Goal: Task Accomplishment & Management: Manage account settings

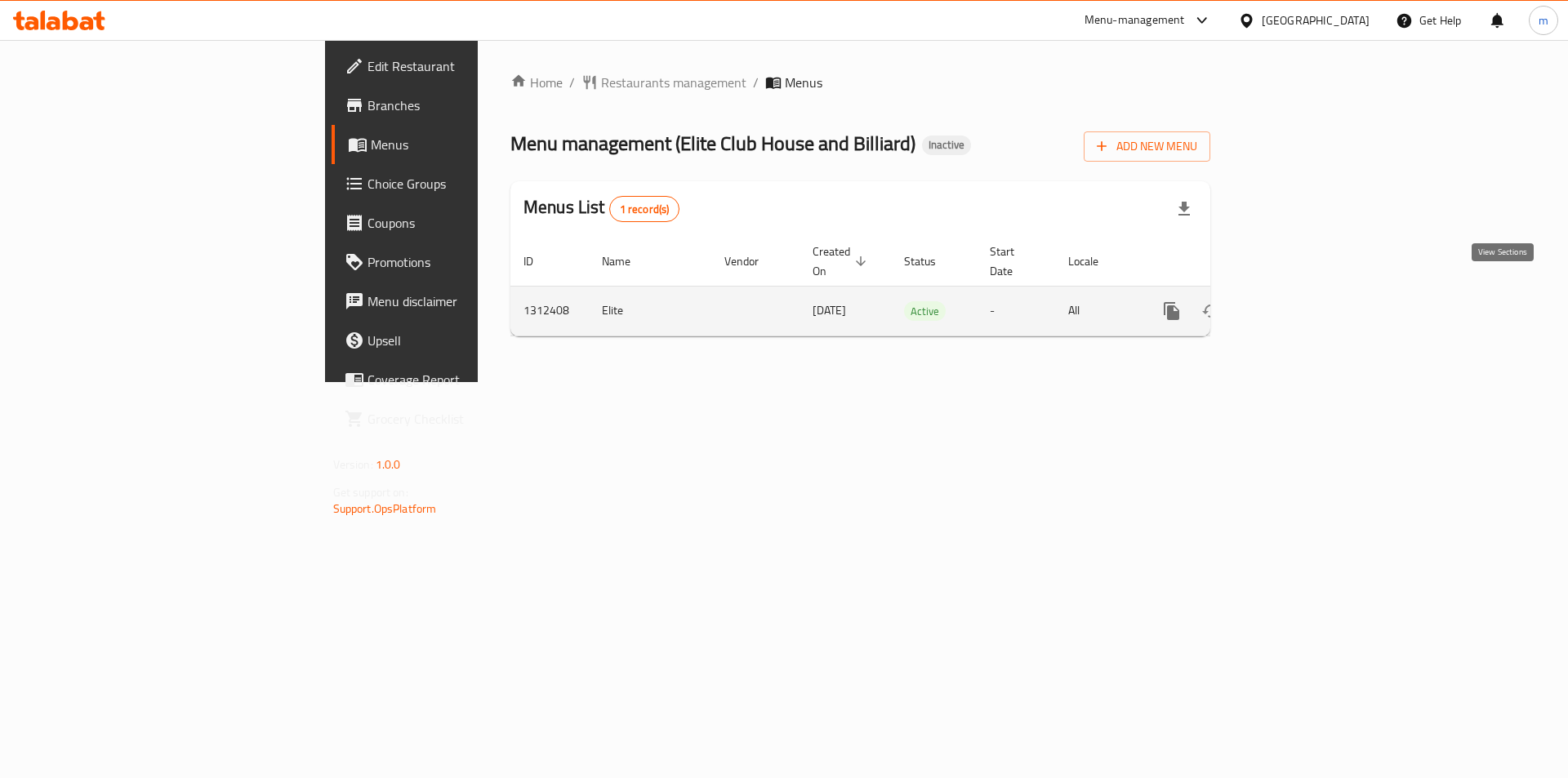
click at [1299, 301] on icon "enhanced table" at bounding box center [1290, 311] width 20 height 20
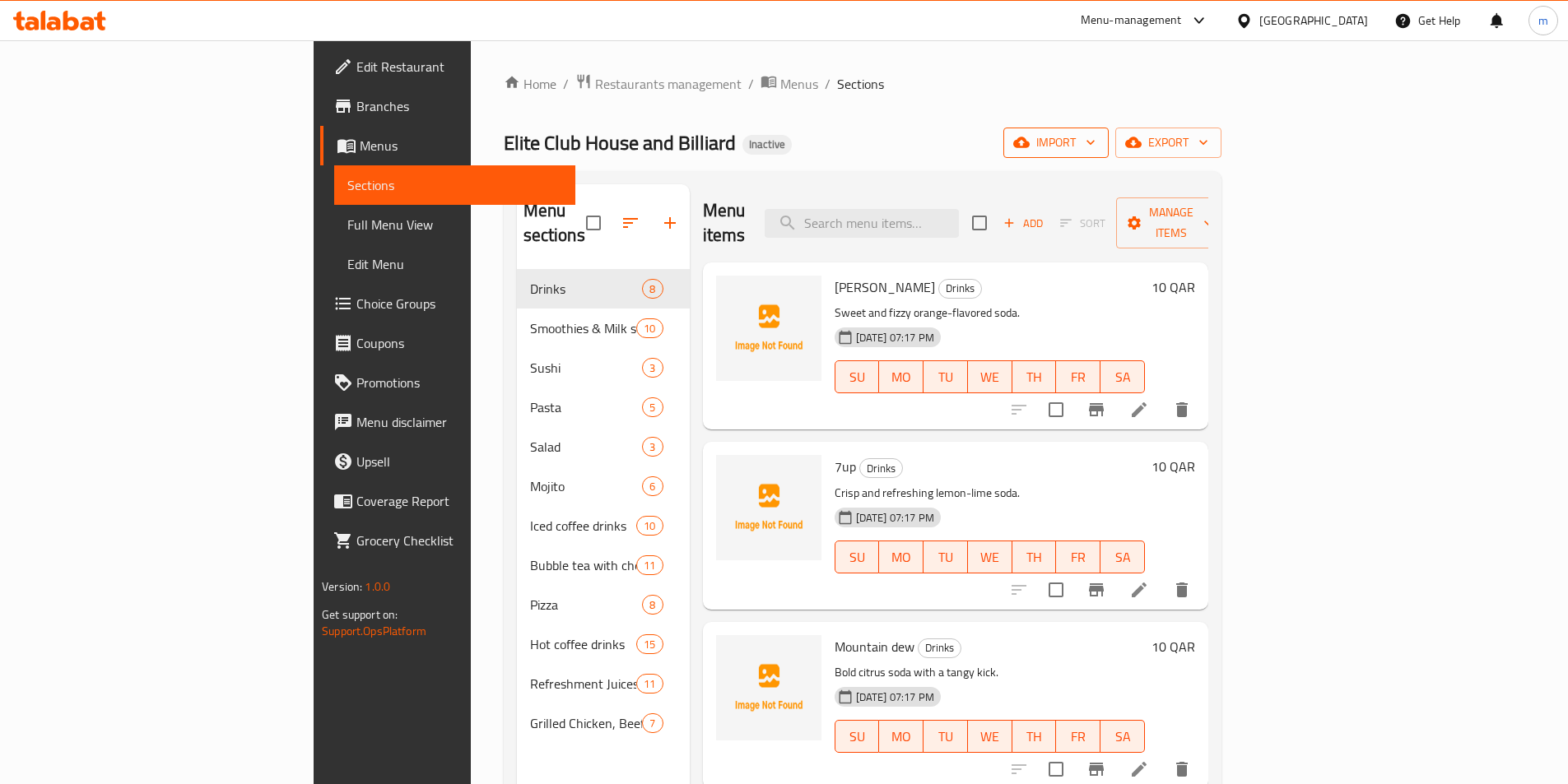
click at [1096, 139] on span "import" at bounding box center [1056, 142] width 79 height 21
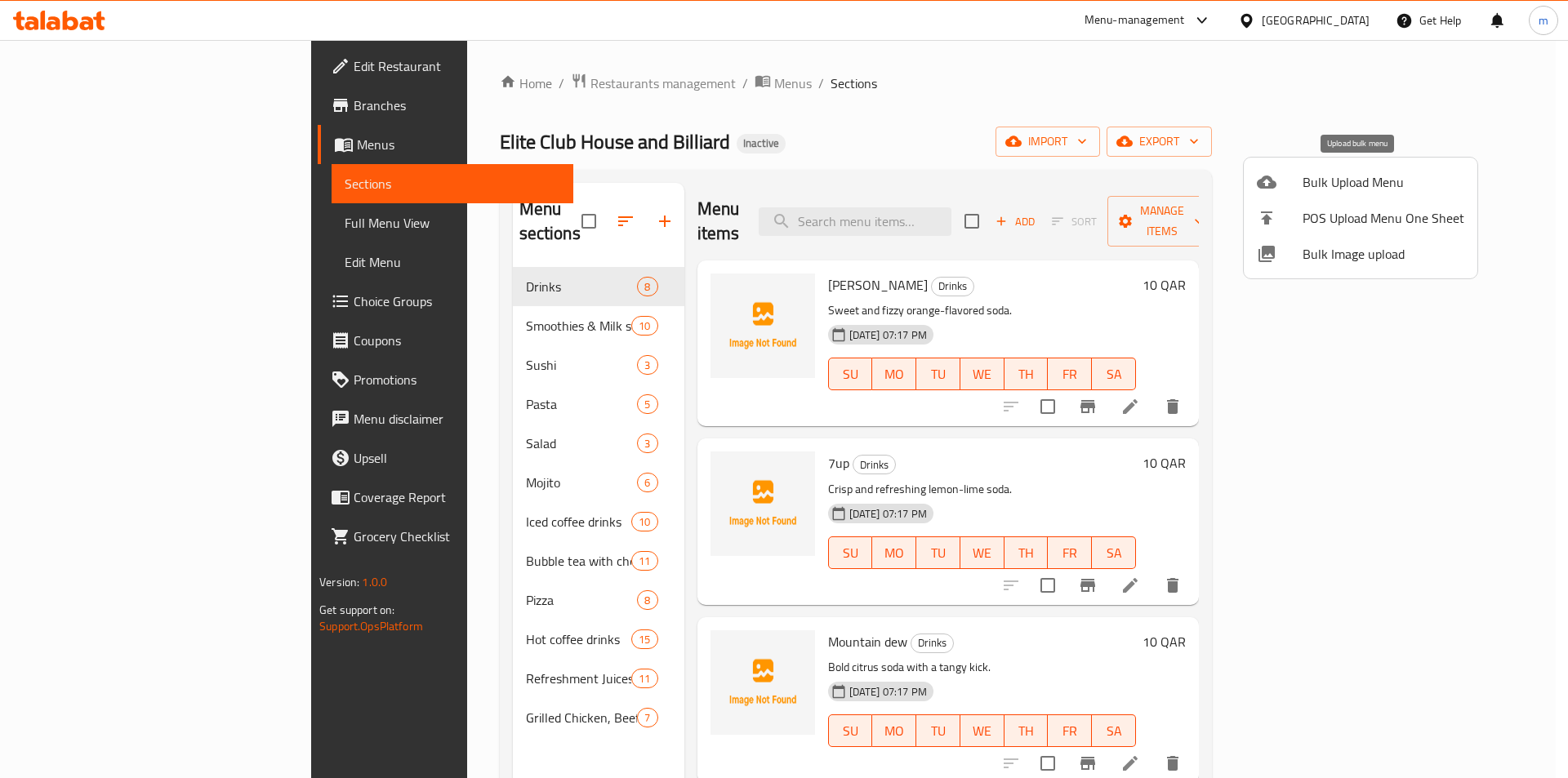
click at [1312, 185] on span "Bulk Upload Menu" at bounding box center [1383, 182] width 162 height 20
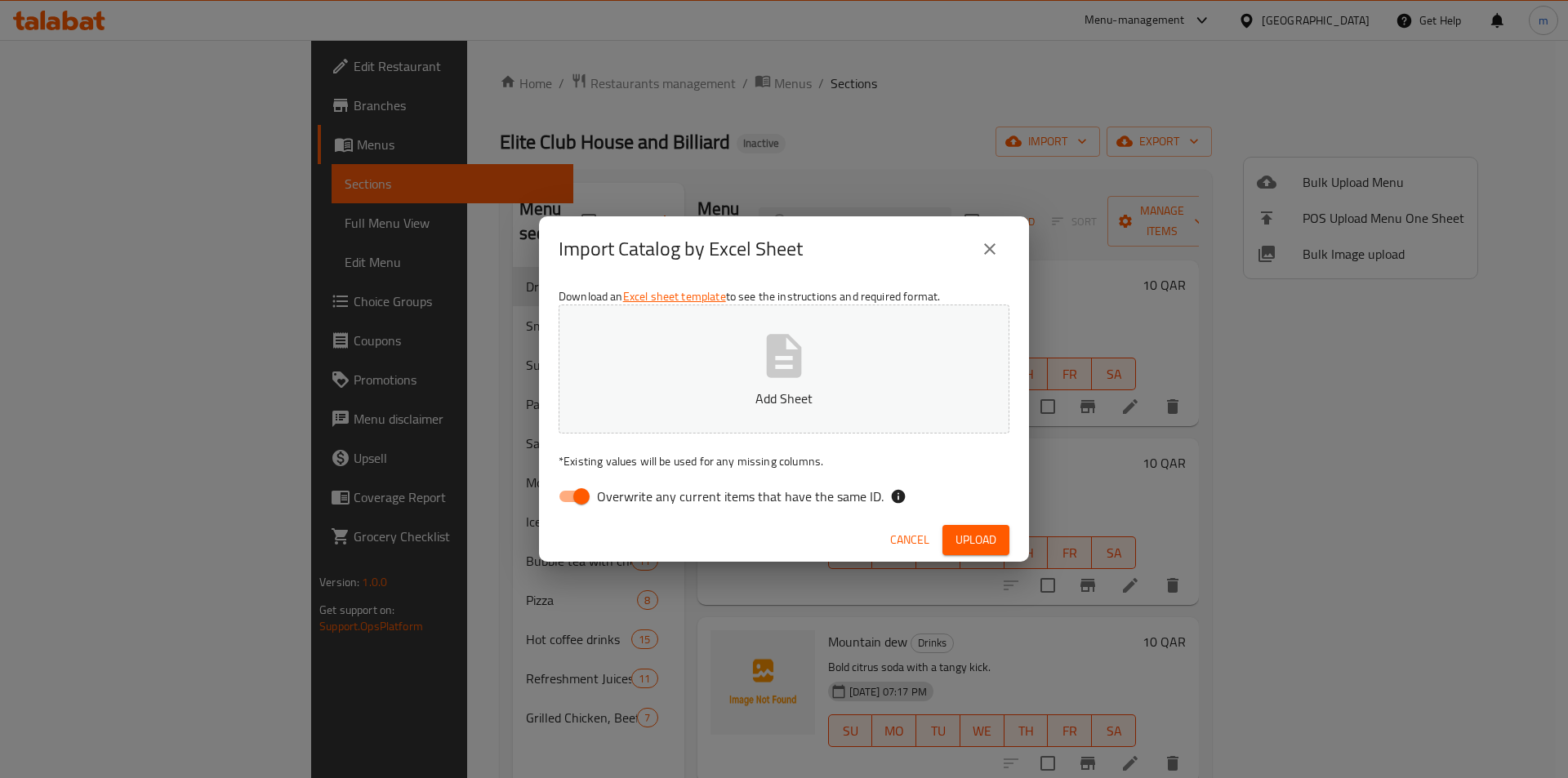
click at [586, 498] on input "Overwrite any current items that have the same ID." at bounding box center [581, 496] width 93 height 31
checkbox input "false"
click at [754, 393] on p "Add Sheet" at bounding box center [784, 399] width 400 height 20
click at [967, 530] on span "Upload" at bounding box center [975, 540] width 41 height 21
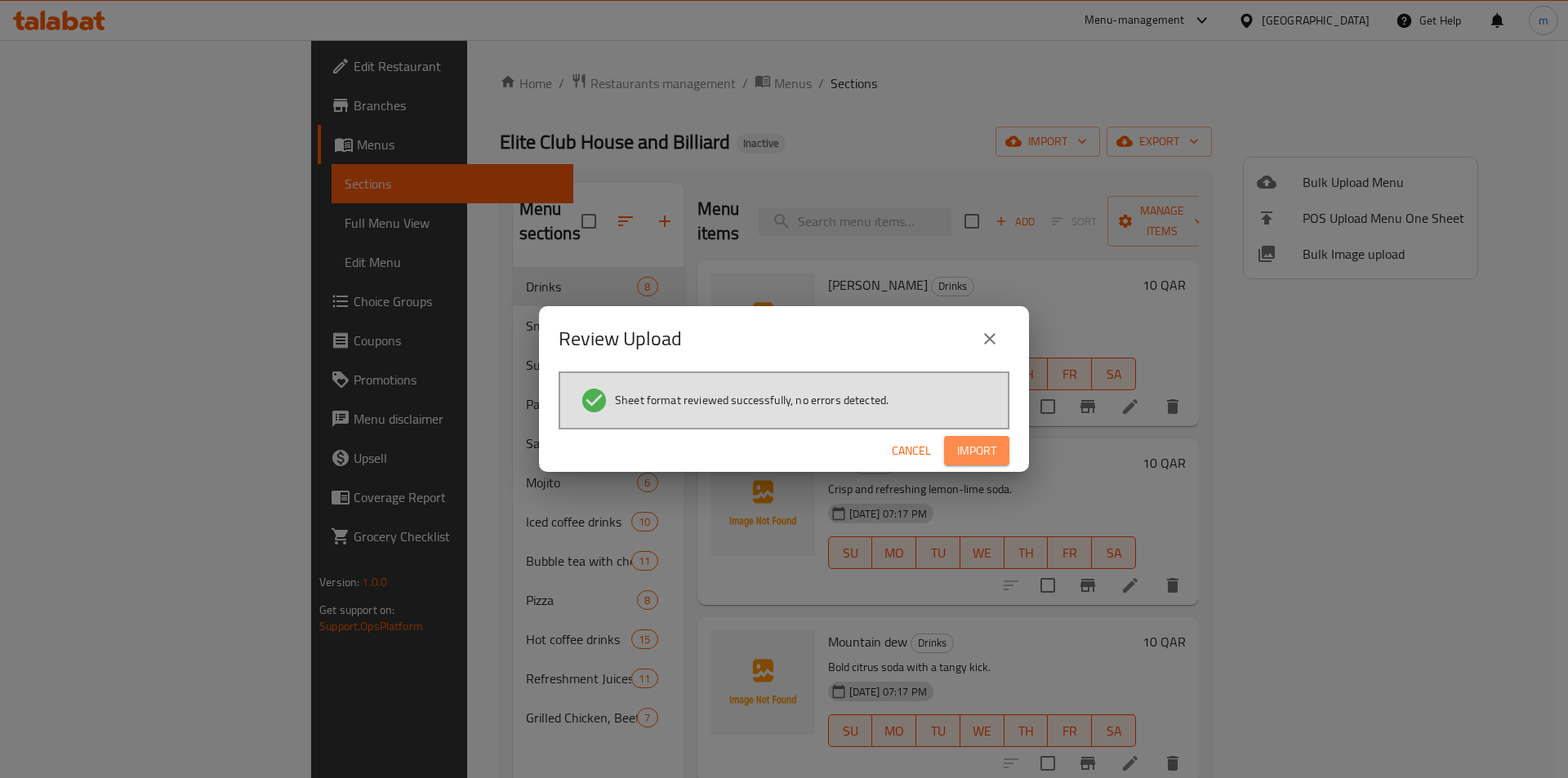
click at [978, 442] on span "Import" at bounding box center [976, 451] width 39 height 21
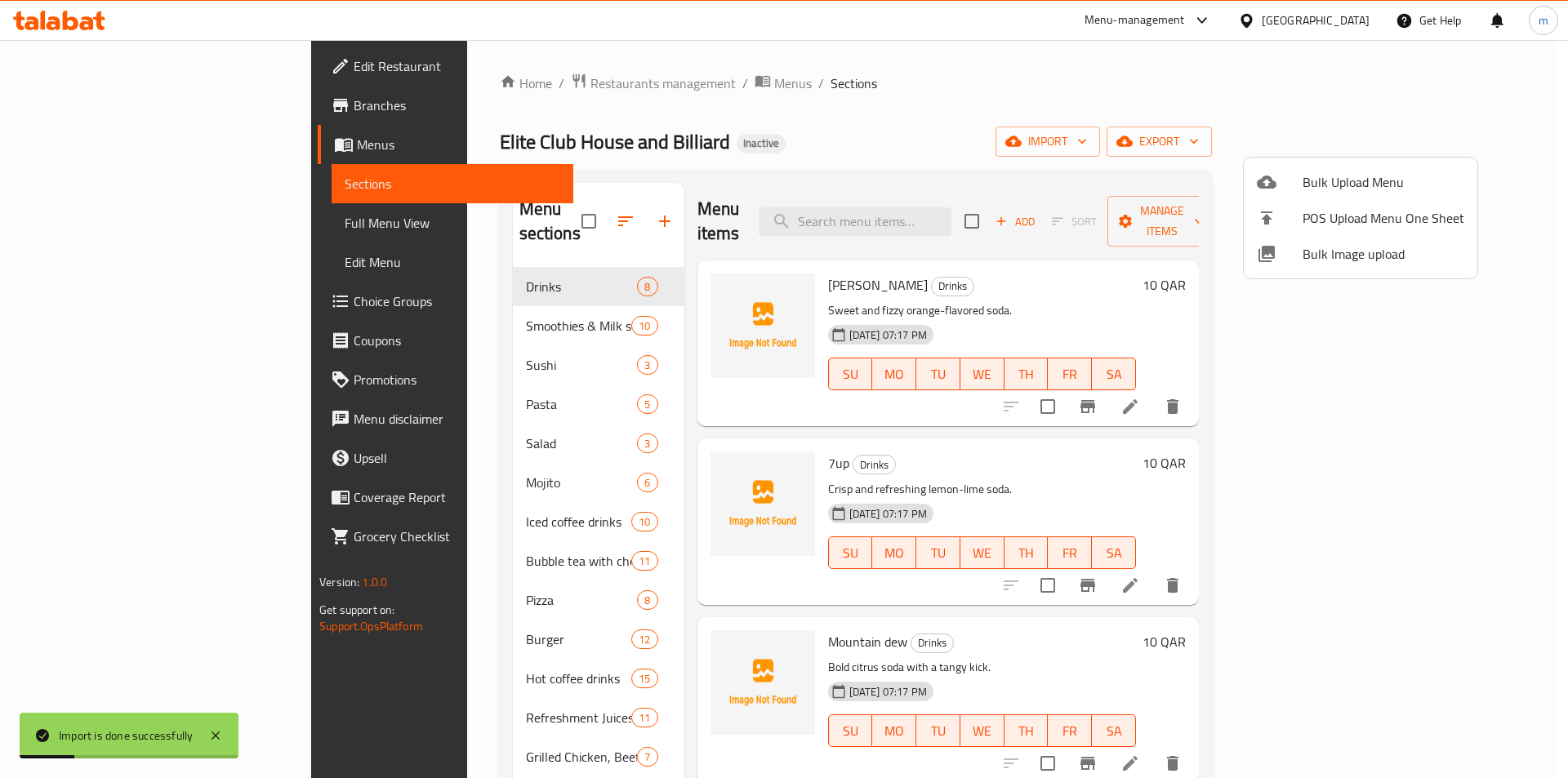
click at [108, 221] on div at bounding box center [784, 389] width 1568 height 778
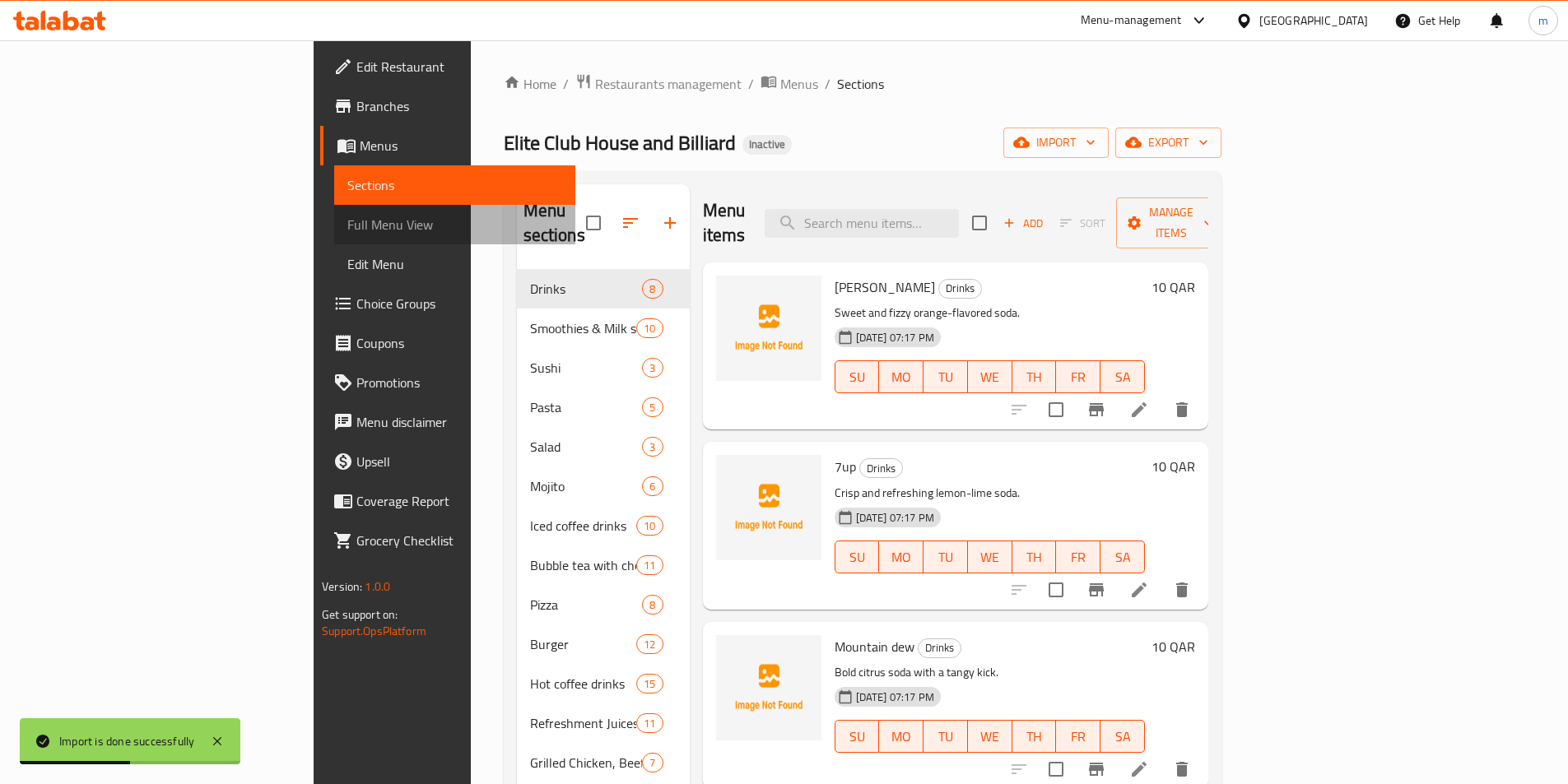
click at [347, 223] on span "Full Menu View" at bounding box center [455, 225] width 215 height 20
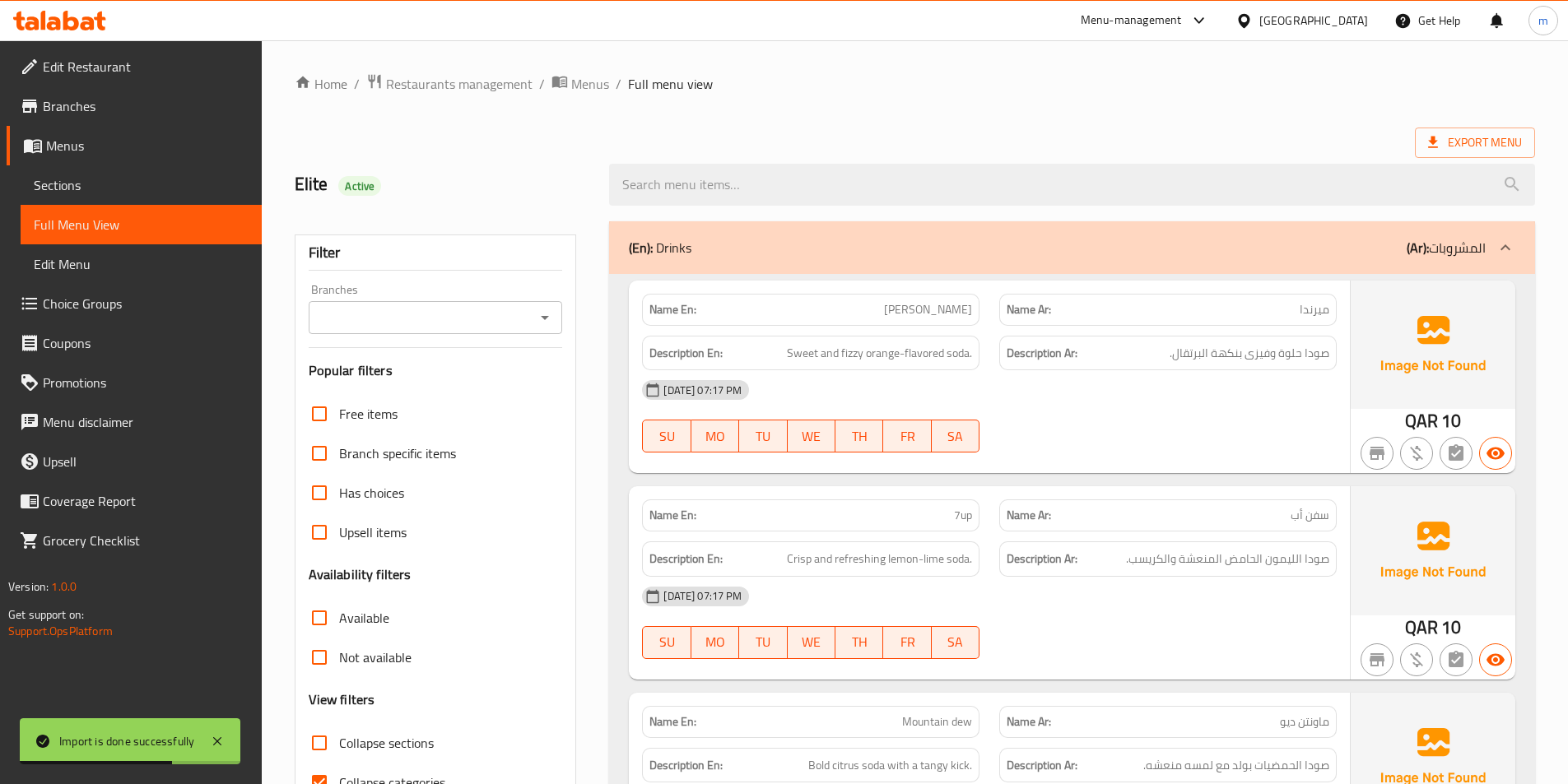
scroll to position [82, 0]
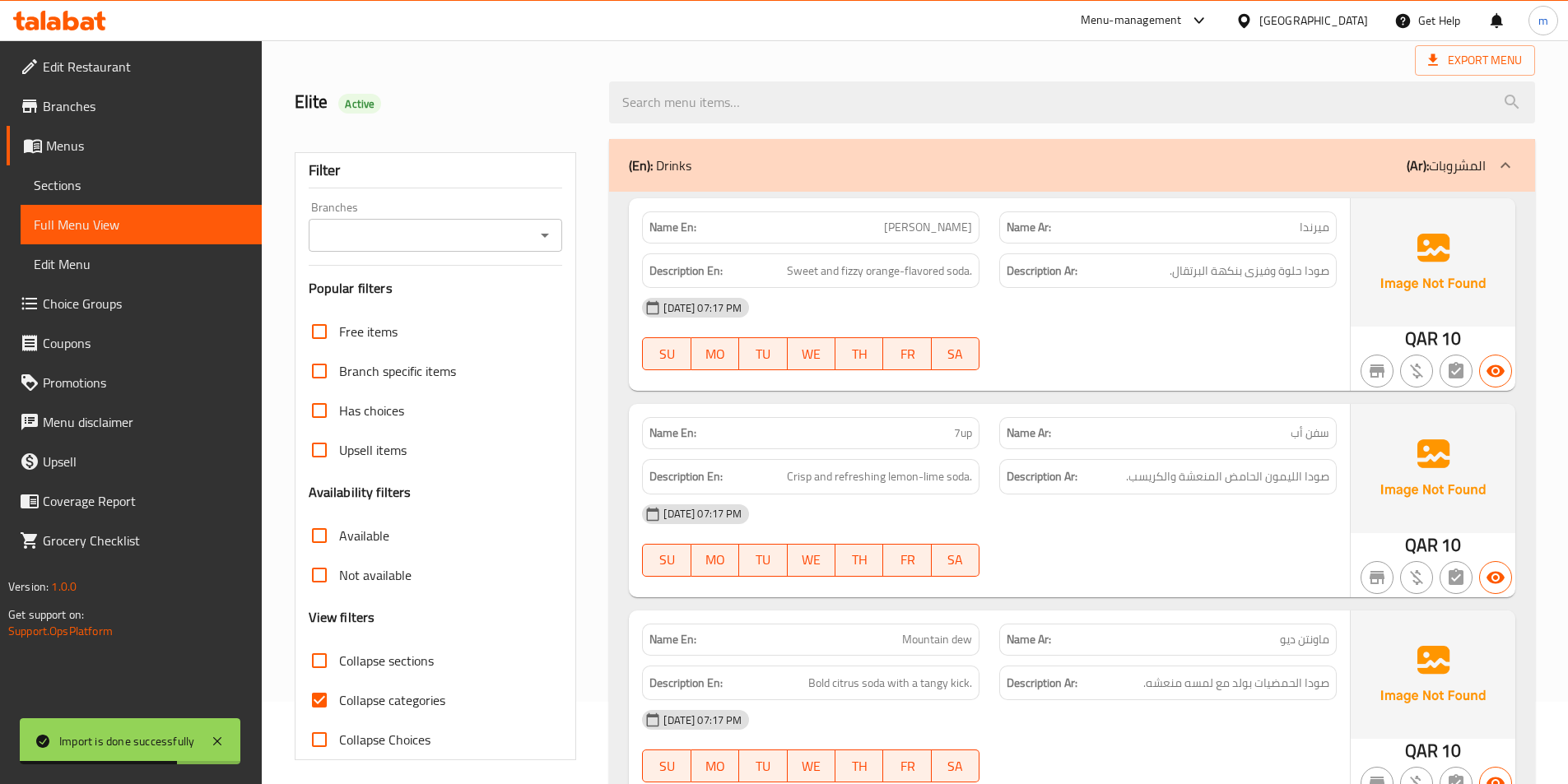
click at [351, 694] on span "Collapse categories" at bounding box center [392, 700] width 106 height 20
click at [339, 694] on input "Collapse categories" at bounding box center [319, 699] width 39 height 39
checkbox input "false"
click at [373, 657] on span "Collapse sections" at bounding box center [386, 661] width 95 height 20
click at [339, 657] on input "Collapse sections" at bounding box center [319, 660] width 39 height 39
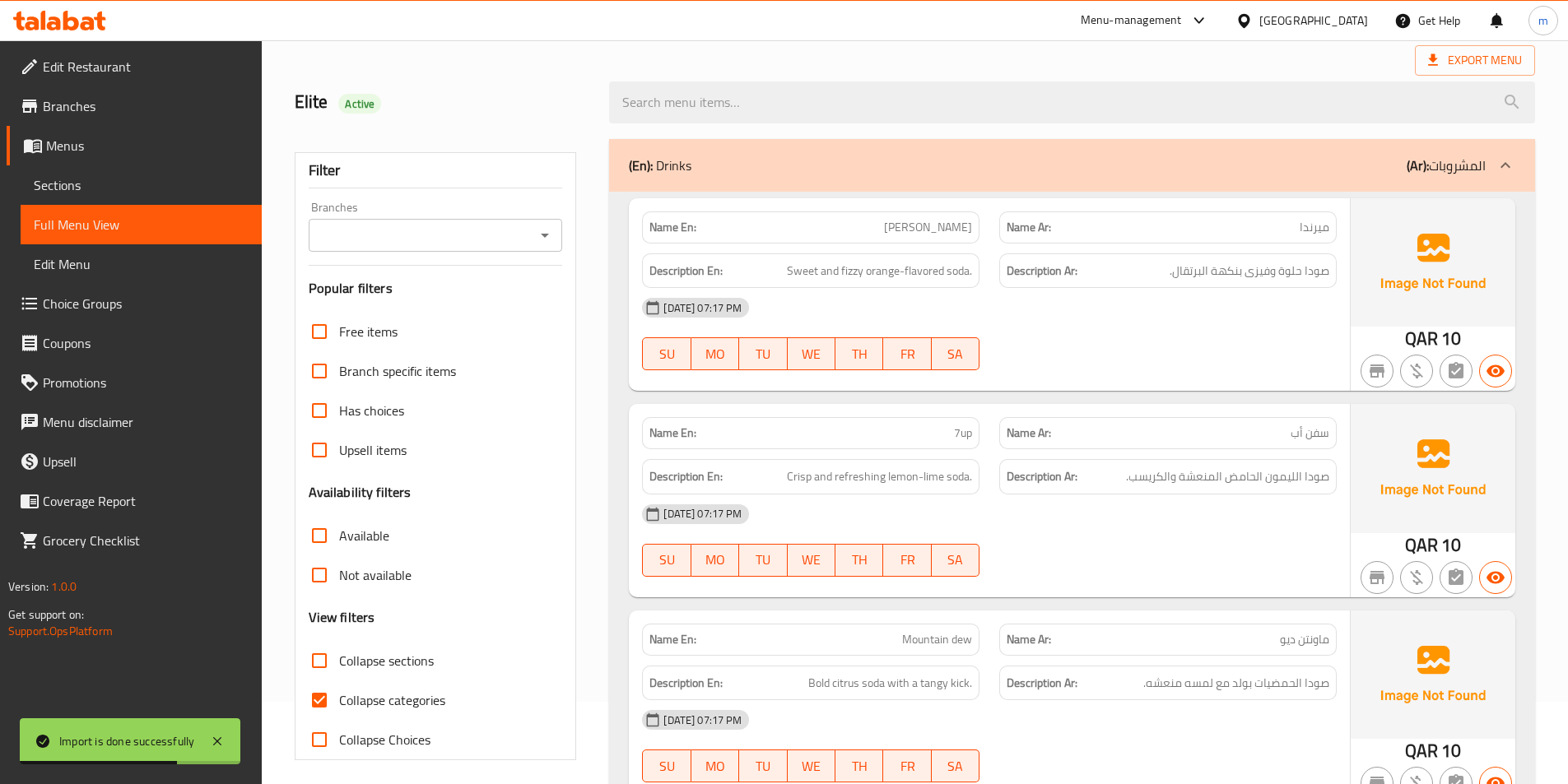
checkbox input "true"
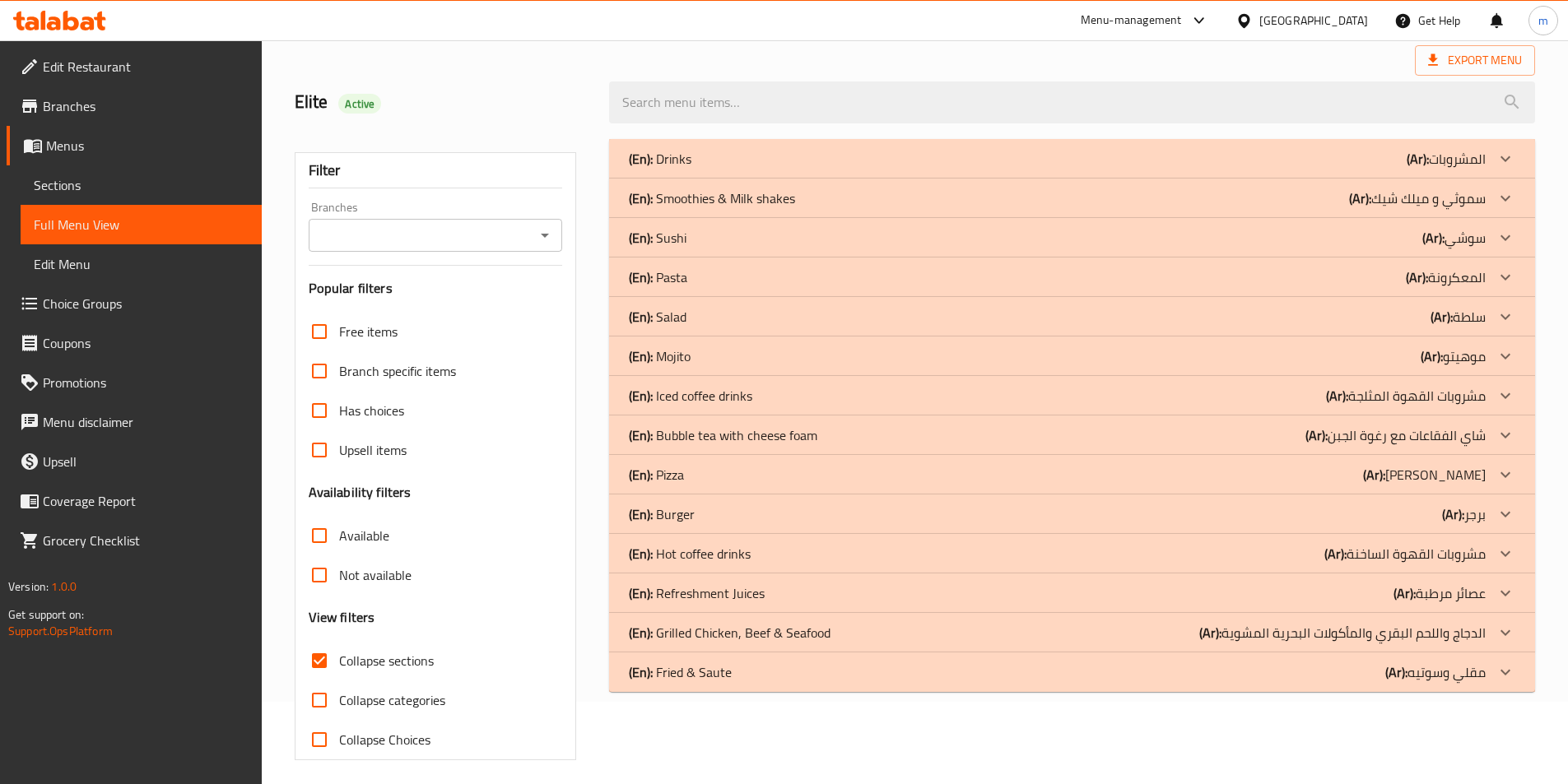
click at [1182, 25] on div "Menu-management" at bounding box center [1131, 21] width 101 height 20
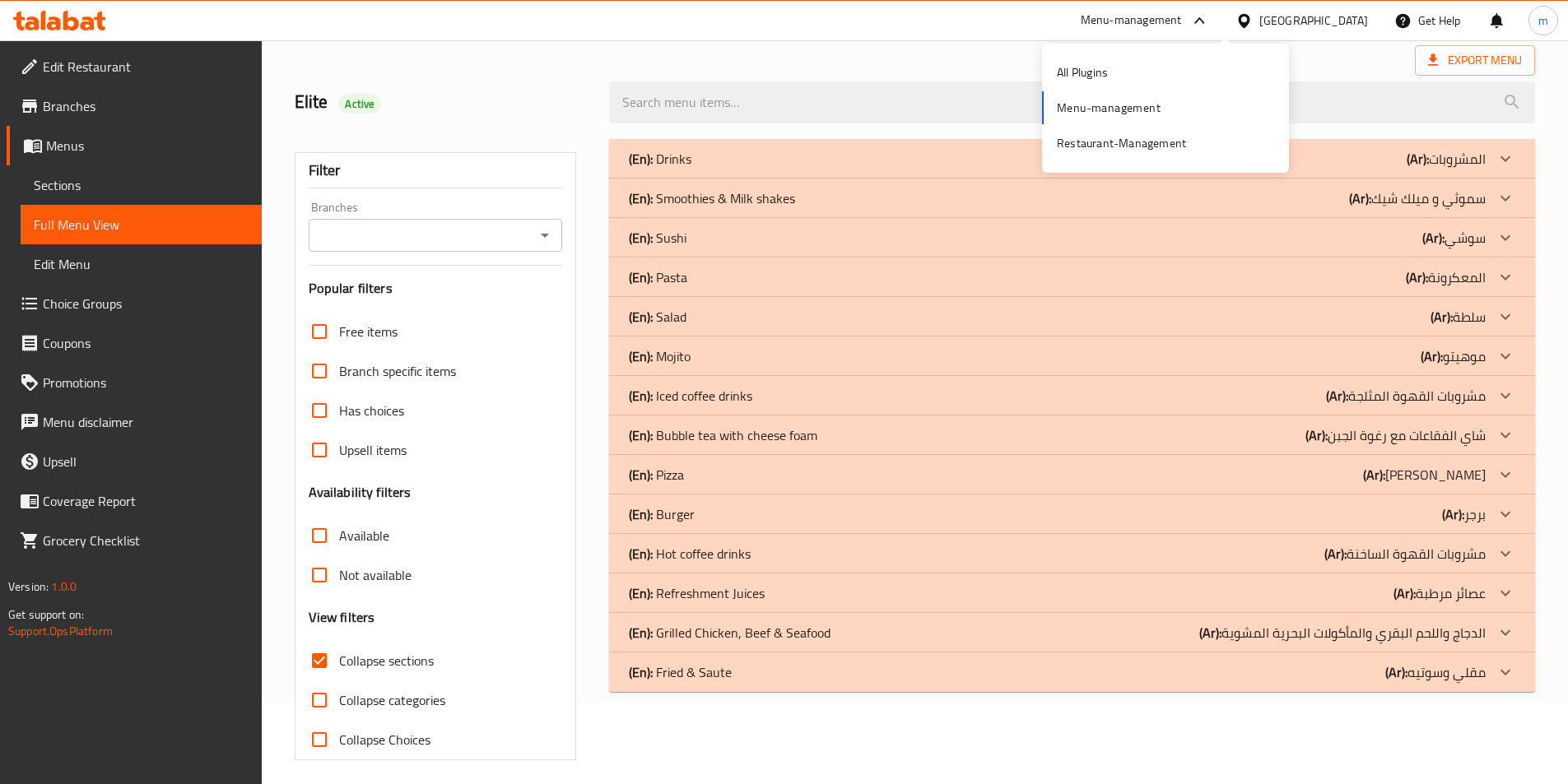
click at [1182, 25] on div "Menu-management" at bounding box center [1131, 21] width 101 height 20
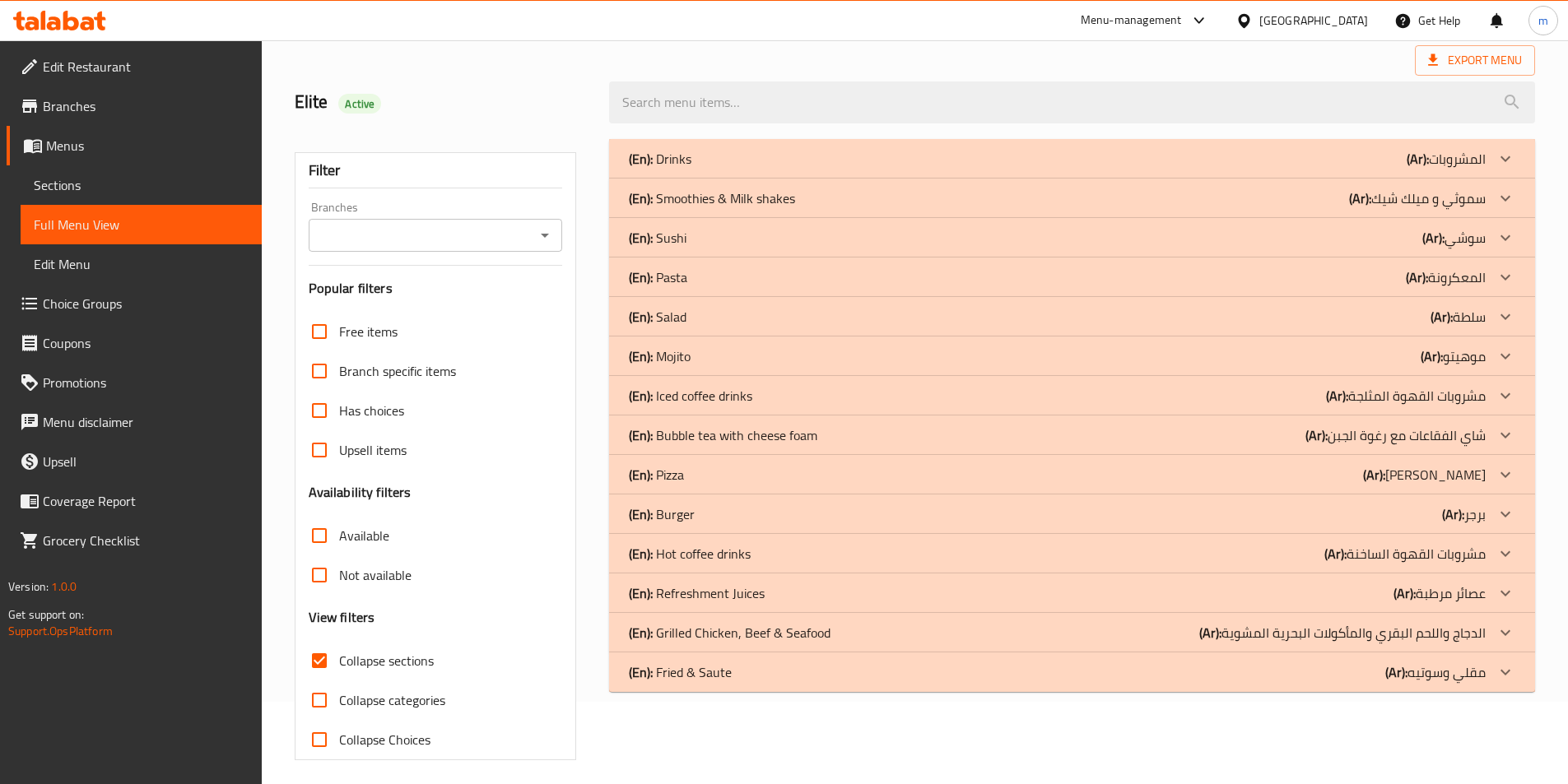
click at [542, 234] on icon "Open" at bounding box center [545, 235] width 8 height 4
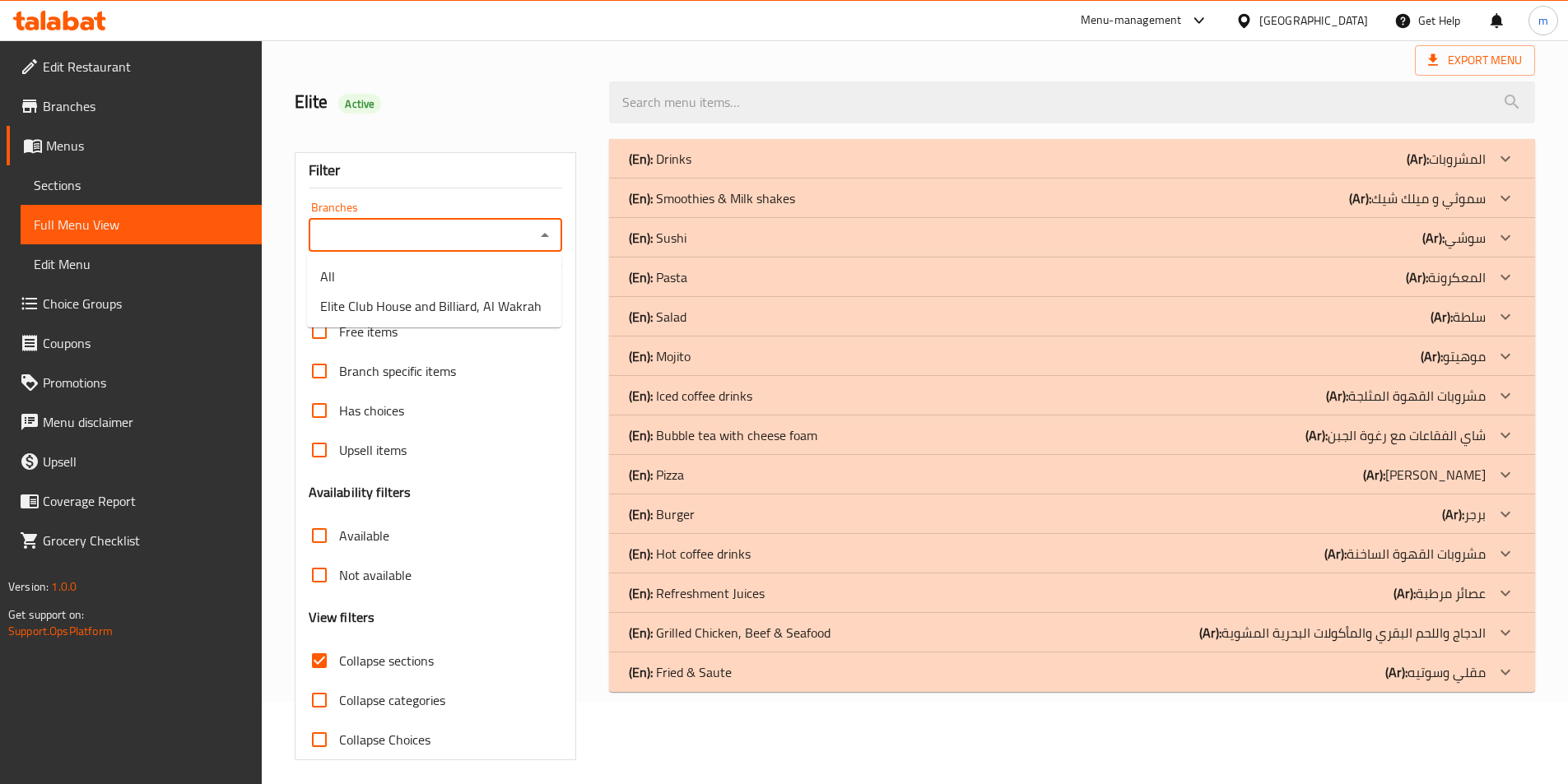
click at [549, 233] on icon "Close" at bounding box center [545, 235] width 20 height 20
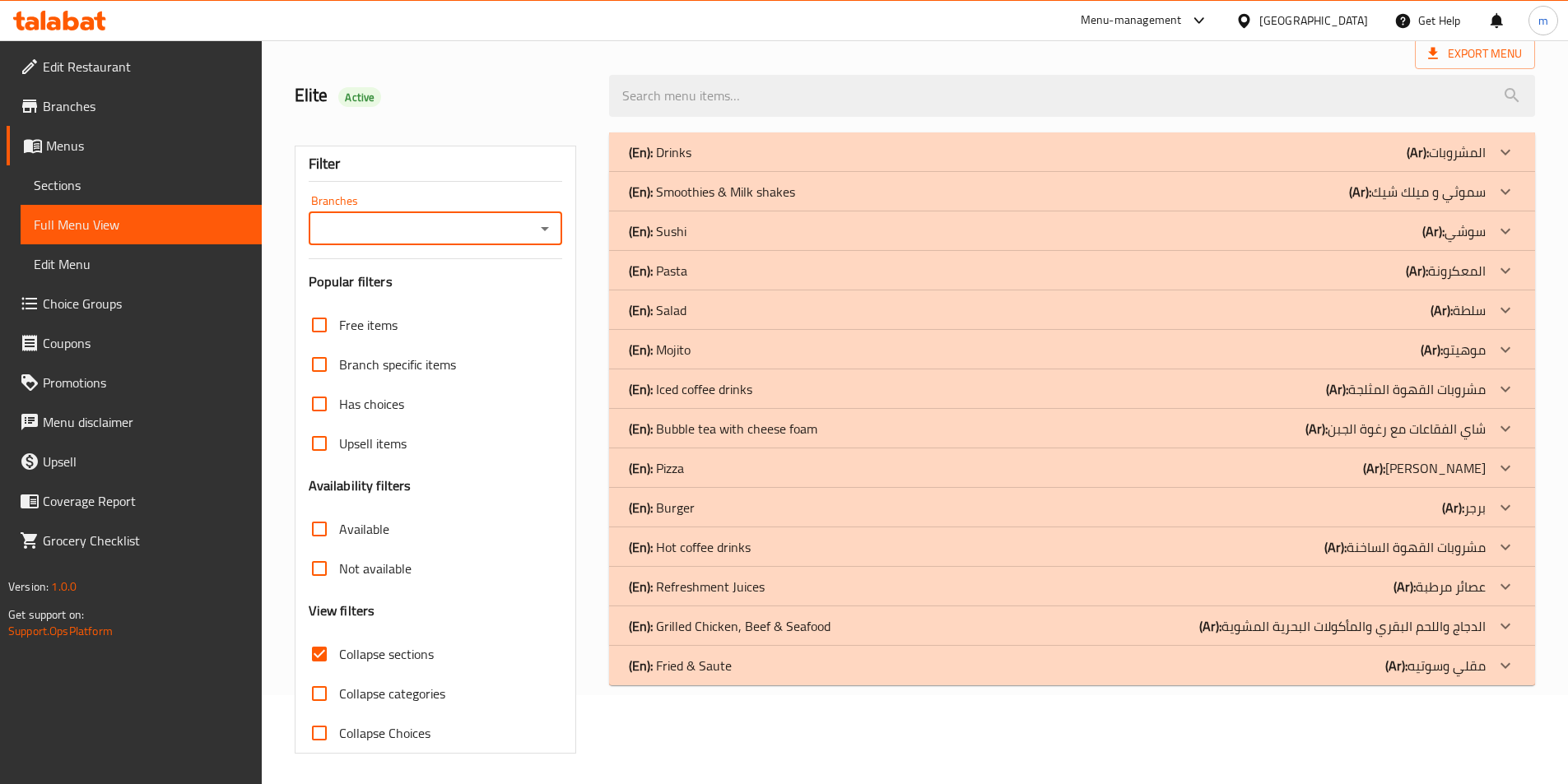
scroll to position [91, 0]
click at [1321, 662] on div "(En): Fried & Saute (Ar): مقلي وسوتيه" at bounding box center [1057, 664] width 857 height 20
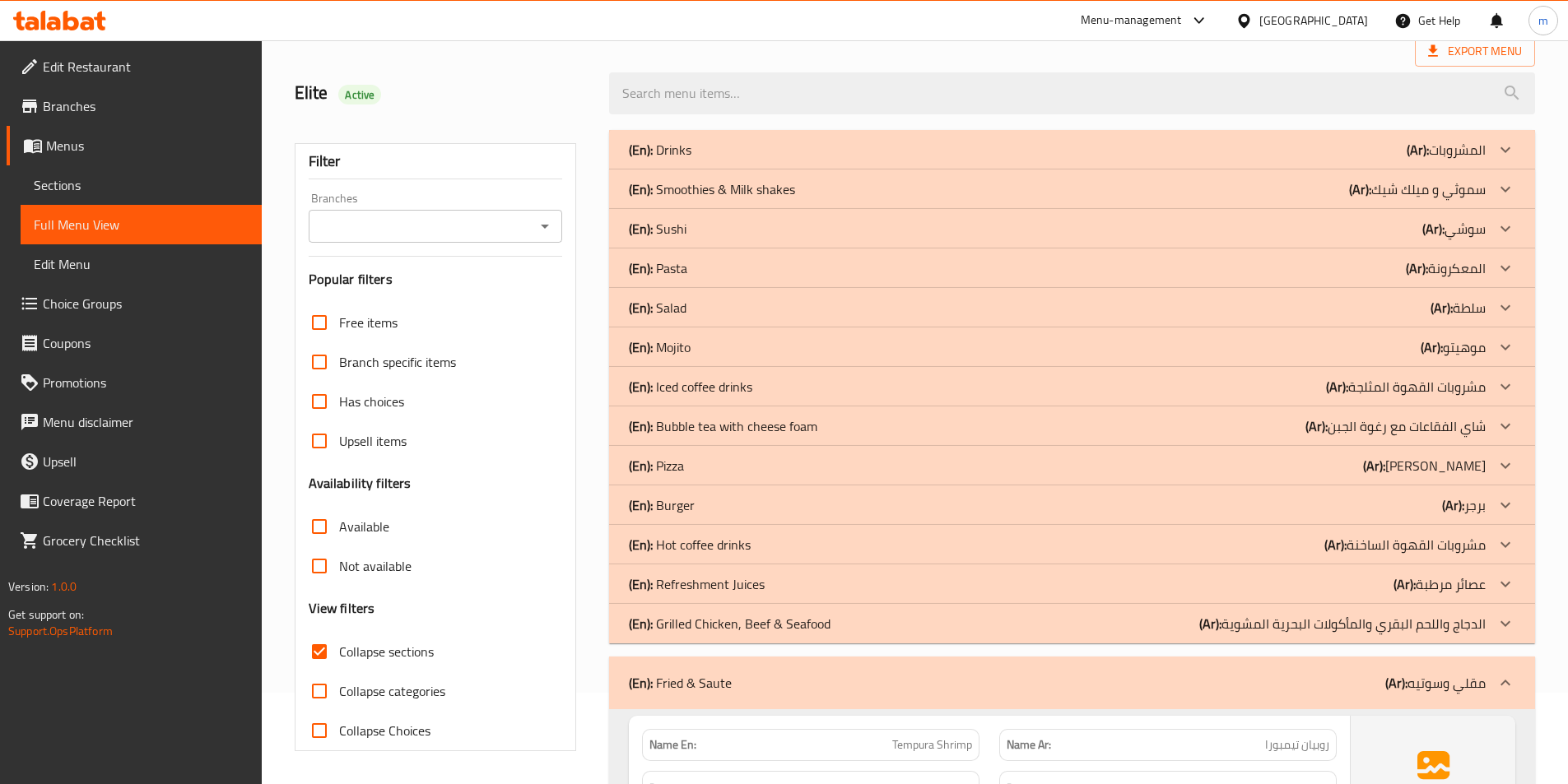
click at [1399, 515] on div "(En): Burger (Ar): برجر" at bounding box center [1057, 505] width 857 height 20
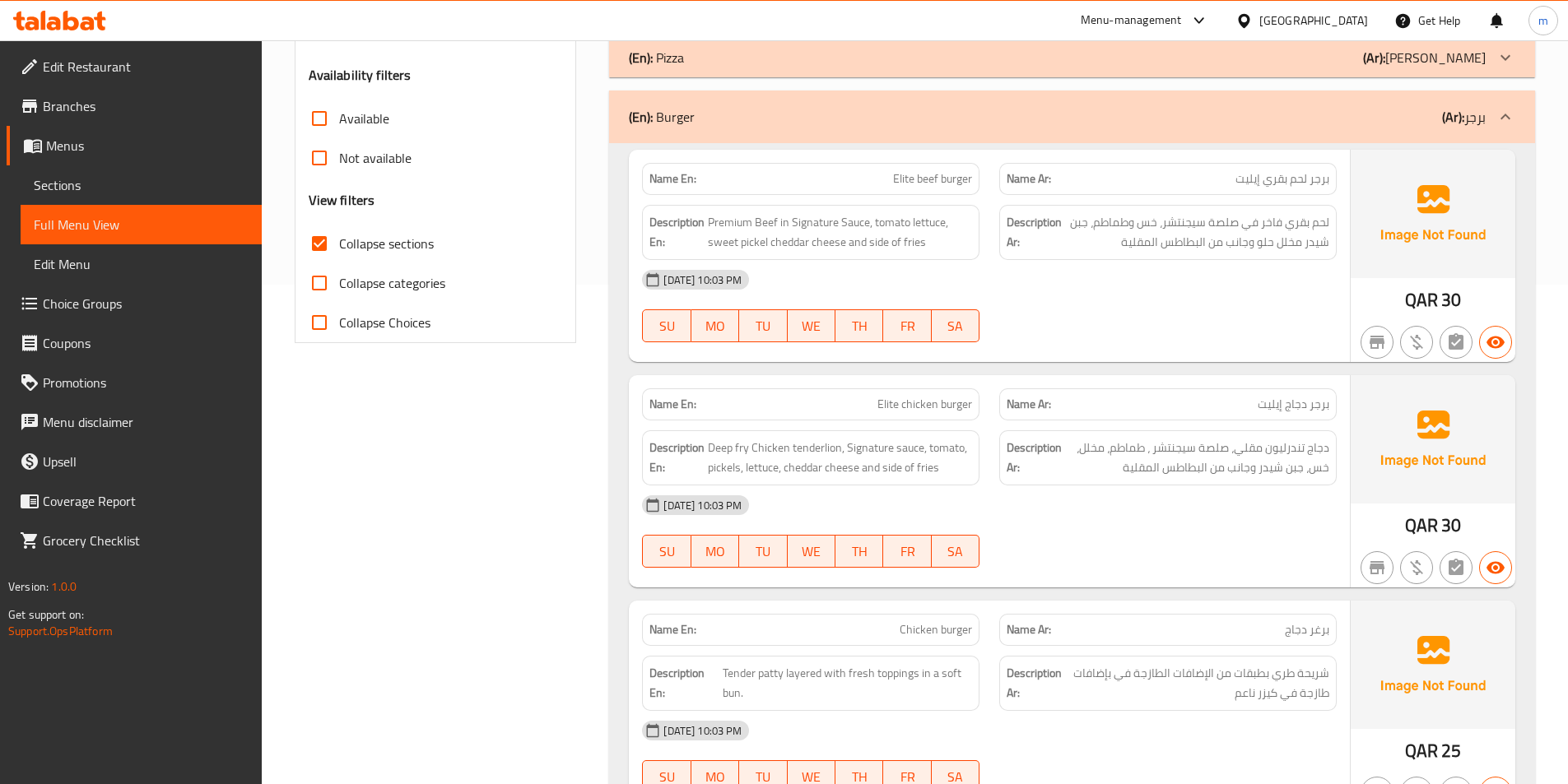
scroll to position [503, 0]
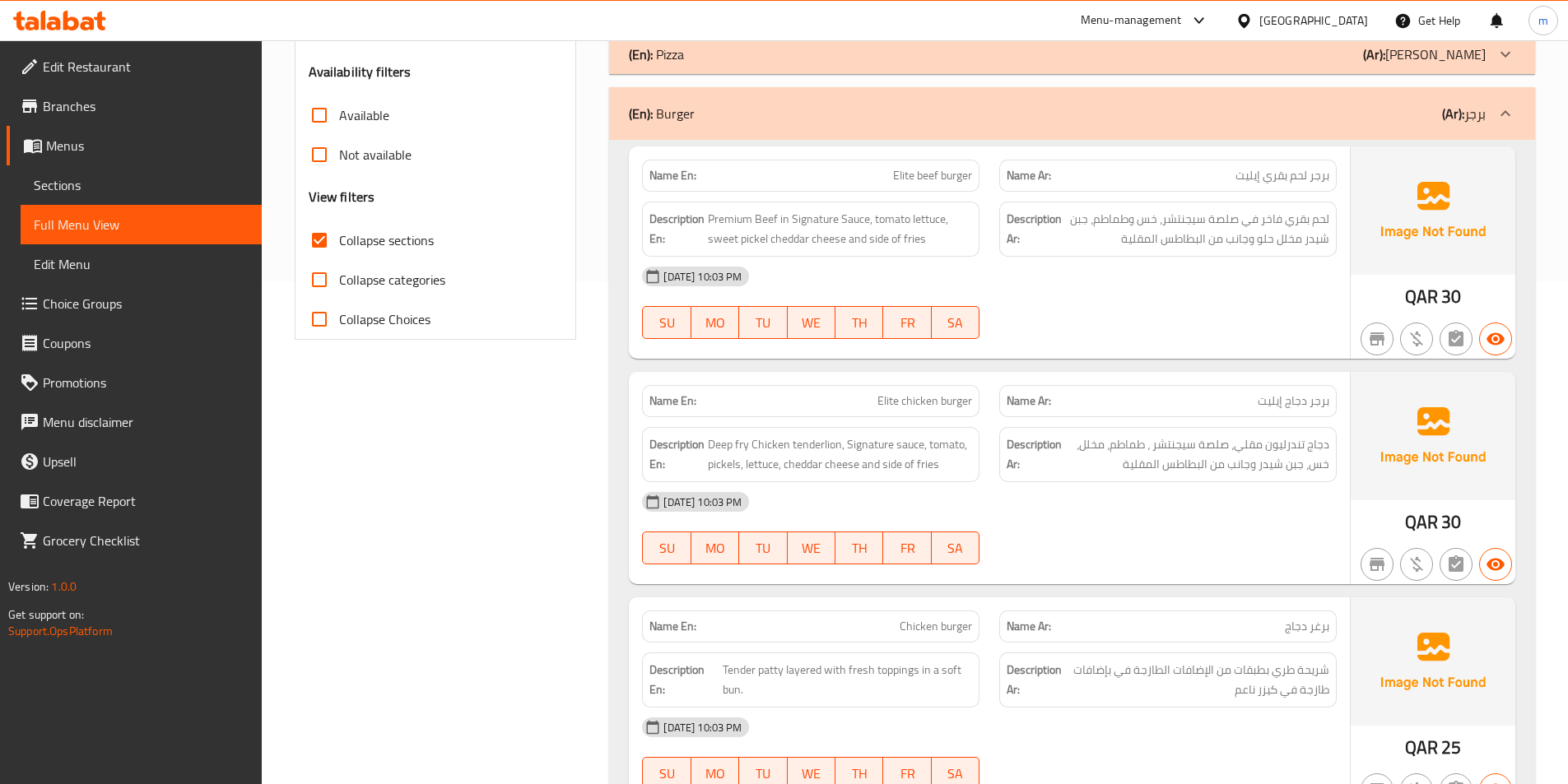
click at [967, 176] on span "Elite beef burger" at bounding box center [933, 176] width 79 height 18
click at [934, 179] on span "Elite beef burger" at bounding box center [933, 176] width 79 height 18
click at [894, 173] on span "Elite beef burger" at bounding box center [933, 176] width 79 height 18
click at [1278, 244] on span "لحم بقري فاخر في صلصة سيجنتشر، خس وطماطم، جبن شيدر مخلل حلو وجانب من البطاطس ال…" at bounding box center [1197, 229] width 265 height 40
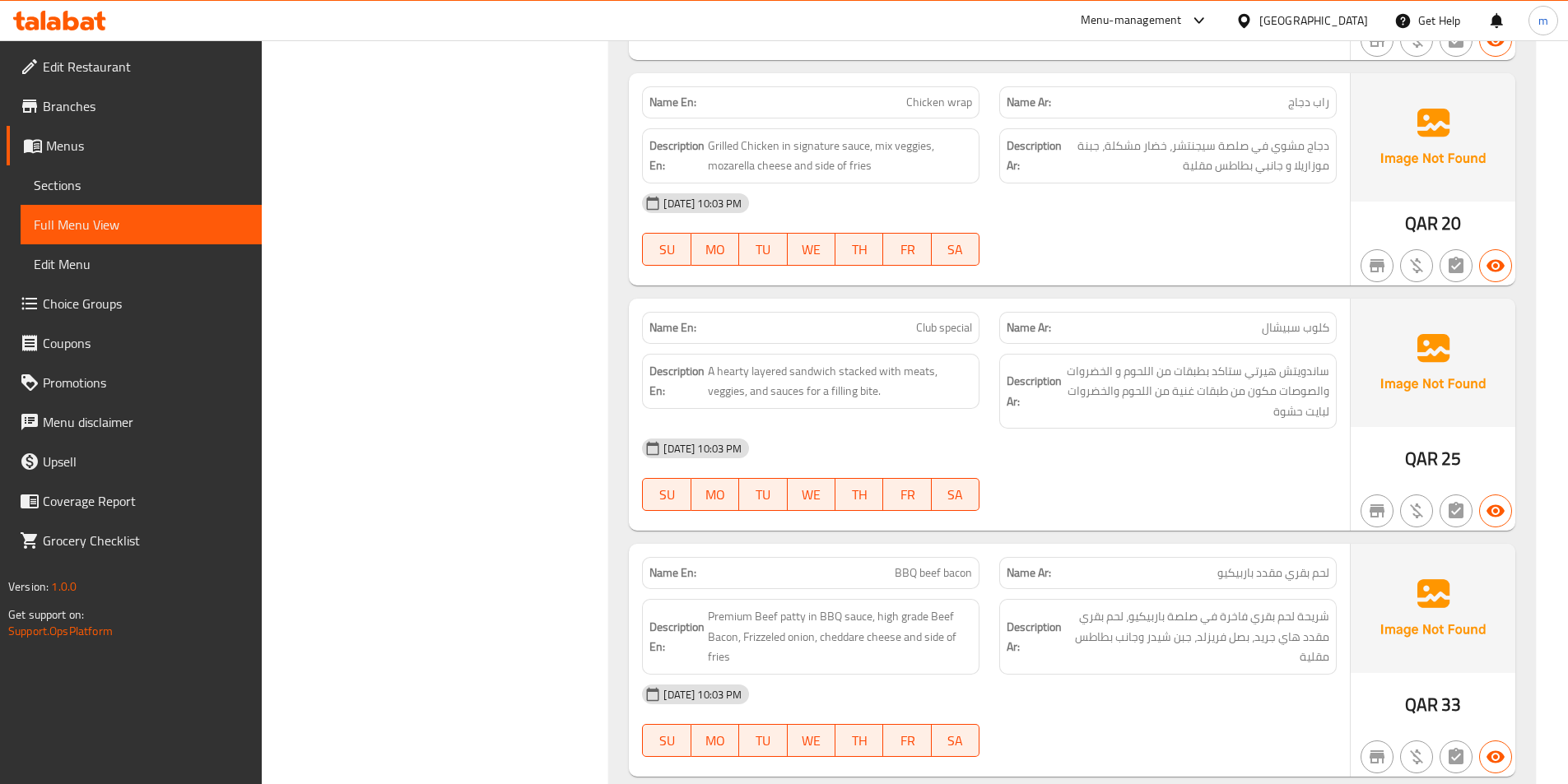
scroll to position [2231, 0]
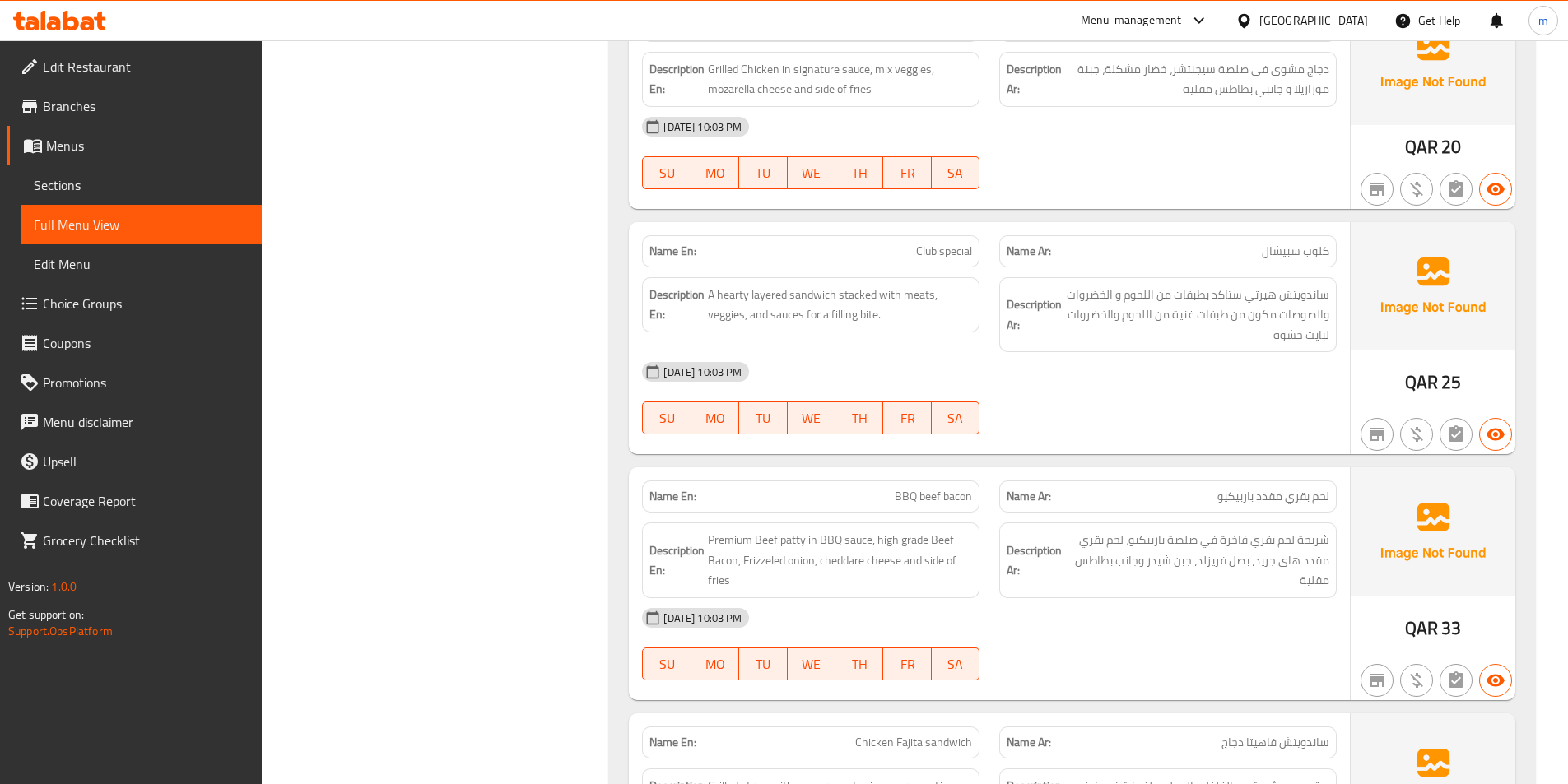
click at [945, 249] on span "Club special" at bounding box center [943, 251] width 56 height 18
copy span "Club special"
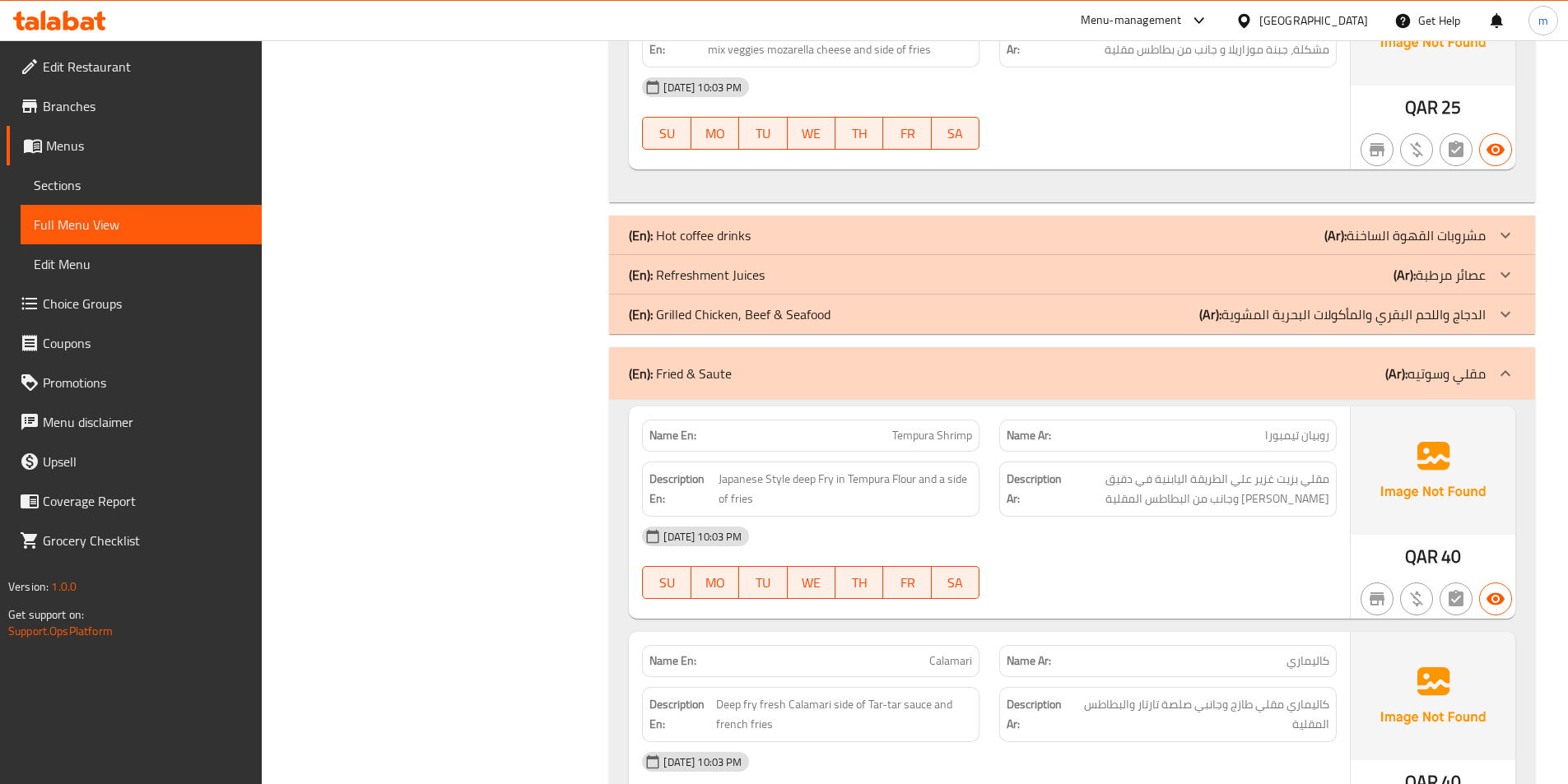
scroll to position [3300, 0]
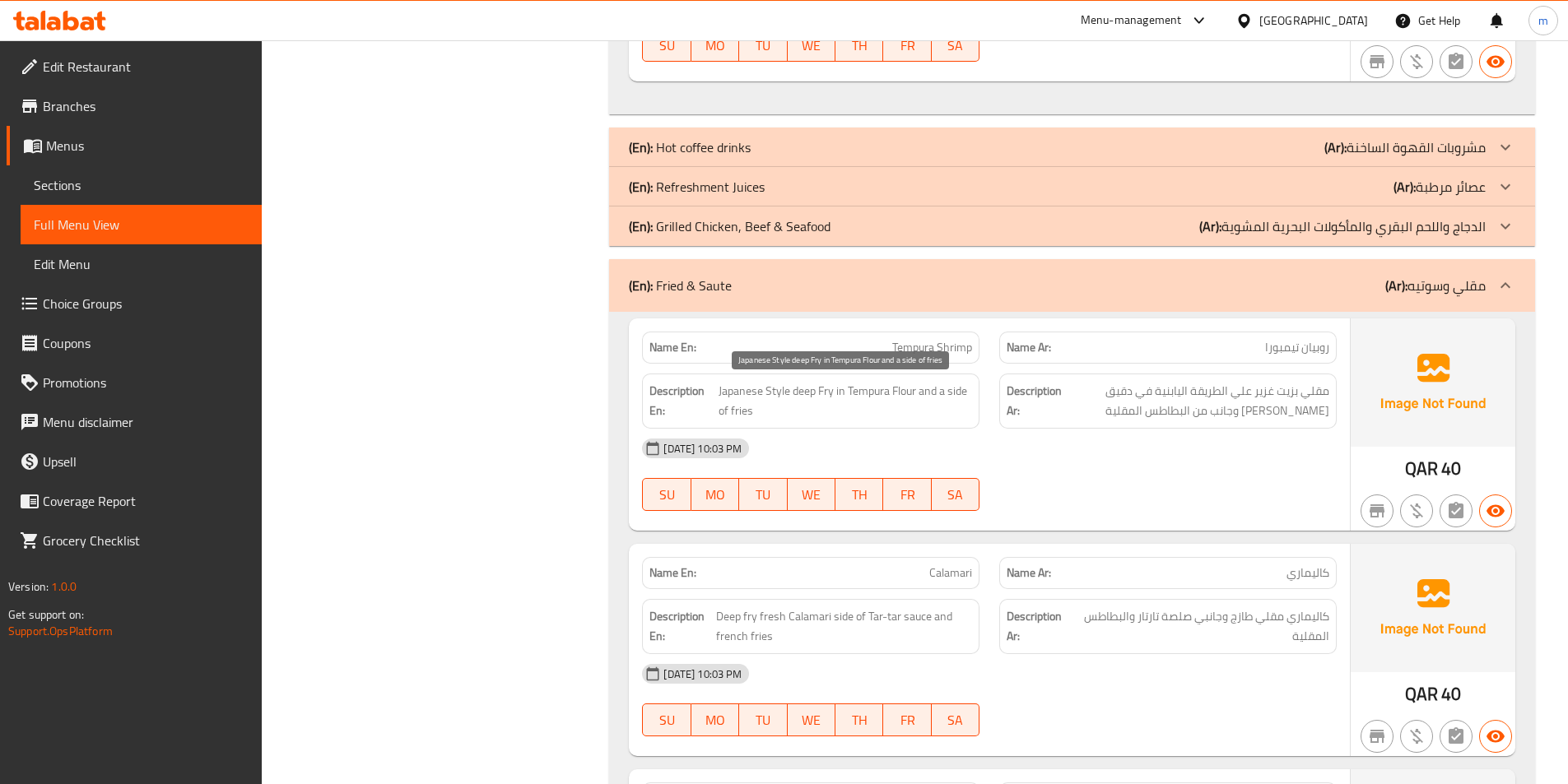
click at [866, 417] on span "Japanese Style deep Fry in Tempura Flour and a side of fries" at bounding box center [846, 401] width 254 height 40
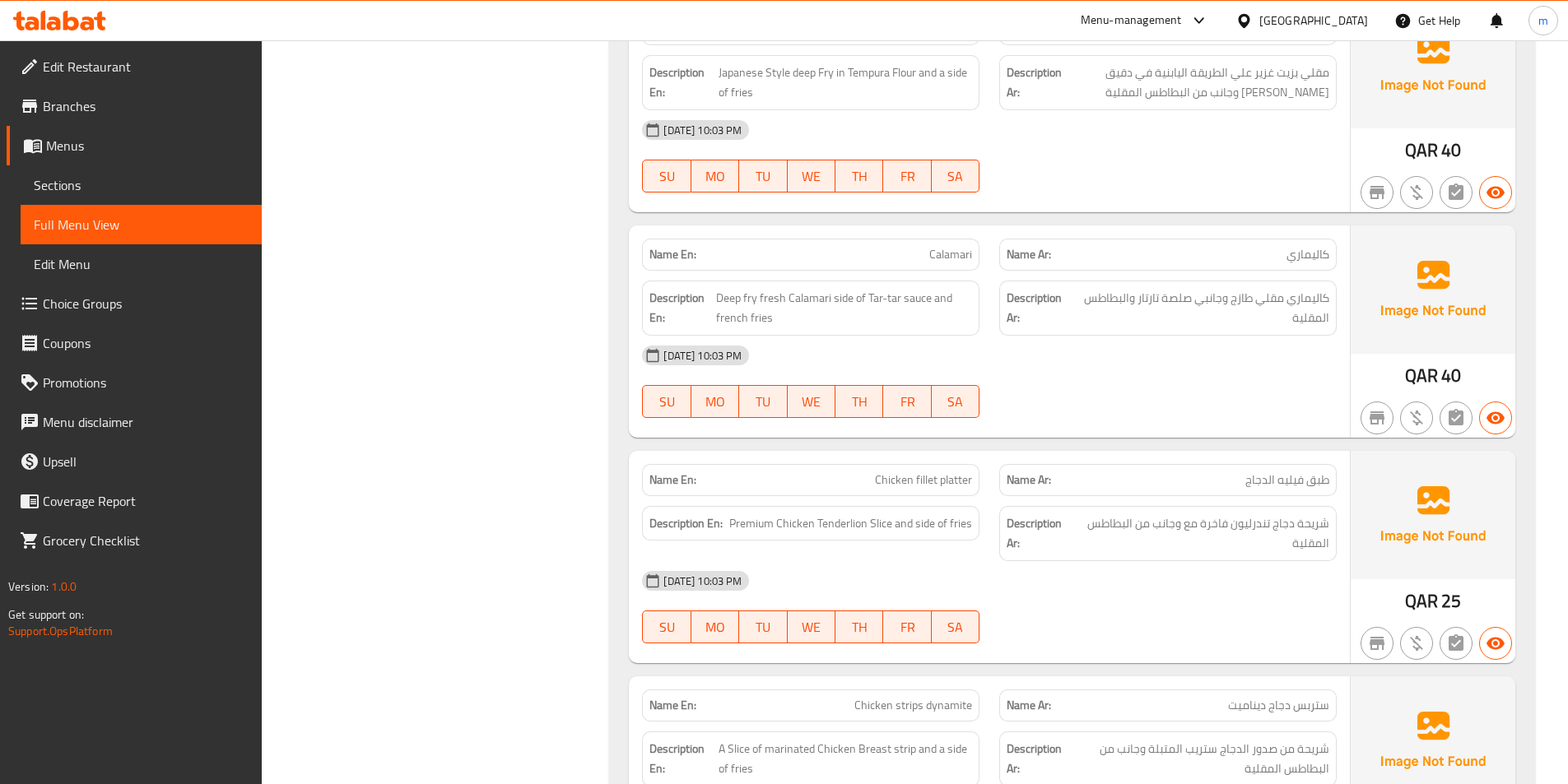
scroll to position [3711, 0]
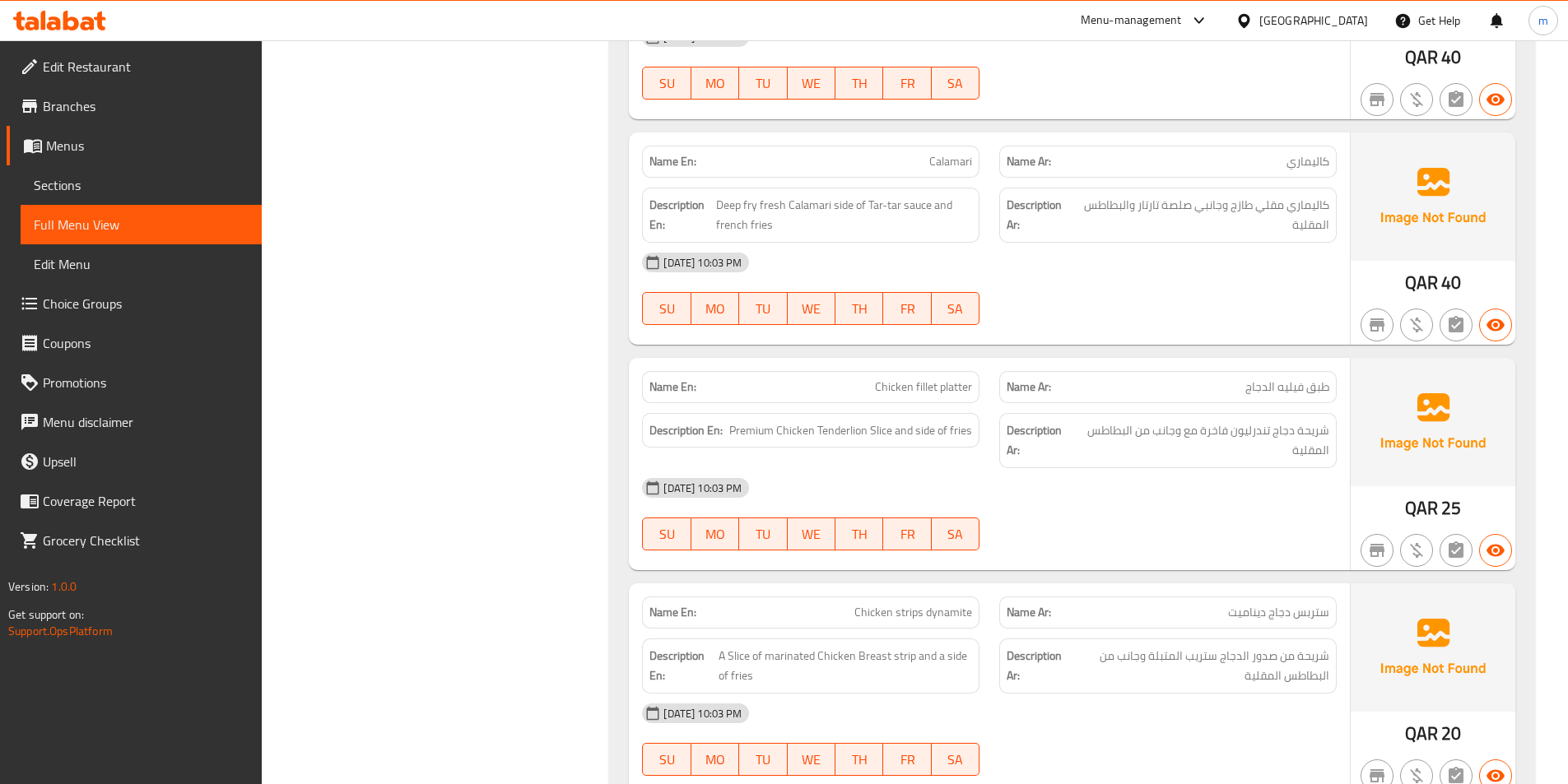
click at [928, 396] on span "Chicken fillet platter" at bounding box center [923, 387] width 97 height 18
copy span "Chicken fillet platter"
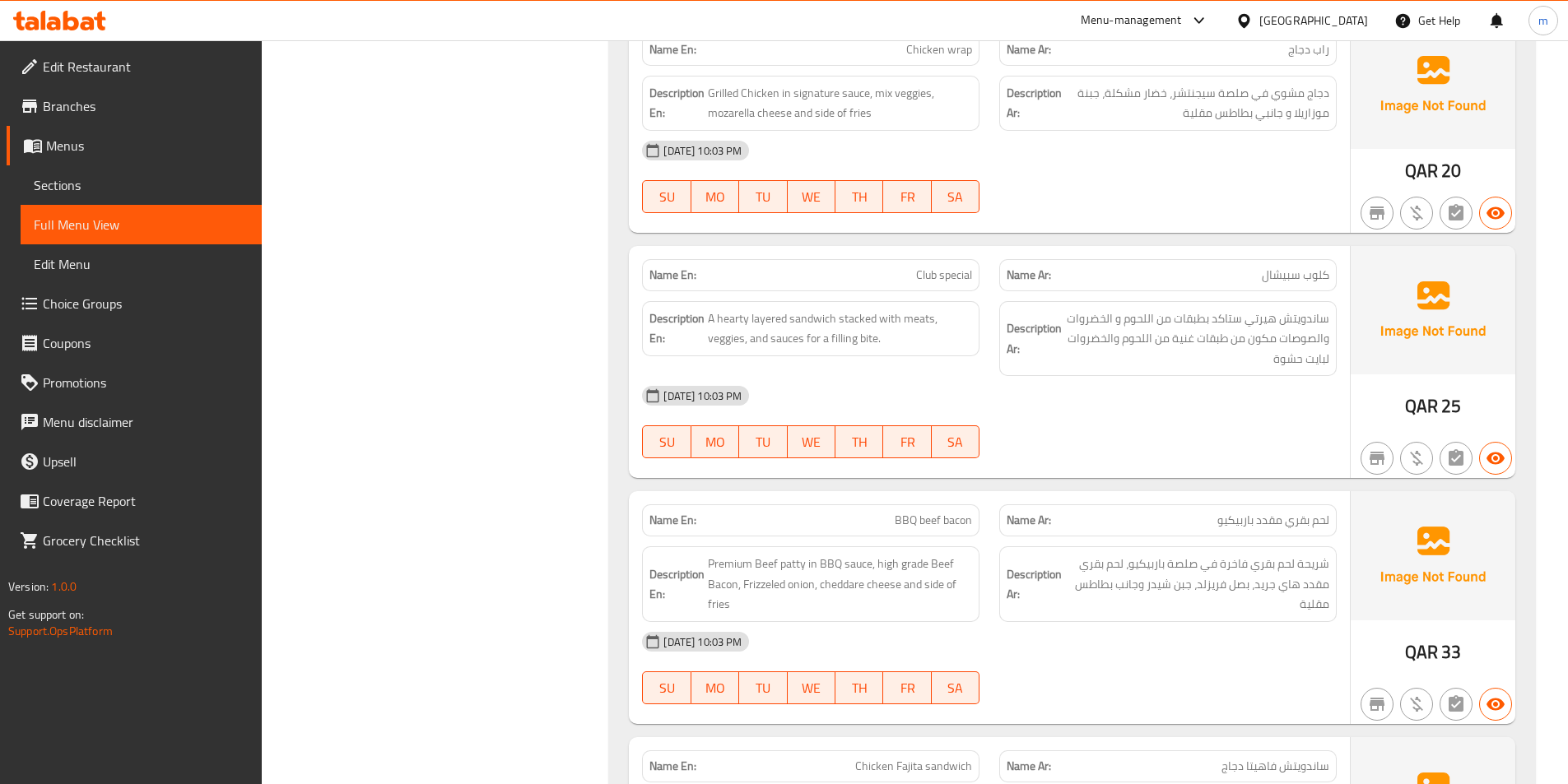
scroll to position [2231, 0]
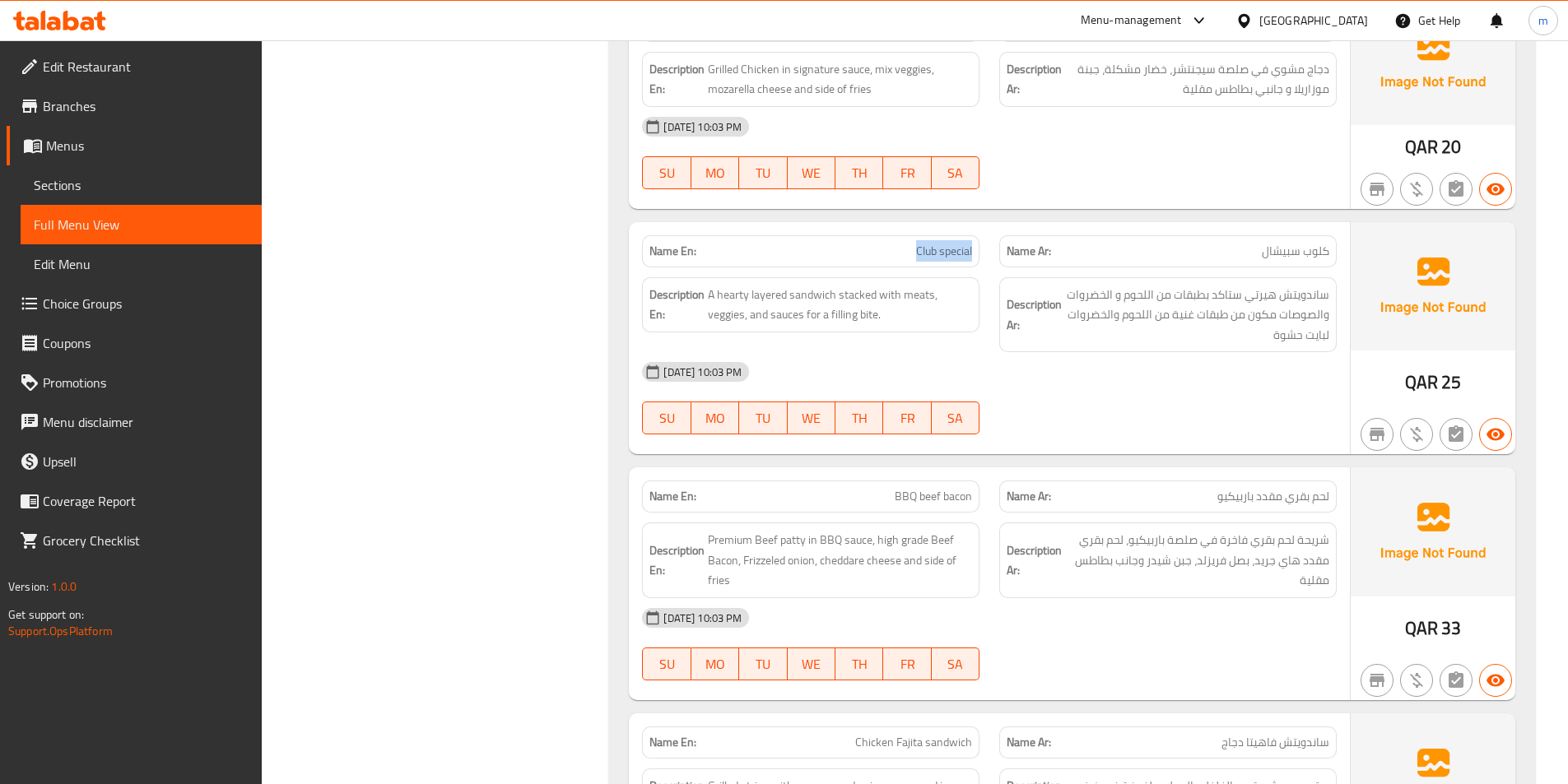
drag, startPoint x: 917, startPoint y: 248, endPoint x: 974, endPoint y: 247, distance: 57.0
click at [974, 247] on div "Name En: Club special" at bounding box center [810, 251] width 337 height 32
copy span "Club special"
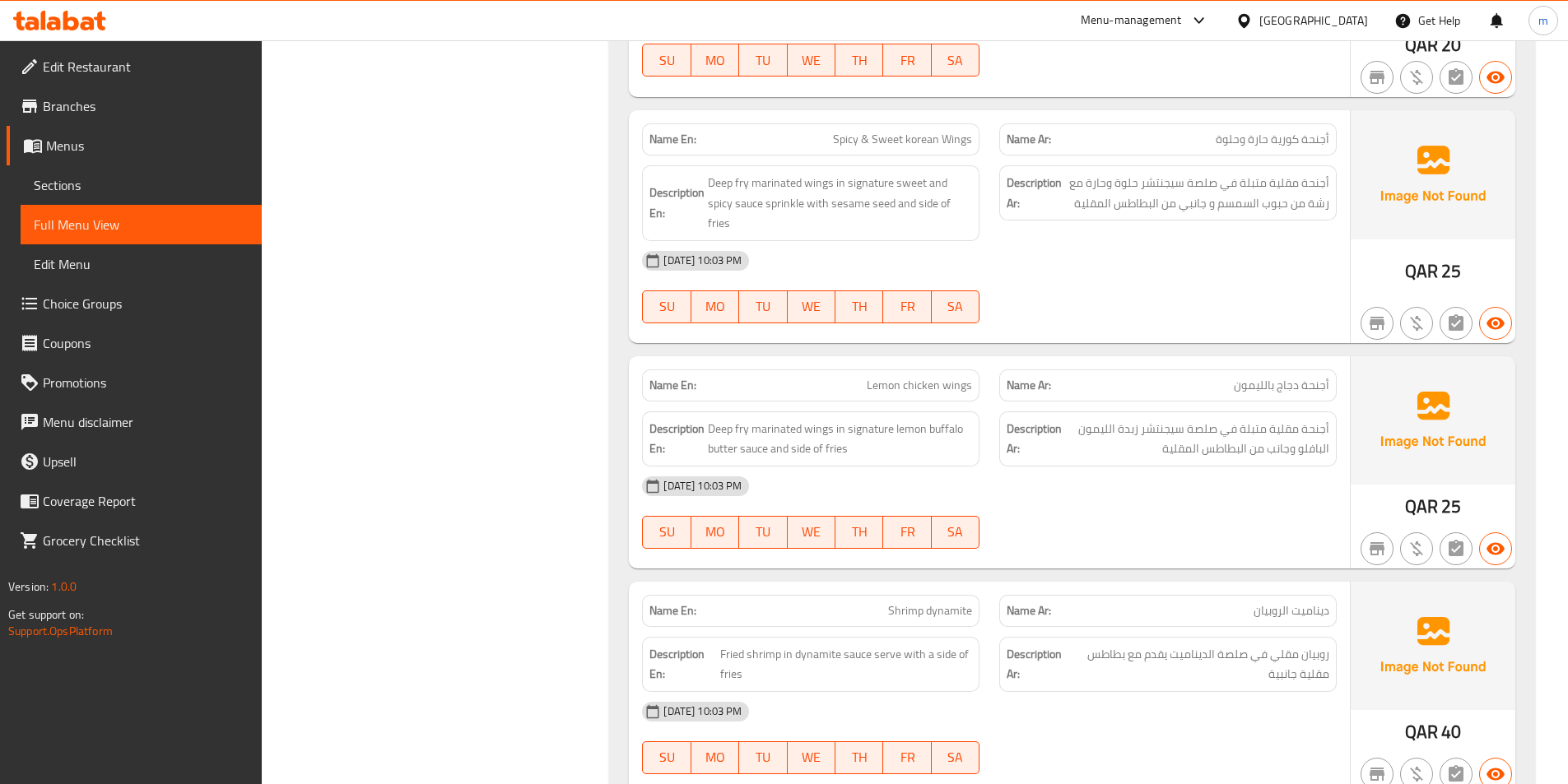
scroll to position [4616, 0]
drag, startPoint x: 713, startPoint y: 406, endPoint x: 752, endPoint y: 409, distance: 39.1
click at [752, 418] on span "Deep fry marinated wings in signature lemon buffalo butter sauce and side of fr…" at bounding box center [841, 438] width 265 height 40
drag, startPoint x: 761, startPoint y: 409, endPoint x: 794, endPoint y: 414, distance: 33.4
click at [794, 418] on span "Deep fry marinated wings in signature lemon buffalo butter sauce and side of fr…" at bounding box center [841, 438] width 265 height 40
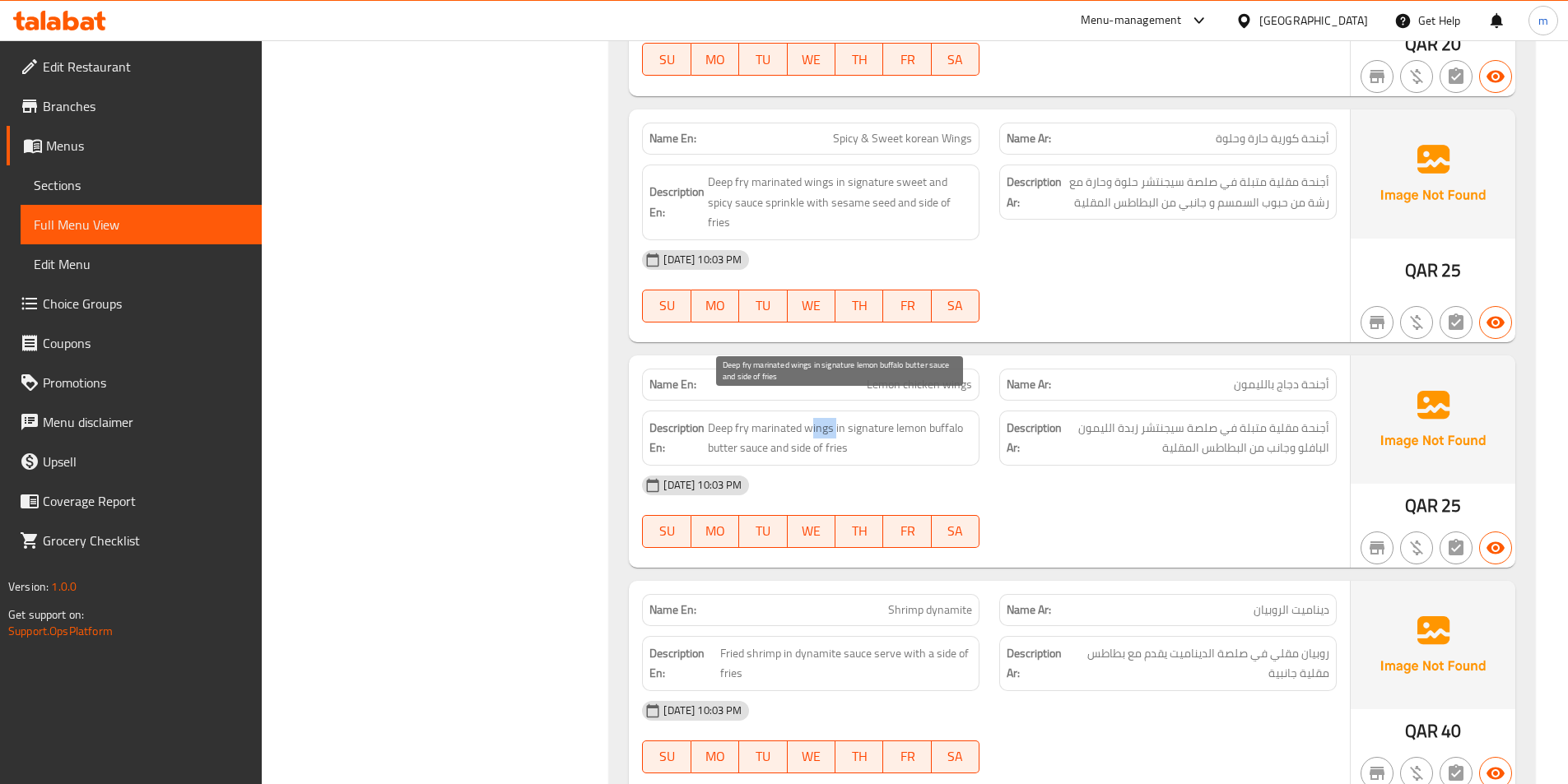
drag, startPoint x: 810, startPoint y: 411, endPoint x: 835, endPoint y: 413, distance: 25.1
click at [835, 418] on span "Deep fry marinated wings in signature lemon buffalo butter sauce and side of fr…" at bounding box center [841, 438] width 265 height 40
drag, startPoint x: 864, startPoint y: 411, endPoint x: 894, endPoint y: 411, distance: 30.0
click at [894, 418] on span "Deep fry marinated wings in signature lemon buffalo butter sauce and side of fr…" at bounding box center [841, 438] width 265 height 40
drag, startPoint x: 904, startPoint y: 412, endPoint x: 921, endPoint y: 416, distance: 17.5
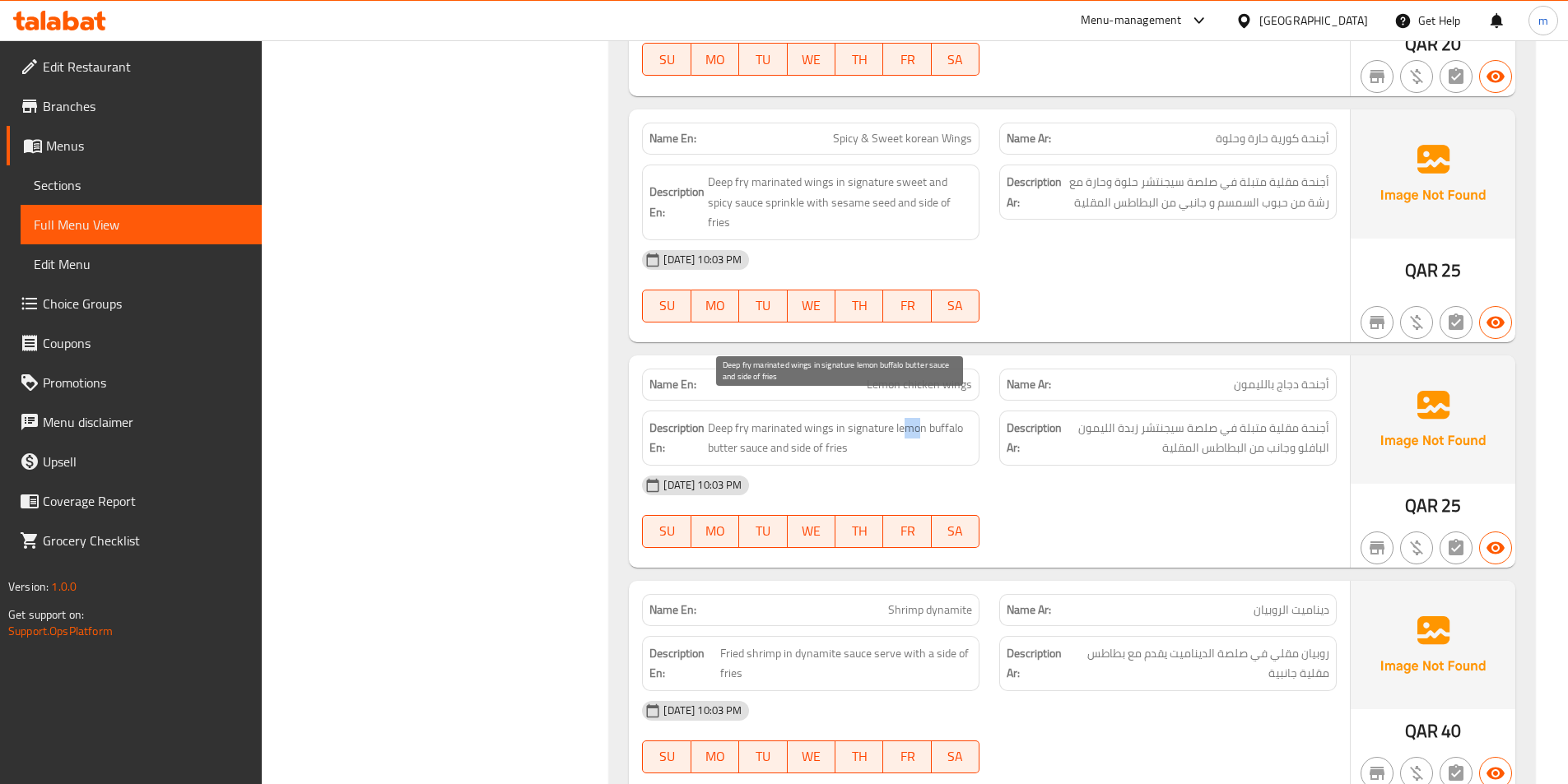
click at [921, 418] on span "Deep fry marinated wings in signature lemon buffalo butter sauce and side of fr…" at bounding box center [841, 438] width 265 height 40
drag, startPoint x: 954, startPoint y: 405, endPoint x: 962, endPoint y: 406, distance: 8.1
click at [962, 418] on span "Deep fry marinated wings in signature lemon buffalo butter sauce and side of fr…" at bounding box center [841, 438] width 265 height 40
drag, startPoint x: 732, startPoint y: 441, endPoint x: 745, endPoint y: 438, distance: 13.3
click at [746, 438] on div "Description En: Deep fry marinated wings in signature lemon buffalo butter sauc…" at bounding box center [810, 438] width 337 height 55
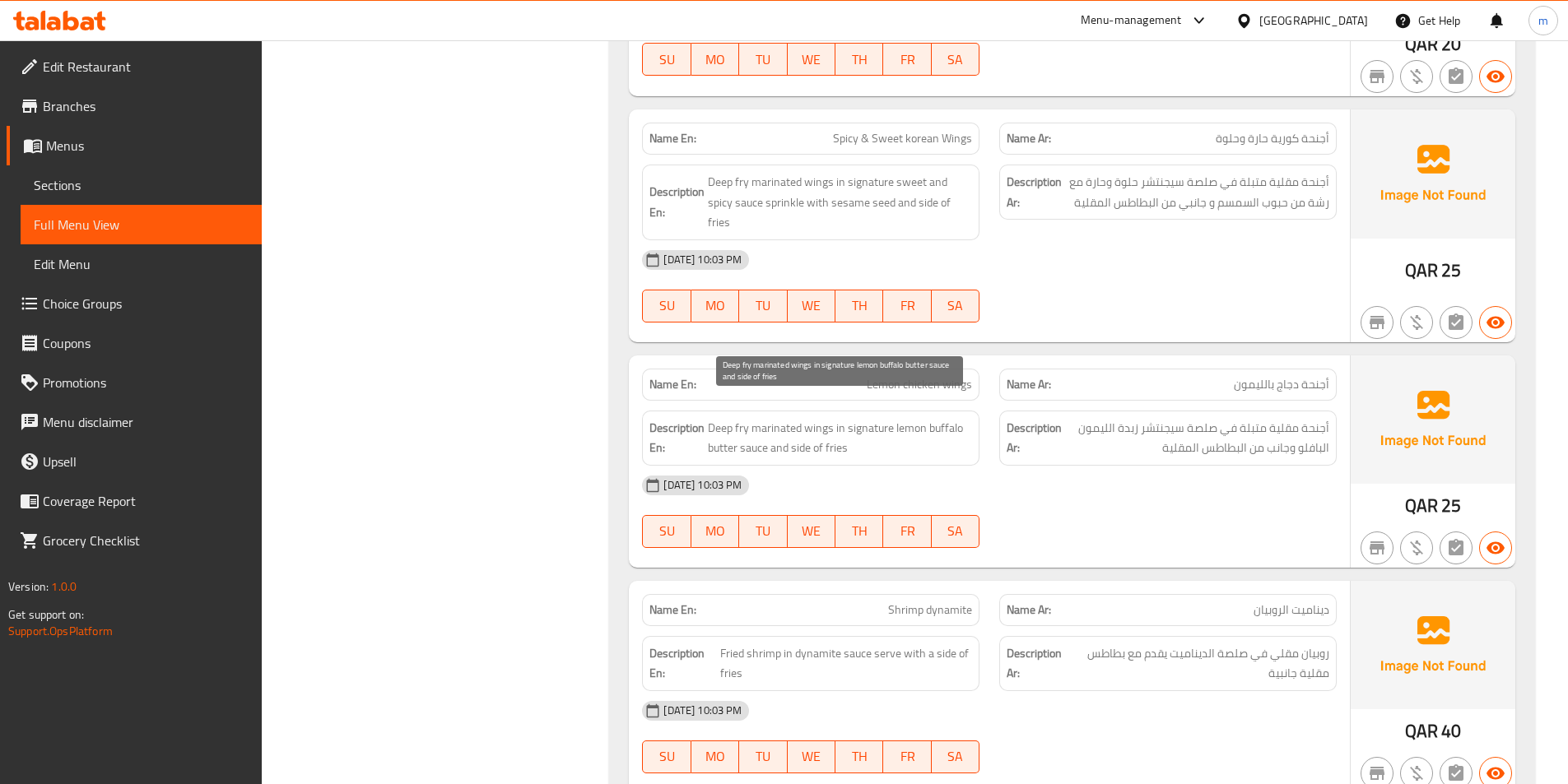
click at [722, 436] on span "Deep fry marinated wings in signature lemon buffalo butter sauce and side of fr…" at bounding box center [841, 438] width 265 height 40
drag, startPoint x: 753, startPoint y: 435, endPoint x: 763, endPoint y: 436, distance: 10.0
click at [763, 436] on span "Deep fry marinated wings in signature lemon buffalo butter sauce and side of fr…" at bounding box center [841, 438] width 265 height 40
drag, startPoint x: 793, startPoint y: 434, endPoint x: 815, endPoint y: 433, distance: 22.0
click at [815, 433] on span "Deep fry marinated wings in signature lemon buffalo butter sauce and side of fr…" at bounding box center [841, 438] width 265 height 40
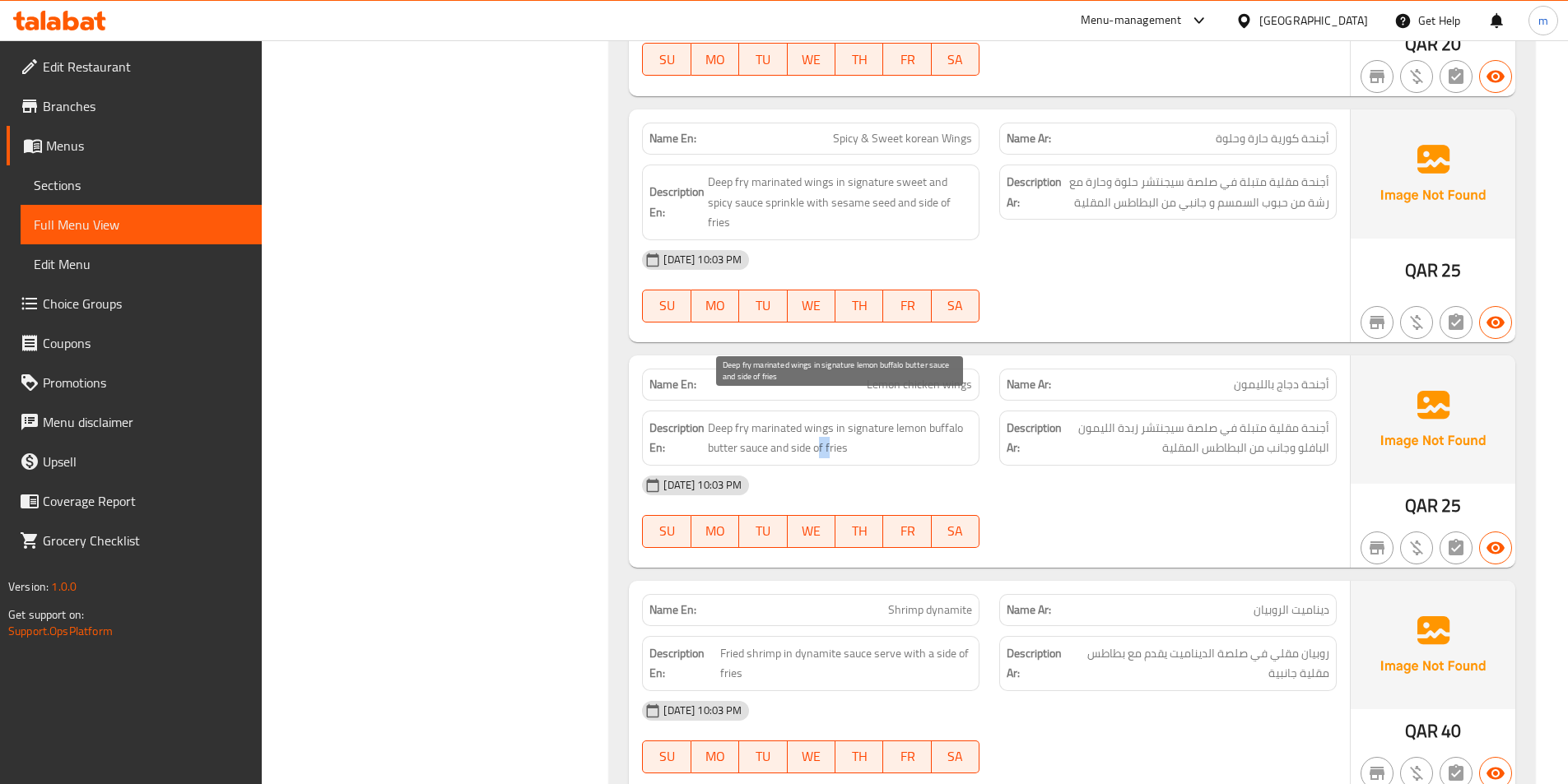
drag, startPoint x: 820, startPoint y: 434, endPoint x: 831, endPoint y: 430, distance: 11.7
click at [831, 430] on span "Deep fry marinated wings in signature lemon buffalo butter sauce and side of fr…" at bounding box center [841, 438] width 265 height 40
drag, startPoint x: 847, startPoint y: 429, endPoint x: 874, endPoint y: 436, distance: 27.9
click at [849, 429] on span "Deep fry marinated wings in signature lemon buffalo butter sauce and side of fr…" at bounding box center [841, 438] width 265 height 40
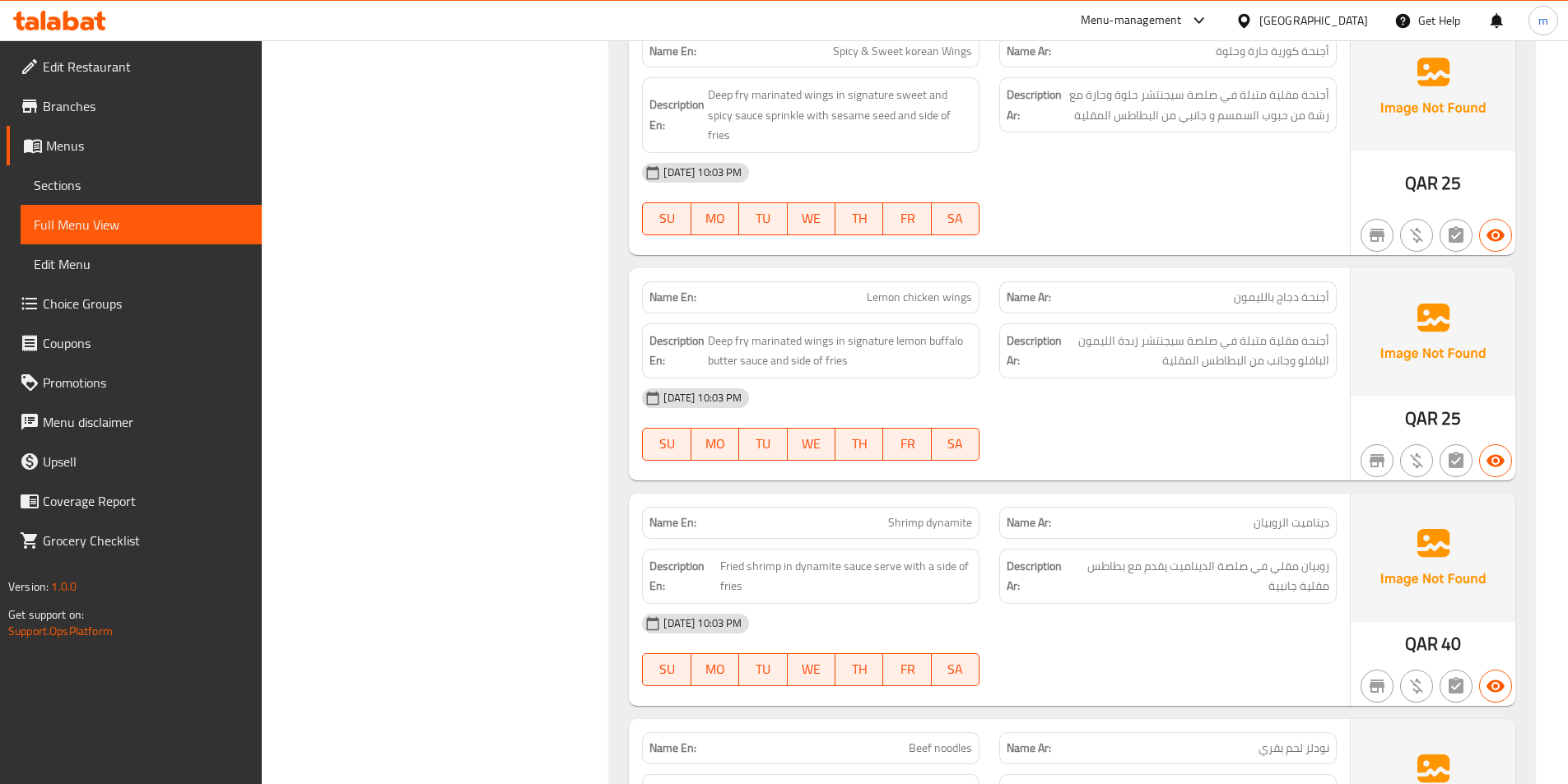
scroll to position [4780, 0]
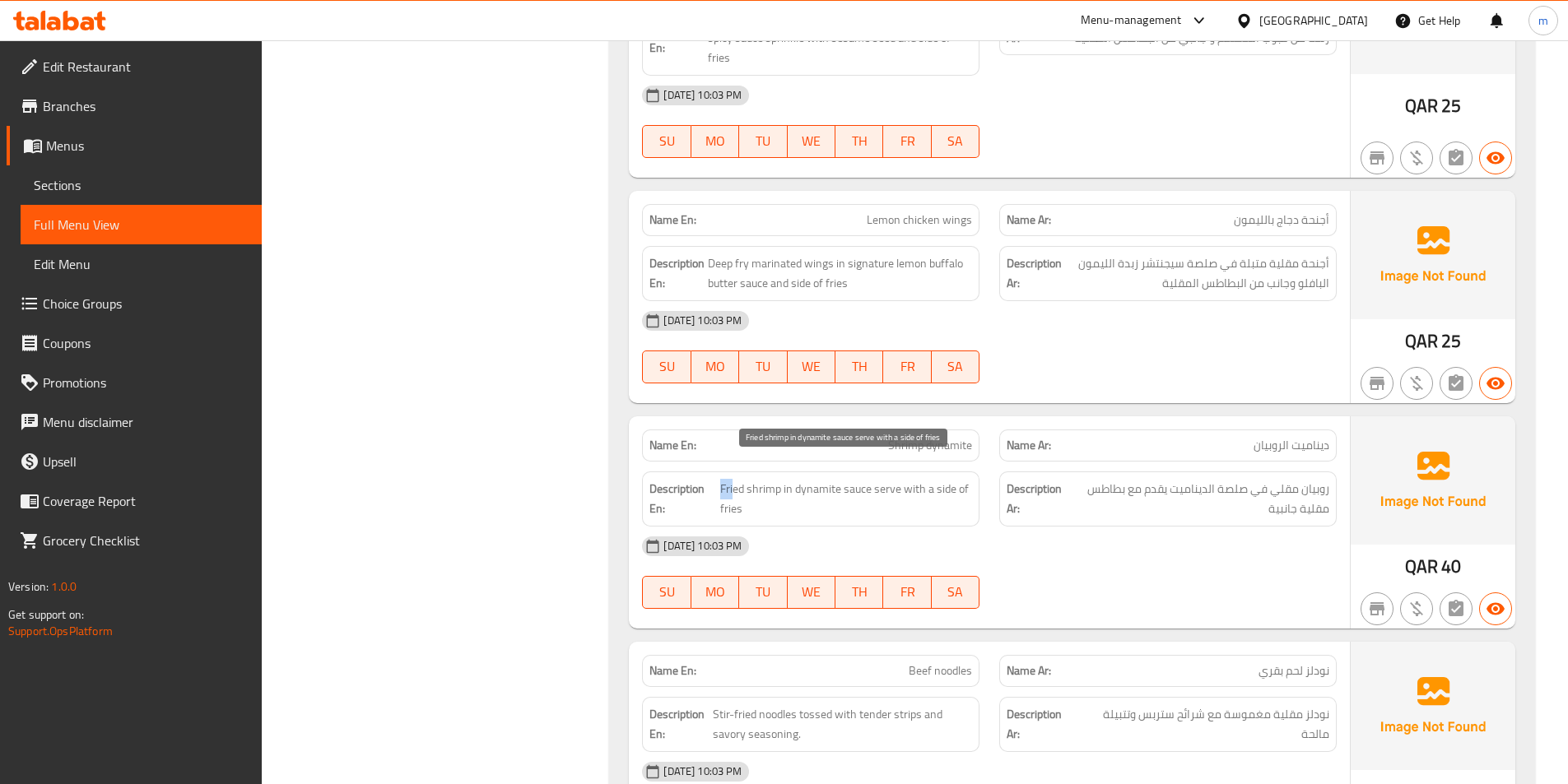
drag, startPoint x: 719, startPoint y: 470, endPoint x: 732, endPoint y: 472, distance: 13.2
click at [732, 479] on h6 "Description En: Fried shrimp in dynamite sauce serve with a side of fries" at bounding box center [810, 499] width 322 height 40
click at [774, 479] on span "Fried shrimp in dynamite sauce serve with a side of fries" at bounding box center [846, 499] width 252 height 40
drag, startPoint x: 799, startPoint y: 474, endPoint x: 864, endPoint y: 477, distance: 65.1
click at [864, 479] on span "Fried shrimp in dynamite sauce serve with a side of fries" at bounding box center [846, 499] width 252 height 40
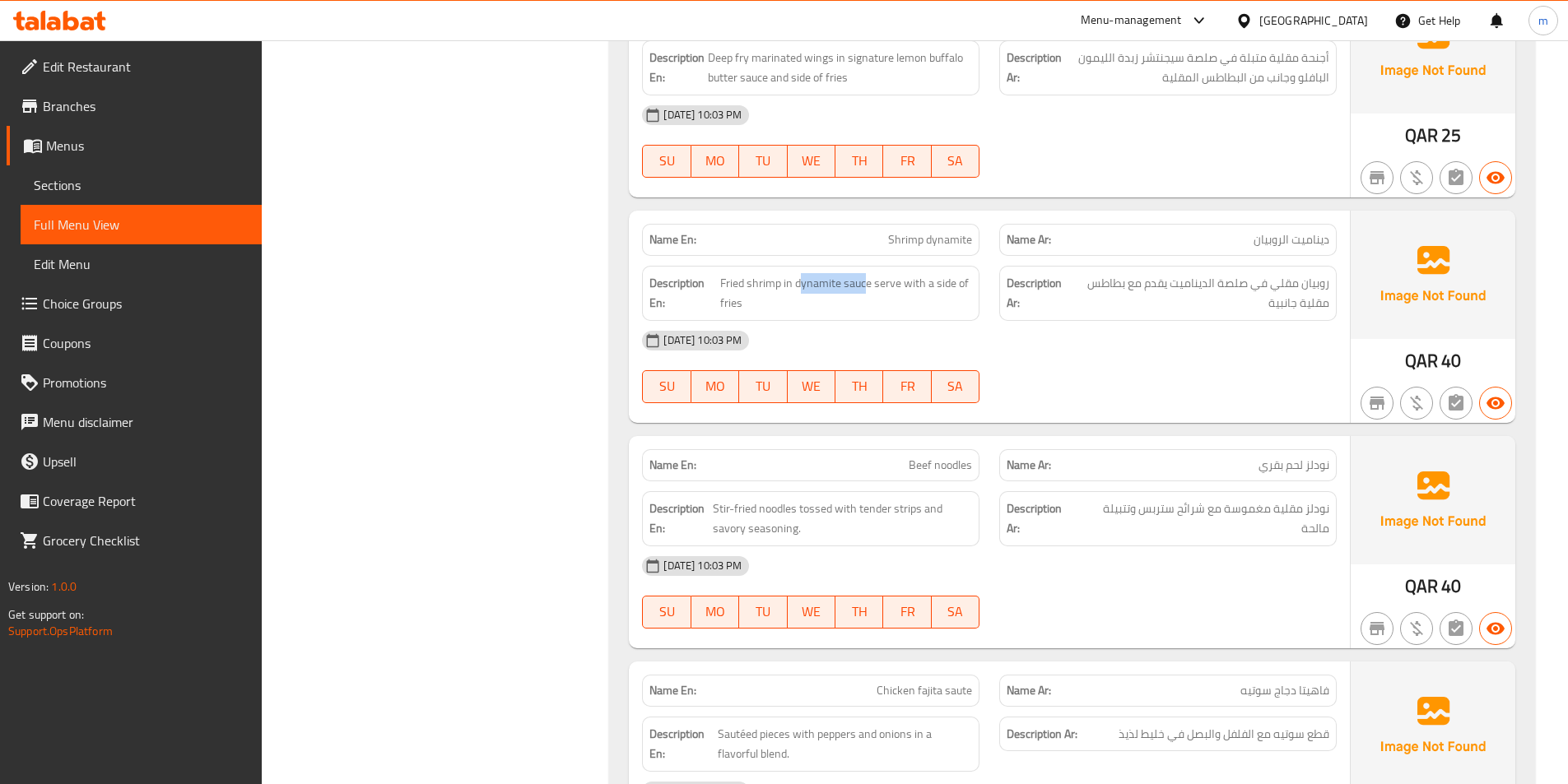
scroll to position [5027, 0]
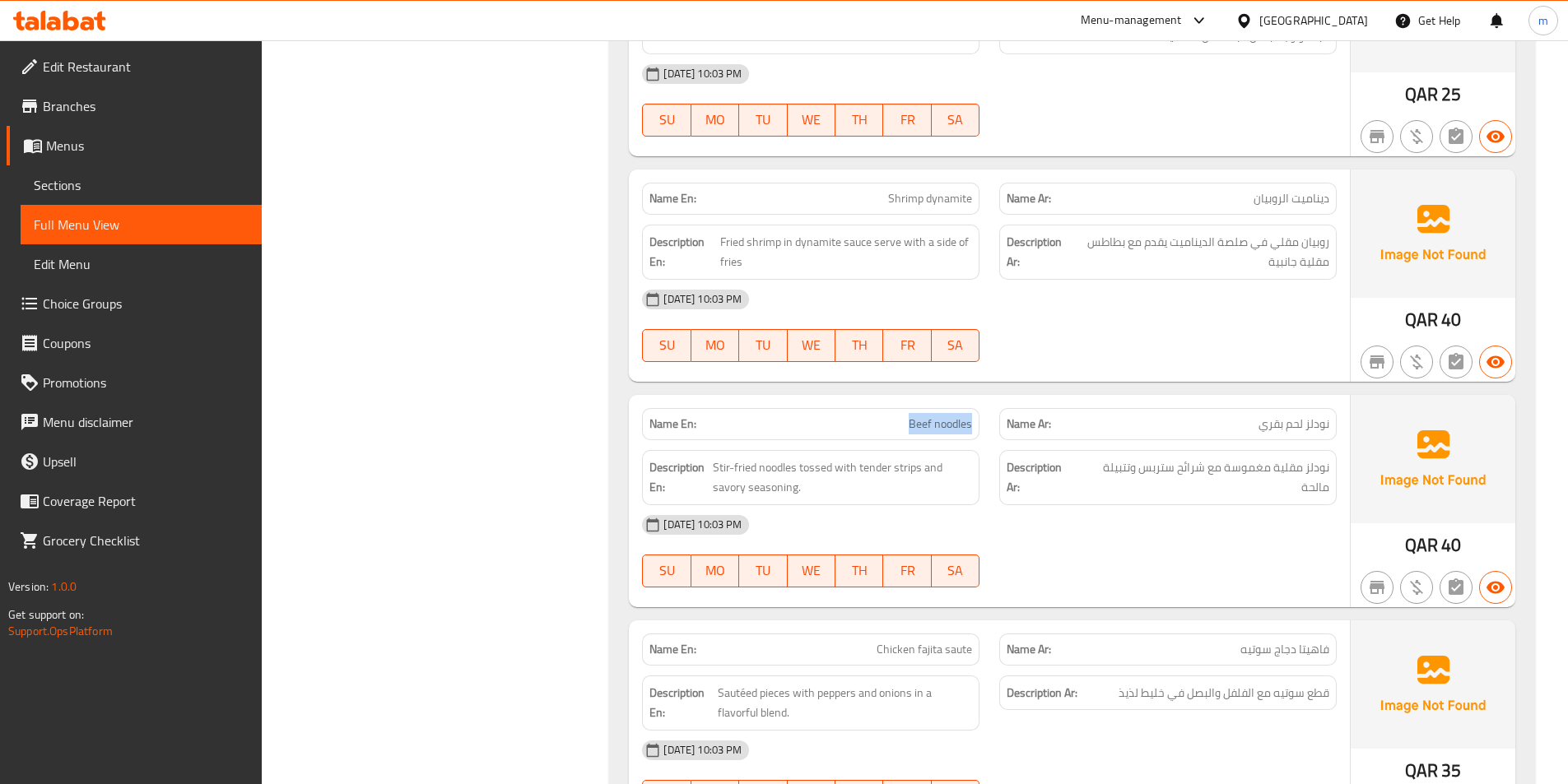
drag, startPoint x: 931, startPoint y: 410, endPoint x: 1004, endPoint y: 405, distance: 73.2
click at [984, 407] on div "Name En: Beef noodles" at bounding box center [810, 424] width 357 height 52
click at [1177, 458] on span "نودلز مقلية مغموسة مع شرائح ستربس وتتبيلة مالحة" at bounding box center [1204, 478] width 250 height 40
click at [955, 416] on span "Beef noodles" at bounding box center [940, 424] width 64 height 18
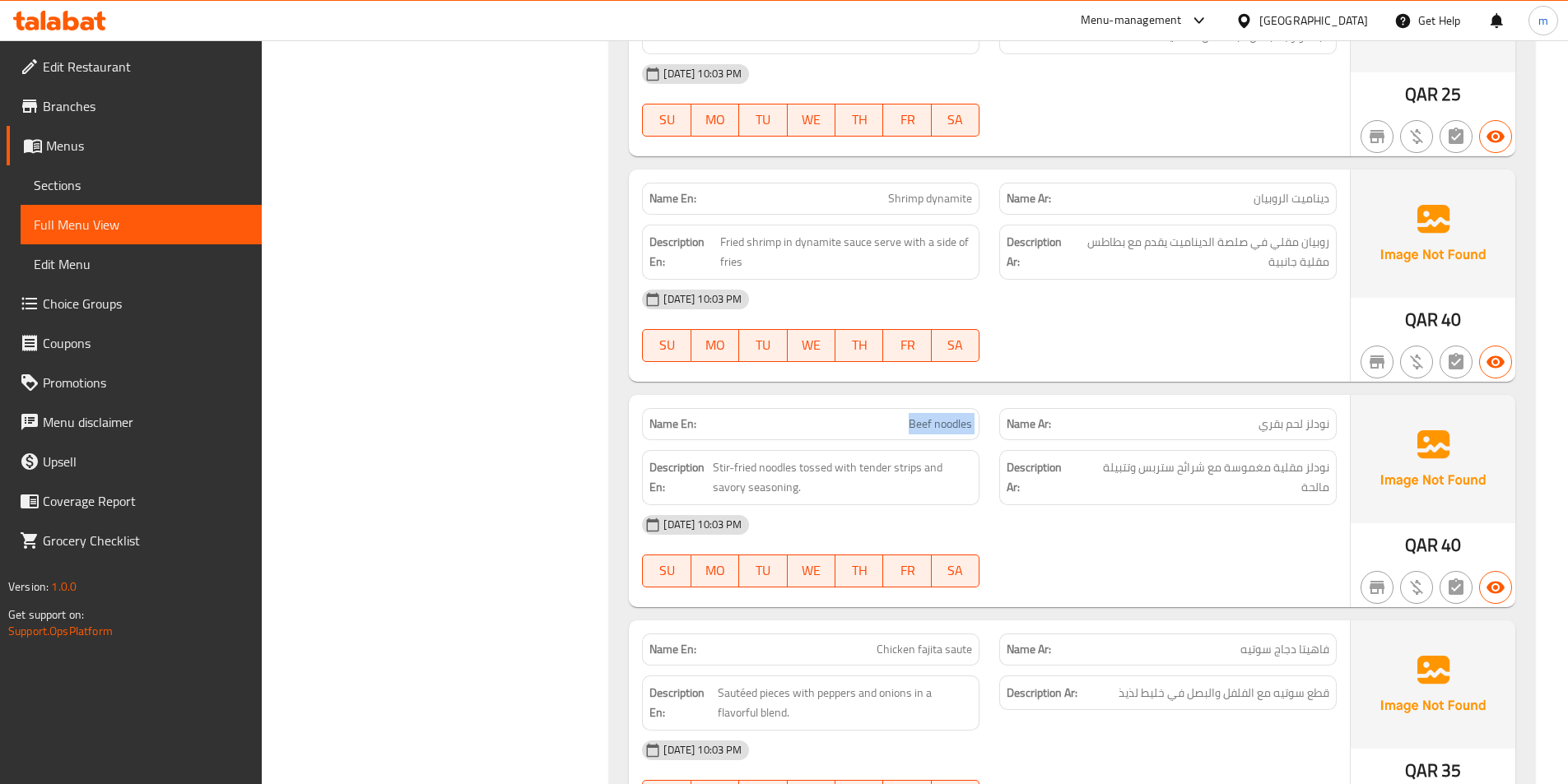
click at [955, 416] on span "Beef noodles" at bounding box center [940, 424] width 64 height 18
copy span "Beef noodles"
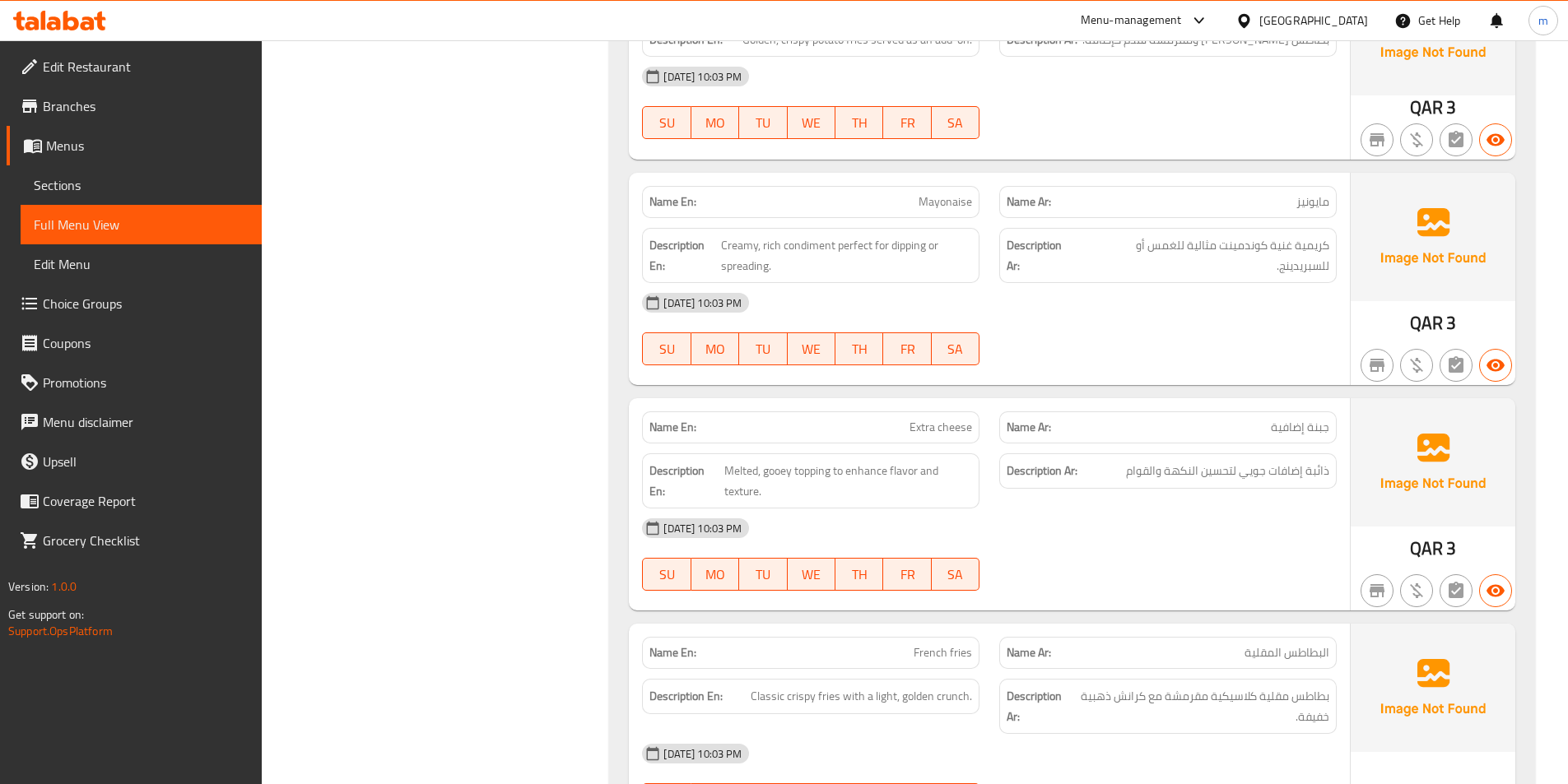
scroll to position [6014, 0]
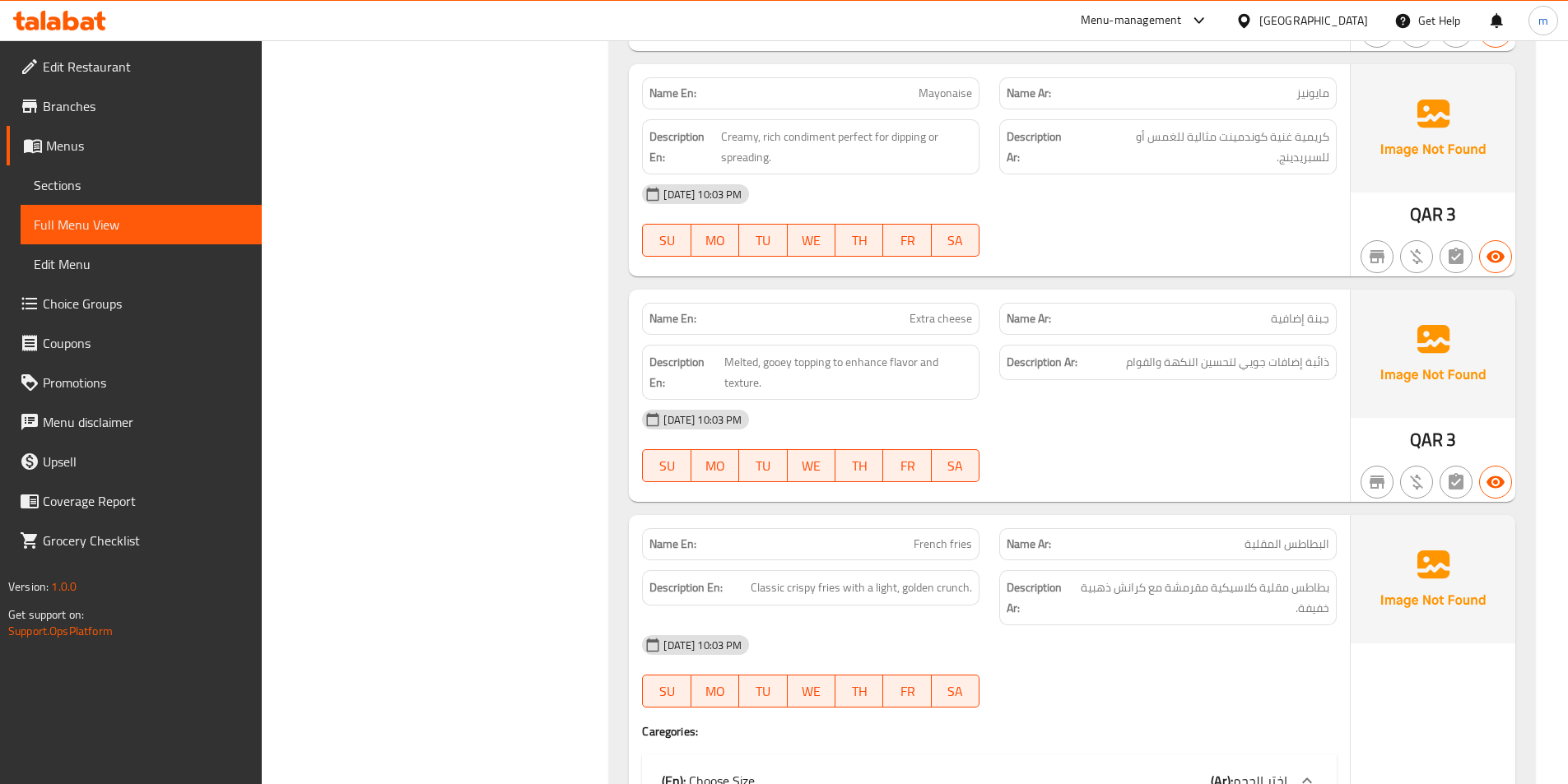
click at [953, 310] on span "Extra cheese" at bounding box center [940, 319] width 63 height 18
copy span "Extra cheese"
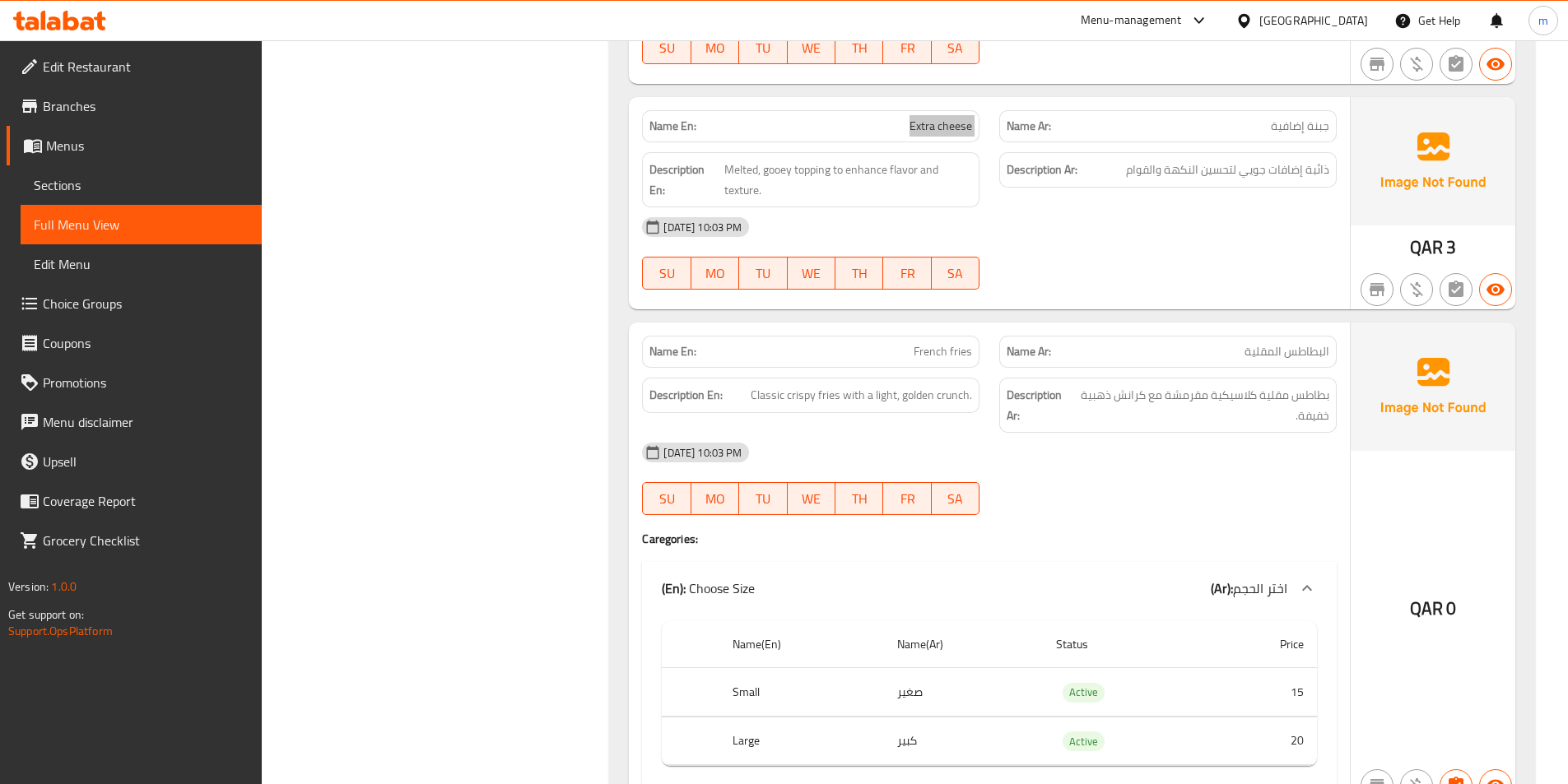
scroll to position [6110, 0]
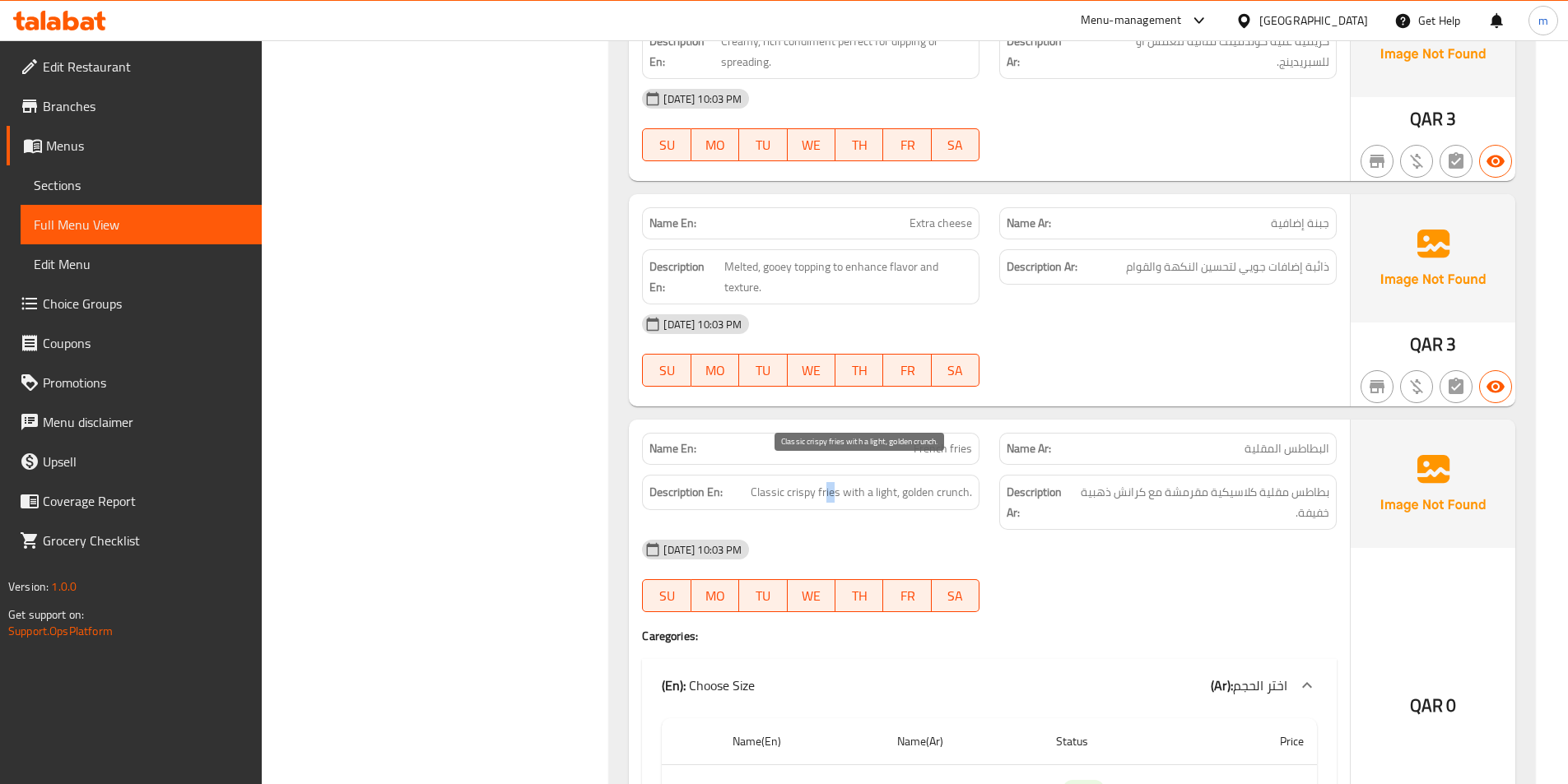
drag, startPoint x: 828, startPoint y: 479, endPoint x: 836, endPoint y: 481, distance: 8.2
click at [836, 482] on span "Classic crispy fries with a light, golden crunch." at bounding box center [861, 492] width 221 height 21
click at [809, 482] on span "Classic crispy fries with a light, golden crunch." at bounding box center [861, 492] width 221 height 21
click at [763, 482] on span "Classic crispy fries with a light, golden crunch." at bounding box center [861, 492] width 221 height 21
drag, startPoint x: 886, startPoint y: 474, endPoint x: 987, endPoint y: 484, distance: 101.5
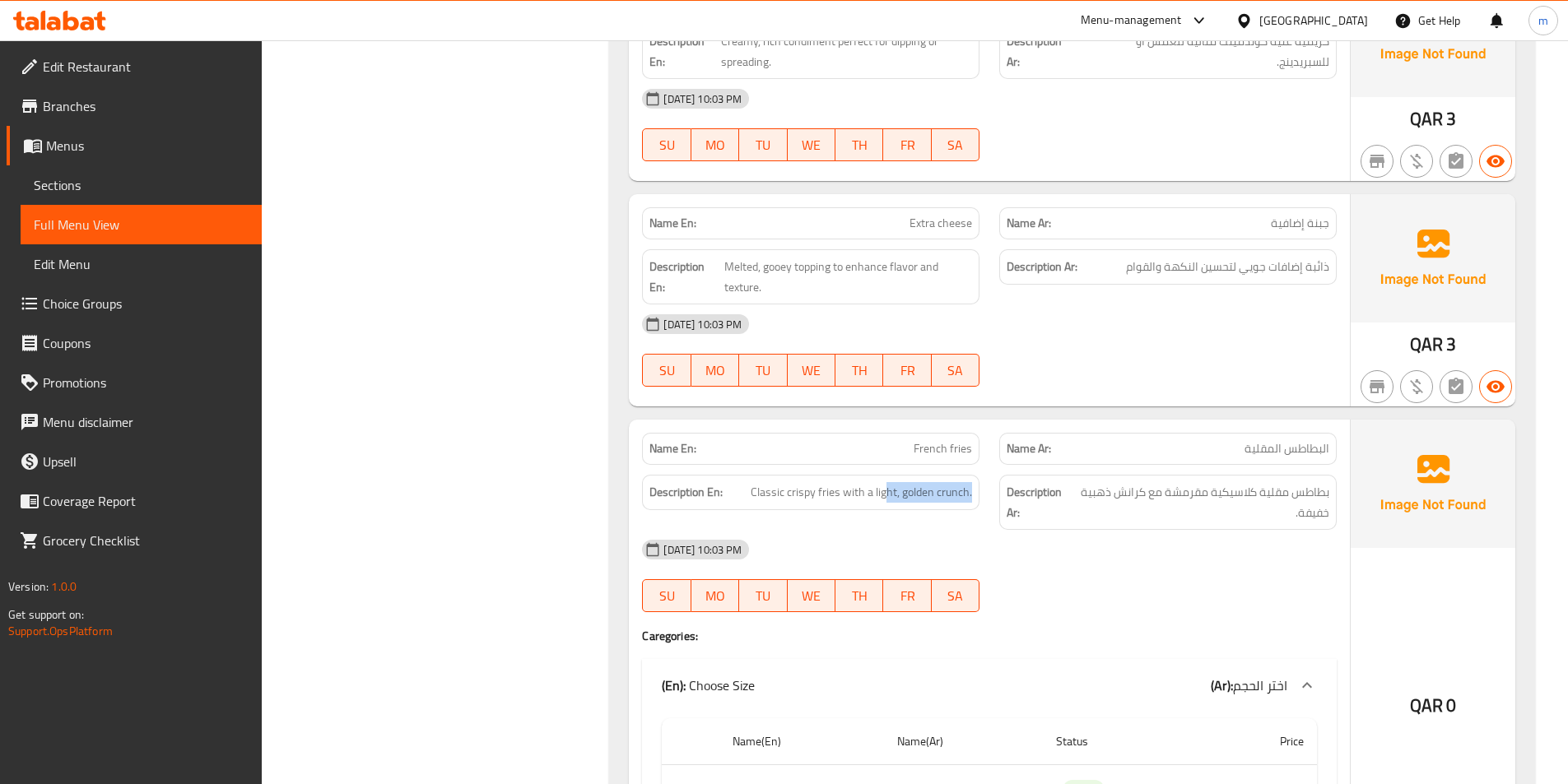
click at [987, 484] on div "Description En: Classic crispy fries with a light, golden crunch." at bounding box center [810, 502] width 357 height 74
click at [858, 482] on span "Classic crispy fries with a light, golden crunch." at bounding box center [861, 492] width 221 height 21
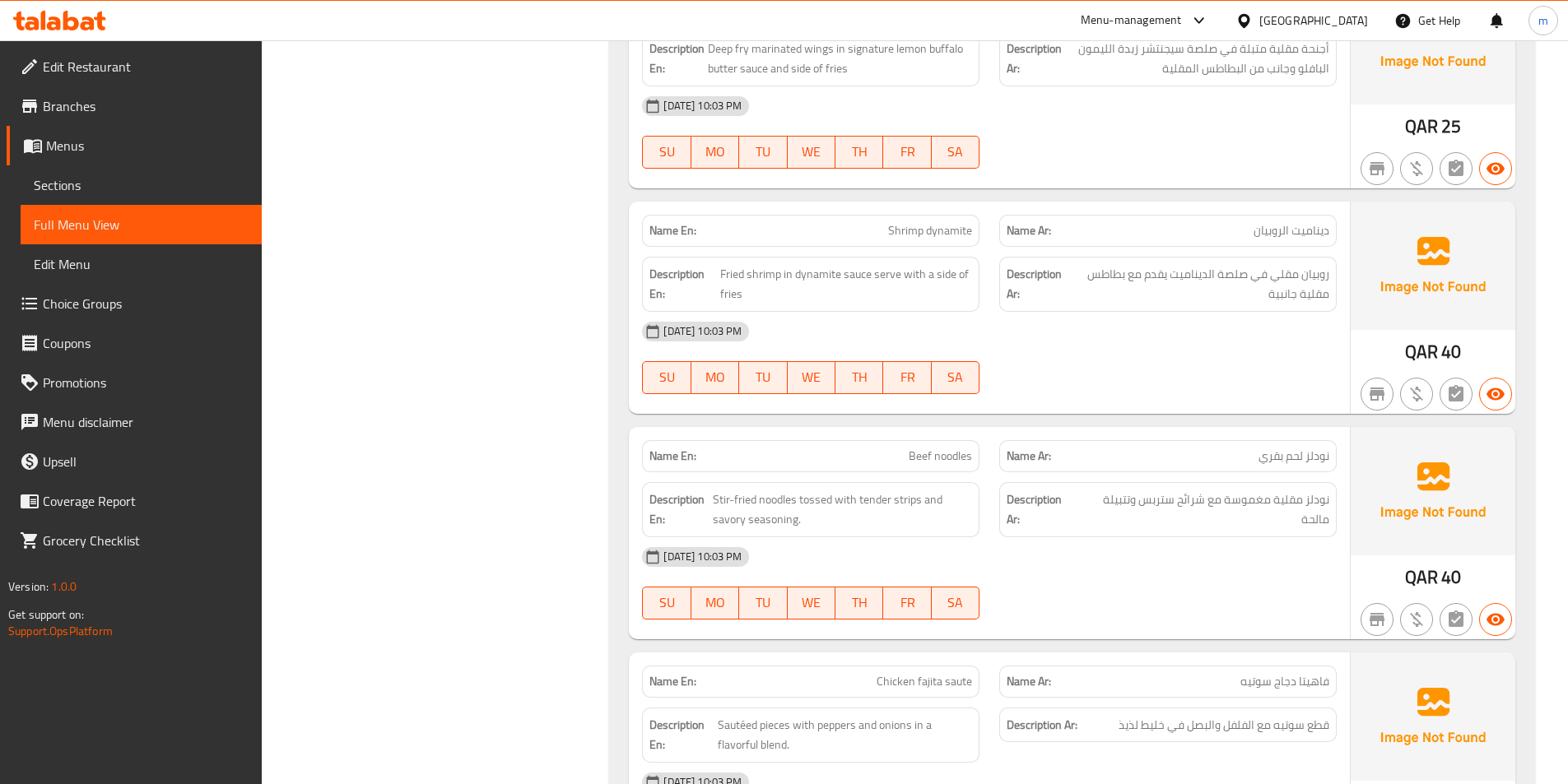
scroll to position [5019, 0]
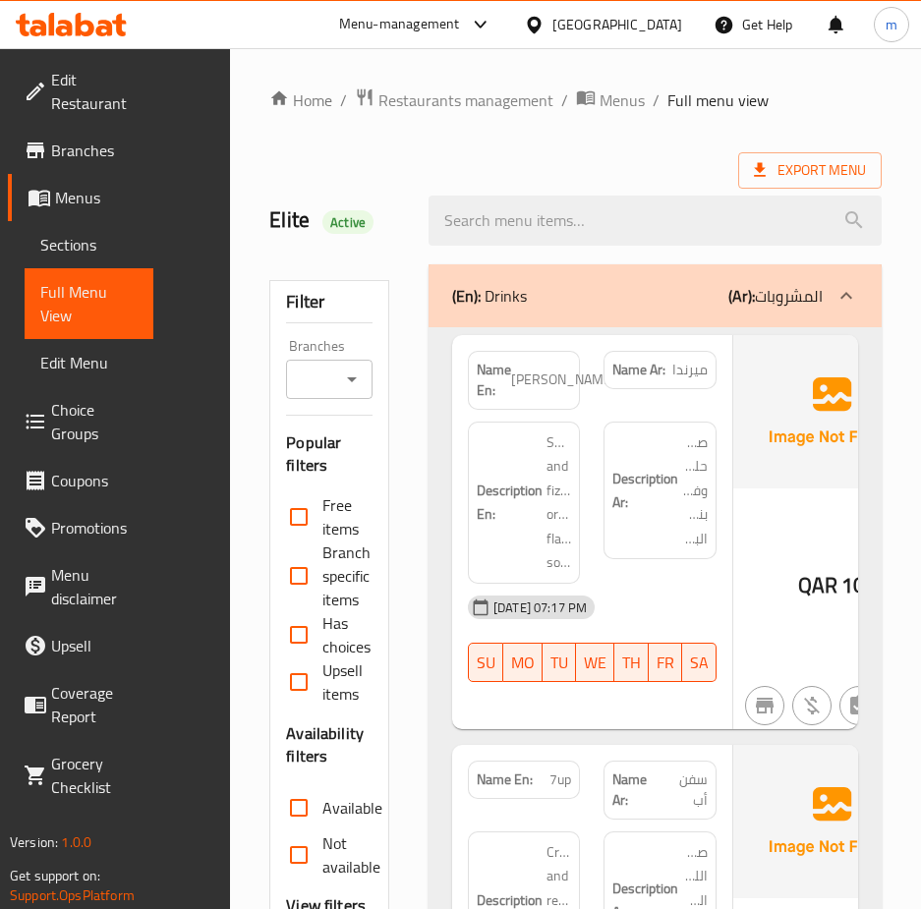
click at [113, 233] on span "Sections" at bounding box center [88, 245] width 97 height 24
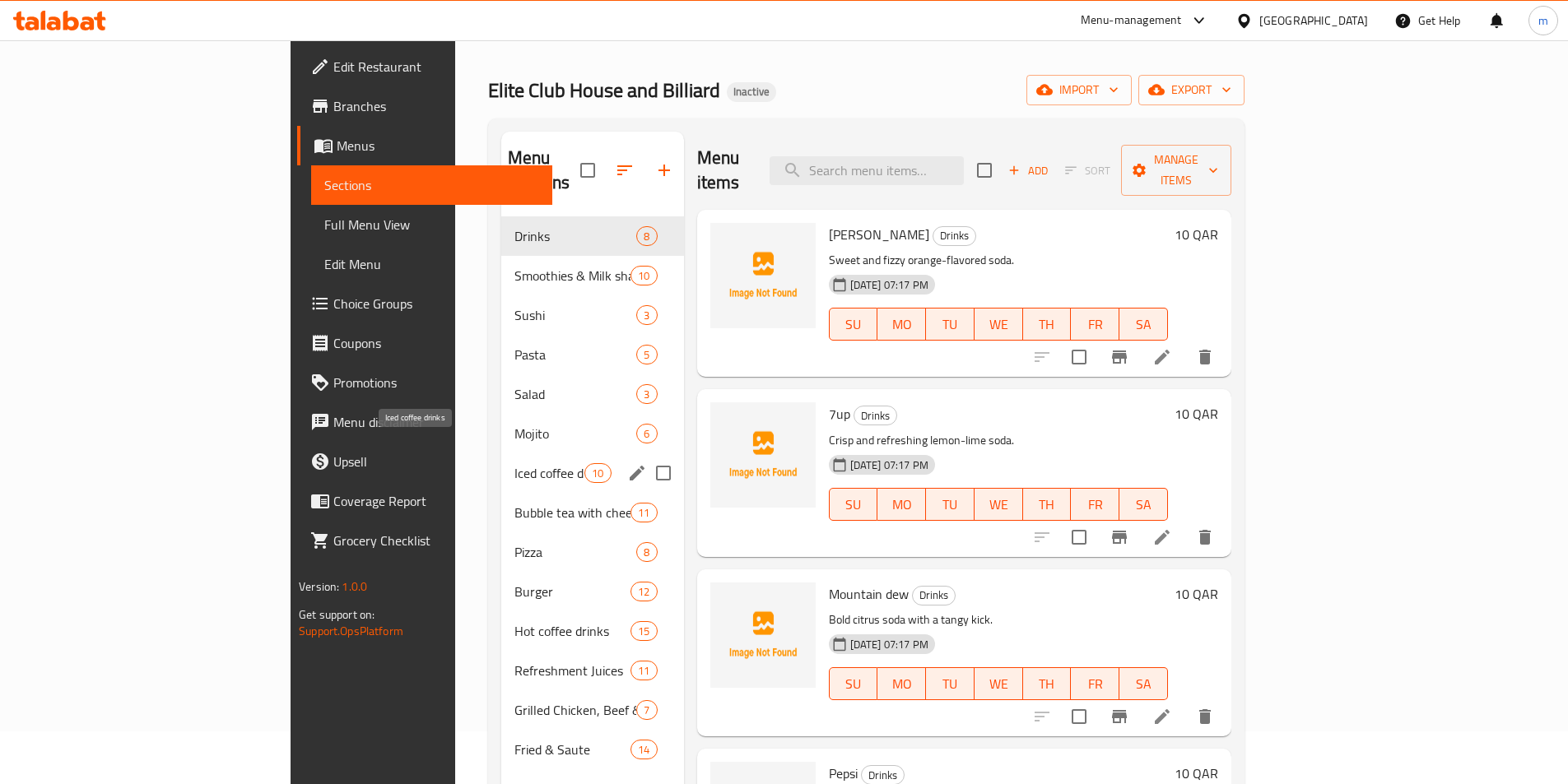
scroll to position [82, 0]
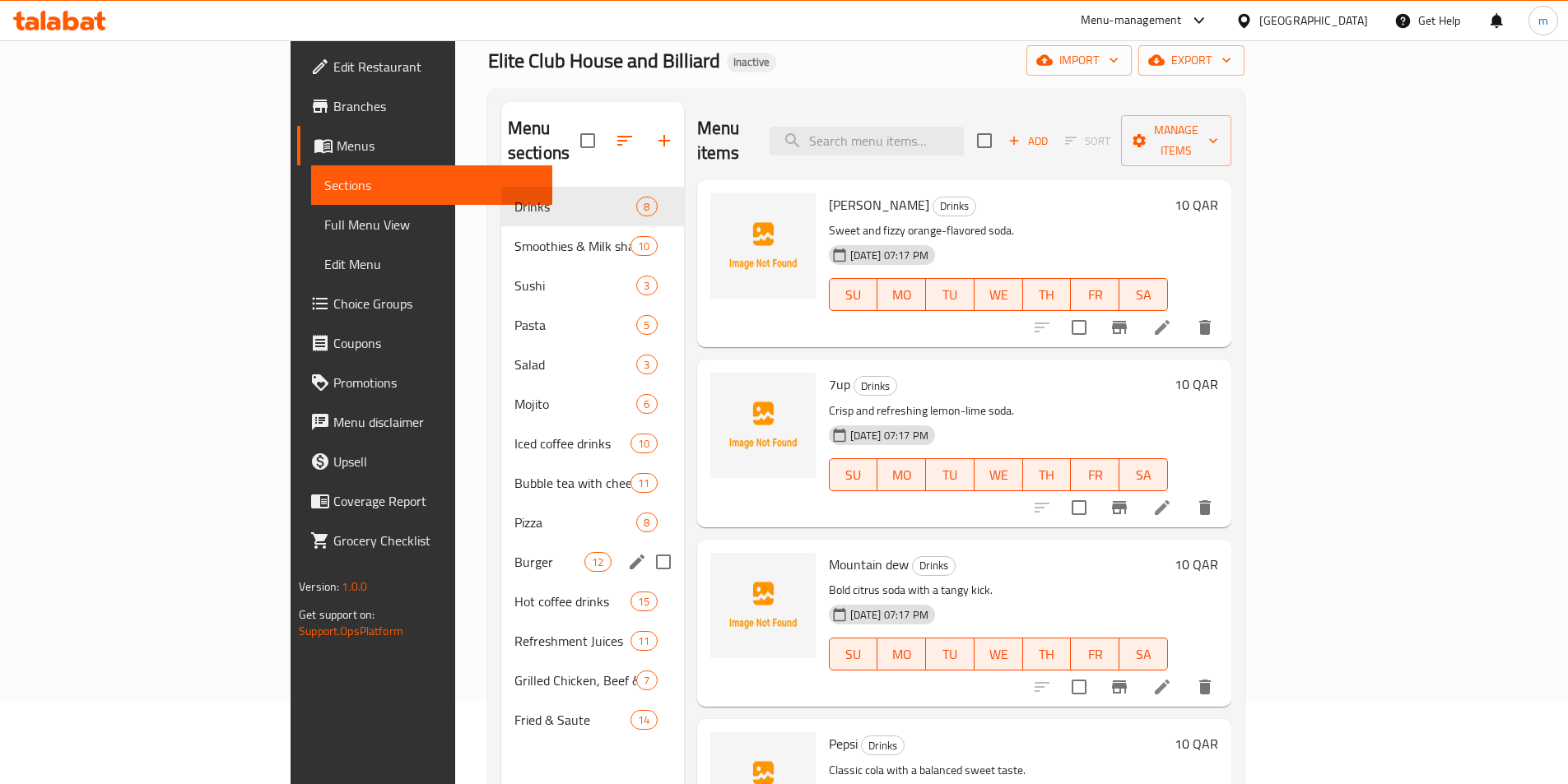
click at [501, 548] on div "Burger 12" at bounding box center [593, 561] width 183 height 39
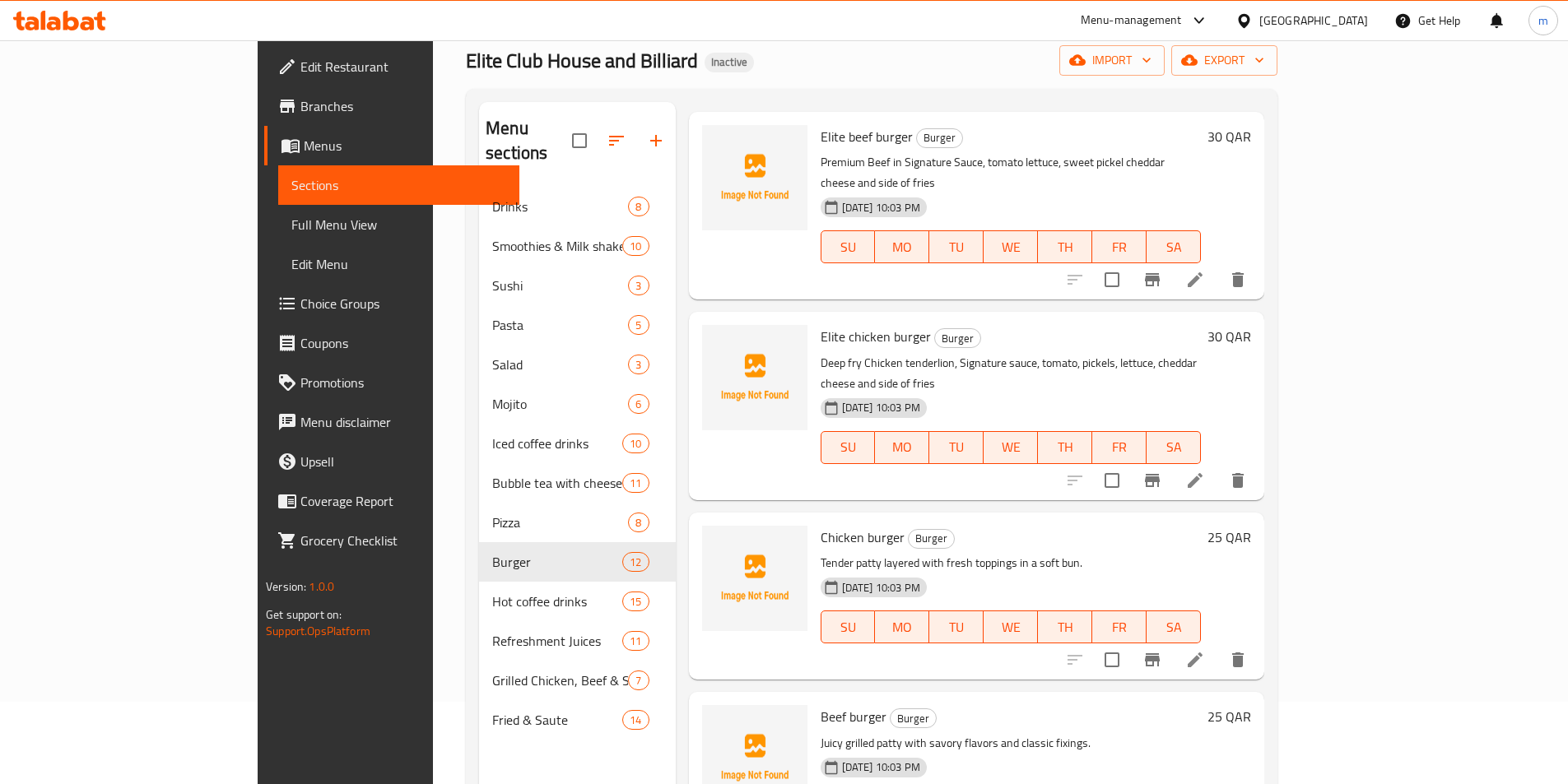
scroll to position [165, 0]
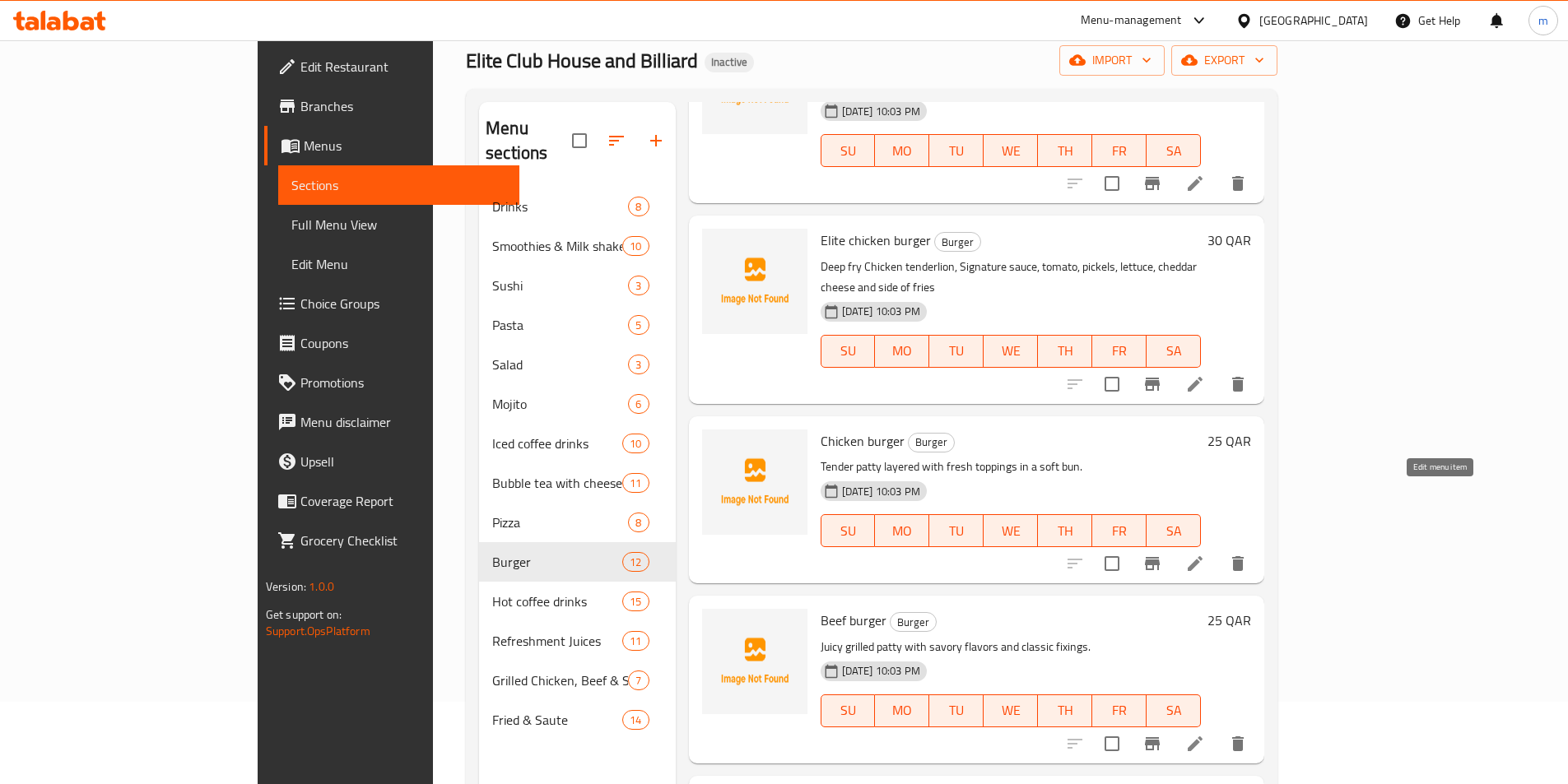
click at [770, 554] on icon at bounding box center [1195, 564] width 20 height 20
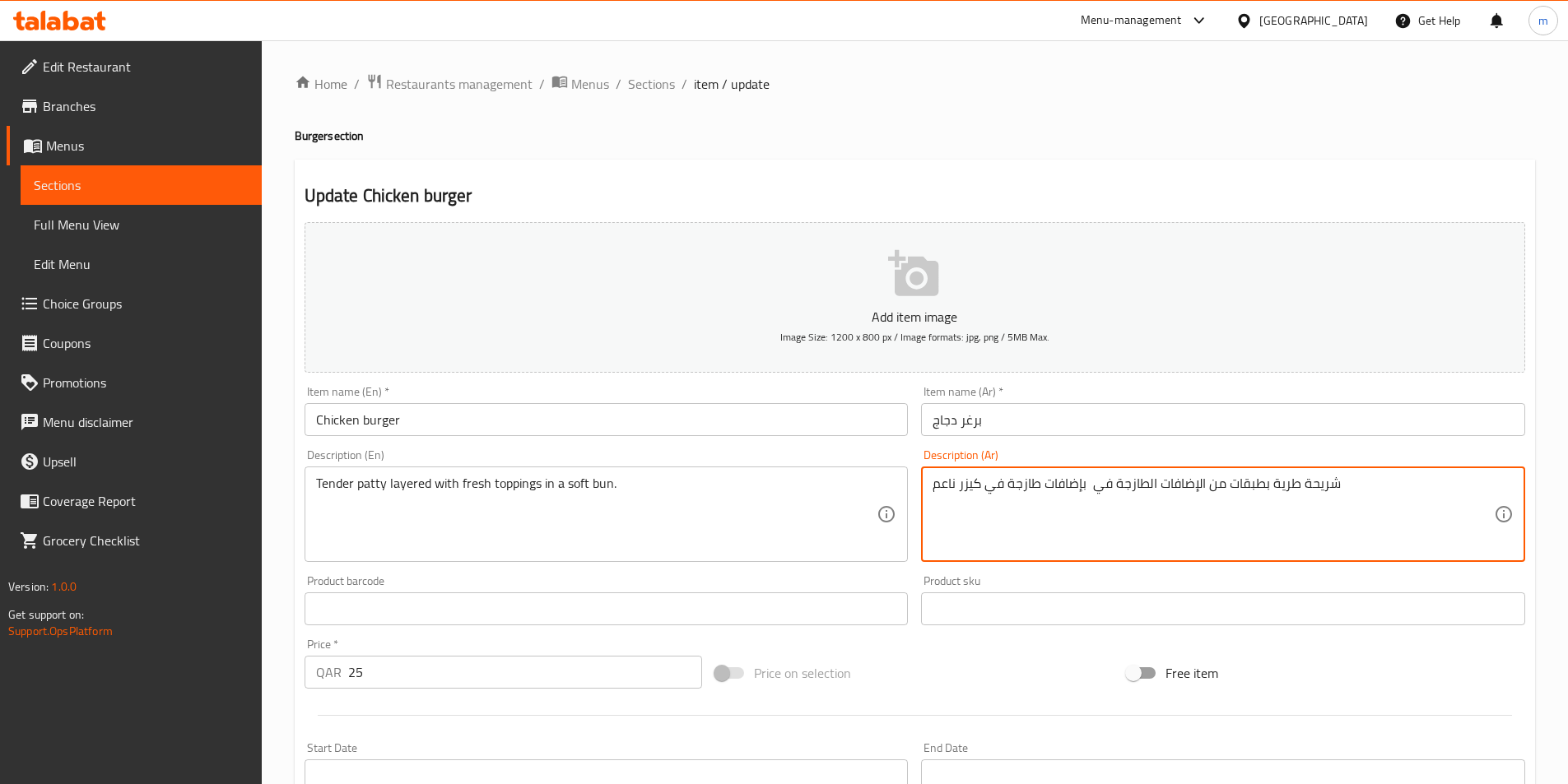
drag, startPoint x: 1005, startPoint y: 486, endPoint x: 1087, endPoint y: 495, distance: 82.5
click at [770, 495] on textarea "شريحة طرية بطبقات من الإضافات الطازجة في بإضافات طازجة في كيزر ناعم" at bounding box center [1213, 514] width 562 height 78
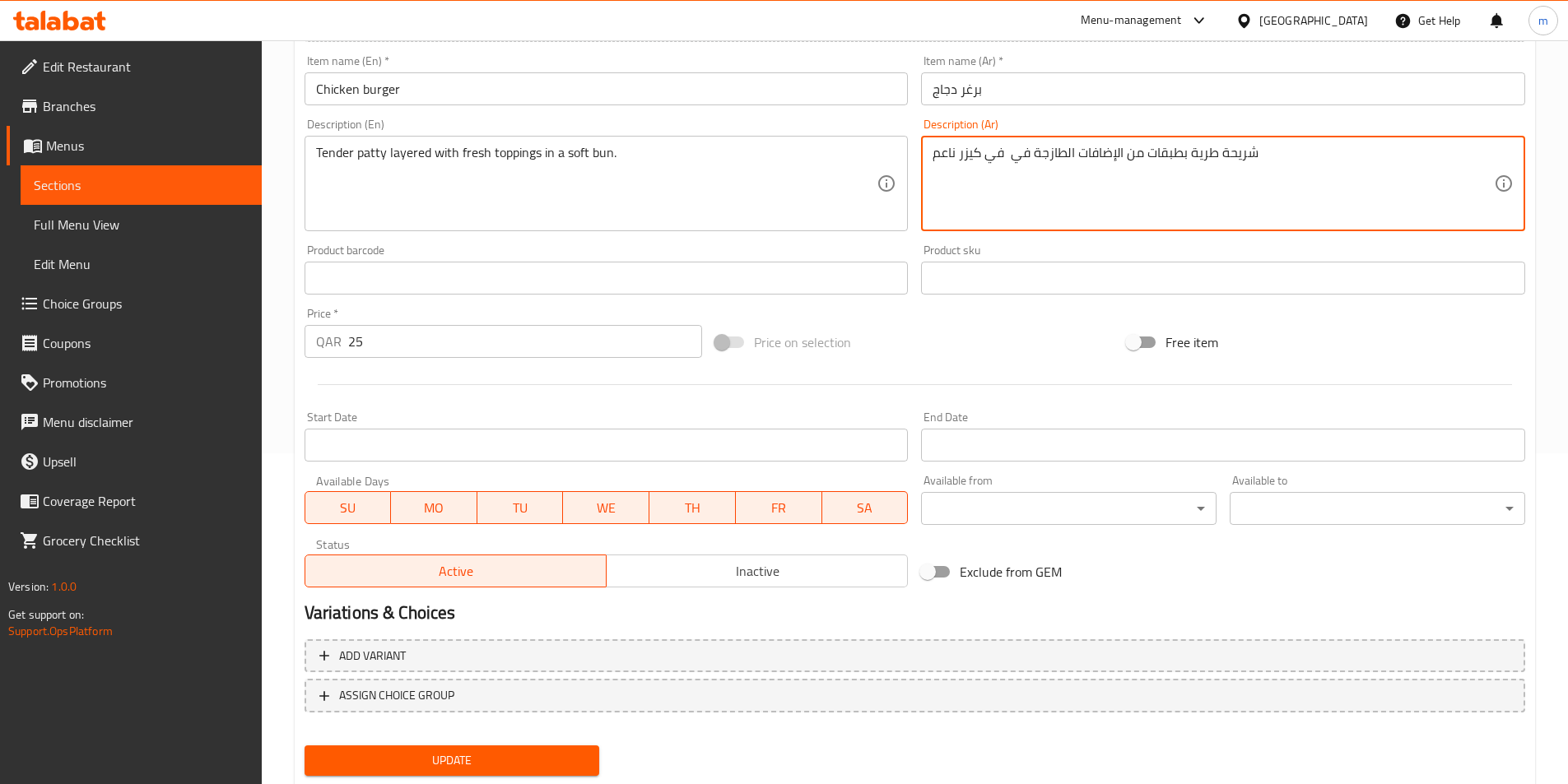
scroll to position [378, 0]
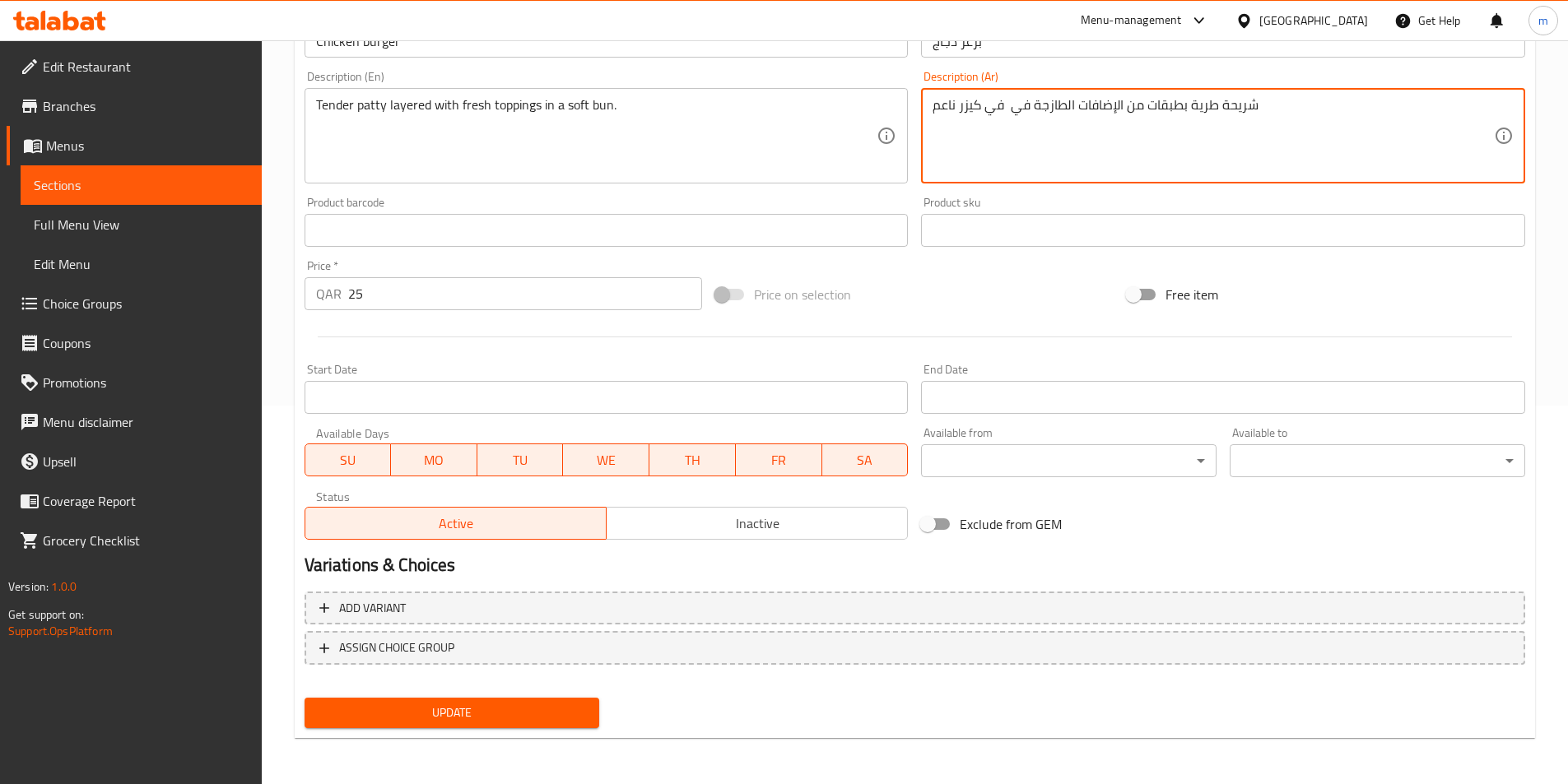
type textarea "شريحة طرية بطبقات من الإضافات الطازجة في في كيزر ناعم"
click at [526, 720] on span "Update" at bounding box center [453, 713] width 270 height 21
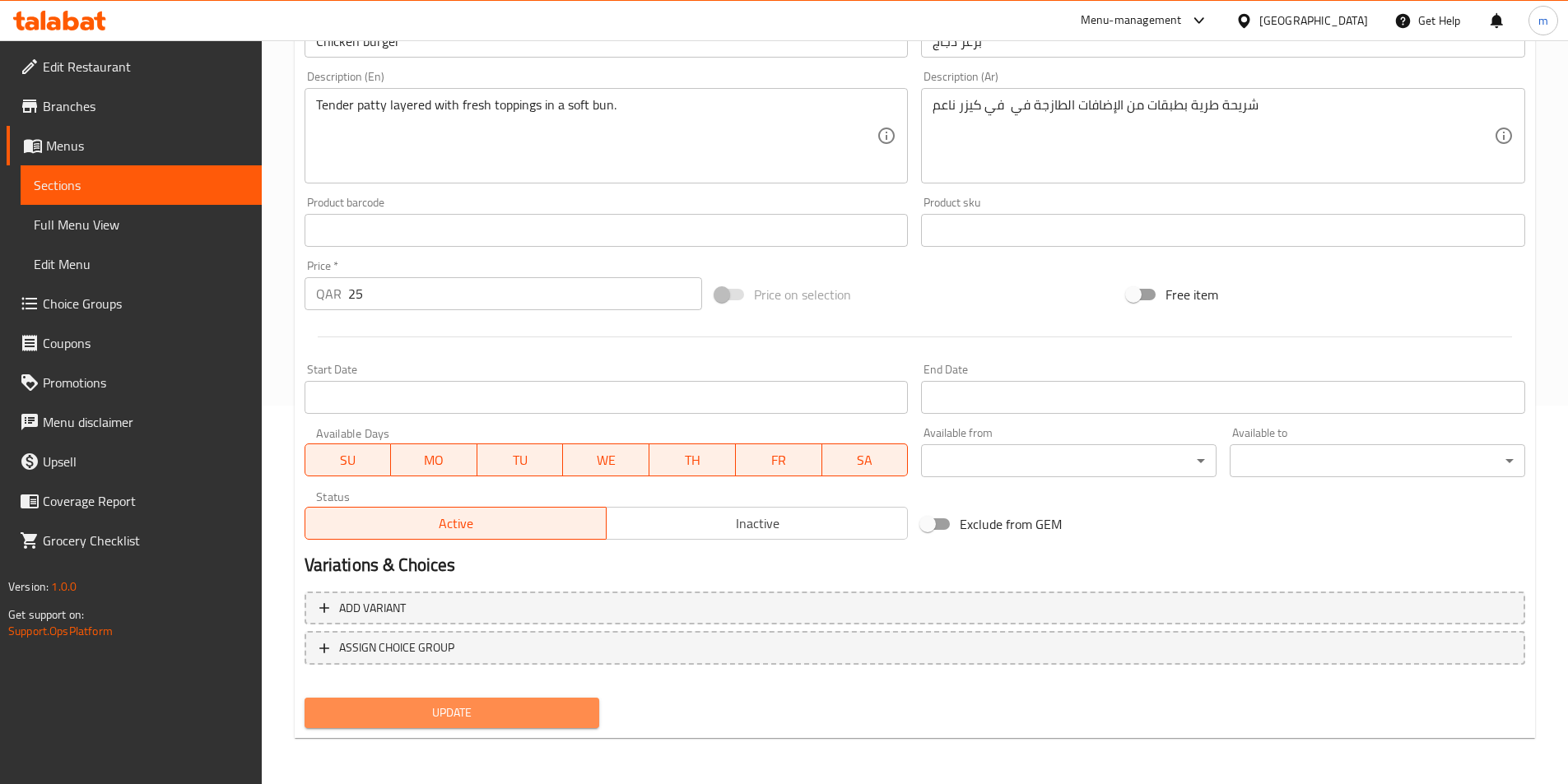
click at [440, 726] on button "Update" at bounding box center [452, 713] width 296 height 30
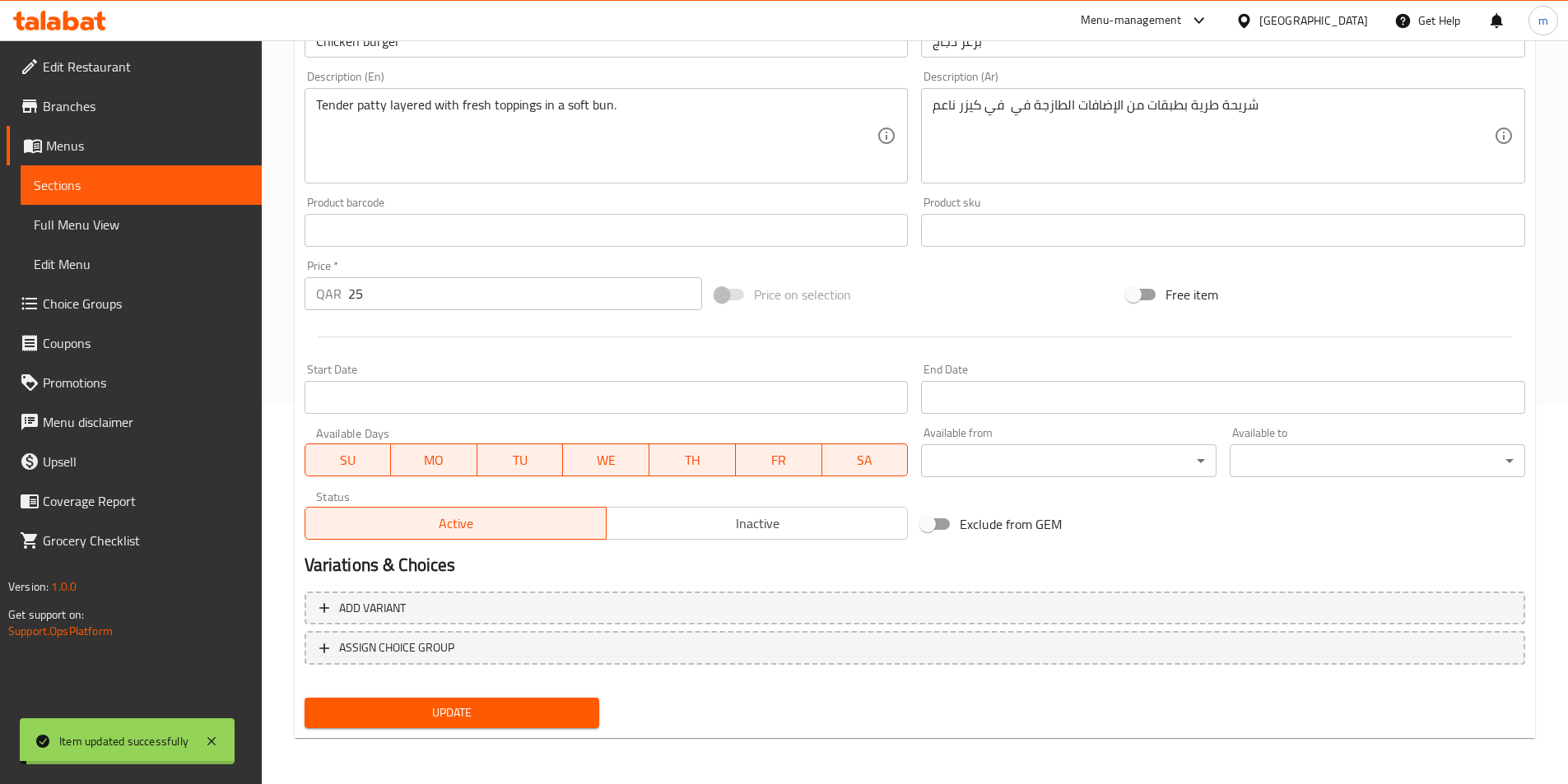
click at [125, 192] on span "Sections" at bounding box center [141, 185] width 215 height 20
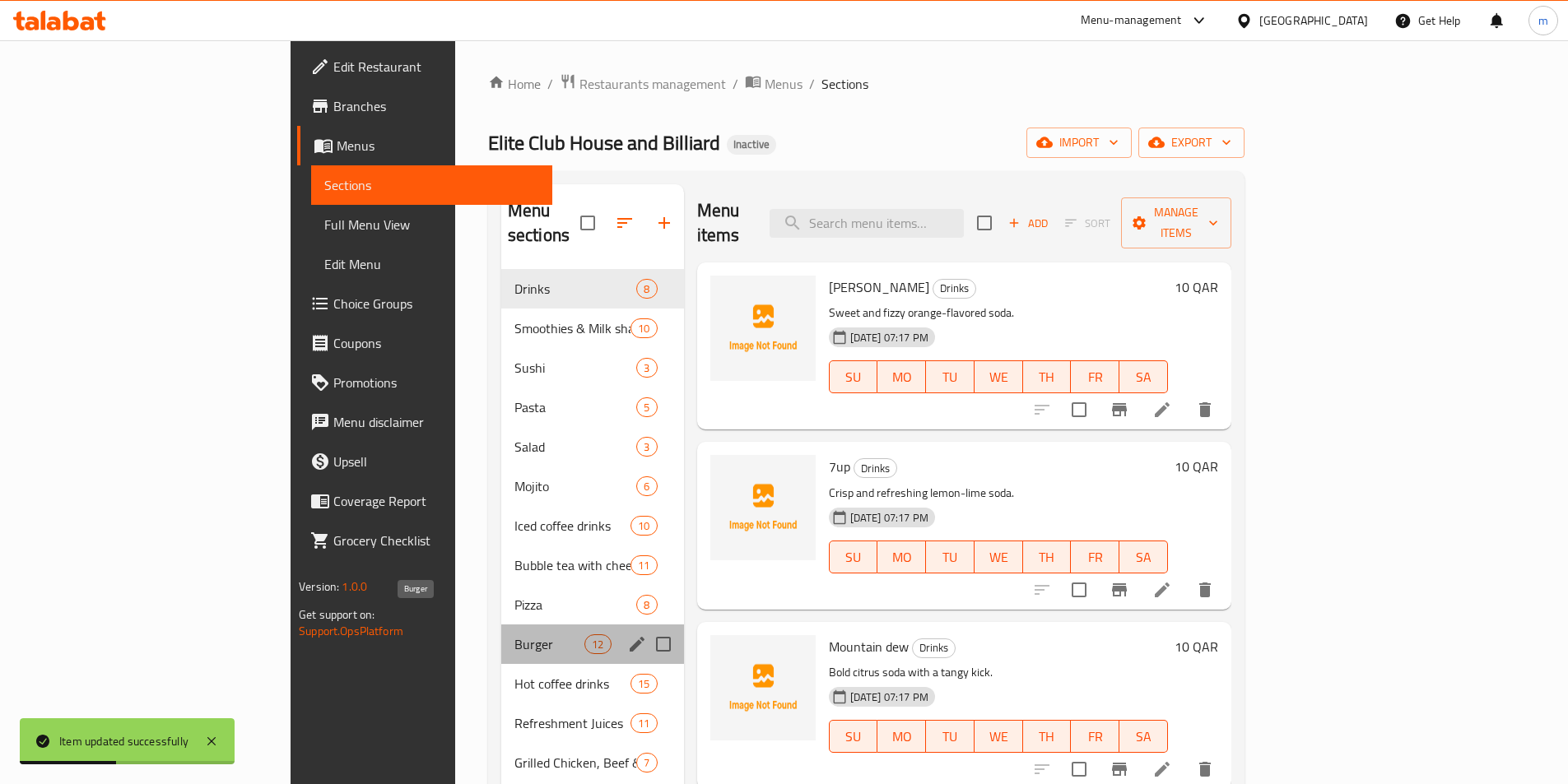
click at [515, 634] on span "Burger" at bounding box center [550, 644] width 70 height 20
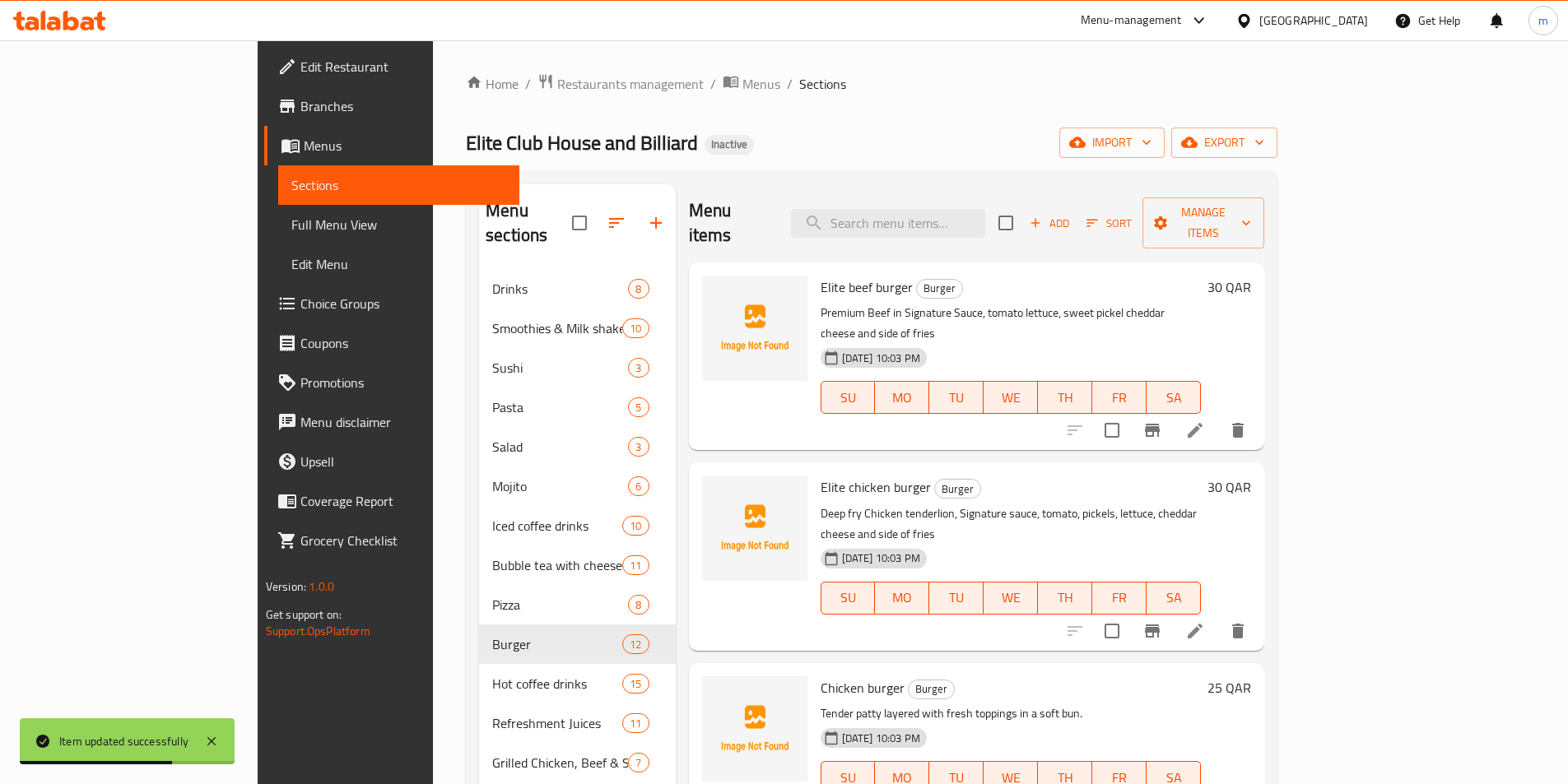
click at [770, 166] on div "Home / Restaurants management / Menus / Sections Elite Club House and Billiard …" at bounding box center [871, 527] width 811 height 908
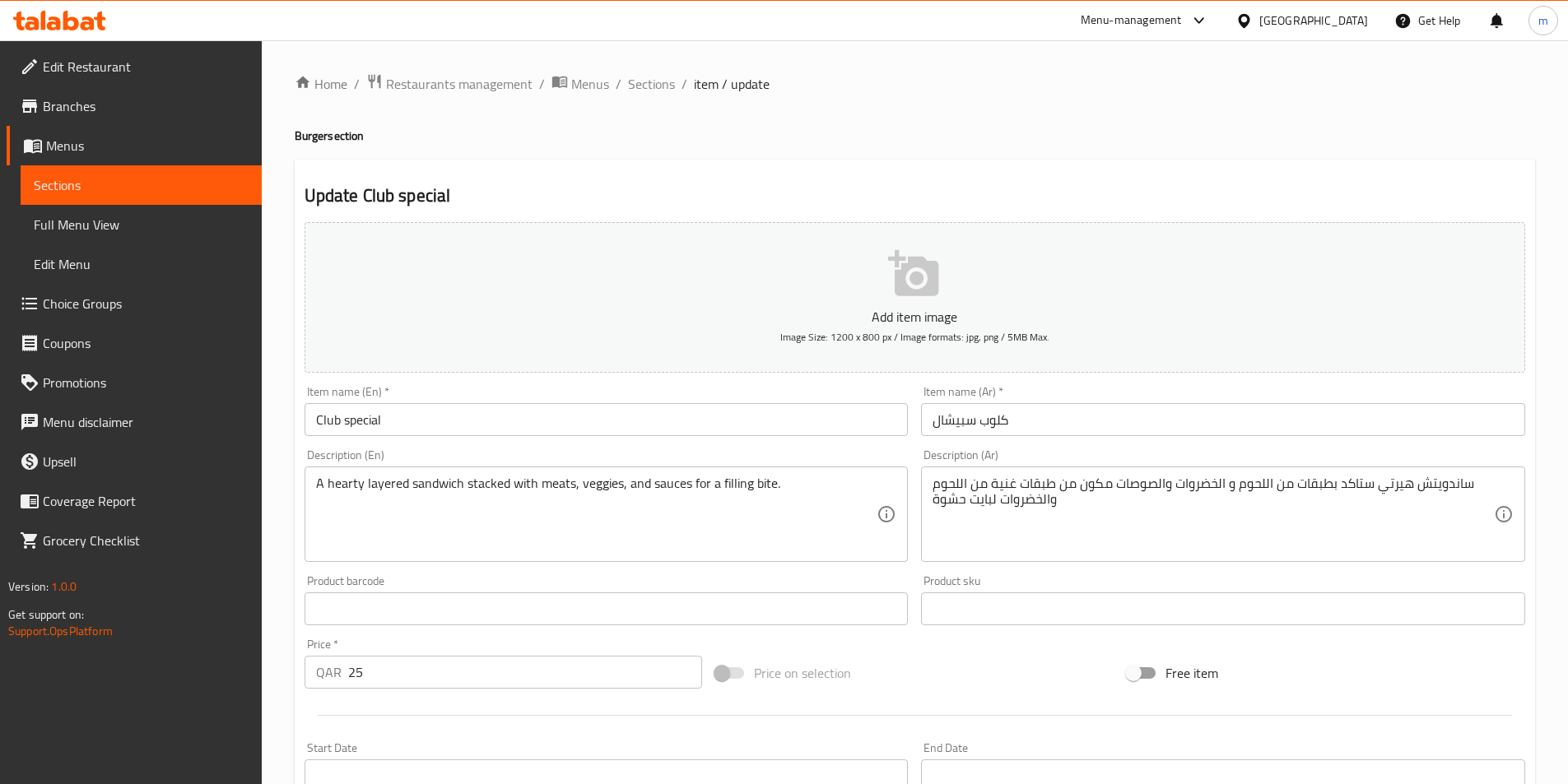
drag, startPoint x: 922, startPoint y: 484, endPoint x: 1022, endPoint y: 489, distance: 100.1
click at [770, 489] on div "ساندويتش هيرتي ستاكد بطبقات من اللحوم و الخضروات والصوصات مكون من طبقات غنية من…" at bounding box center [1223, 514] width 604 height 95
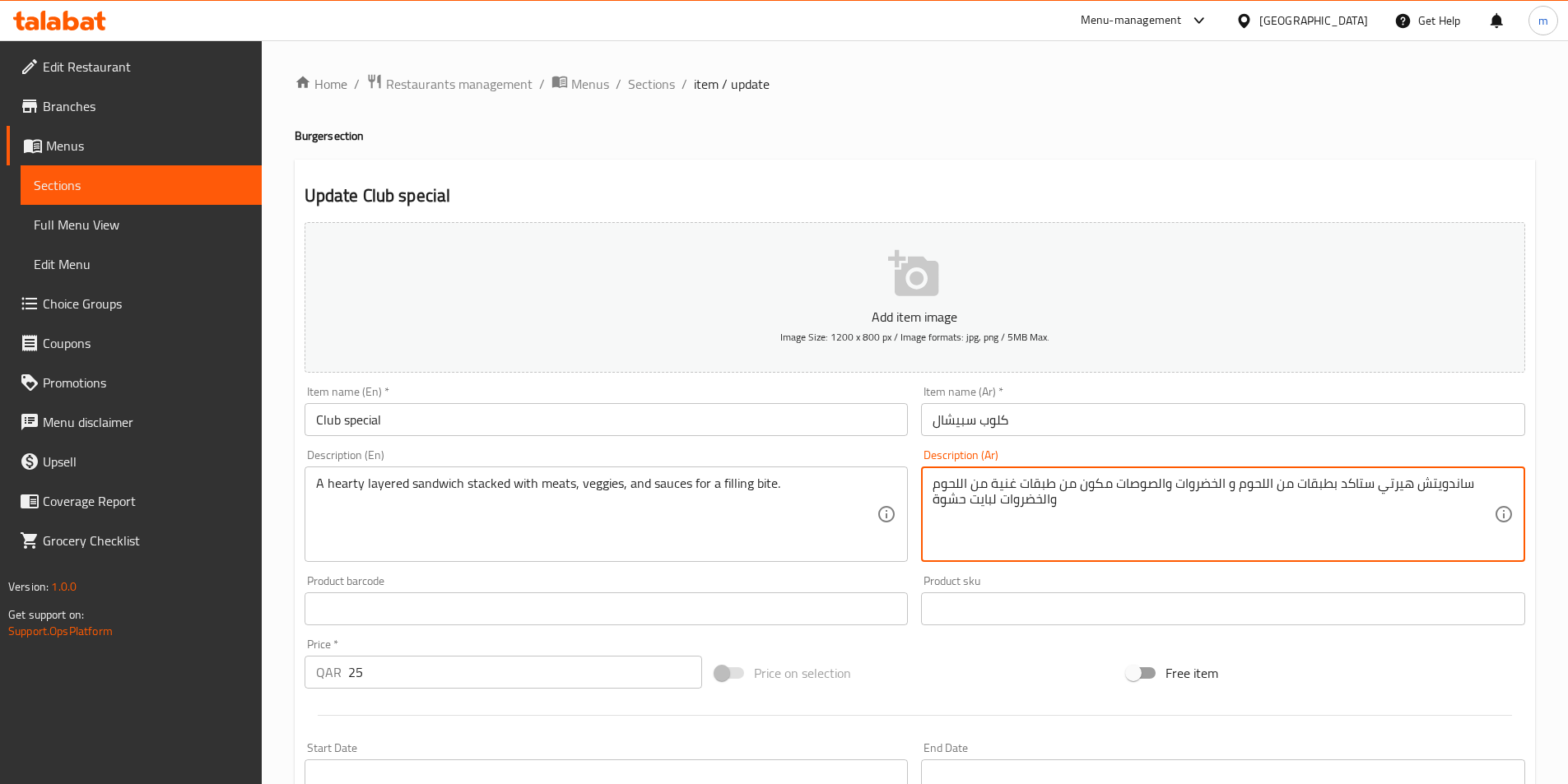
drag, startPoint x: 1075, startPoint y: 487, endPoint x: 1111, endPoint y: 489, distance: 36.1
click at [770, 489] on textarea "ساندويتش هيرتي ستاكد بطبقات من اللحوم و الخضروات والصوصات مكون من طبقات غنية من…" at bounding box center [1213, 514] width 562 height 78
click at [770, 486] on textarea "ساندويتش هيرتي ستاكد بطبقات من اللحوم و الخضروات والصوصات من طبقات غنية من اللح…" at bounding box center [1213, 514] width 562 height 78
drag, startPoint x: 1076, startPoint y: 485, endPoint x: 1113, endPoint y: 487, distance: 37.1
click at [770, 487] on textarea "ساندويتش هيرتي ستاكد بطبقات من اللحوم و الخضروات والصوصات طبقات غنية من اللحوم …" at bounding box center [1213, 514] width 562 height 78
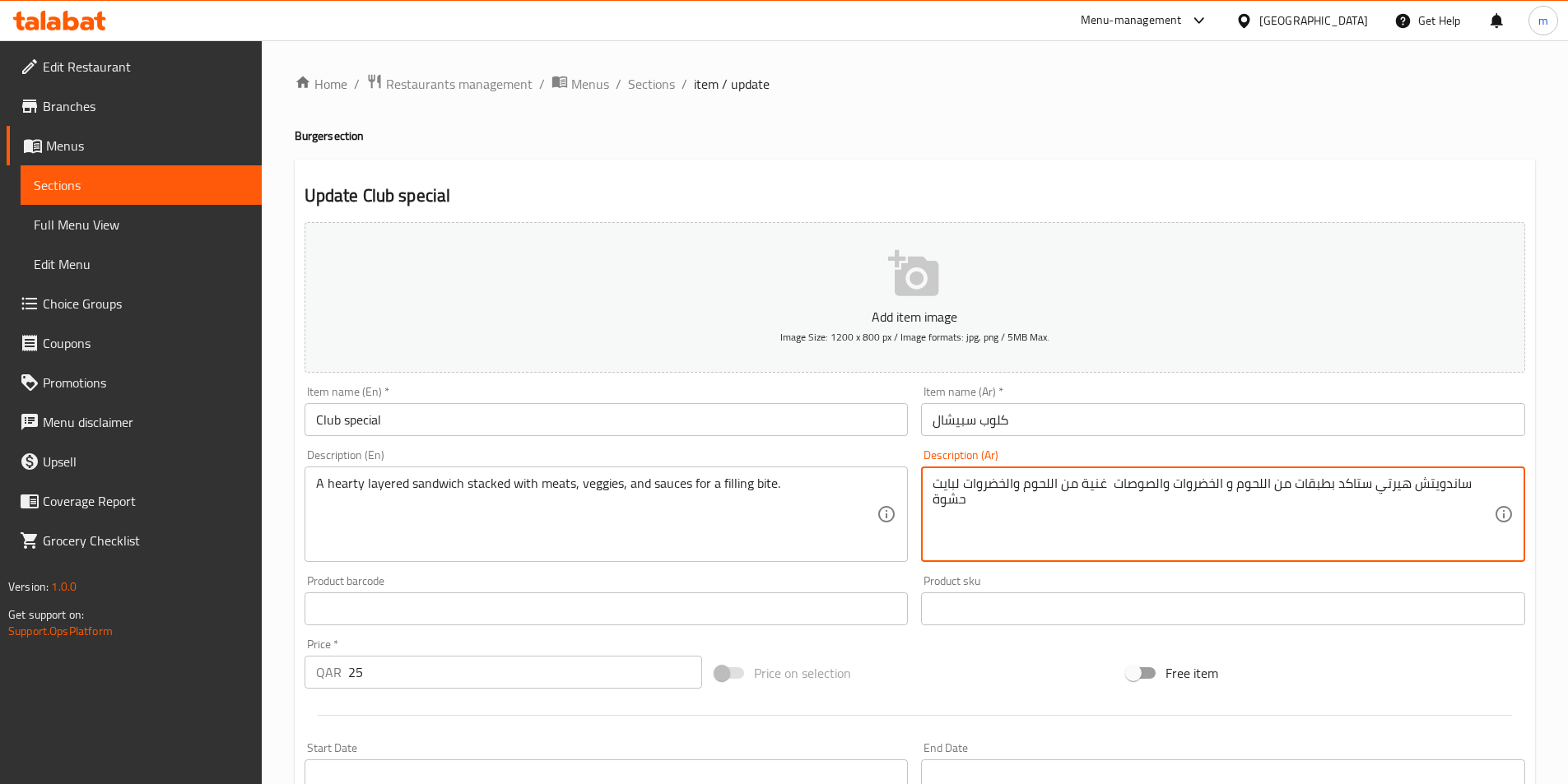
drag, startPoint x: 1084, startPoint y: 483, endPoint x: 1105, endPoint y: 483, distance: 21.0
click at [770, 483] on textarea "ساندويتش هيرتي ستاكد بطبقات من اللحوم و الخضروات والصوصات غنية من اللحوم والخضر…" at bounding box center [1213, 514] width 562 height 78
drag, startPoint x: 1000, startPoint y: 486, endPoint x: 1121, endPoint y: 494, distance: 121.3
click at [770, 494] on textarea "ساندويتش هيرتي ستاكد بطبقات من اللحوم و الخضروات والصوصات من اللحوم والخضروات ل…" at bounding box center [1213, 514] width 562 height 78
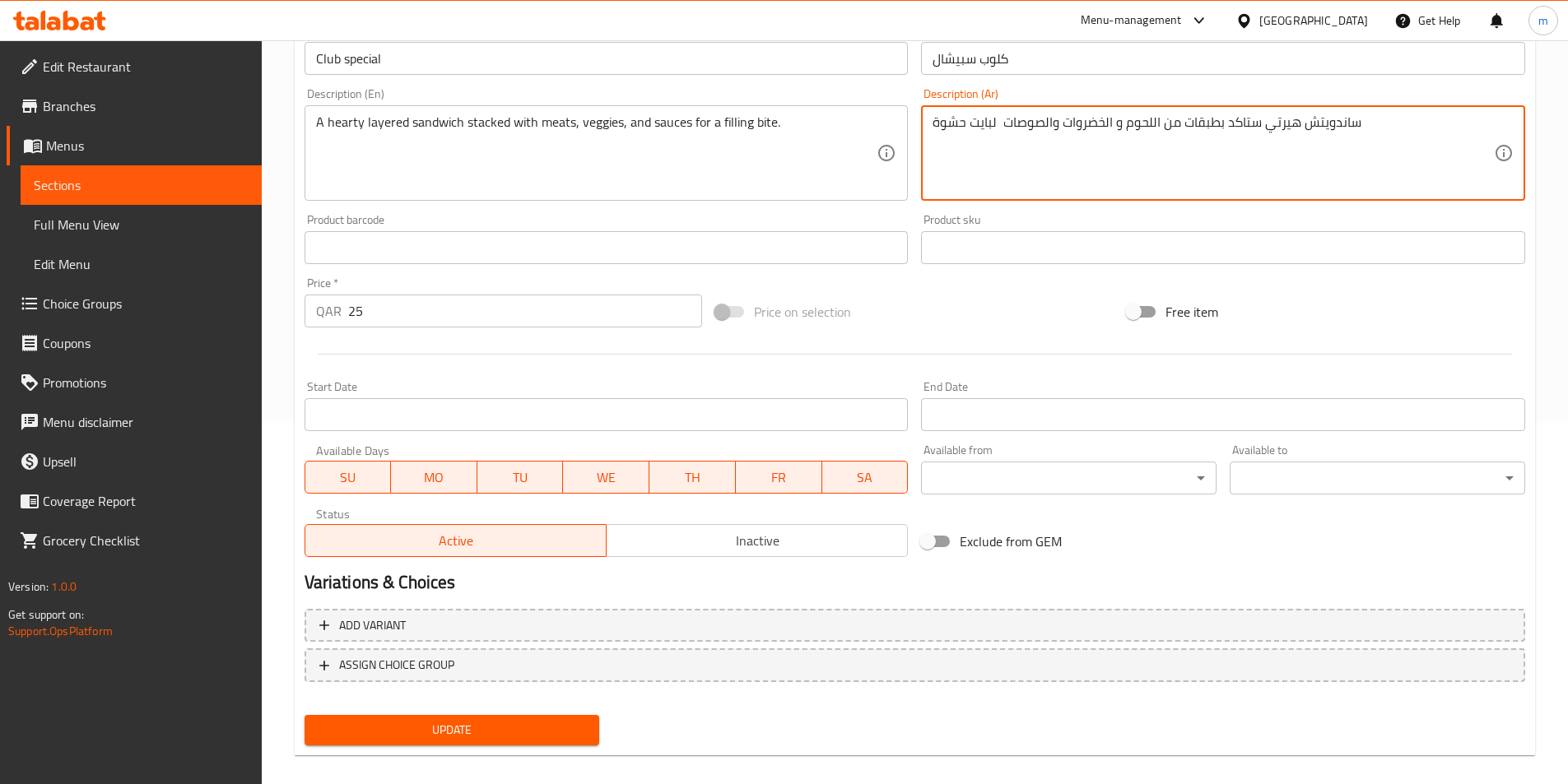
scroll to position [378, 0]
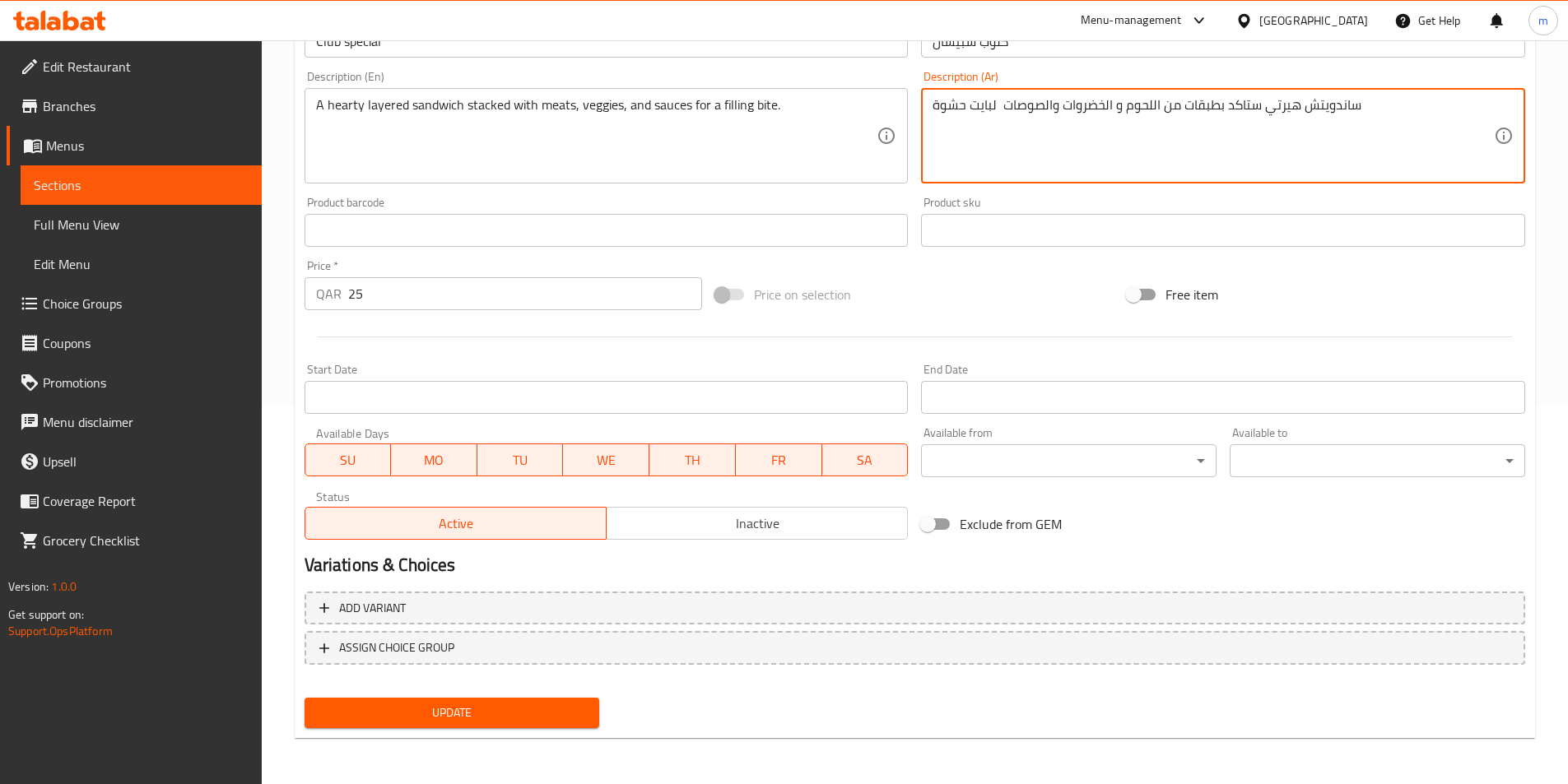
type textarea "ساندويتش هيرتي ستاكد بطبقات من اللحوم و الخضروات والصوصات لبايت حشوة"
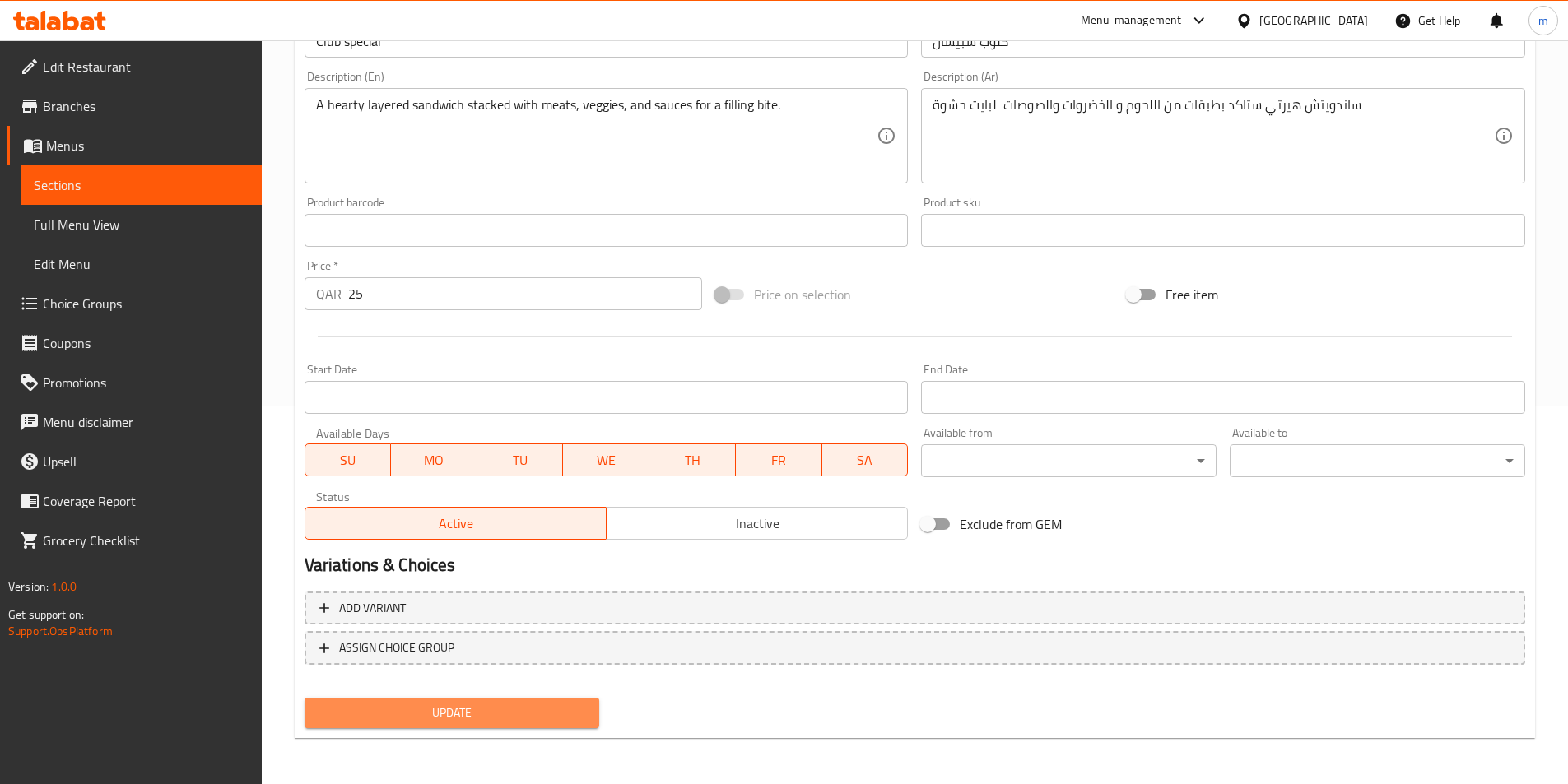
click at [495, 725] on button "Update" at bounding box center [452, 713] width 296 height 30
click at [501, 720] on span "Update" at bounding box center [453, 713] width 270 height 21
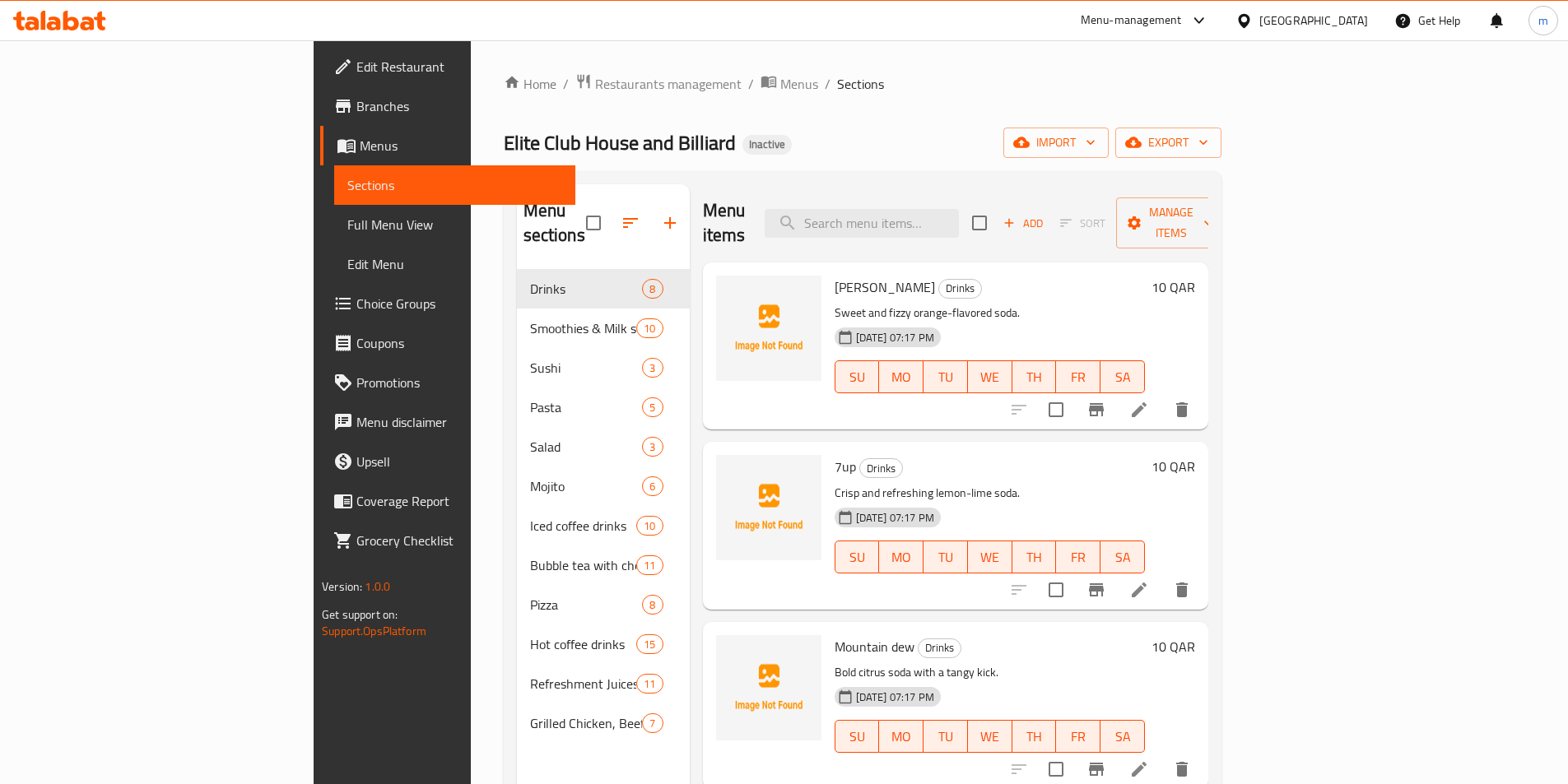
click at [470, 255] on div "Home / Restaurants management / Menus / Sections Elite Club House and Billiard …" at bounding box center [862, 527] width 784 height 974
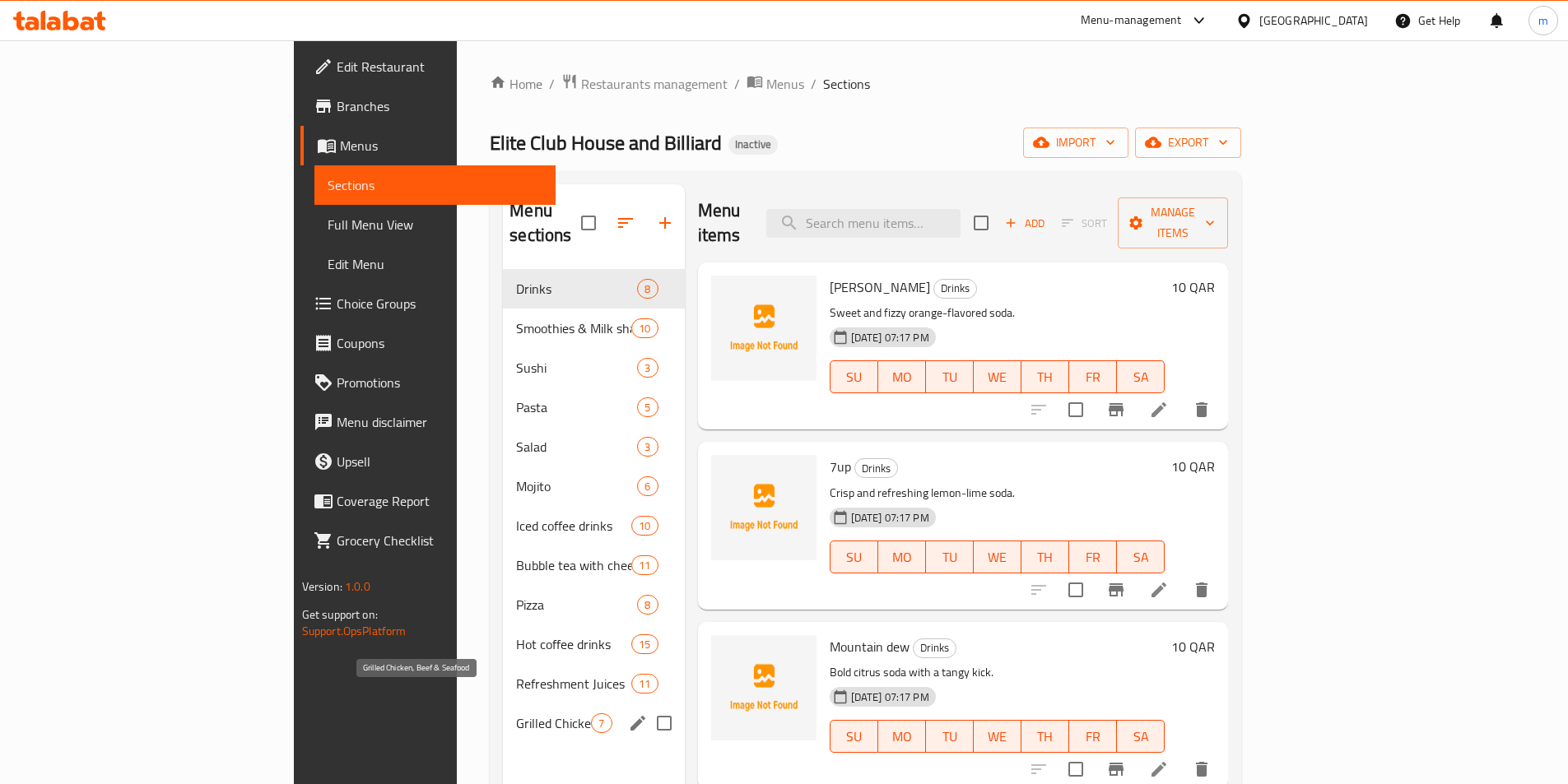
click at [516, 713] on span "Grilled Chicken, Beef & Seafood" at bounding box center [553, 723] width 75 height 20
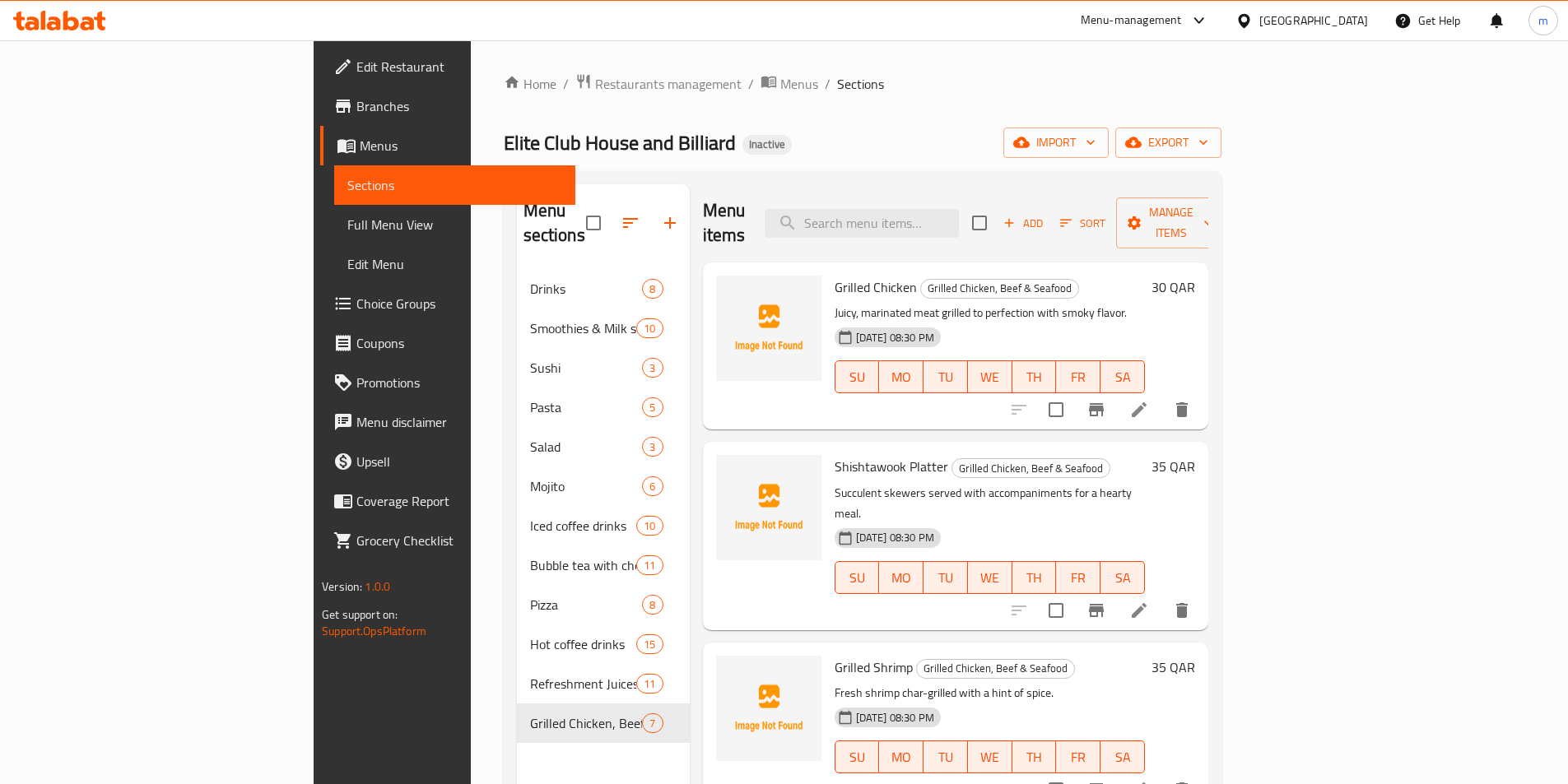
click at [347, 192] on span "Sections" at bounding box center [455, 185] width 215 height 20
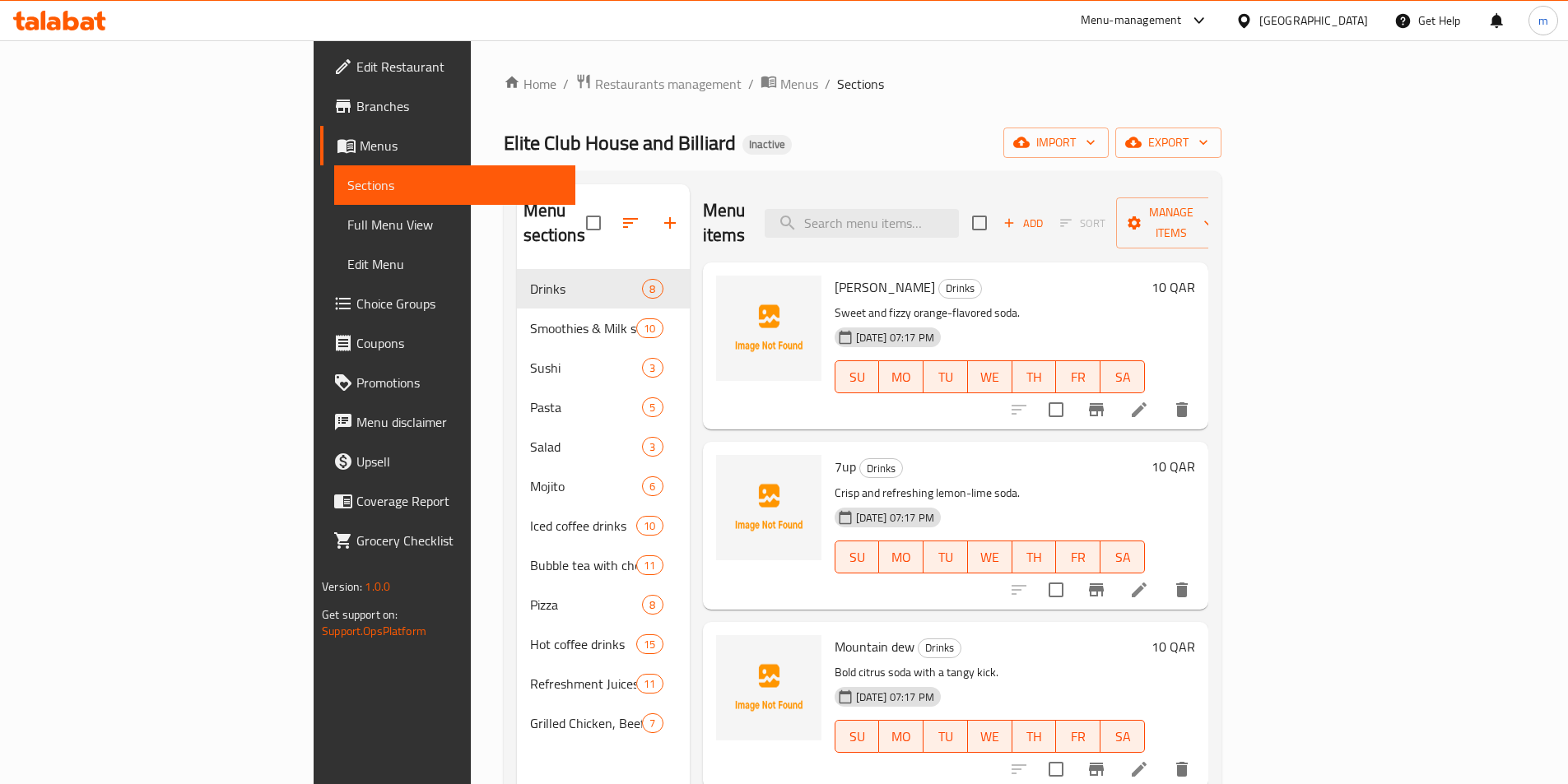
click at [470, 251] on div "Home / Restaurants management / Menus / Sections Elite Club House and Billiard …" at bounding box center [862, 527] width 784 height 974
click at [334, 199] on link "Sections" at bounding box center [455, 185] width 241 height 39
click at [347, 216] on span "Full Menu View" at bounding box center [455, 225] width 215 height 20
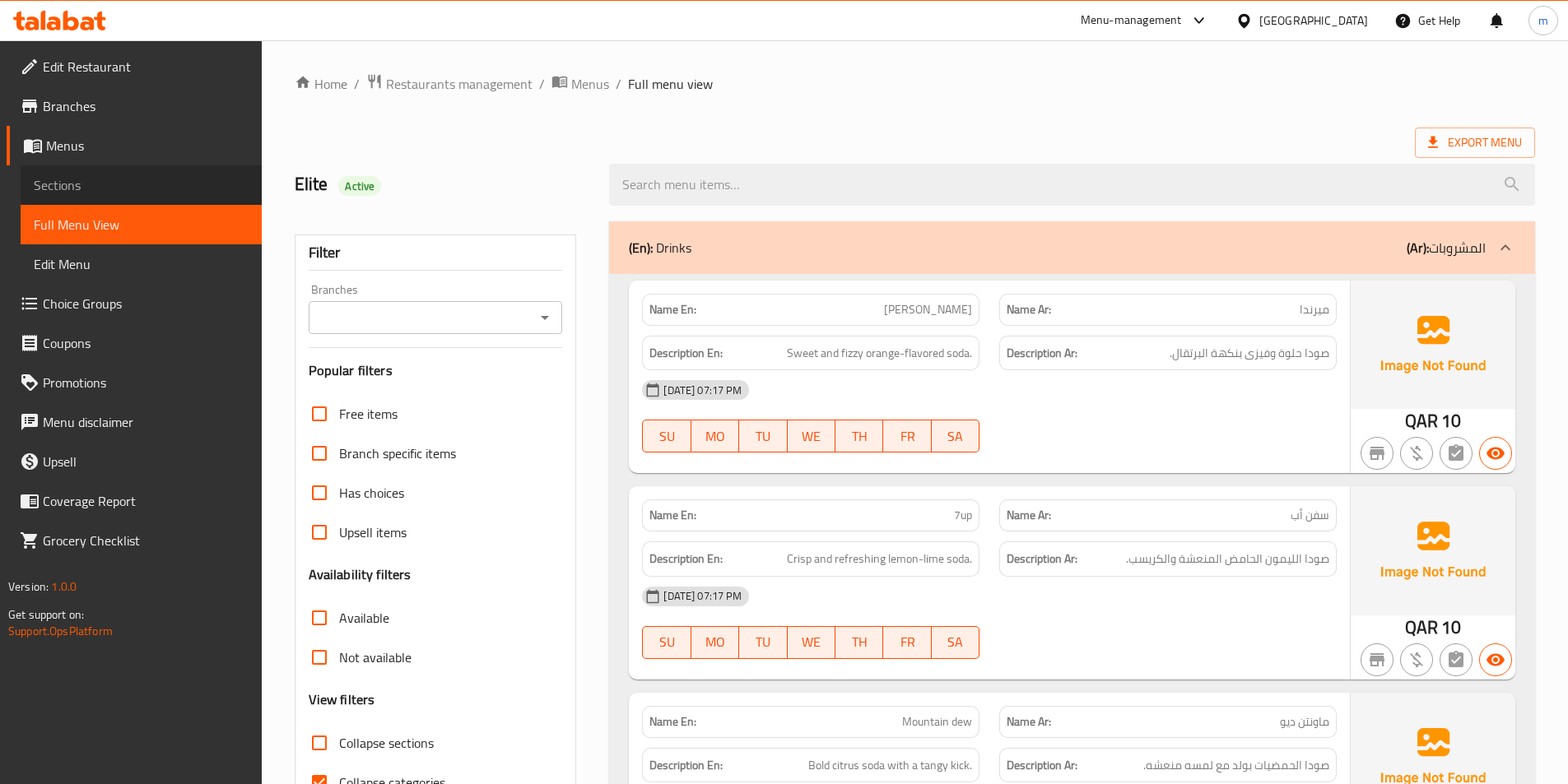
click at [113, 188] on span "Sections" at bounding box center [141, 185] width 215 height 20
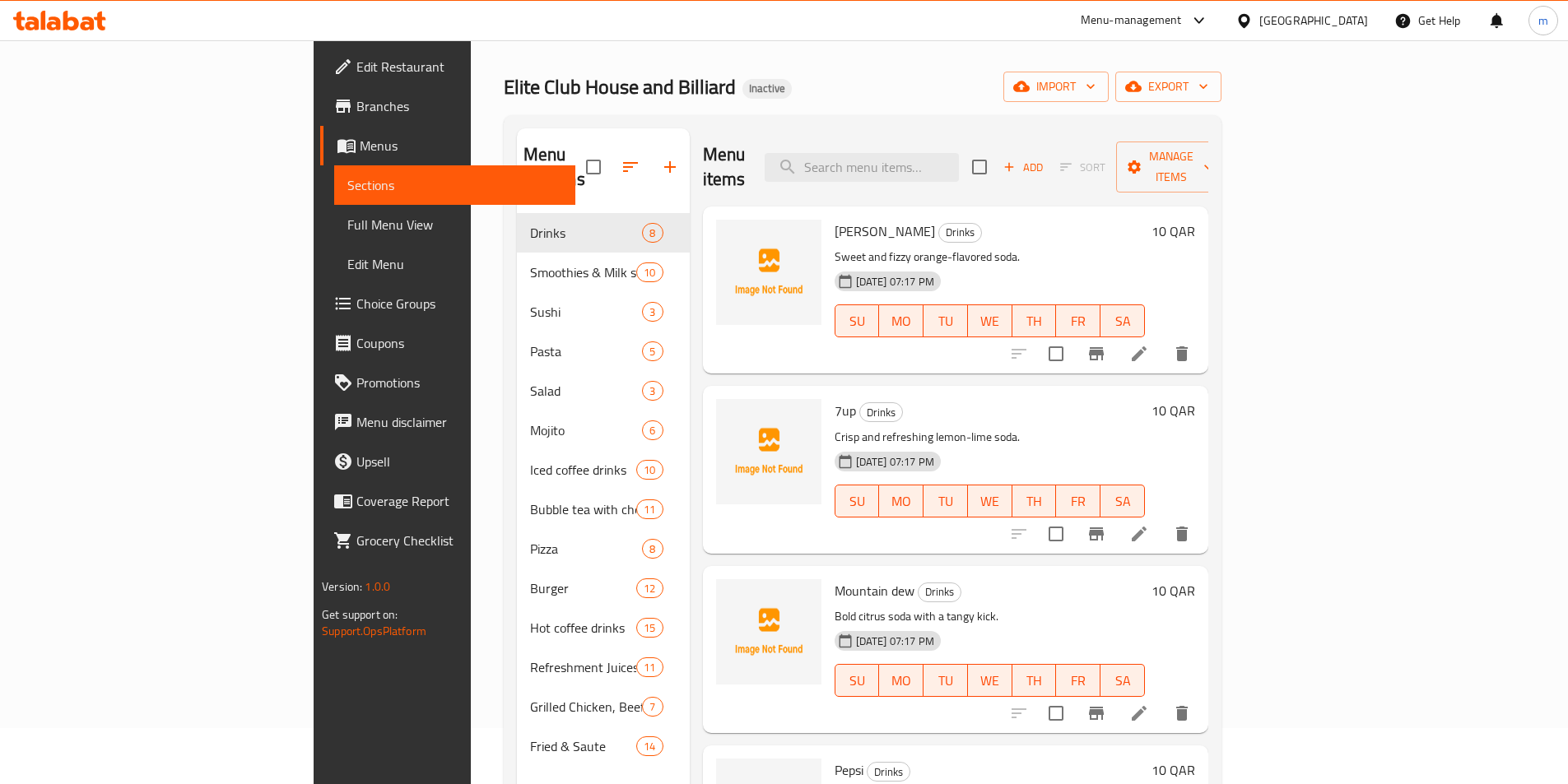
scroll to position [82, 0]
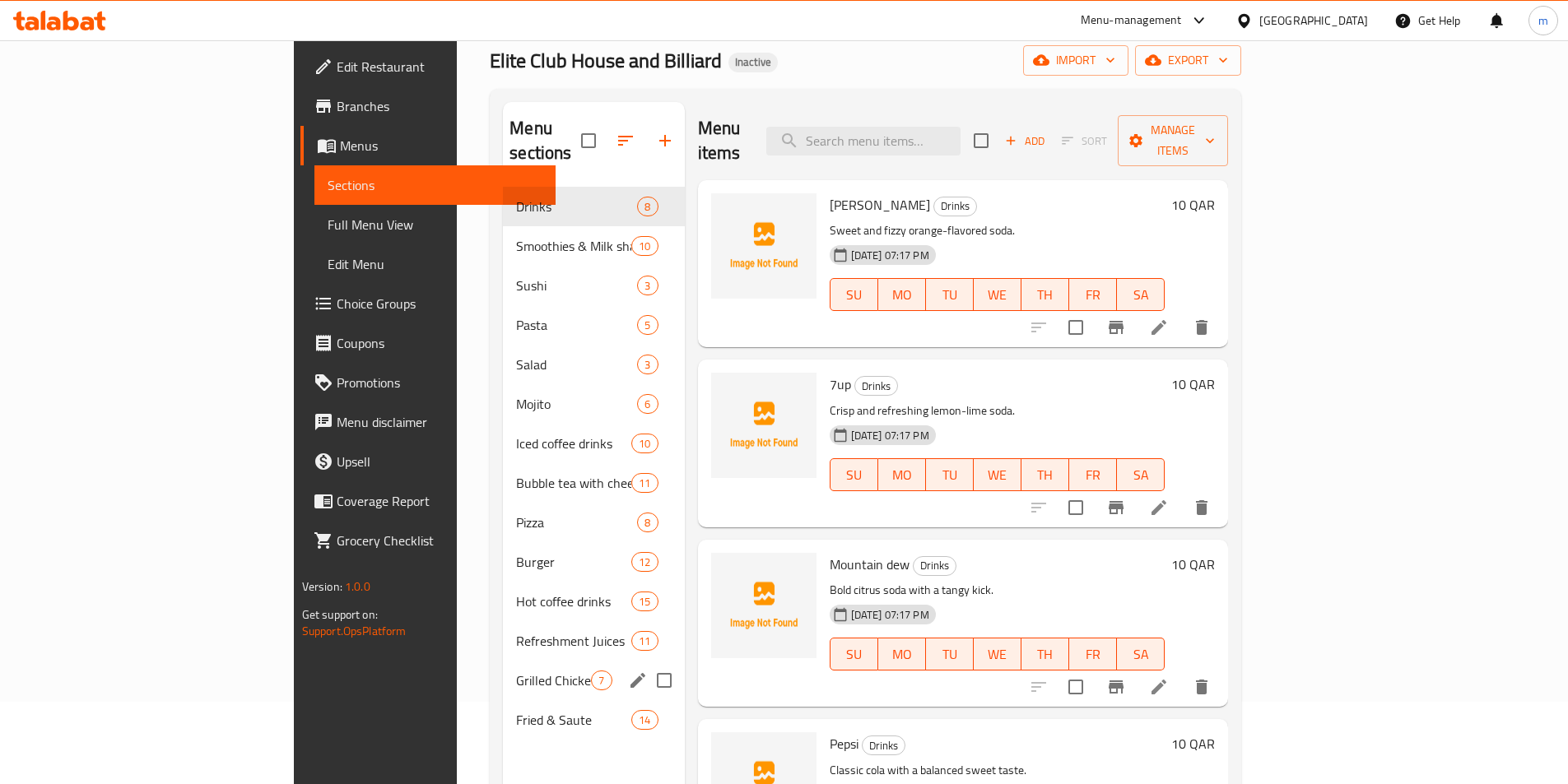
click at [516, 710] on span "Fried & Saute" at bounding box center [573, 720] width 116 height 20
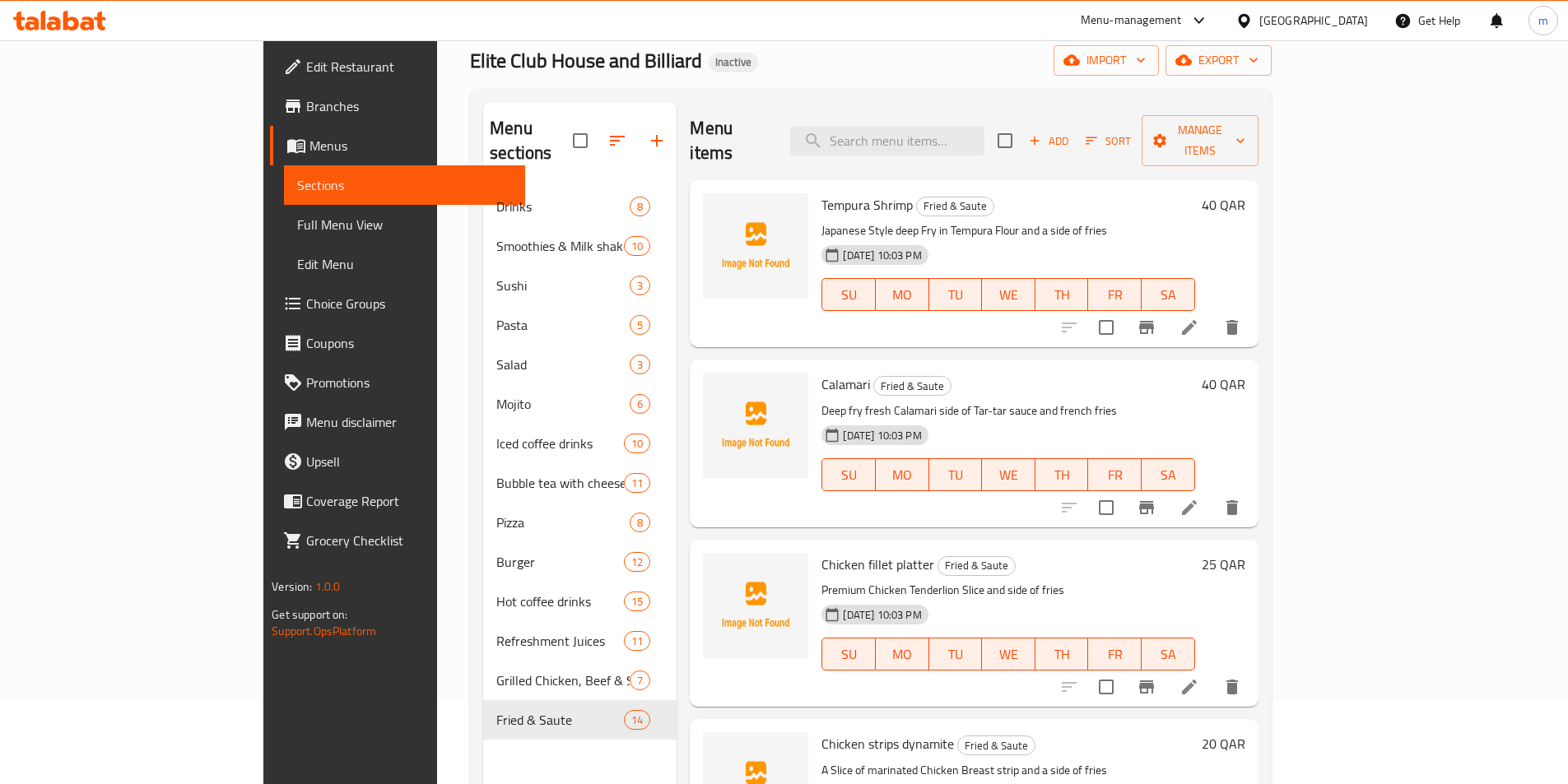
click at [437, 479] on div "Home / Restaurants management / Menus / Sections Elite Club House and Billiard …" at bounding box center [871, 445] width 867 height 974
click at [1197, 679] on icon at bounding box center [1190, 687] width 15 height 15
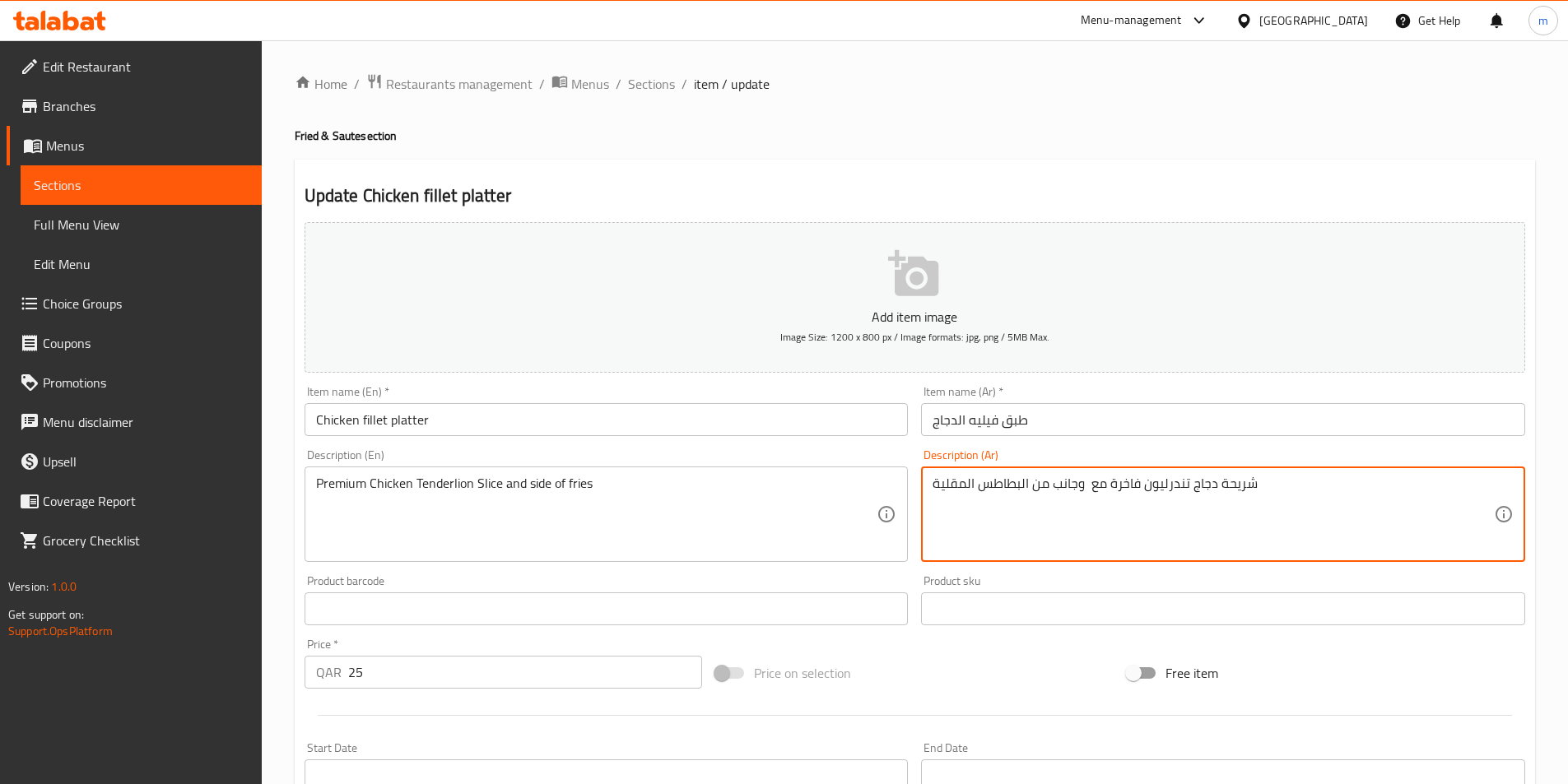
drag, startPoint x: 1087, startPoint y: 486, endPoint x: 1104, endPoint y: 489, distance: 17.3
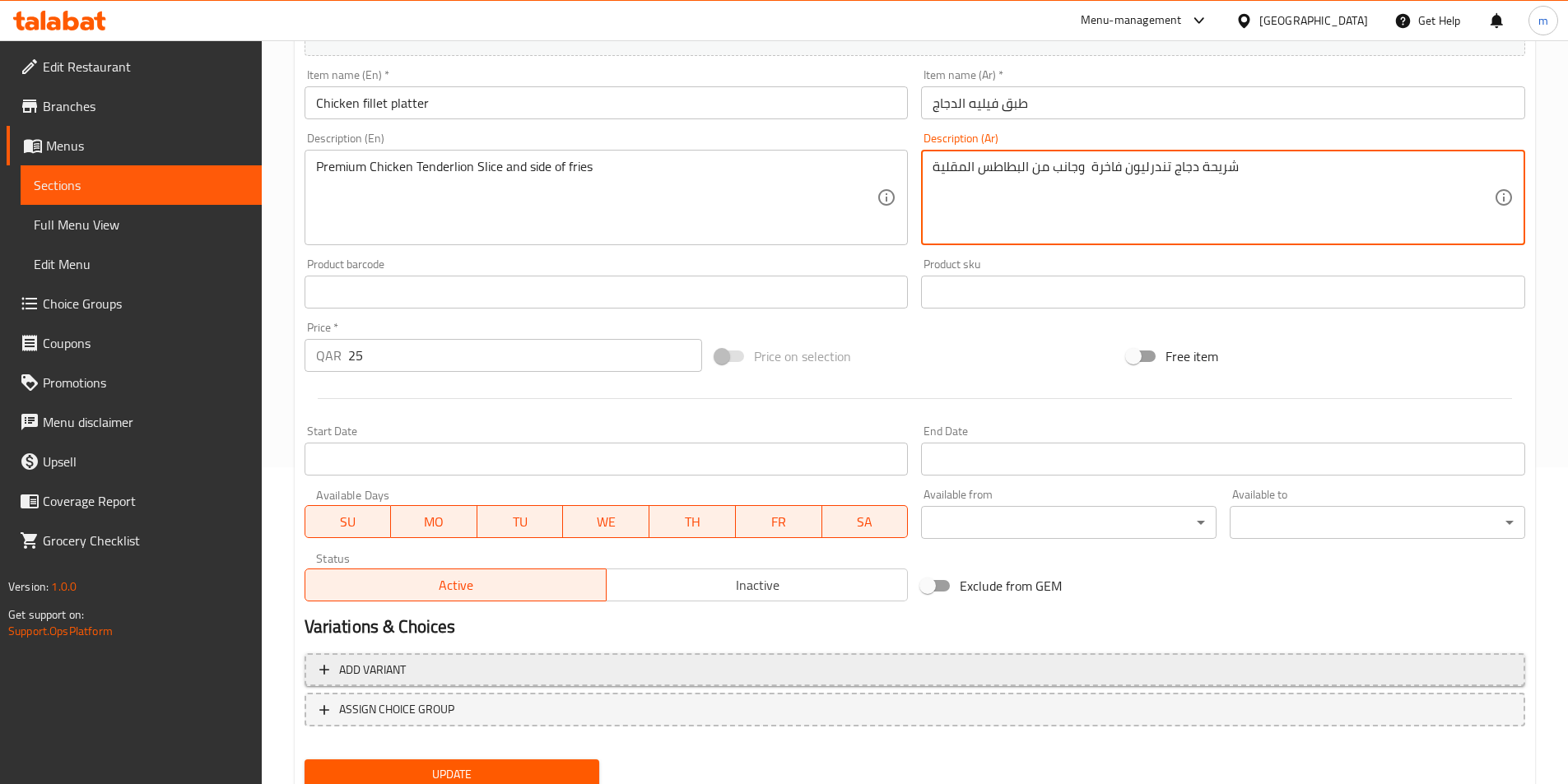
scroll to position [378, 0]
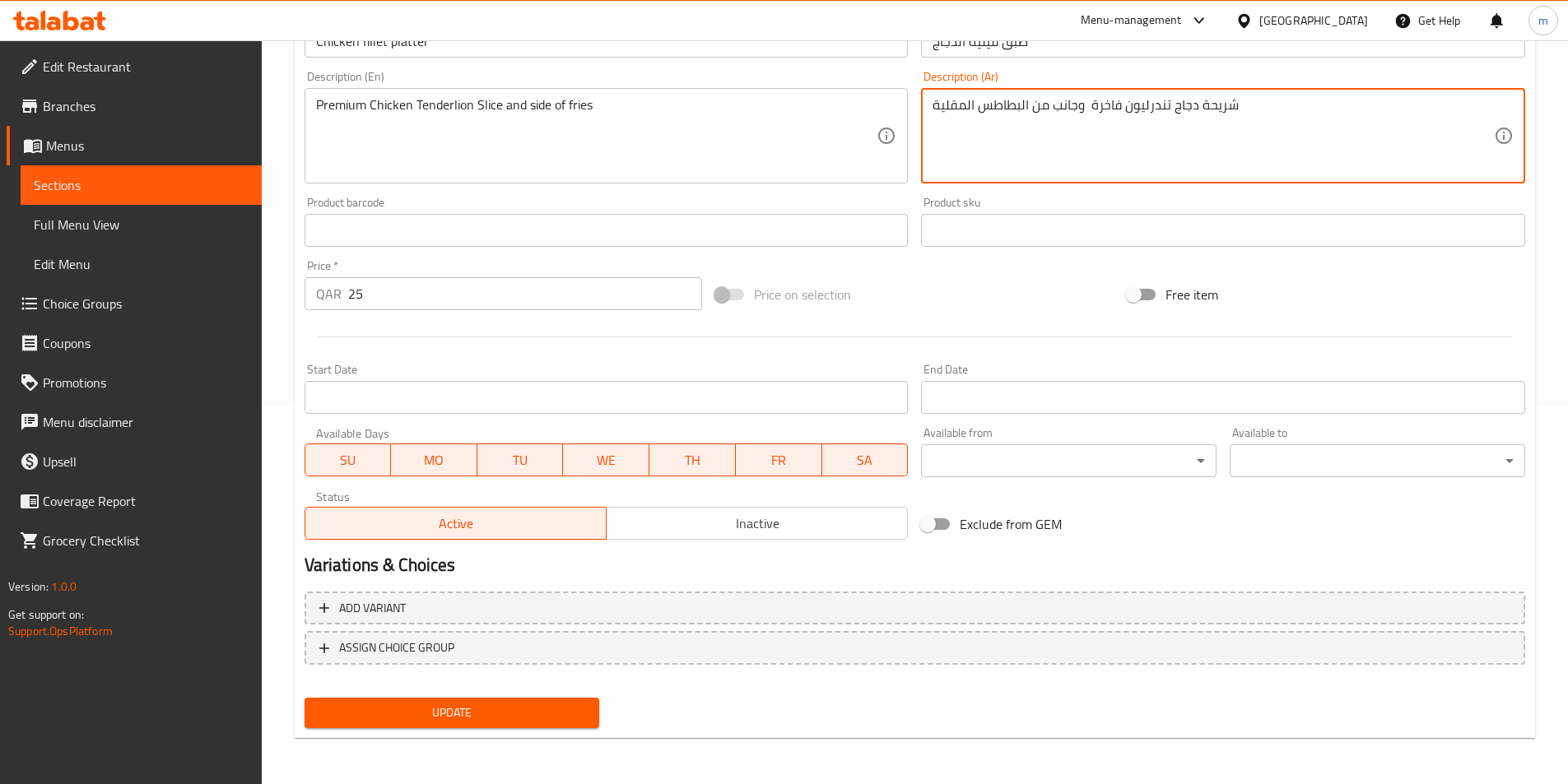
type textarea "شريحة دجاج تندرليون فاخرة وجانب من البطاطس المقلية"
click at [520, 712] on span "Update" at bounding box center [453, 713] width 270 height 21
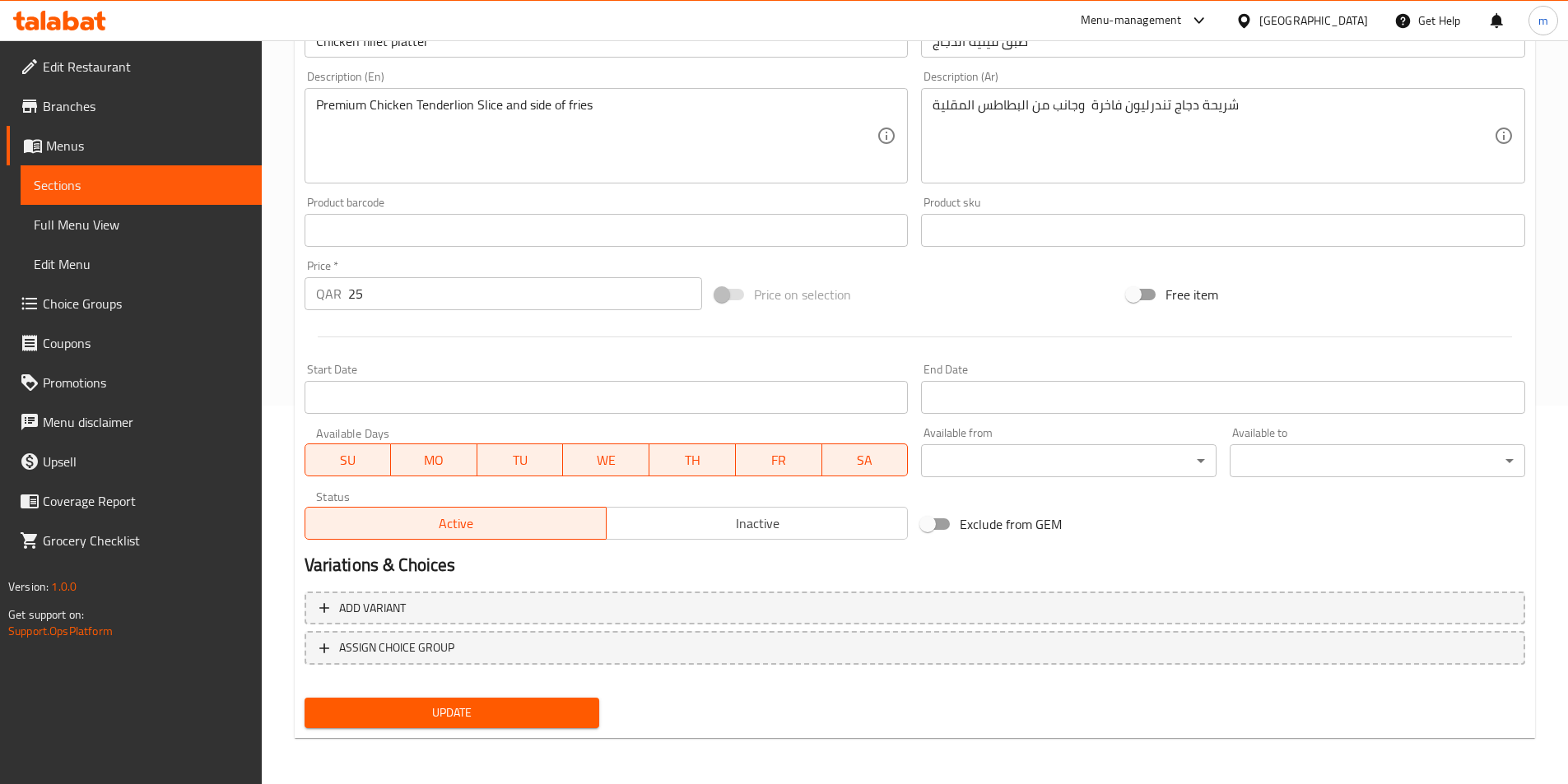
click at [442, 697] on div "Update" at bounding box center [452, 713] width 309 height 44
click at [446, 710] on span "Update" at bounding box center [453, 713] width 270 height 21
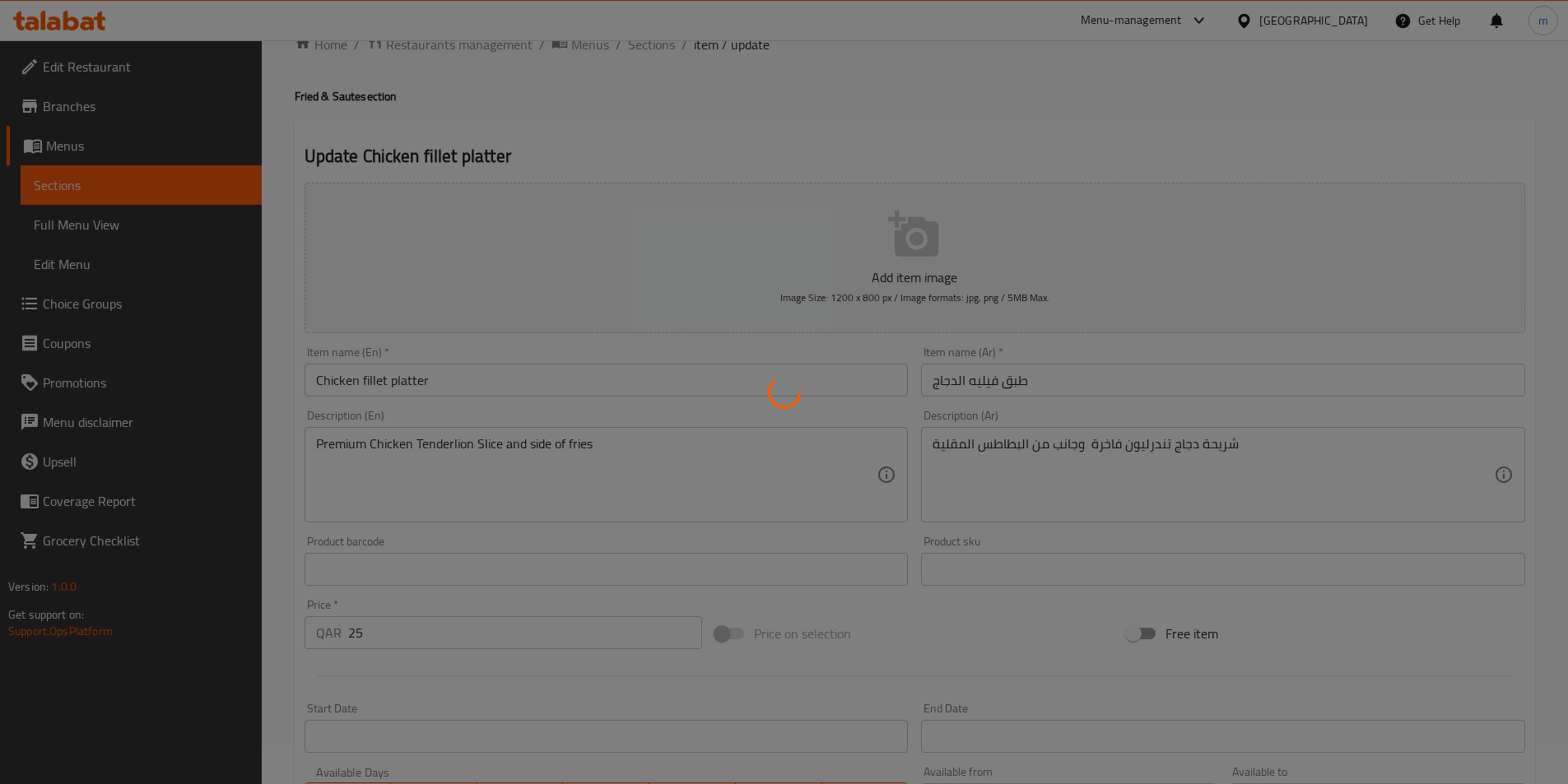
scroll to position [0, 0]
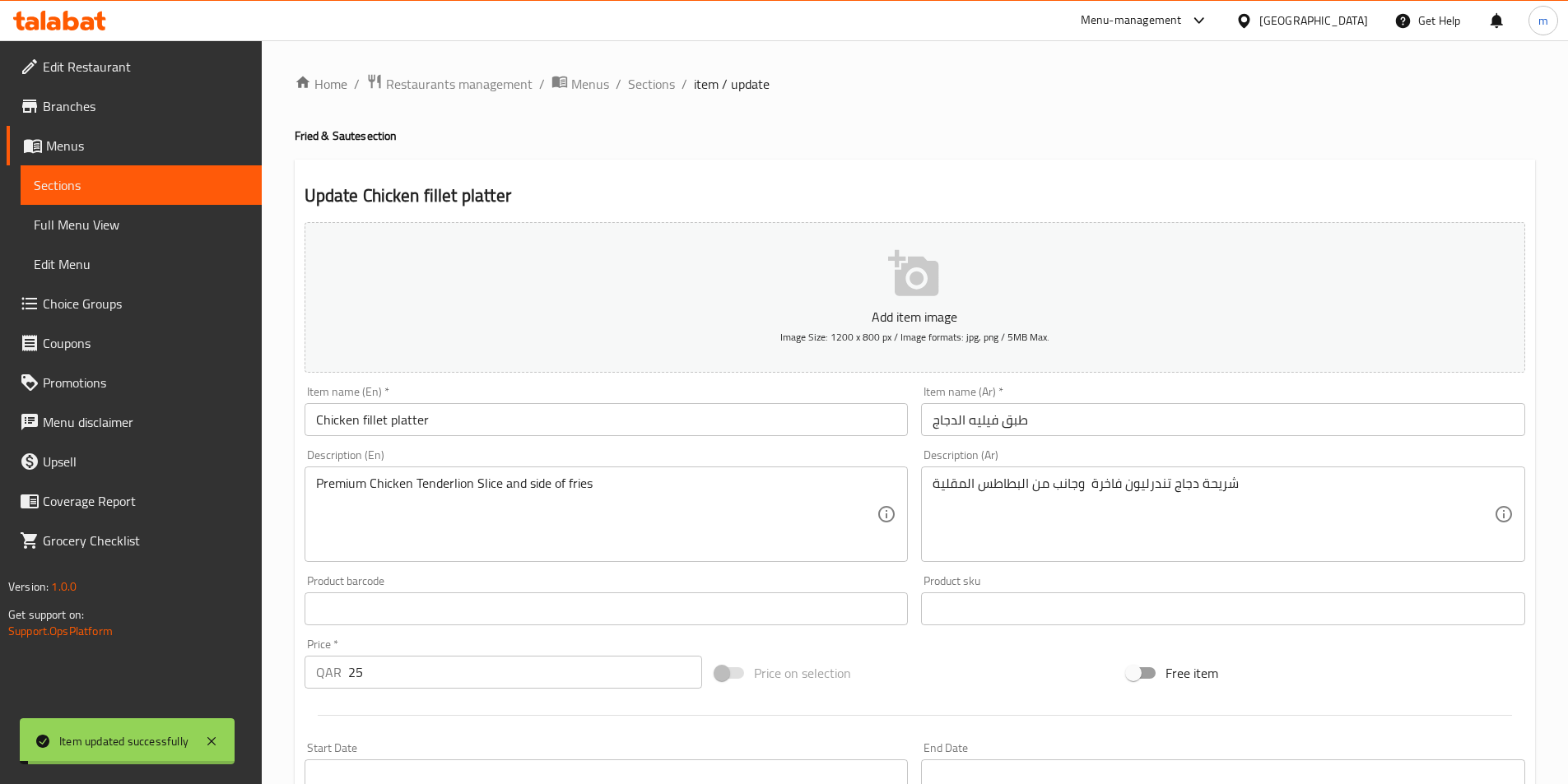
click at [661, 85] on span "Sections" at bounding box center [651, 84] width 47 height 20
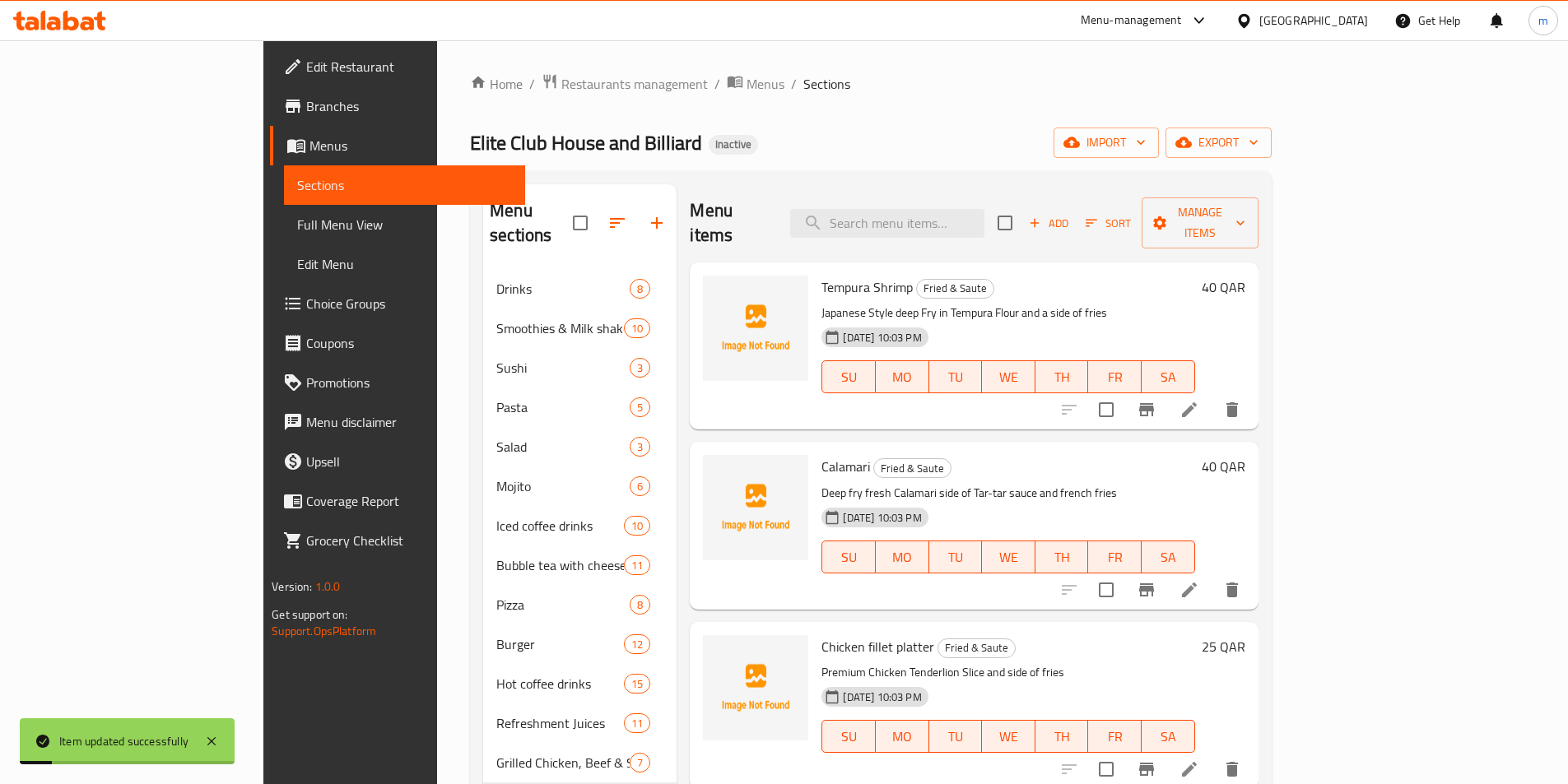
click at [697, 285] on div at bounding box center [756, 346] width 119 height 154
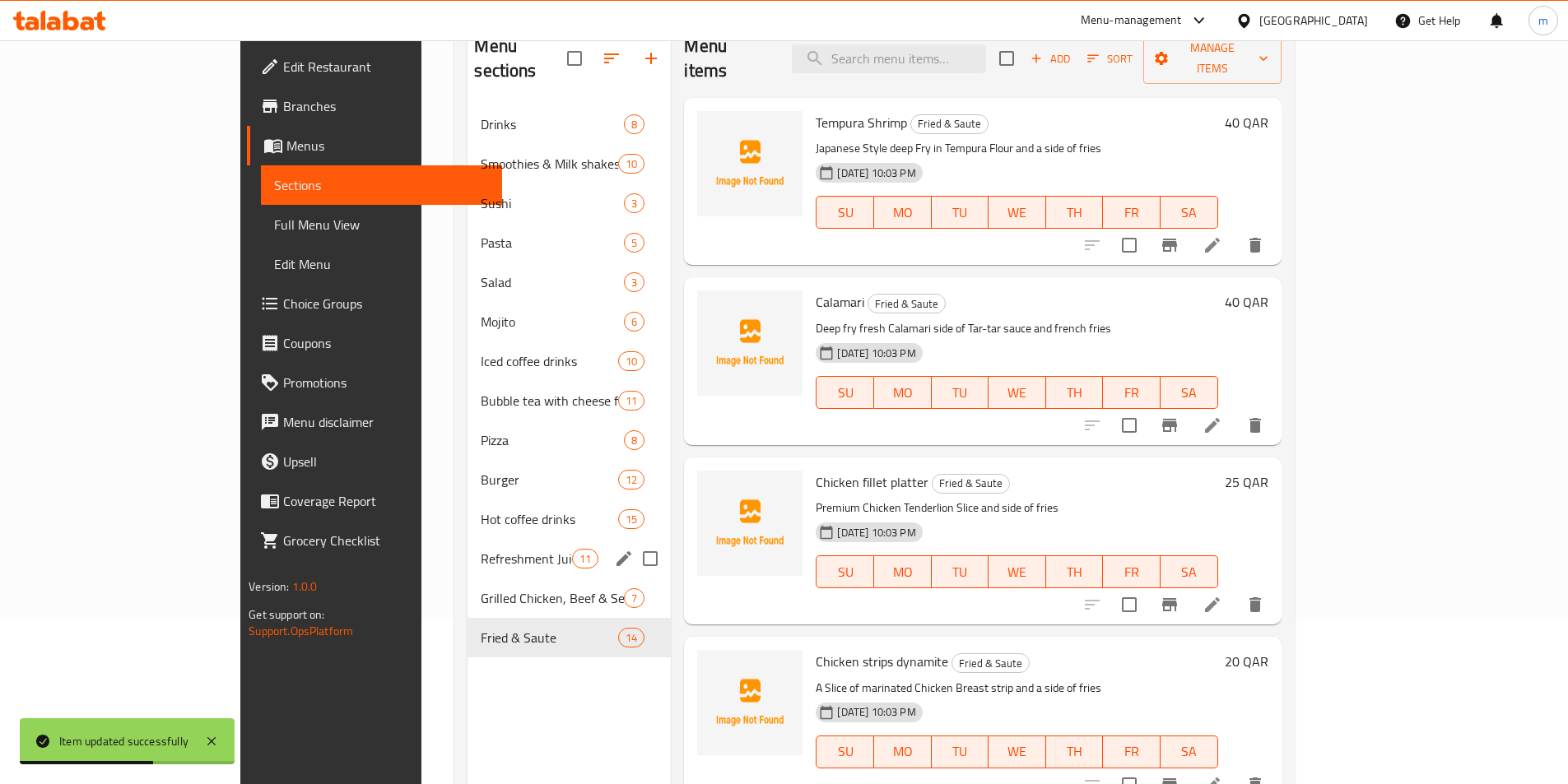
scroll to position [230, 0]
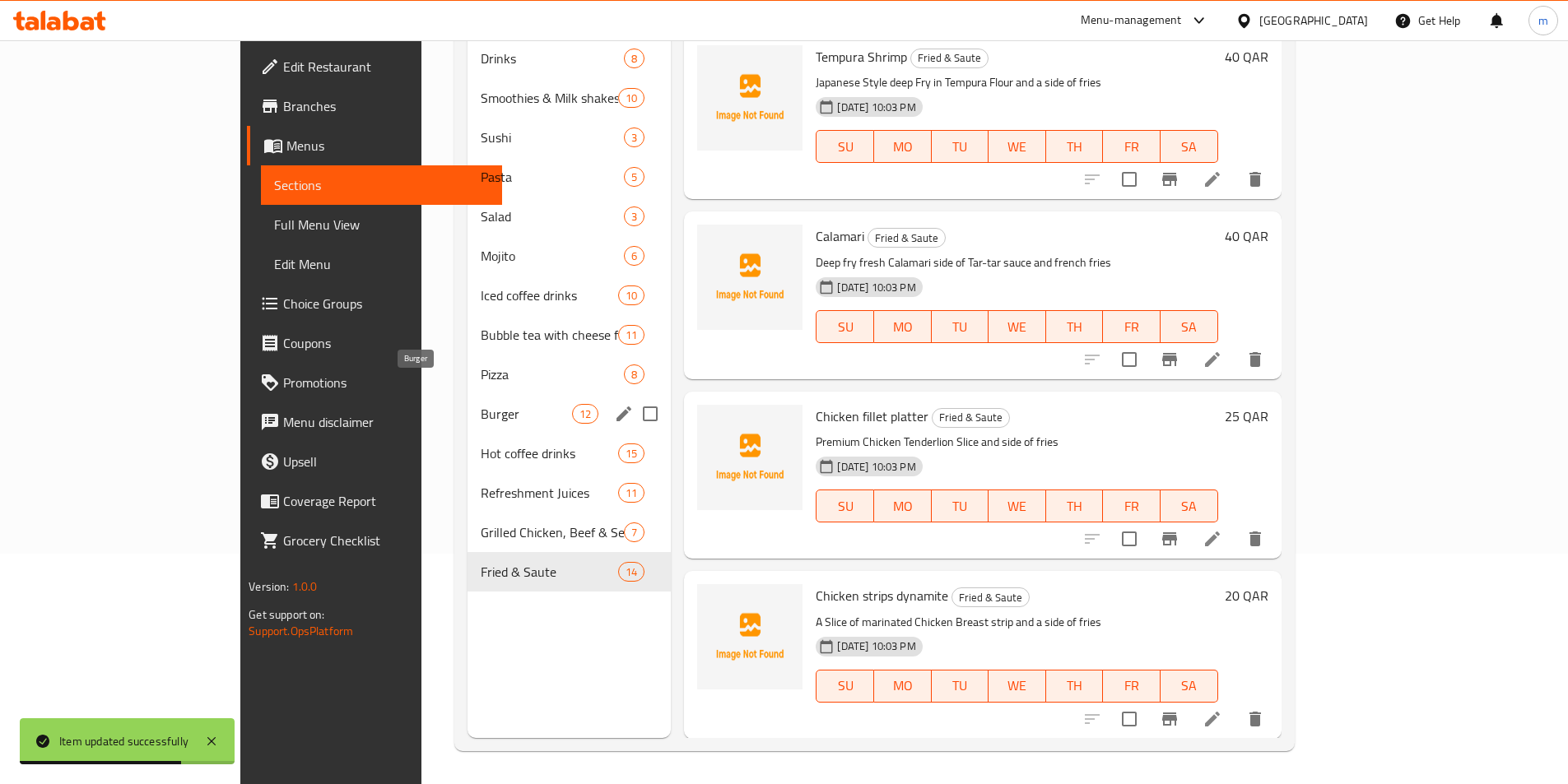
click at [481, 404] on span "Burger" at bounding box center [526, 414] width 91 height 20
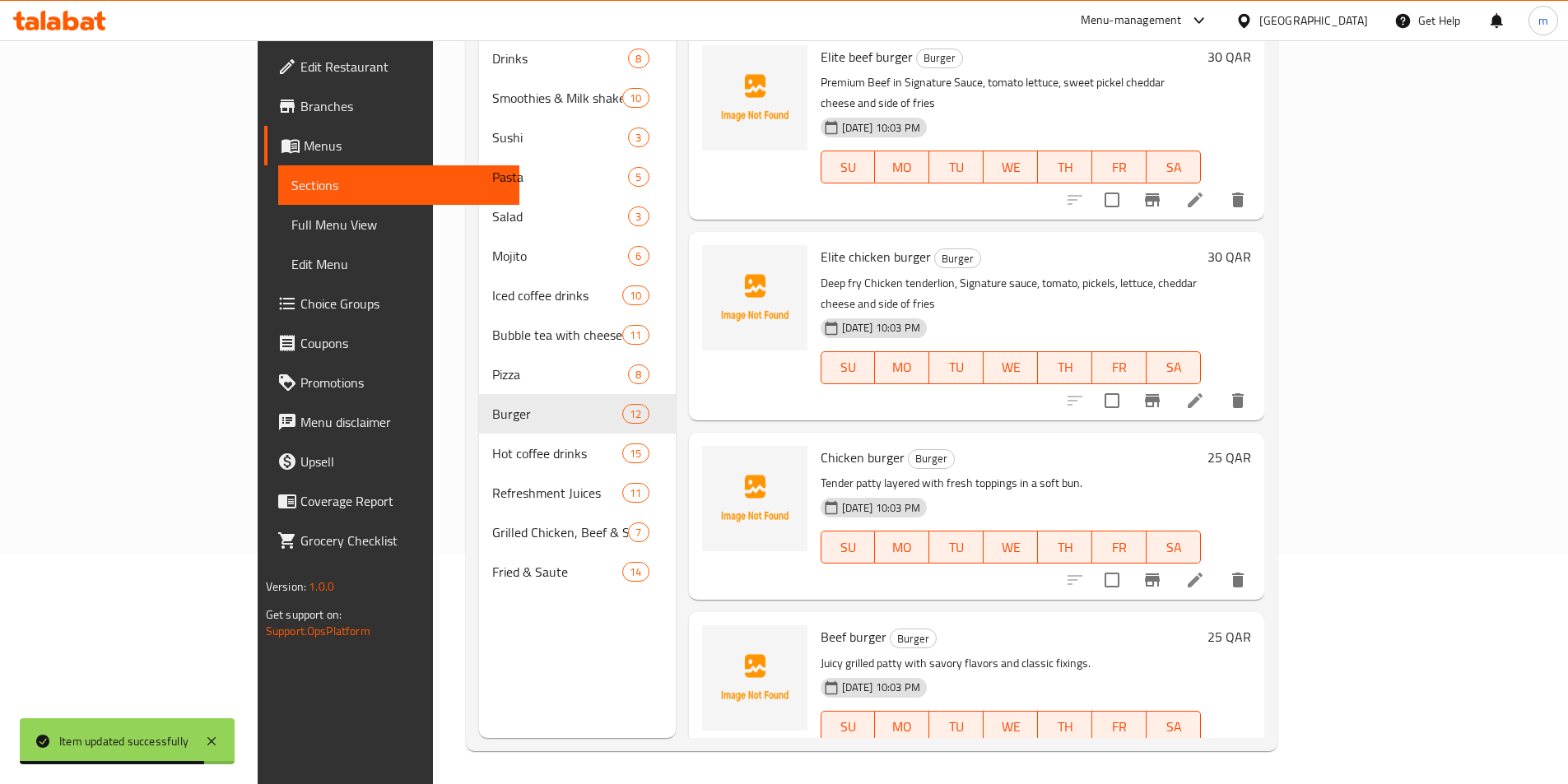
click at [689, 172] on div "Elite beef burger Burger Premium Beef in Signature Sauce, tomato lettuce, sweet…" at bounding box center [977, 126] width 576 height 187
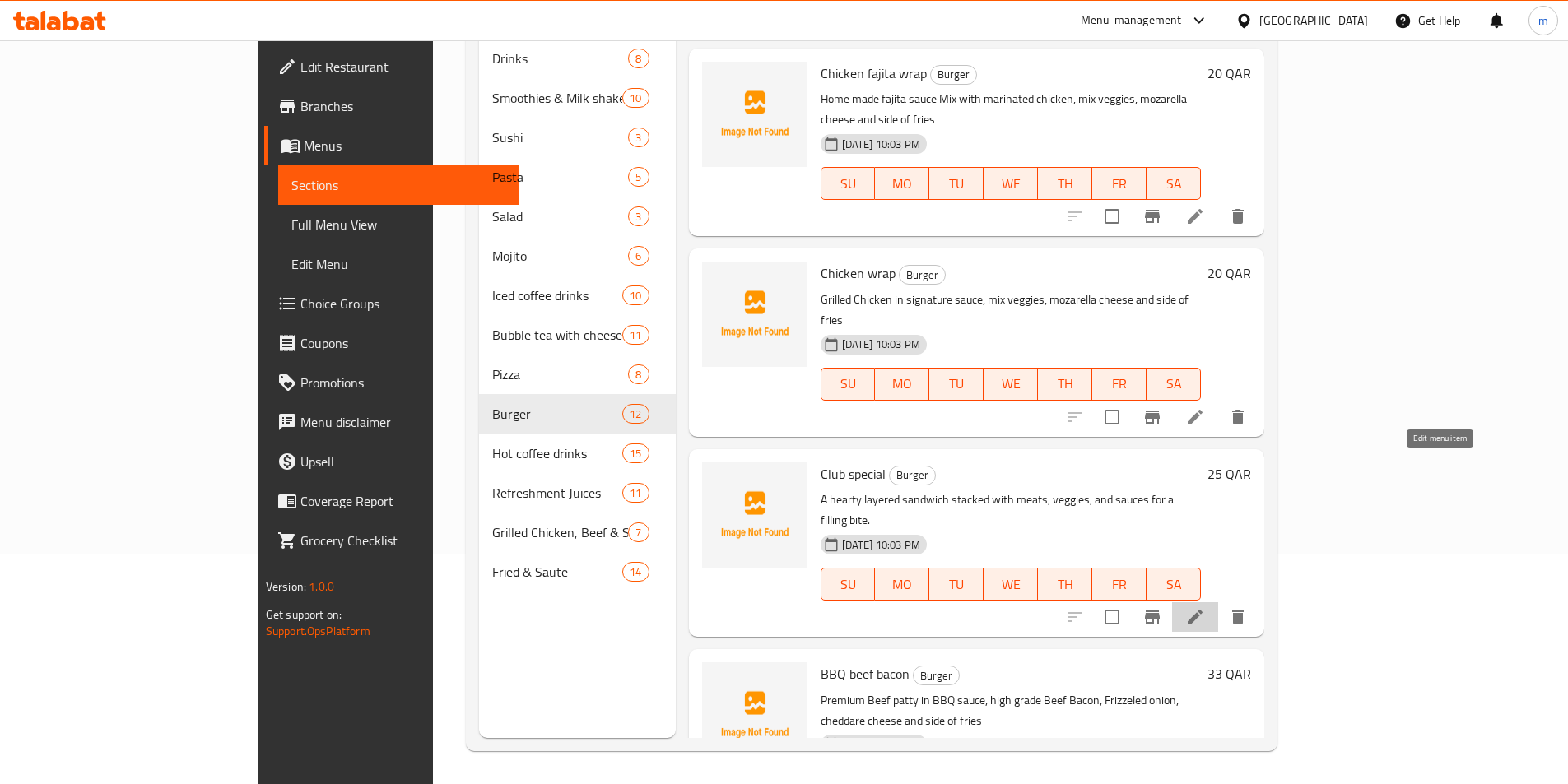
click at [1205, 607] on icon at bounding box center [1195, 617] width 20 height 20
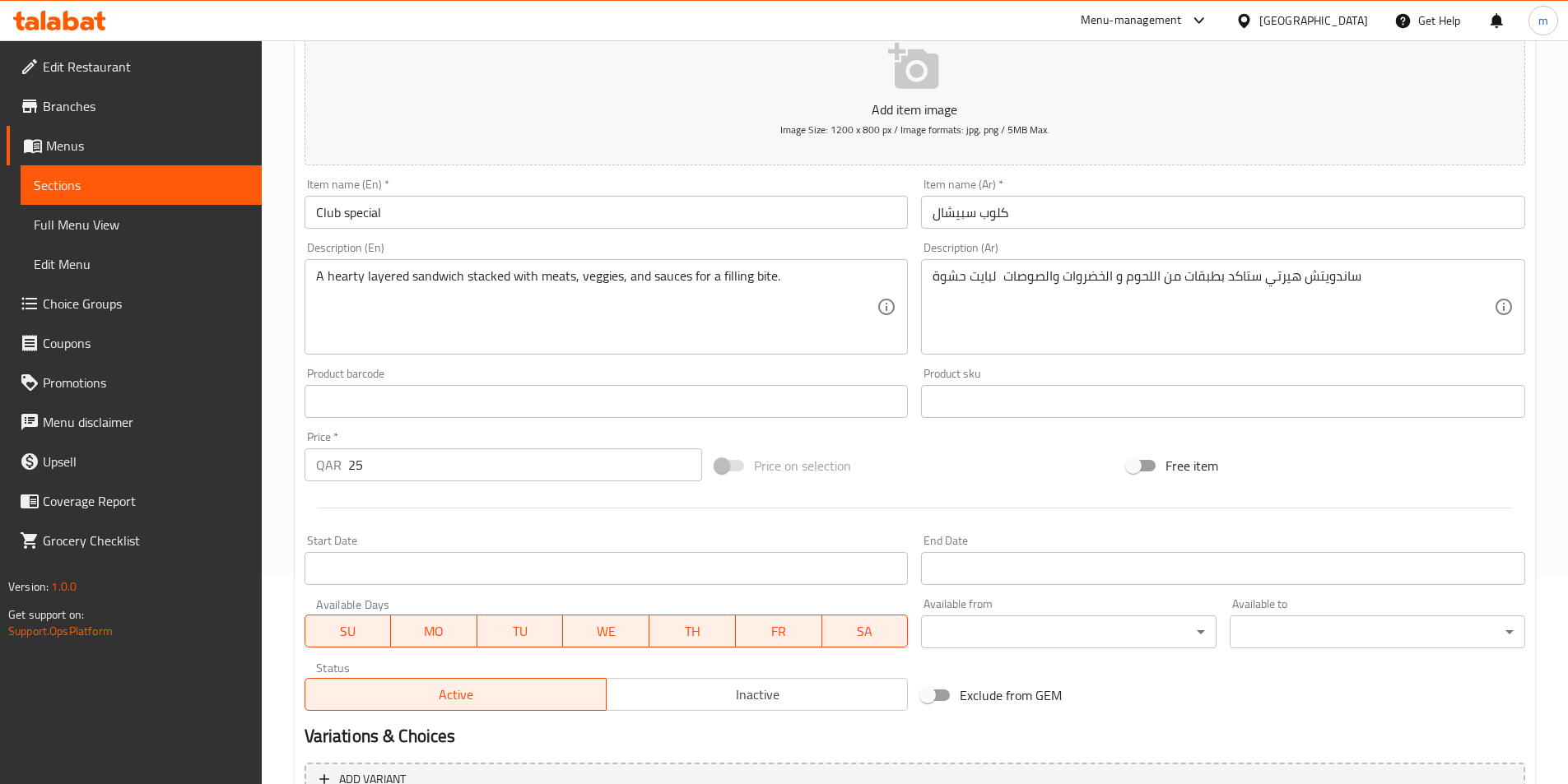
scroll to position [378, 0]
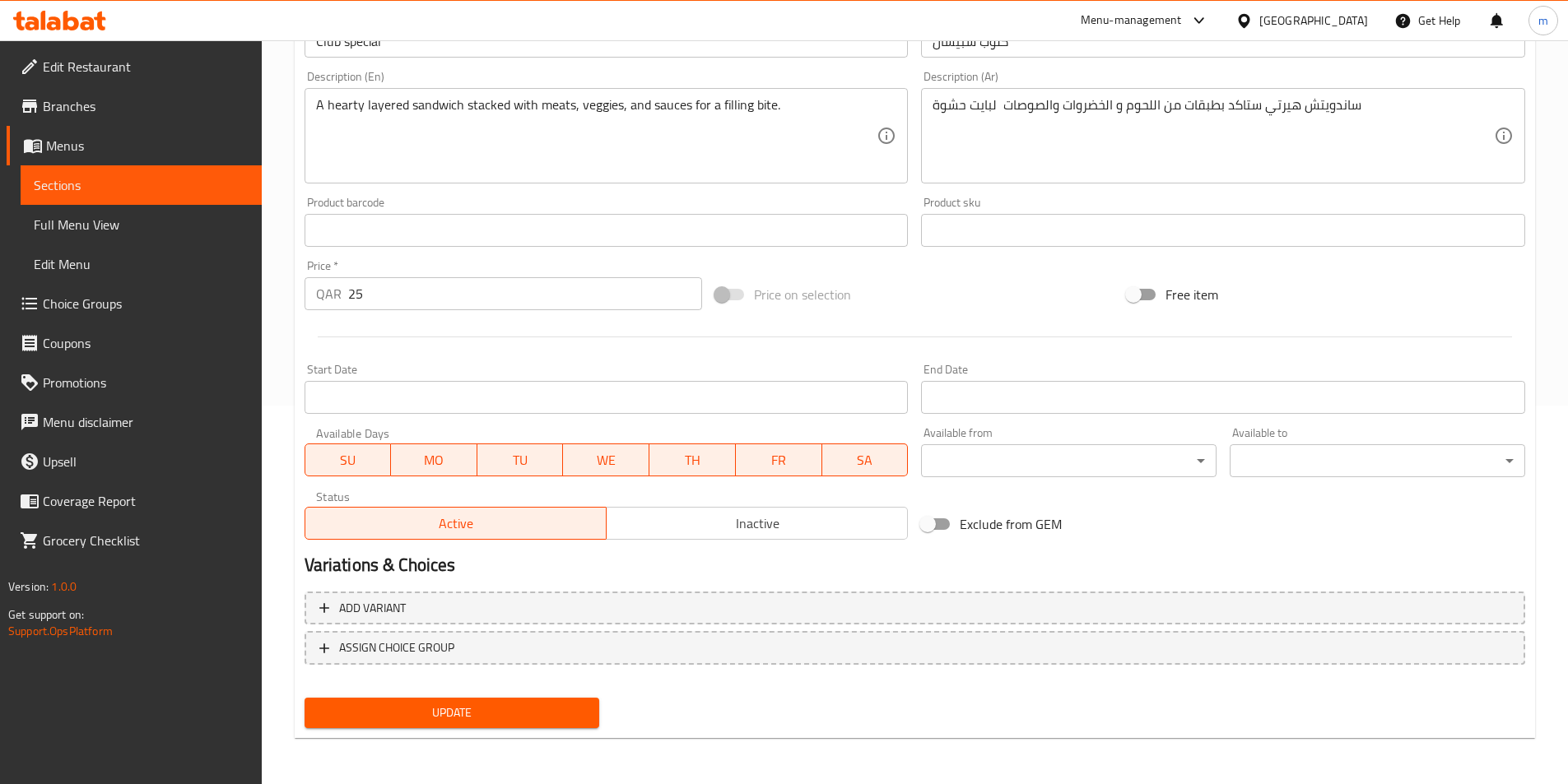
click at [421, 718] on span "Update" at bounding box center [453, 713] width 270 height 21
click at [111, 195] on link "Sections" at bounding box center [141, 185] width 241 height 39
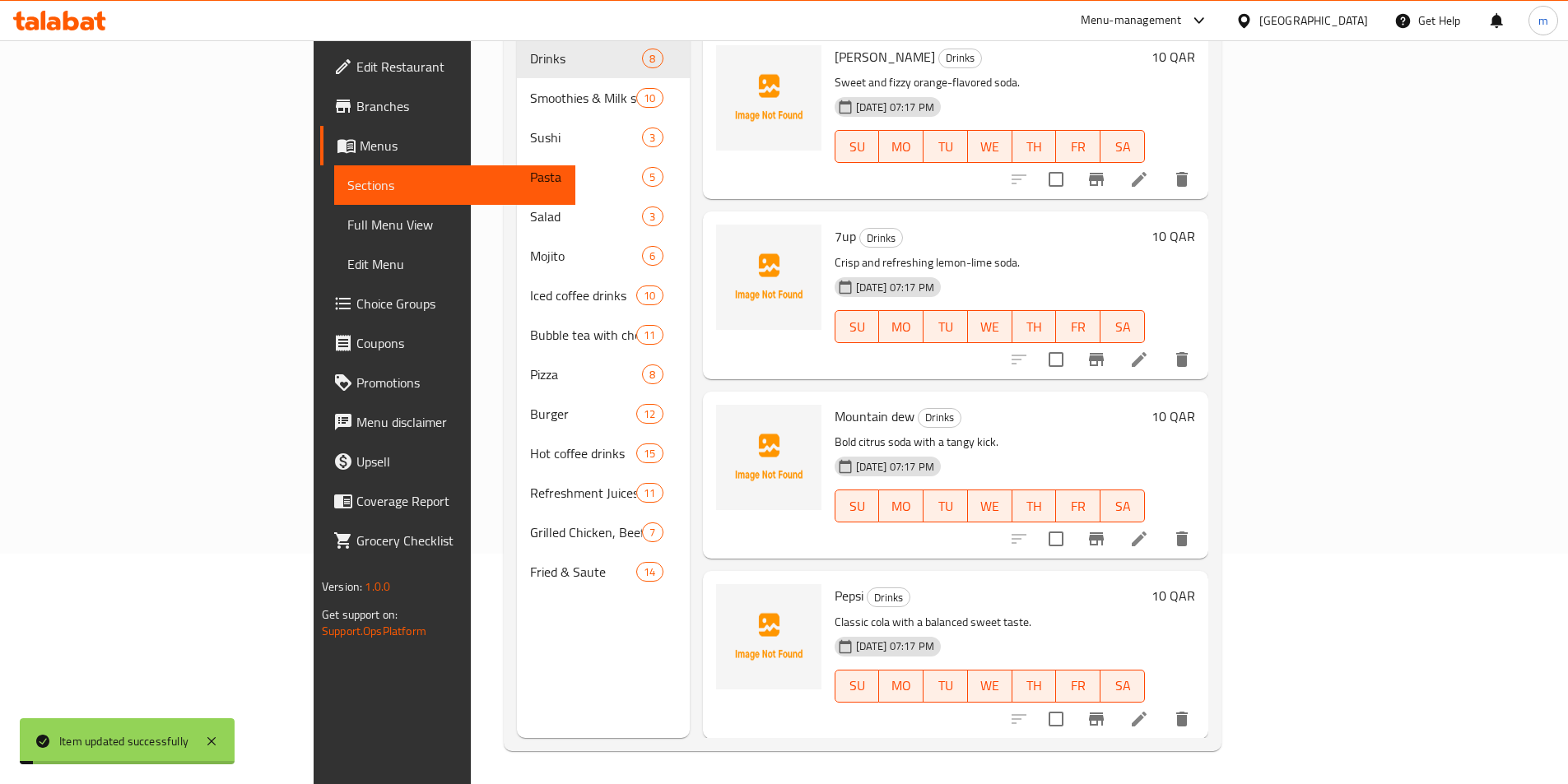
scroll to position [230, 0]
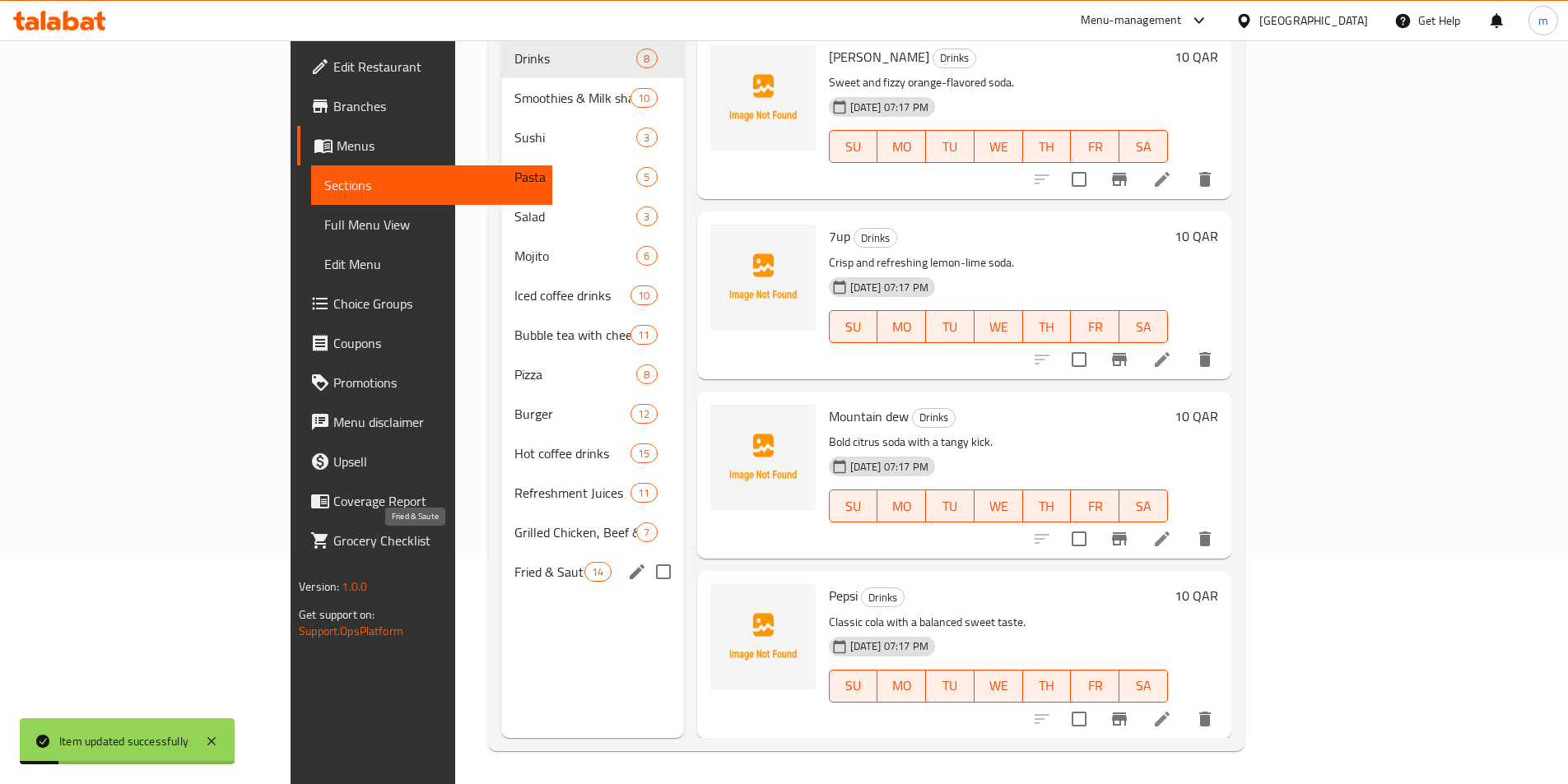
click at [515, 562] on span "Fried & Saute" at bounding box center [550, 572] width 70 height 20
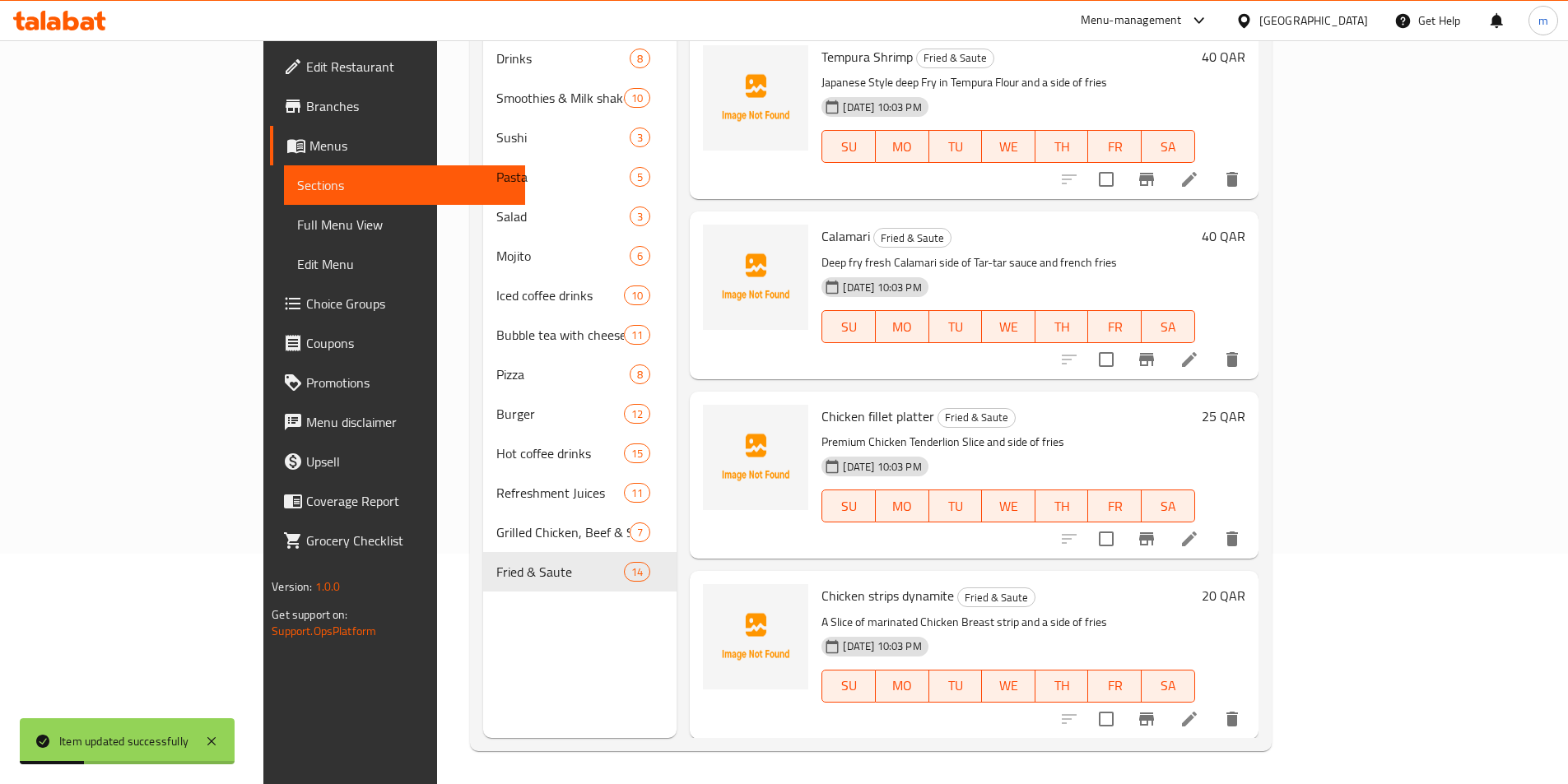
scroll to position [1124, 0]
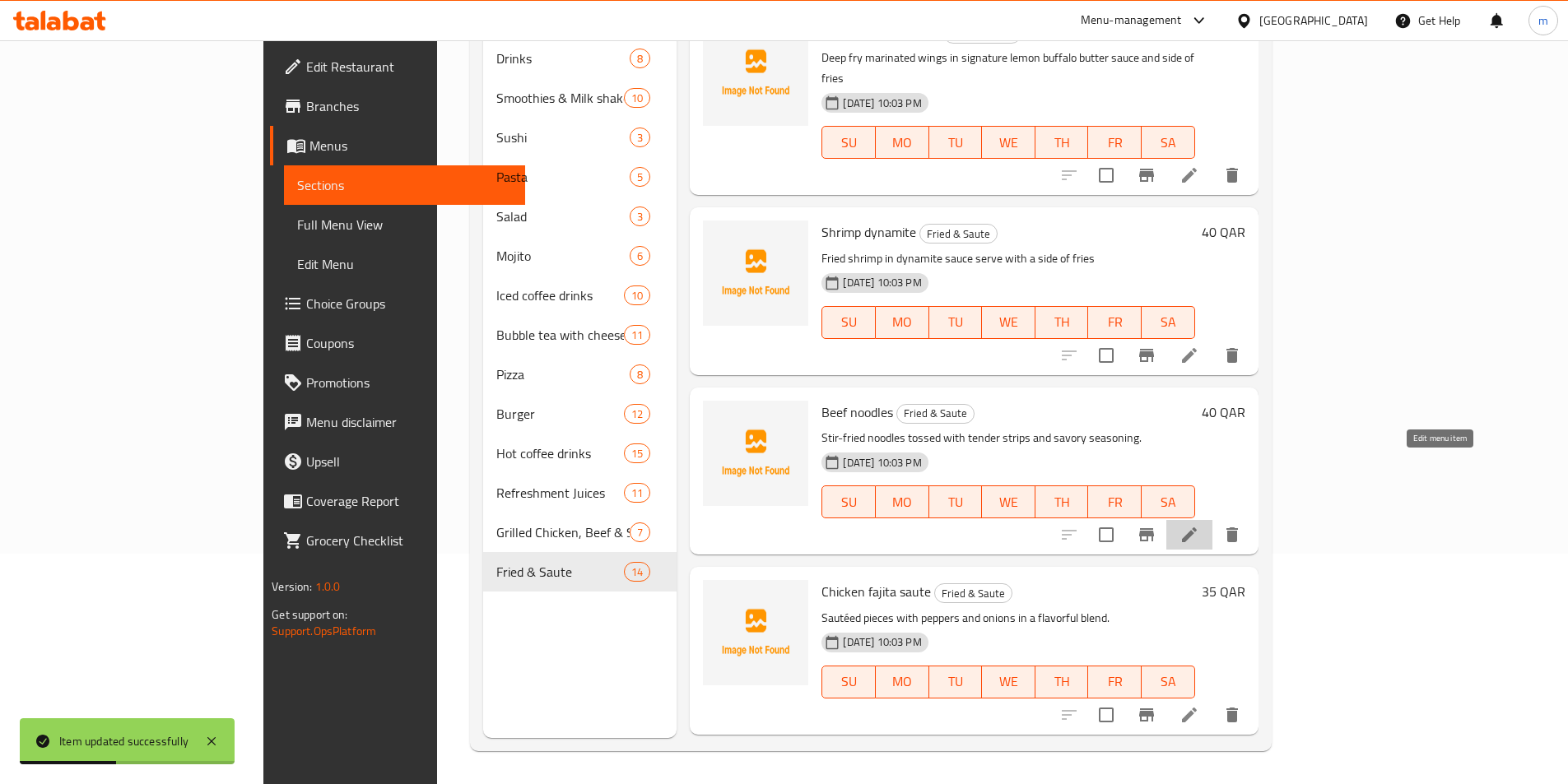
click at [1200, 525] on icon at bounding box center [1190, 535] width 20 height 20
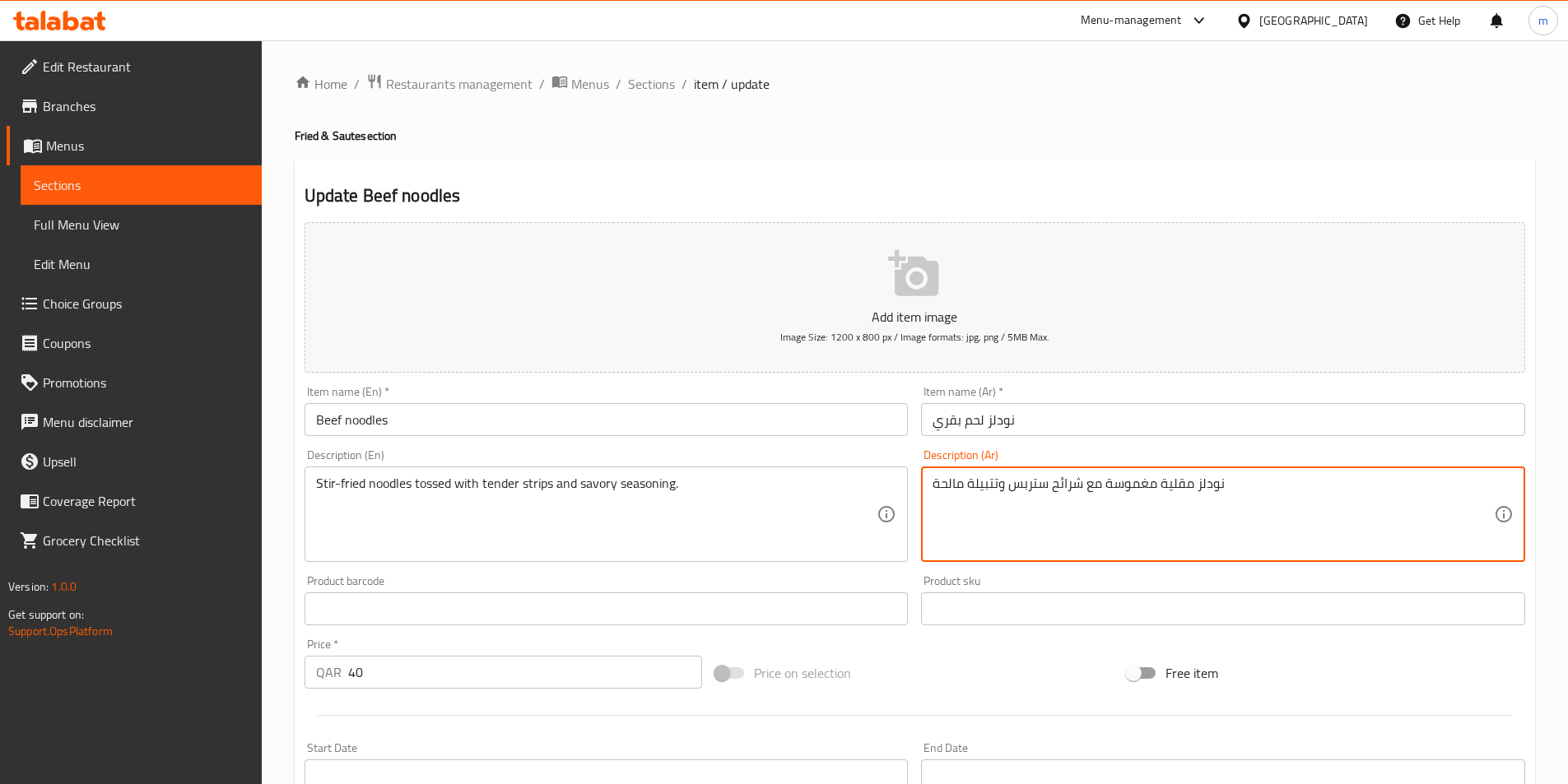
click at [1070, 493] on textarea "نودلز مقلية مغموسة مع شرائح ستربس وتتبيلة مالحة" at bounding box center [1213, 514] width 562 height 78
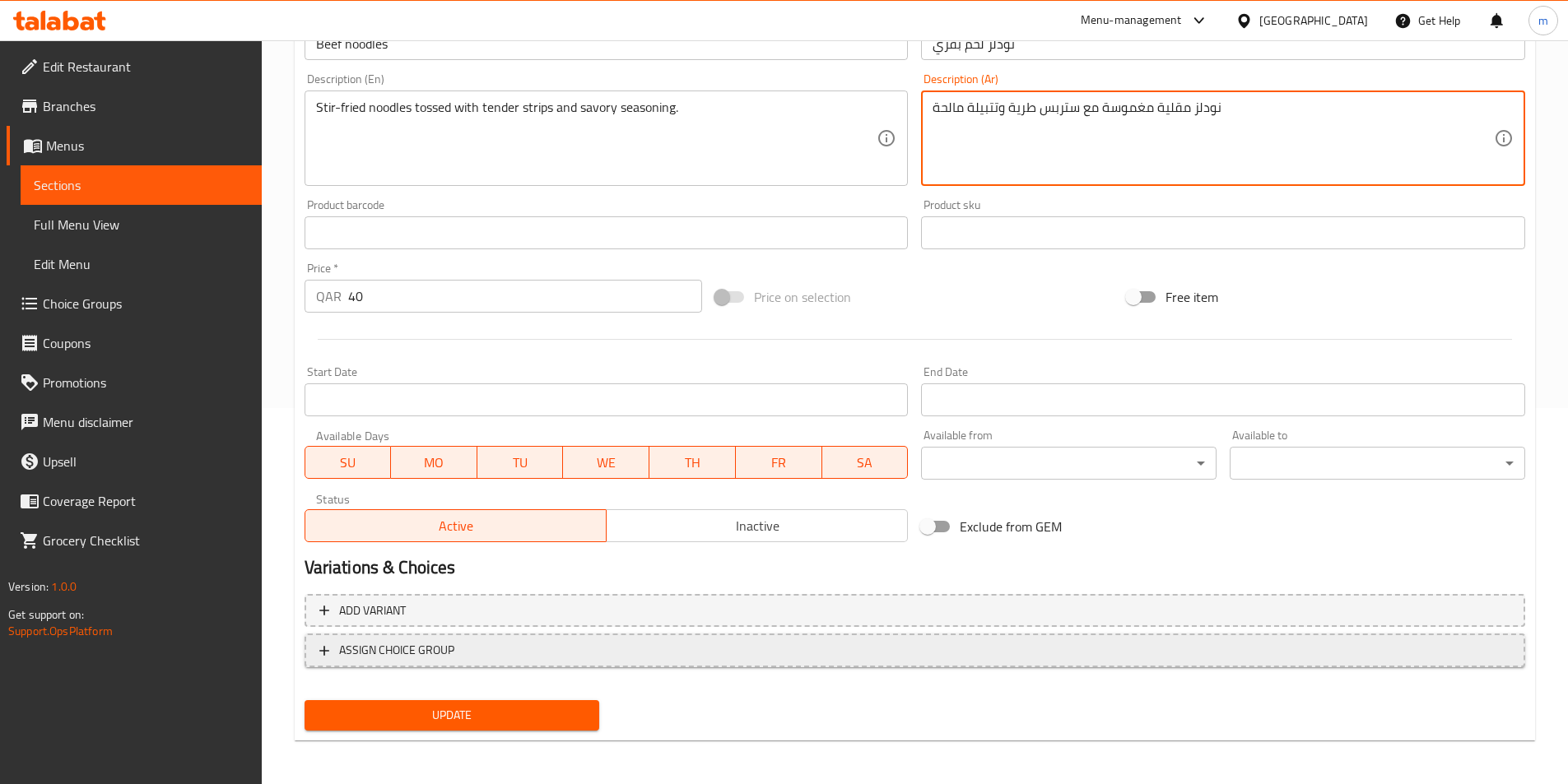
scroll to position [378, 0]
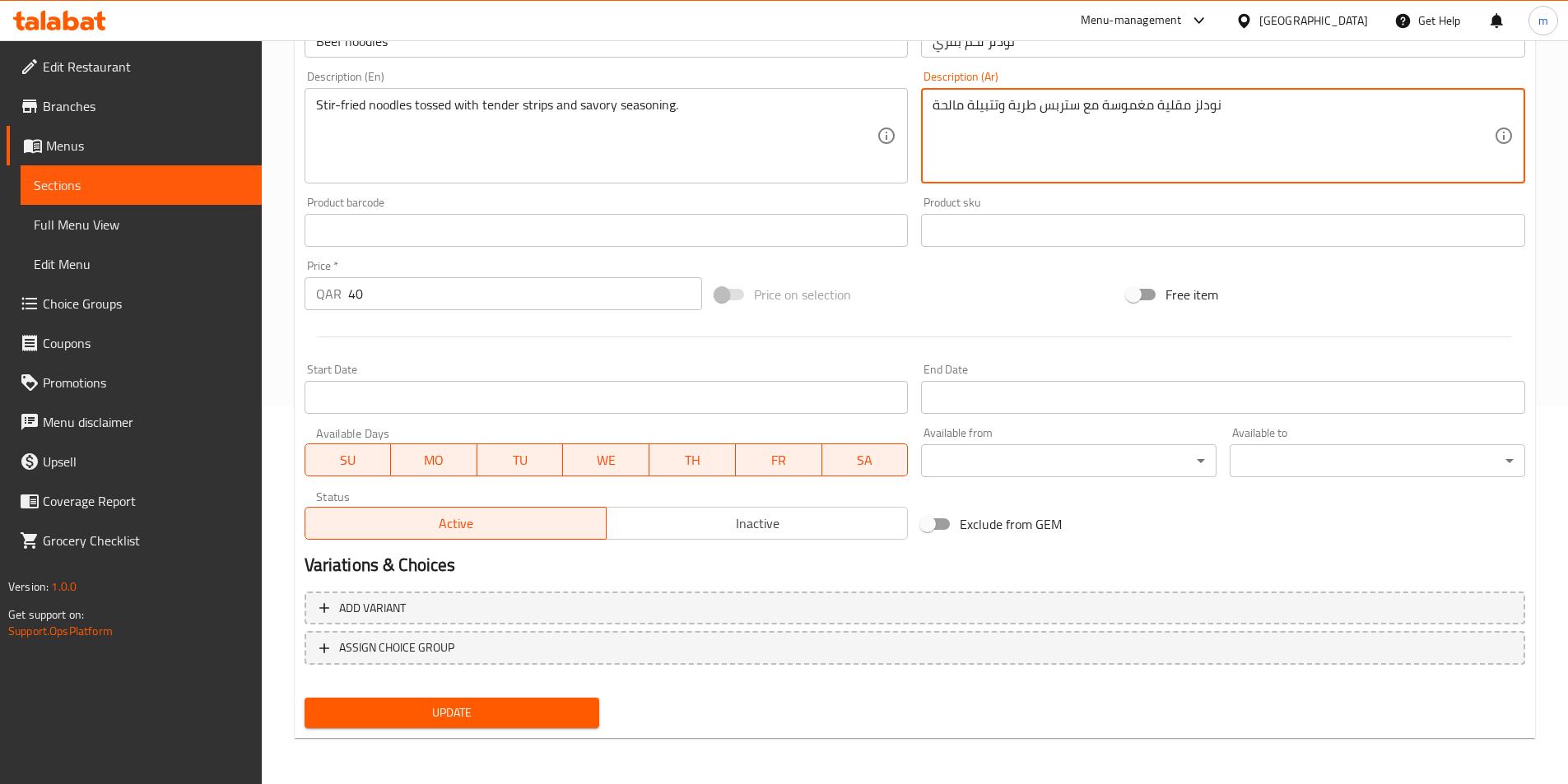
type textarea "نودلز مقلية مغموسة مع ستربس طرية وتتبيلة مالحة"
click at [491, 706] on span "Update" at bounding box center [453, 713] width 270 height 21
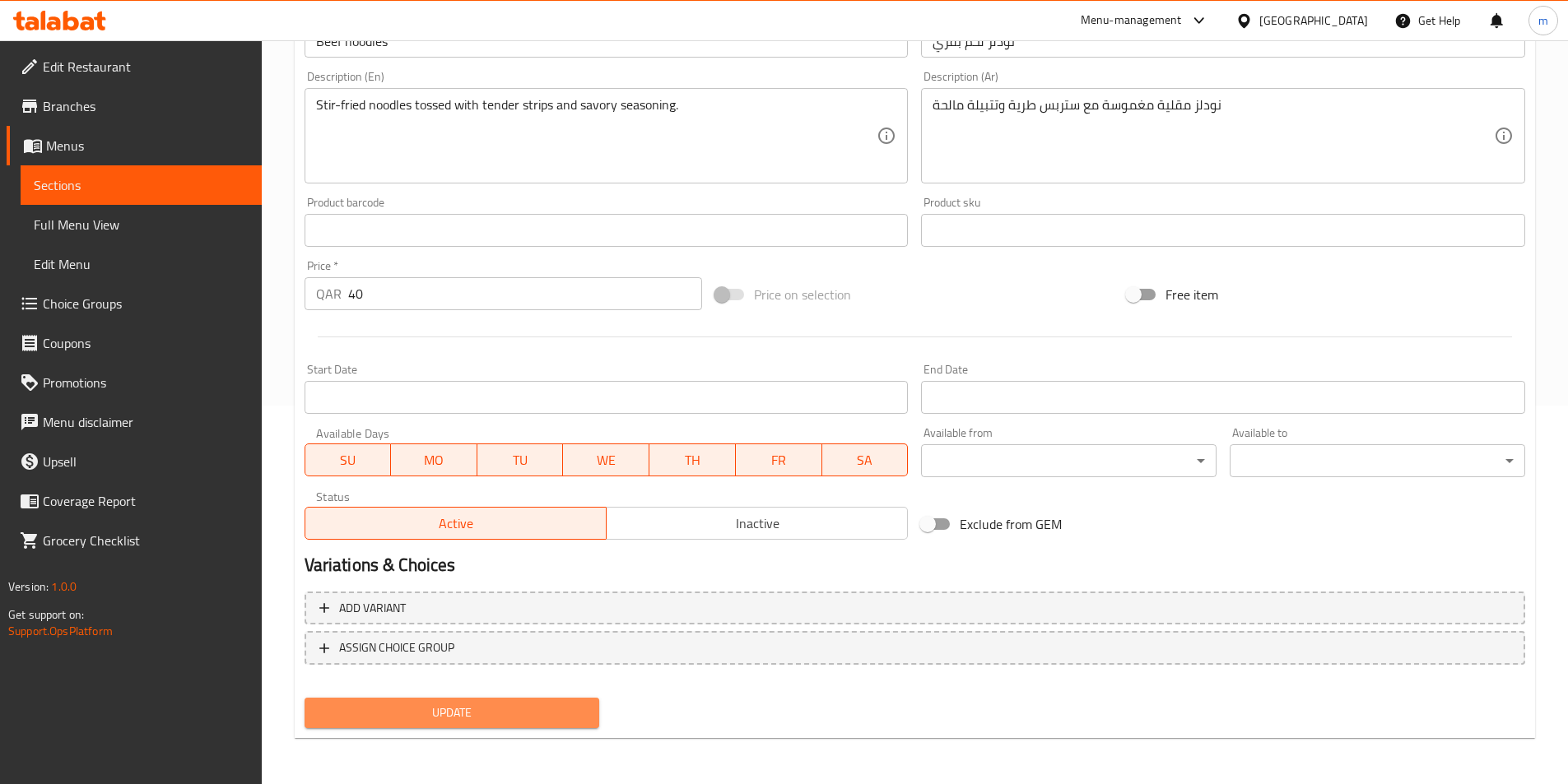
click at [429, 715] on span "Update" at bounding box center [453, 713] width 270 height 21
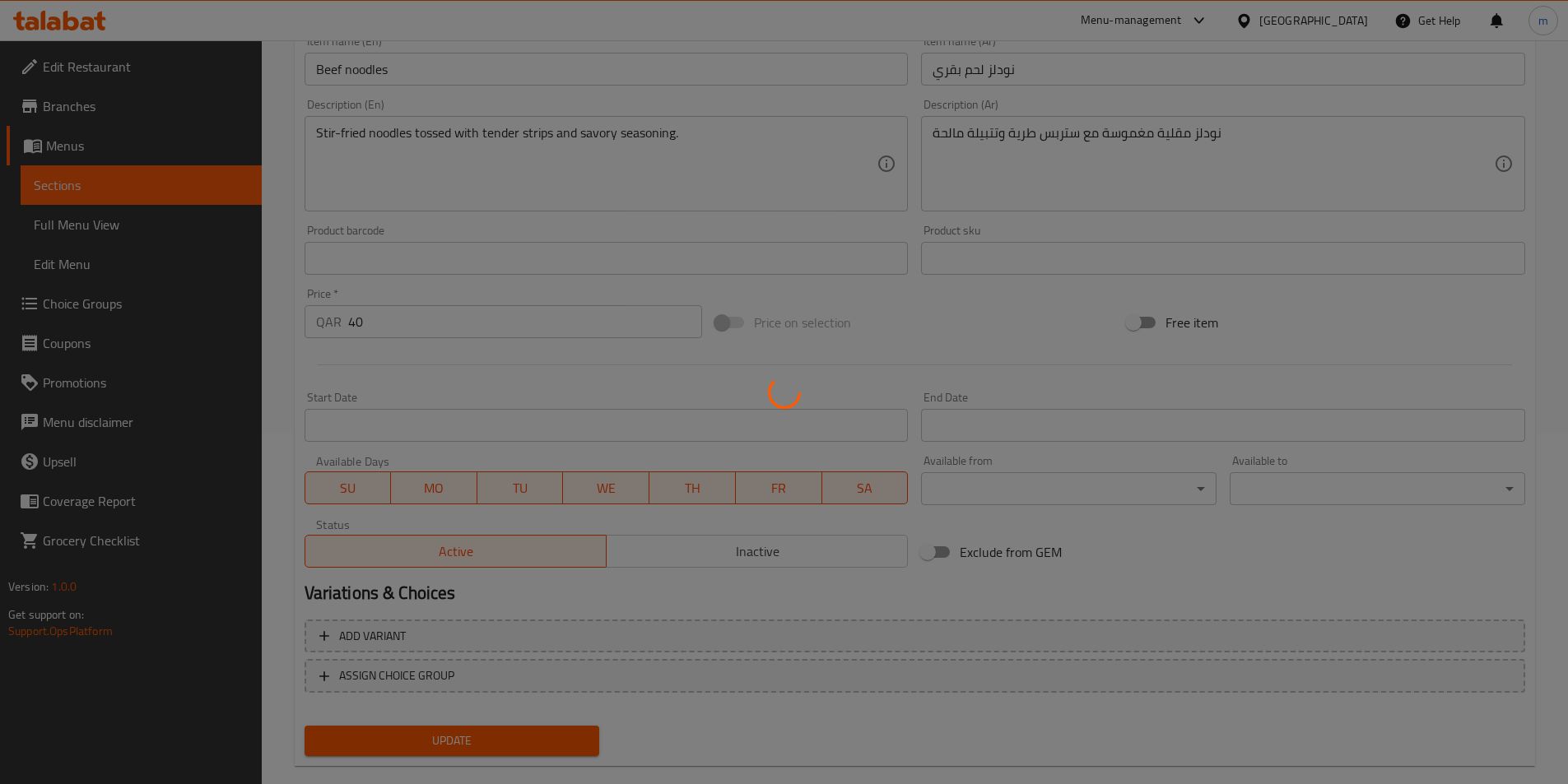
scroll to position [0, 0]
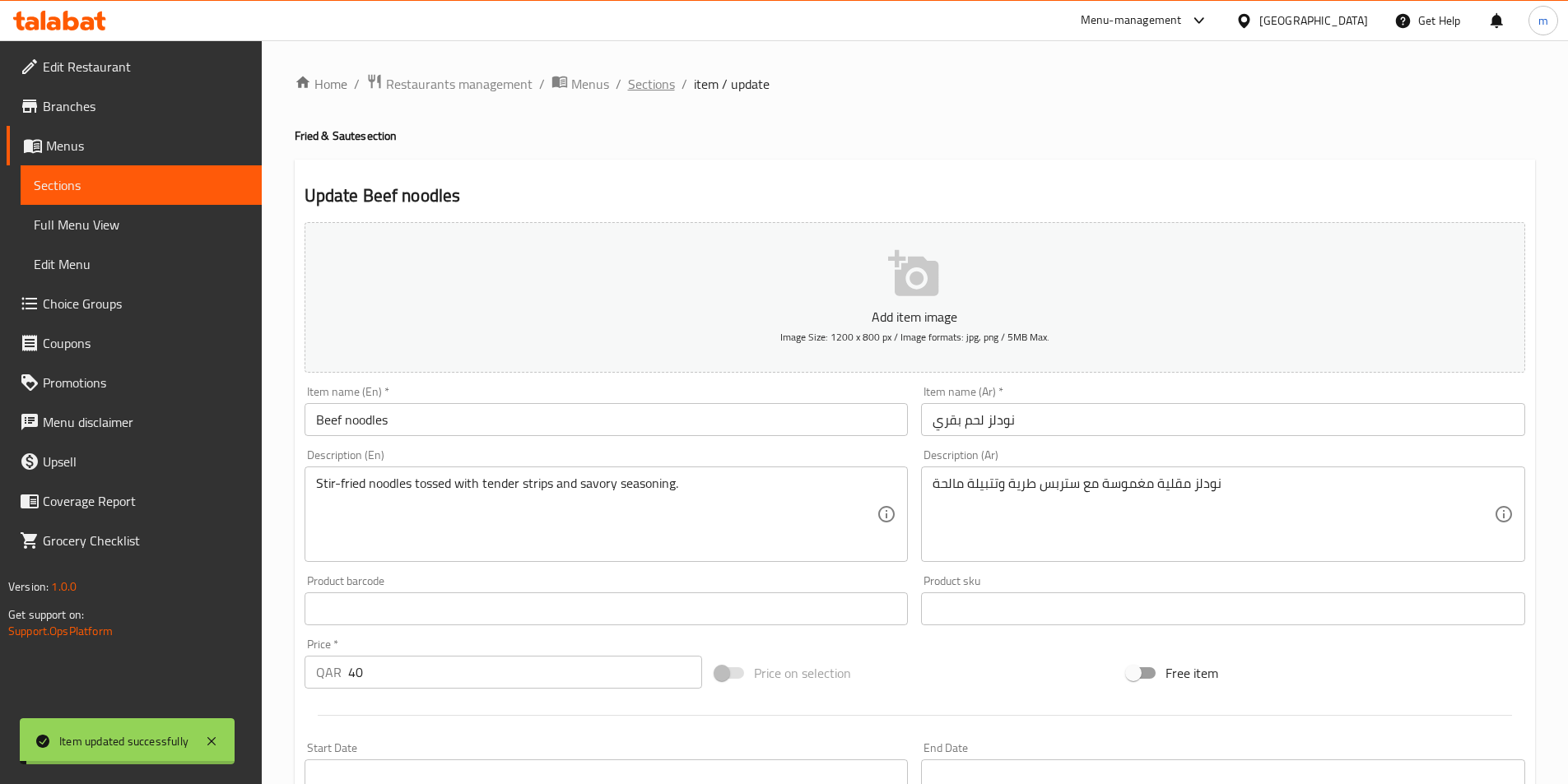
click at [655, 85] on span "Sections" at bounding box center [651, 84] width 47 height 20
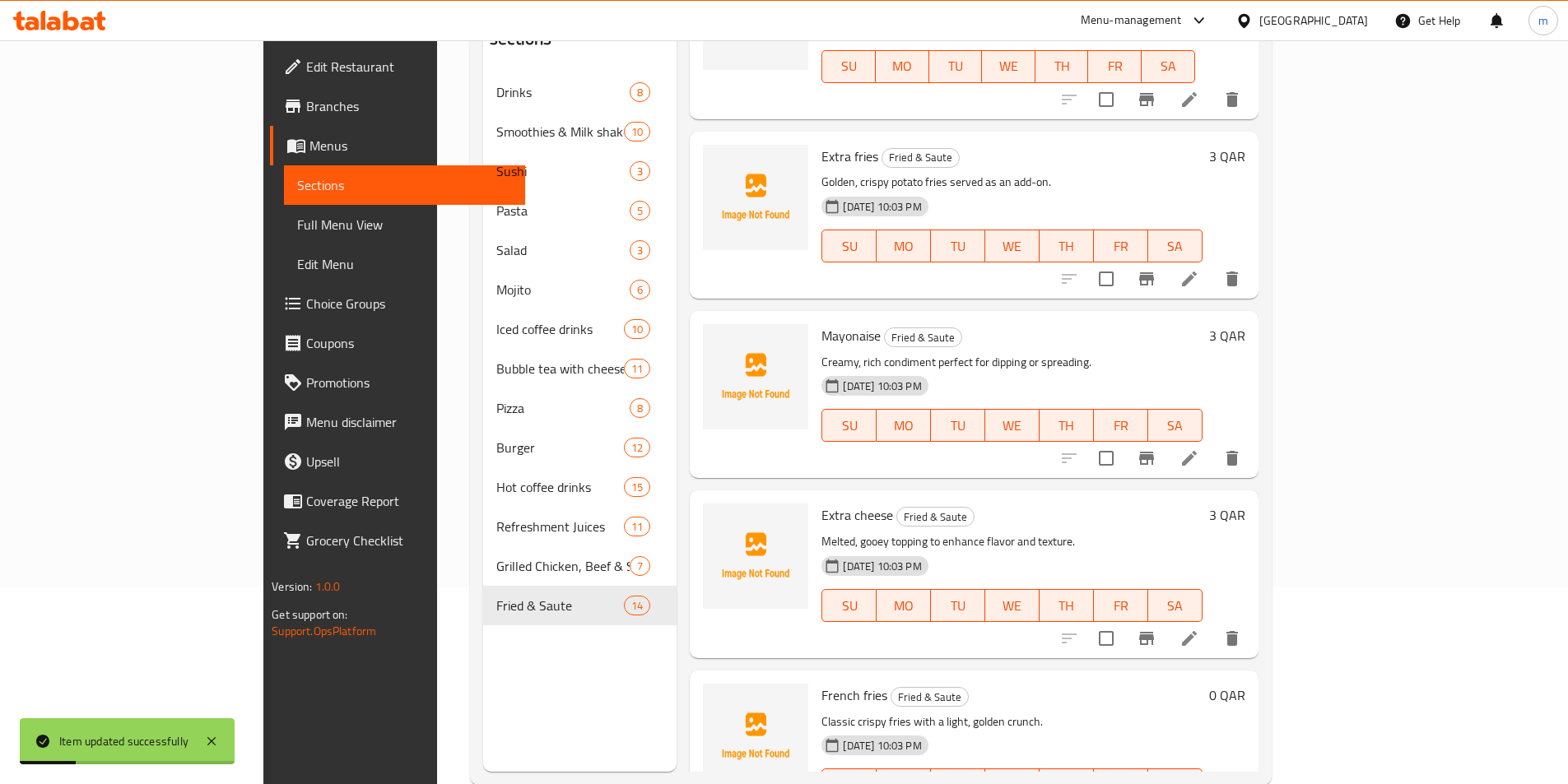
scroll to position [230, 0]
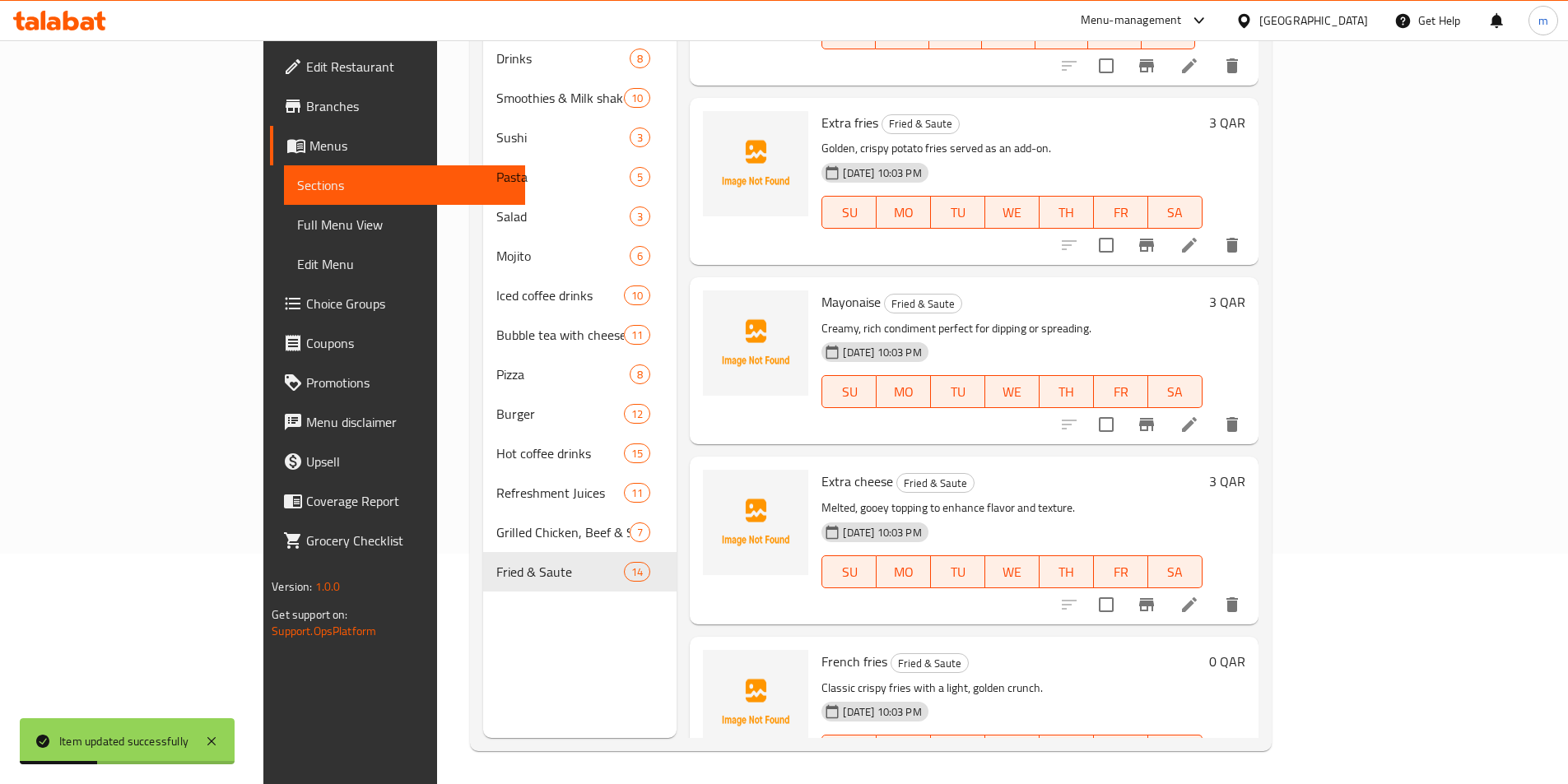
click at [1197, 597] on icon at bounding box center [1190, 605] width 15 height 15
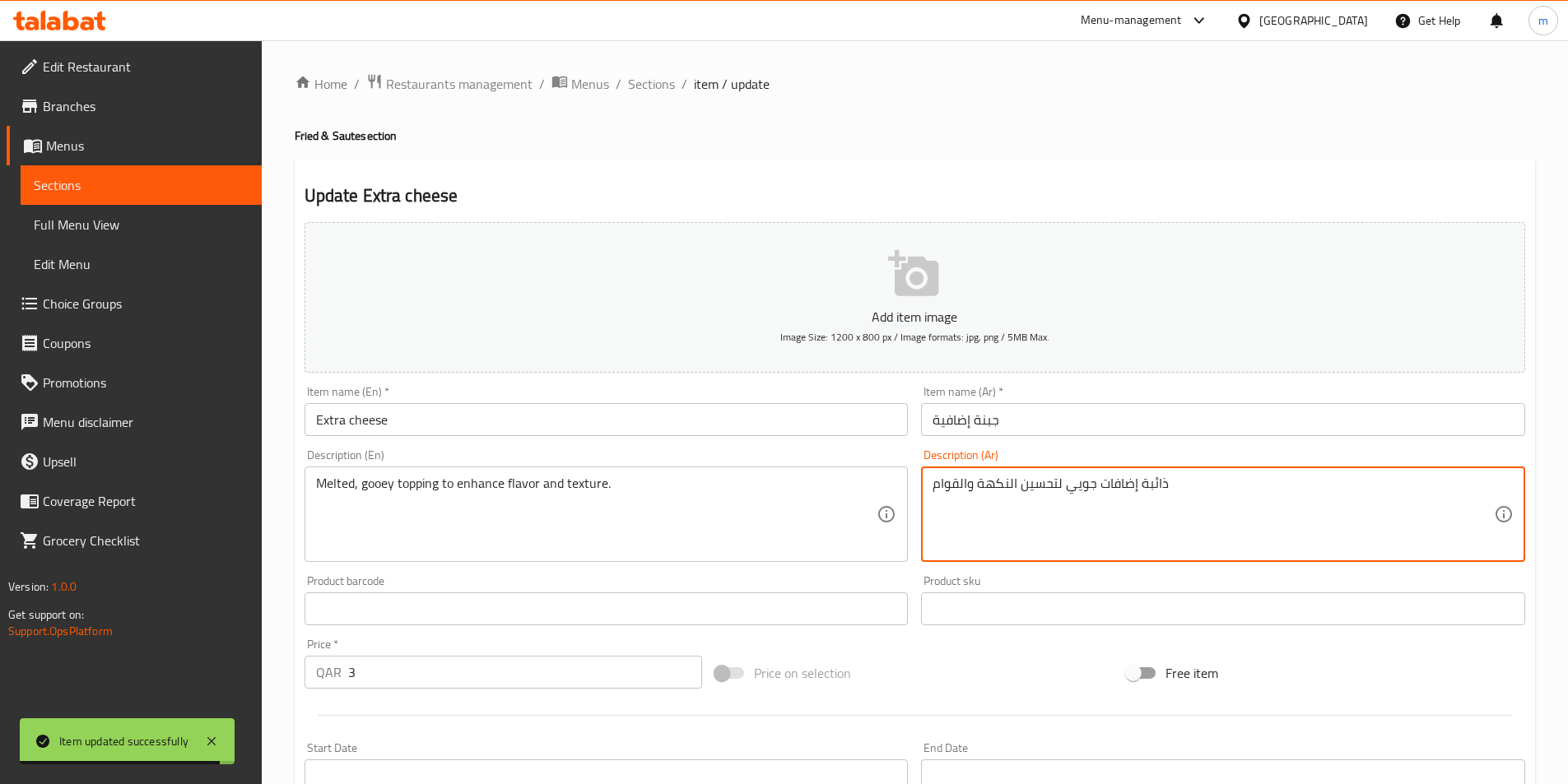
drag, startPoint x: 1073, startPoint y: 487, endPoint x: 1087, endPoint y: 489, distance: 14.1
click at [1071, 487] on textarea "ذائبة إضافات جويي لتحسين النكهة والقوام" at bounding box center [1213, 514] width 562 height 78
drag, startPoint x: 1072, startPoint y: 487, endPoint x: 1099, endPoint y: 487, distance: 27.0
click at [1099, 487] on textarea "ذائبة إضافات جويي لتحسين النكهة والقوام" at bounding box center [1213, 514] width 562 height 78
click at [1099, 505] on textarea "ذائبة إضافات جويي لتحسين النكهة والقوام" at bounding box center [1213, 514] width 562 height 78
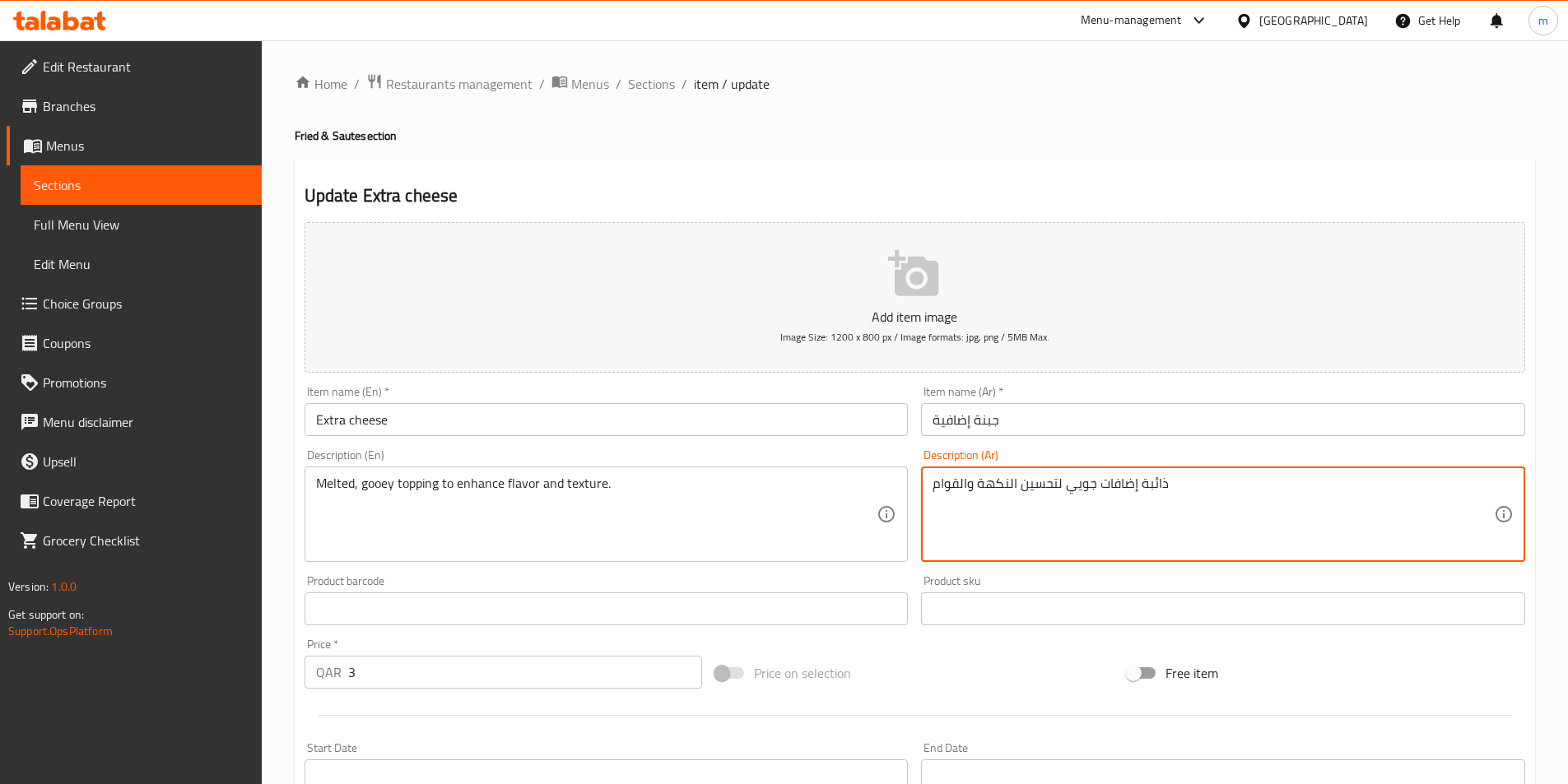
drag, startPoint x: 1102, startPoint y: 485, endPoint x: 1139, endPoint y: 487, distance: 37.1
click at [1139, 487] on textarea "ذائبة إضافات جويي لتحسين النكهة والقوام" at bounding box center [1213, 514] width 562 height 78
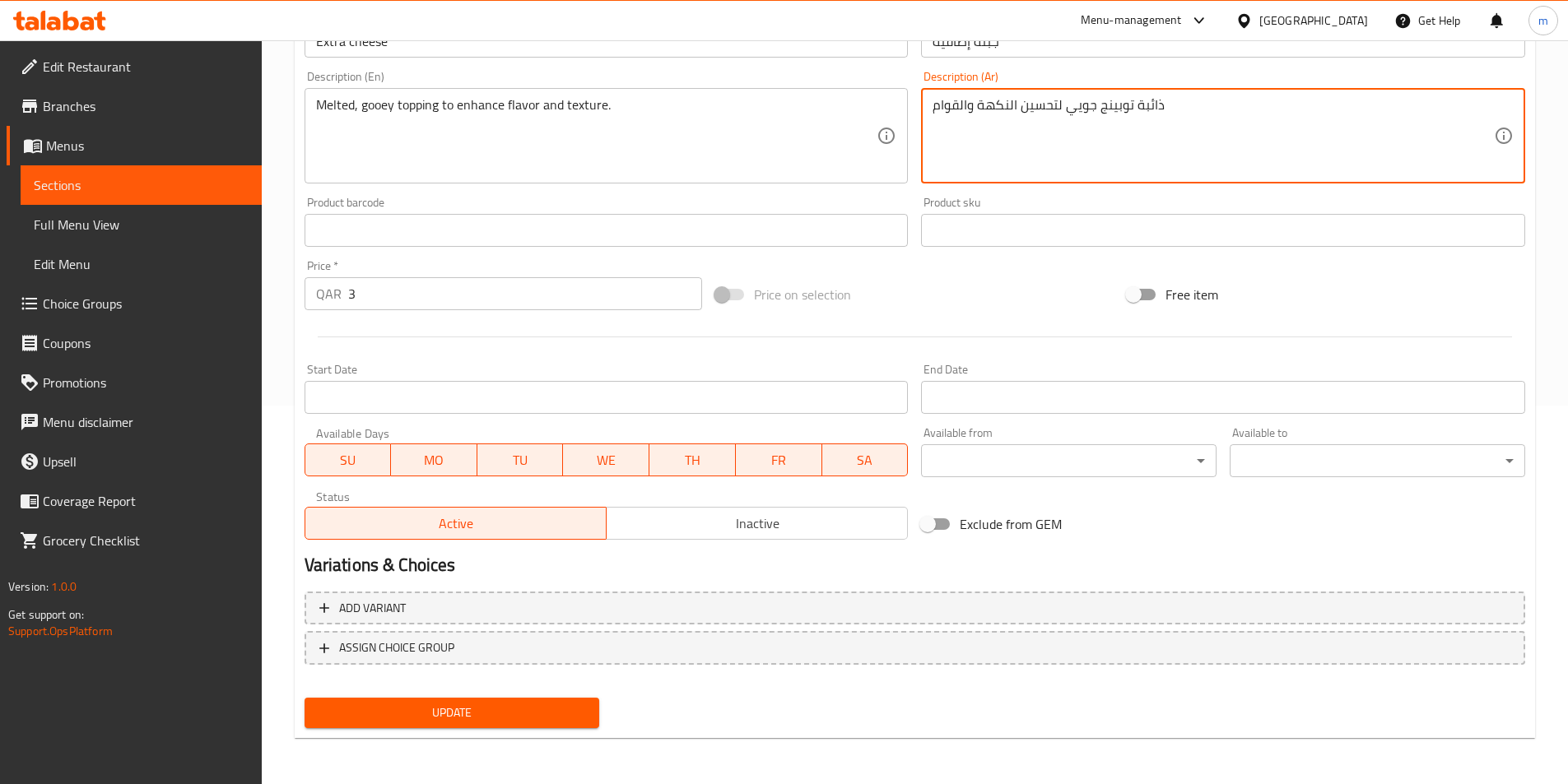
type textarea "ذائبة توبينج جويي لتحسين النكهة والقوام"
drag, startPoint x: 536, startPoint y: 711, endPoint x: 517, endPoint y: 704, distance: 20.2
click at [536, 711] on span "Update" at bounding box center [453, 713] width 270 height 21
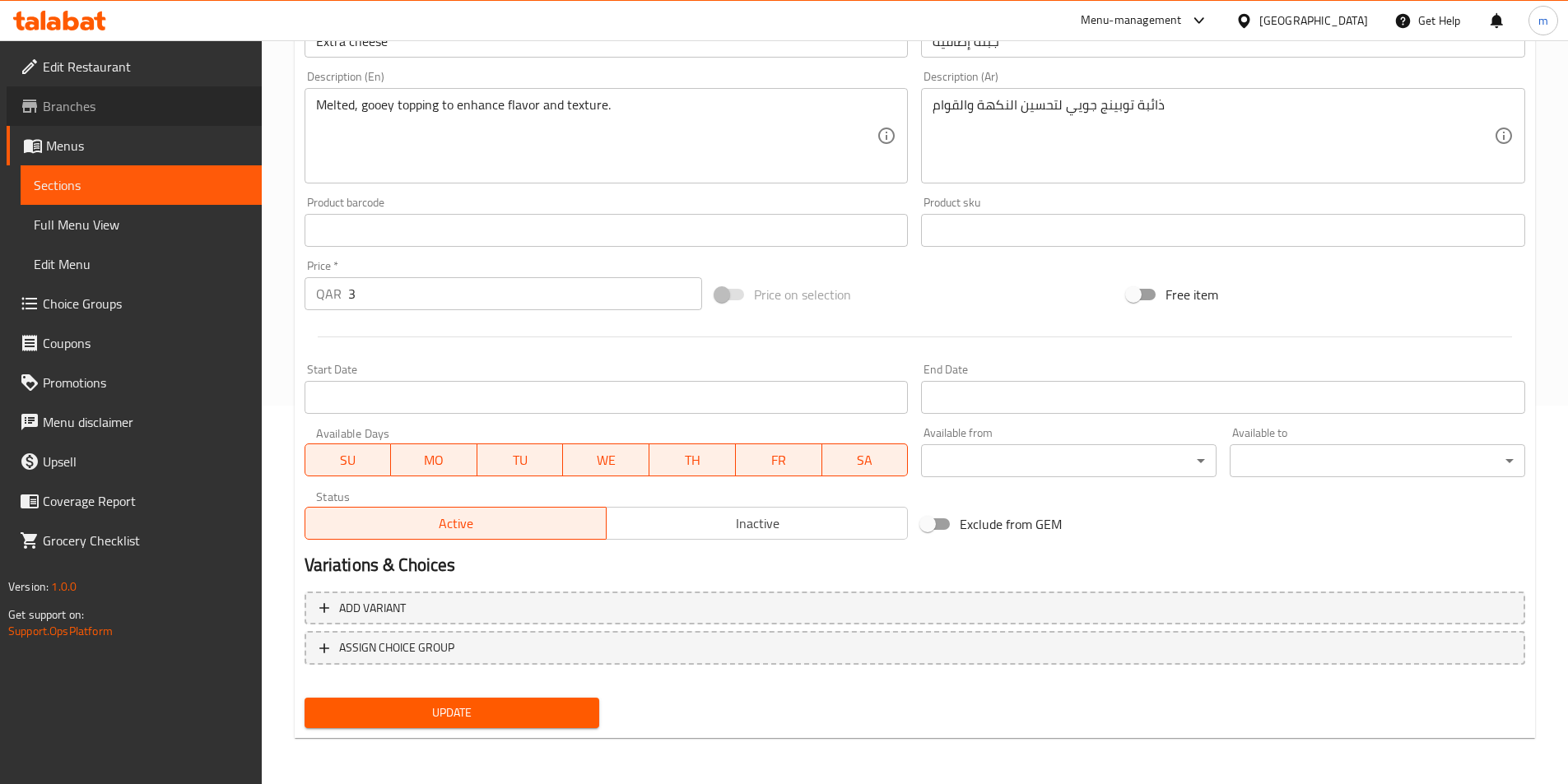
click at [115, 115] on span "Branches" at bounding box center [146, 106] width 206 height 20
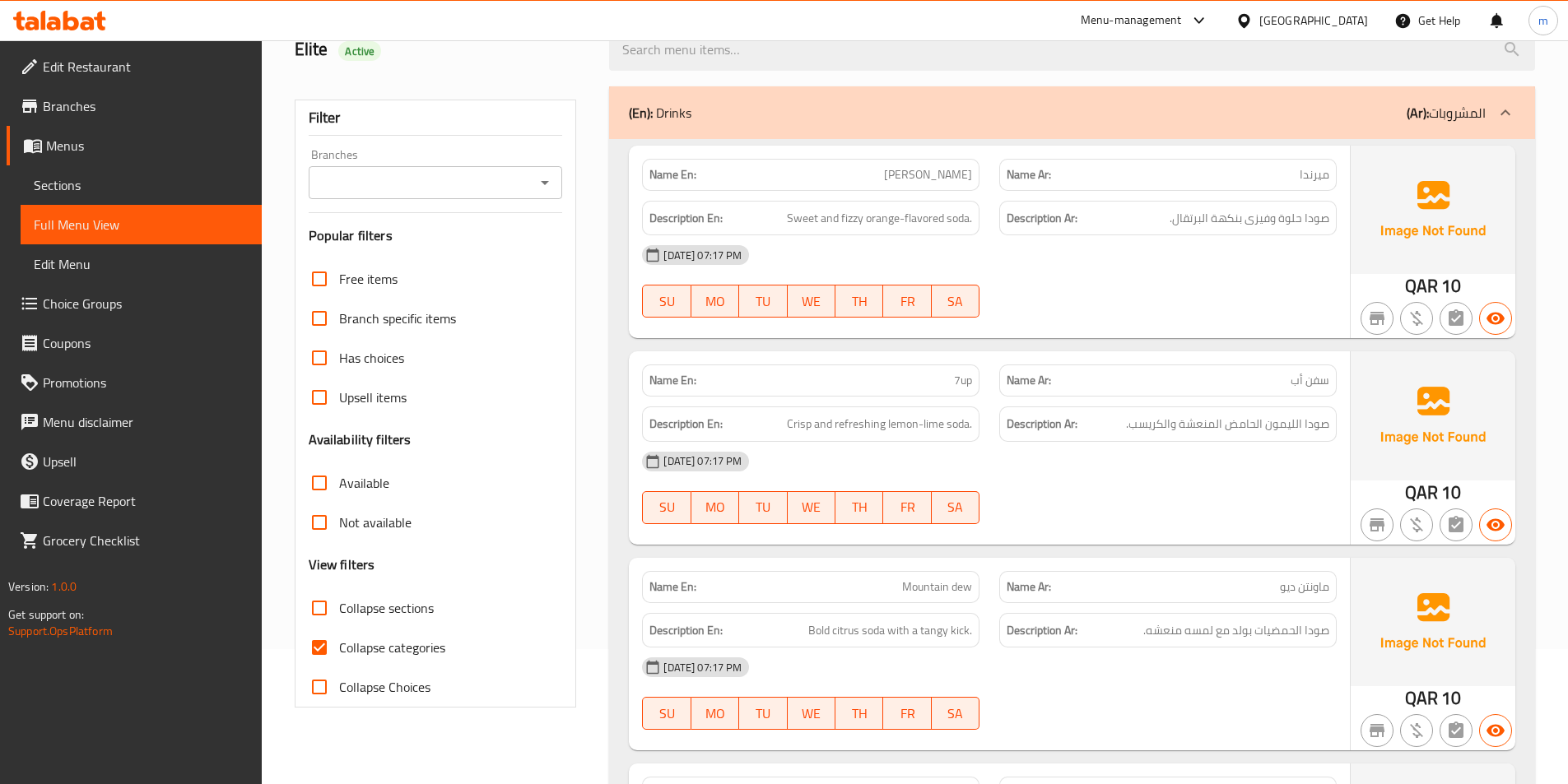
scroll to position [165, 0]
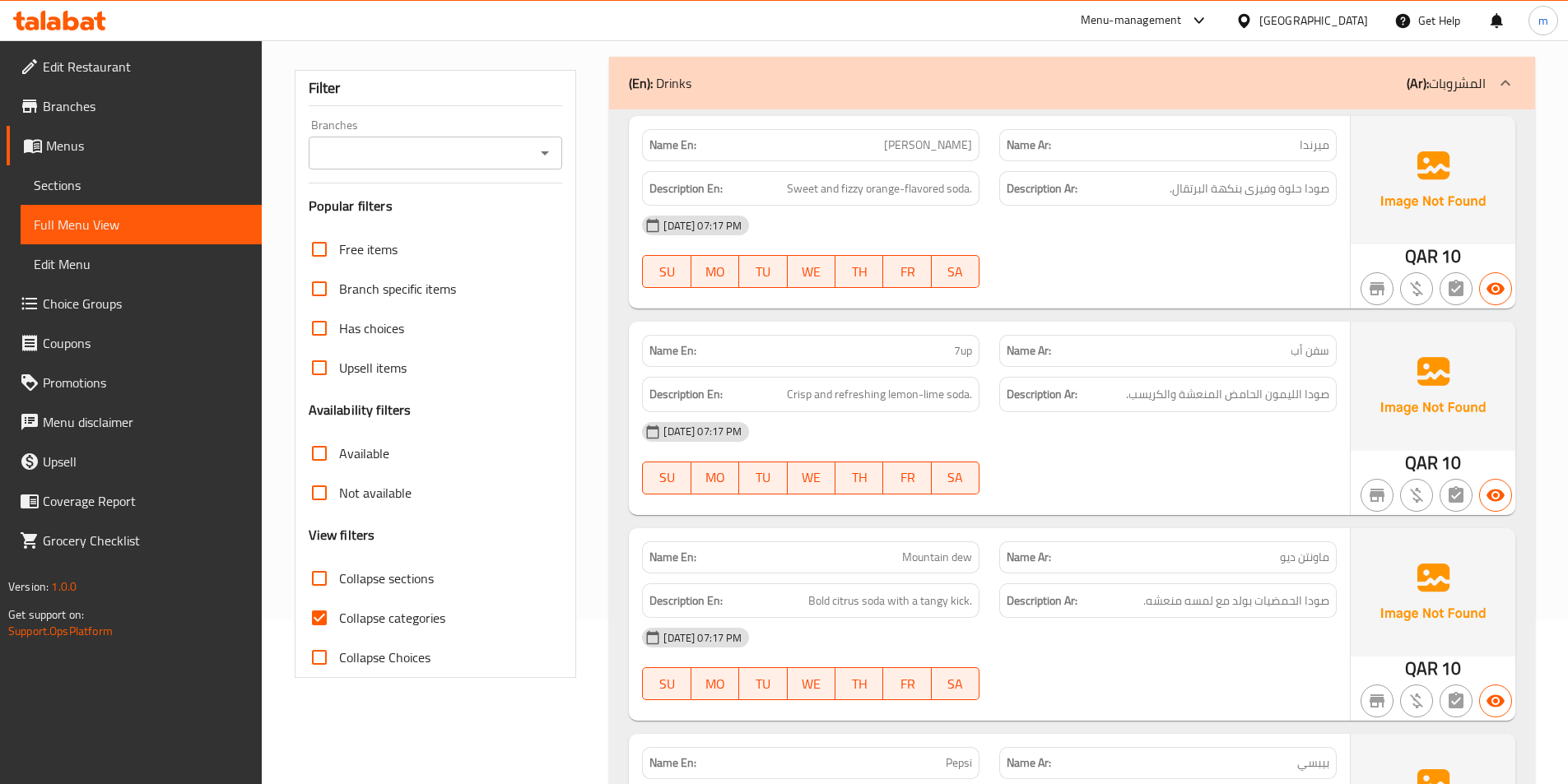
click at [348, 579] on span "Collapse sections" at bounding box center [386, 578] width 95 height 20
click at [339, 579] on input "Collapse sections" at bounding box center [319, 578] width 39 height 39
checkbox input "true"
click at [354, 617] on span "Collapse categories" at bounding box center [392, 618] width 106 height 20
click at [339, 617] on input "Collapse categories" at bounding box center [319, 617] width 39 height 39
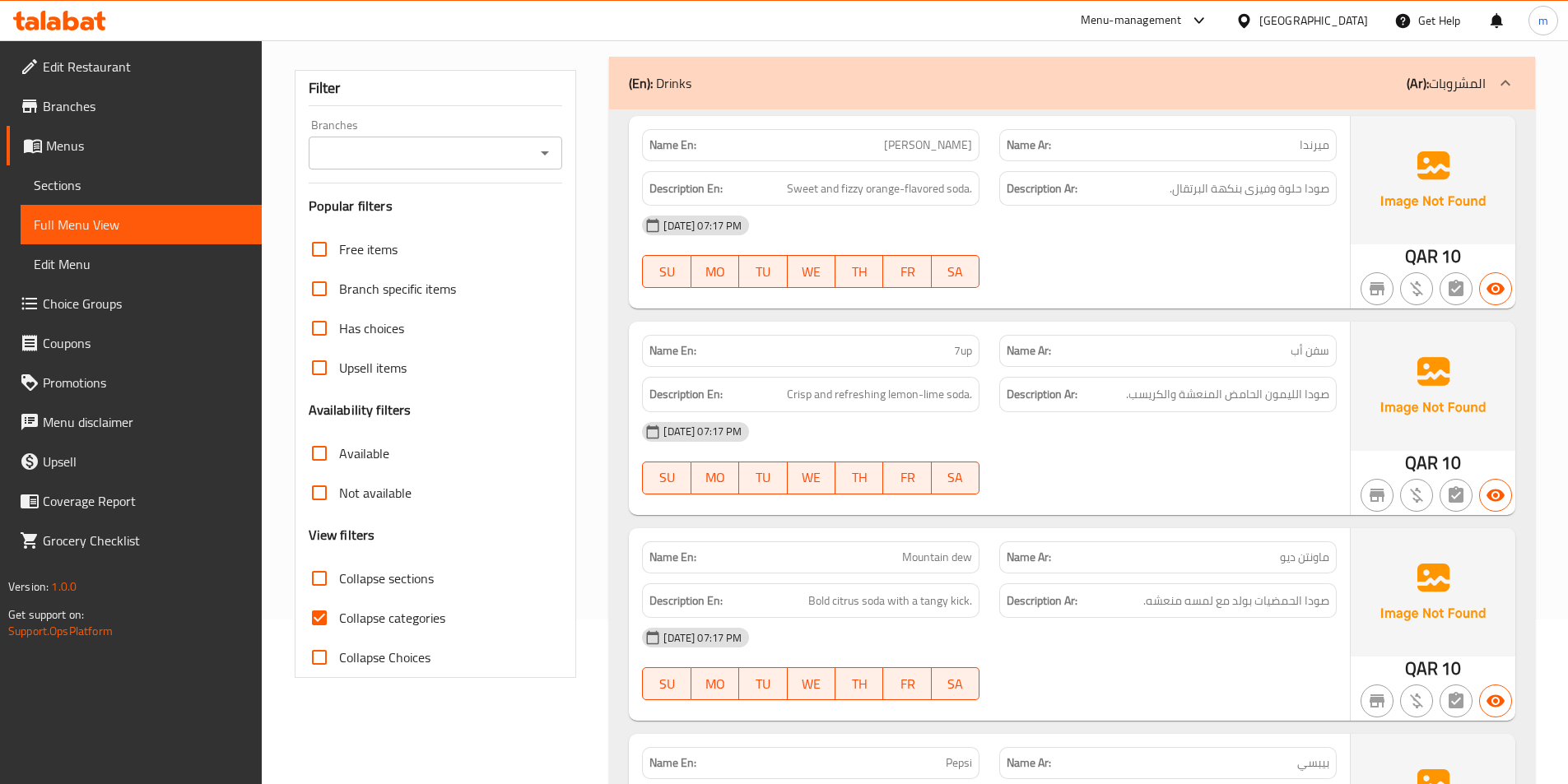
checkbox input "false"
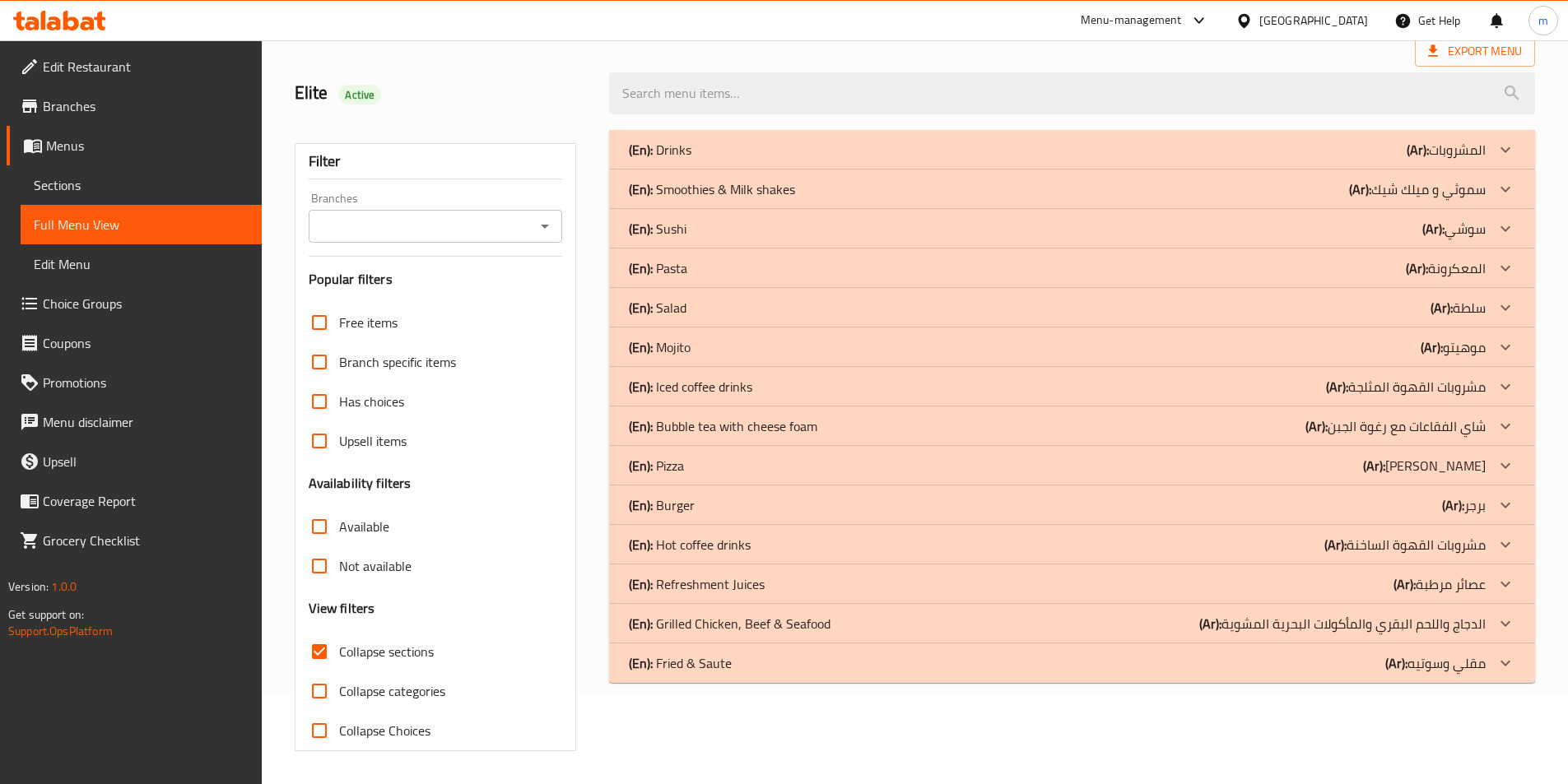
scroll to position [91, 0]
click at [733, 505] on div "(En): Burger (Ar): برجر" at bounding box center [1057, 505] width 857 height 20
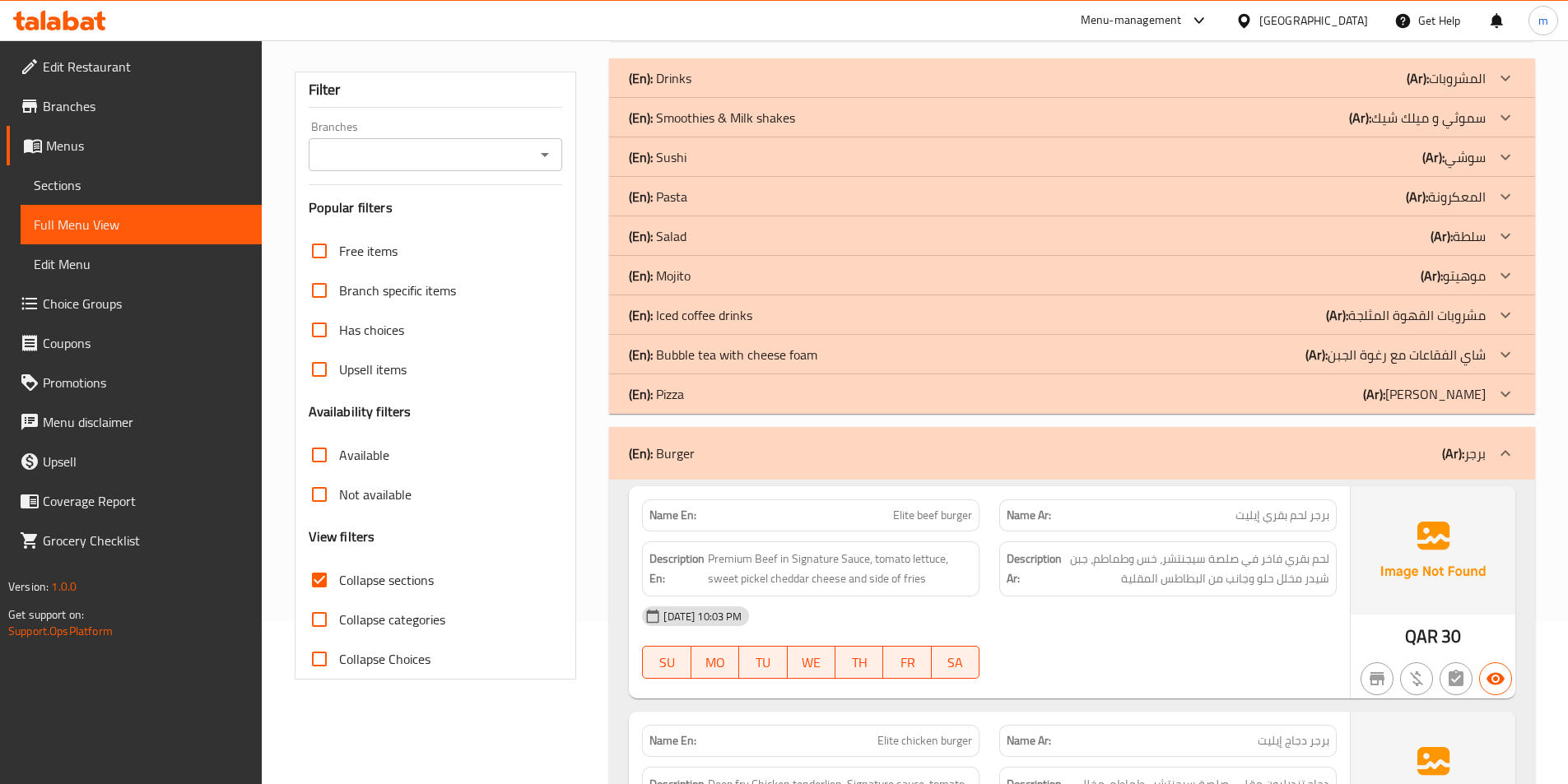
scroll to position [420, 0]
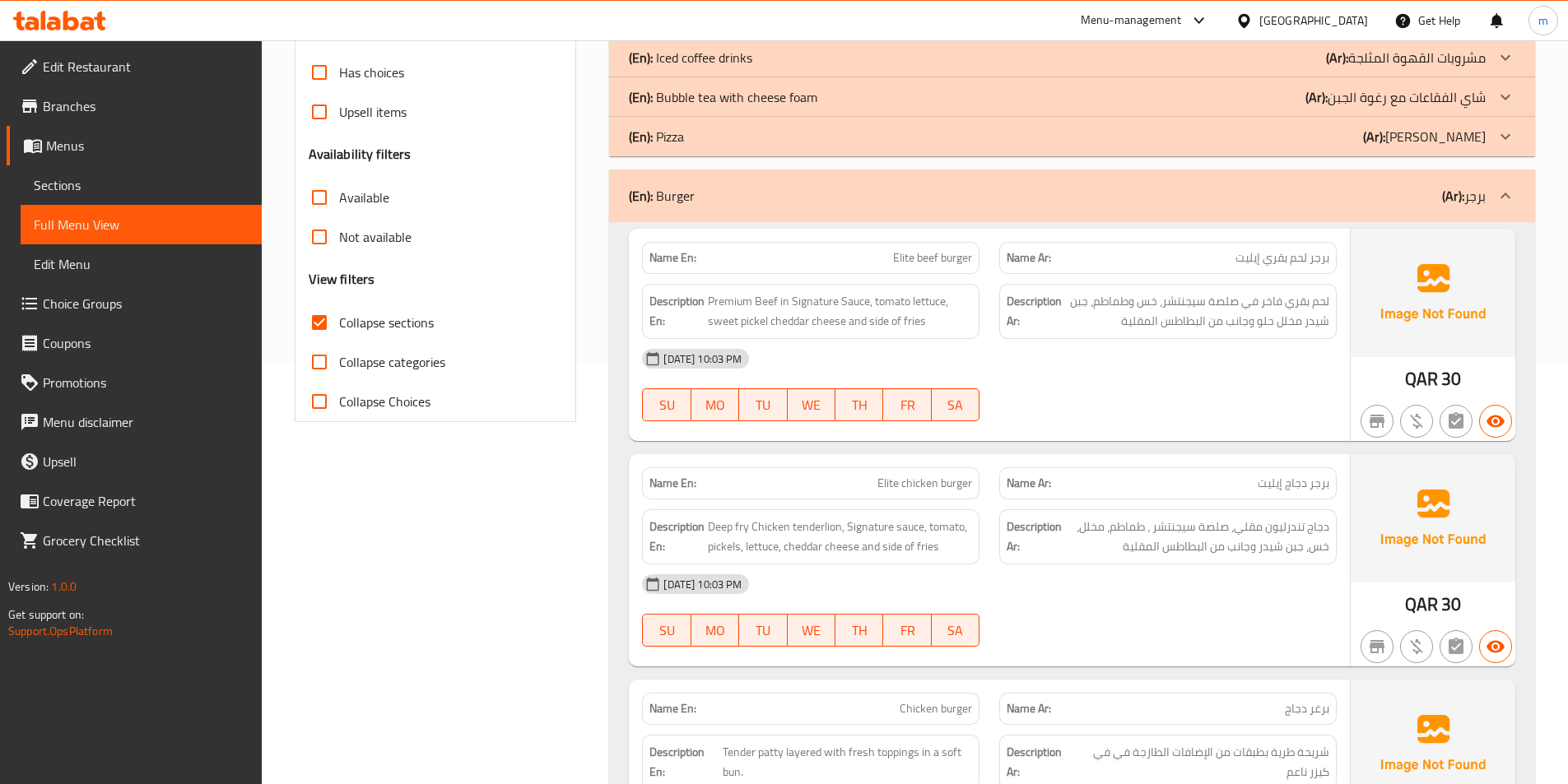
click at [944, 203] on div "(En): Burger (Ar): برجر" at bounding box center [1057, 196] width 857 height 20
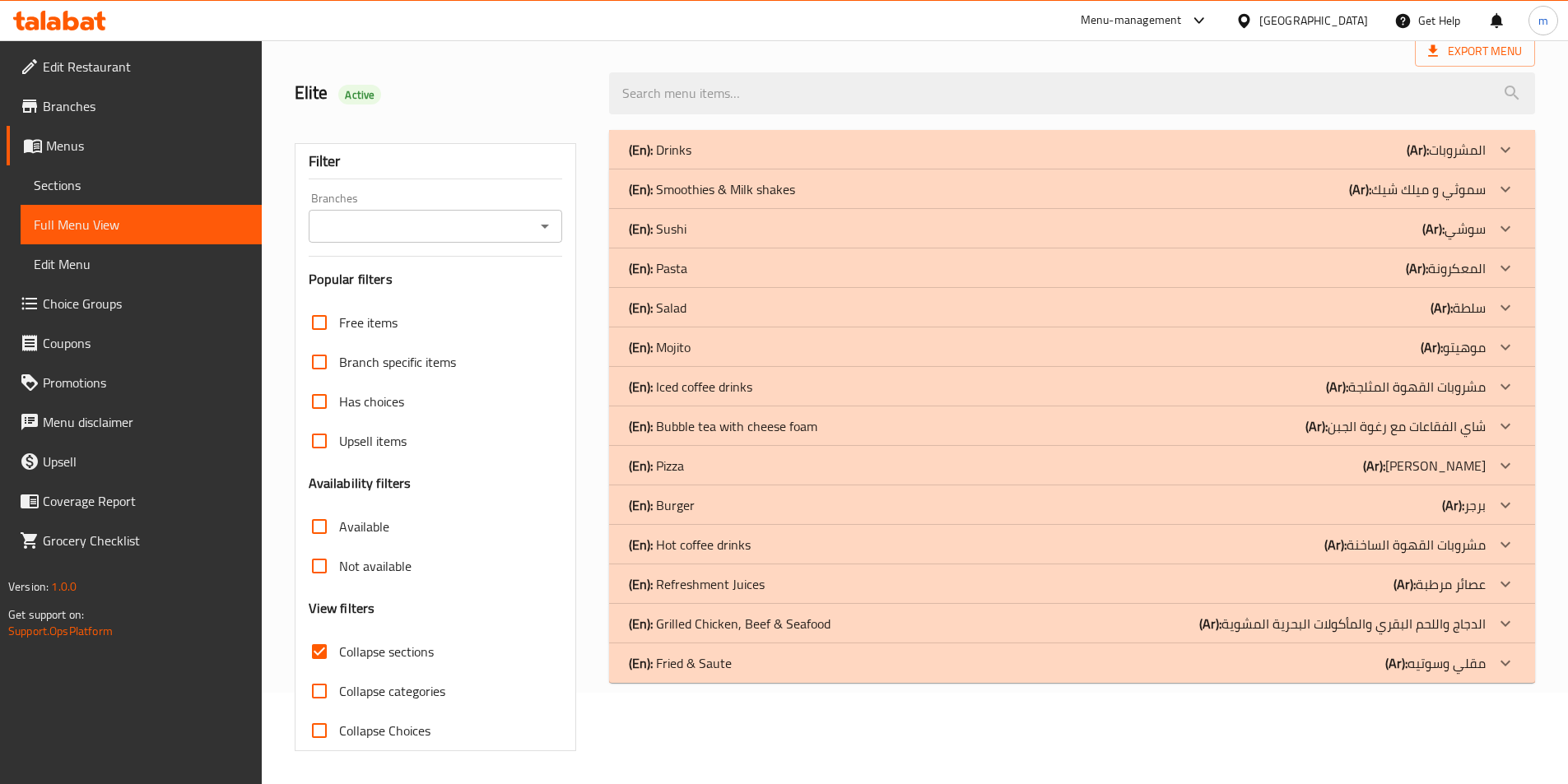
scroll to position [91, 0]
click at [729, 658] on p "(En): Fried & Saute" at bounding box center [680, 664] width 103 height 20
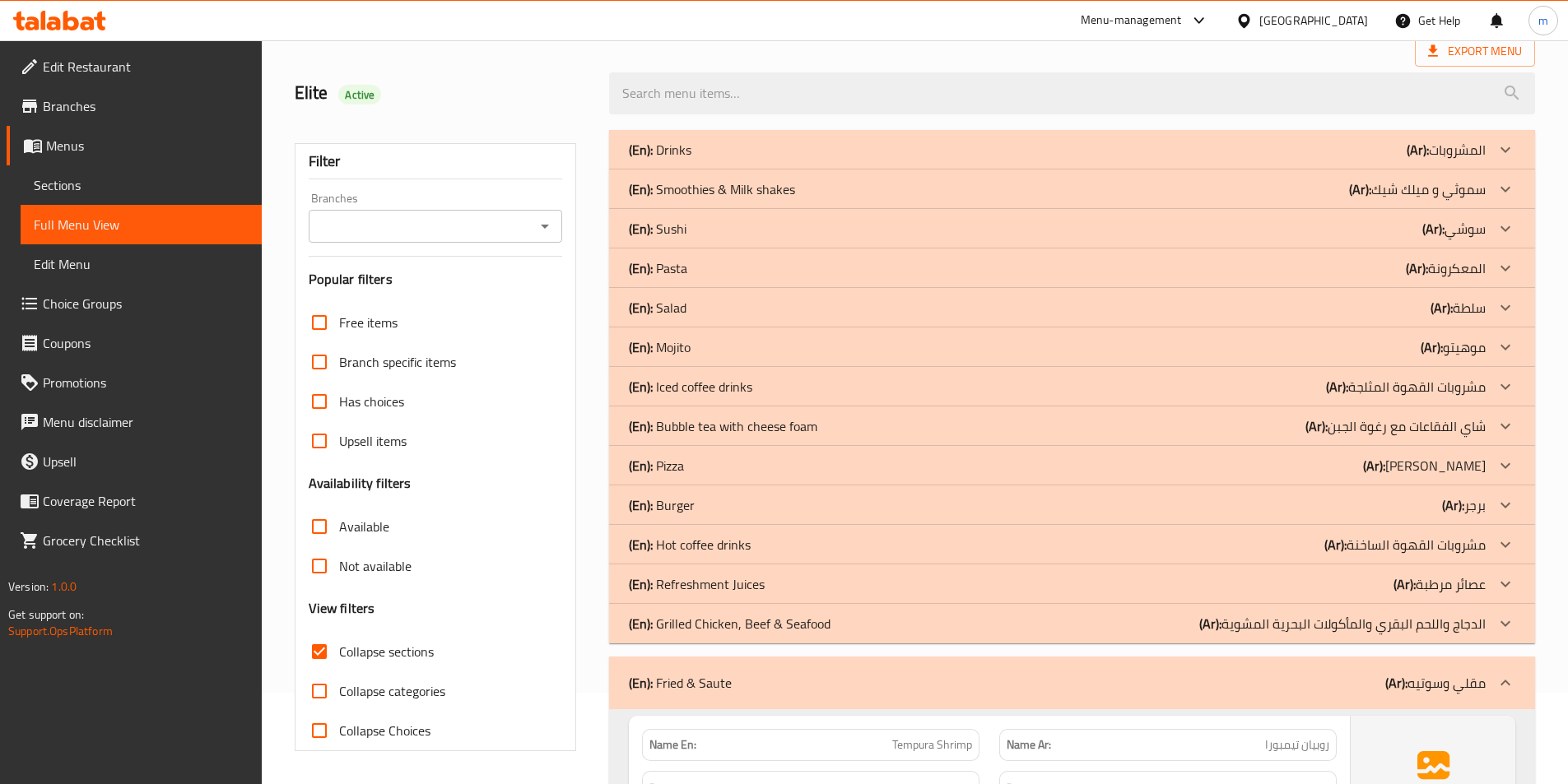
click at [722, 514] on div "(En): Burger (Ar): برجر" at bounding box center [1057, 505] width 857 height 20
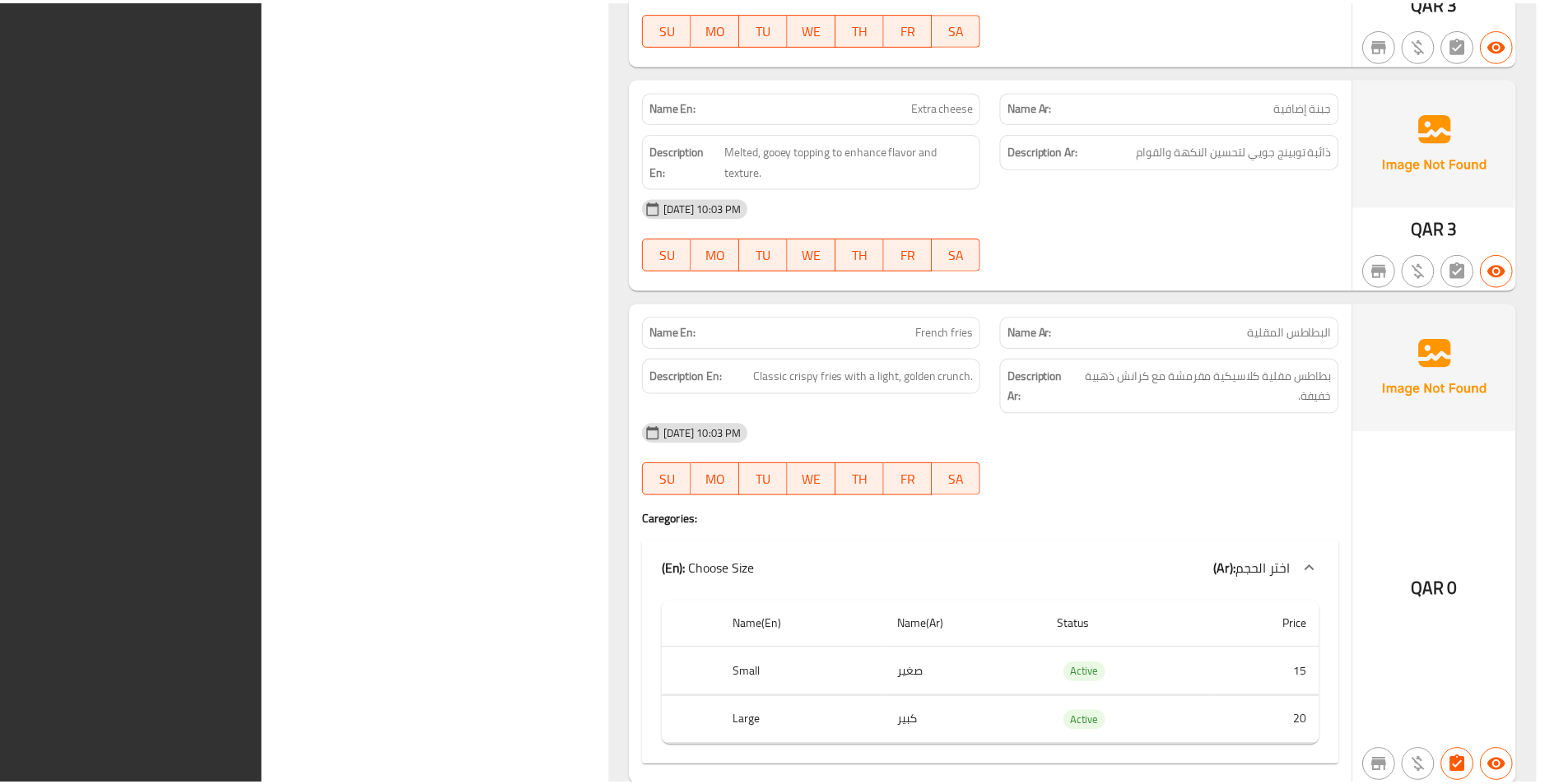
scroll to position [6254, 0]
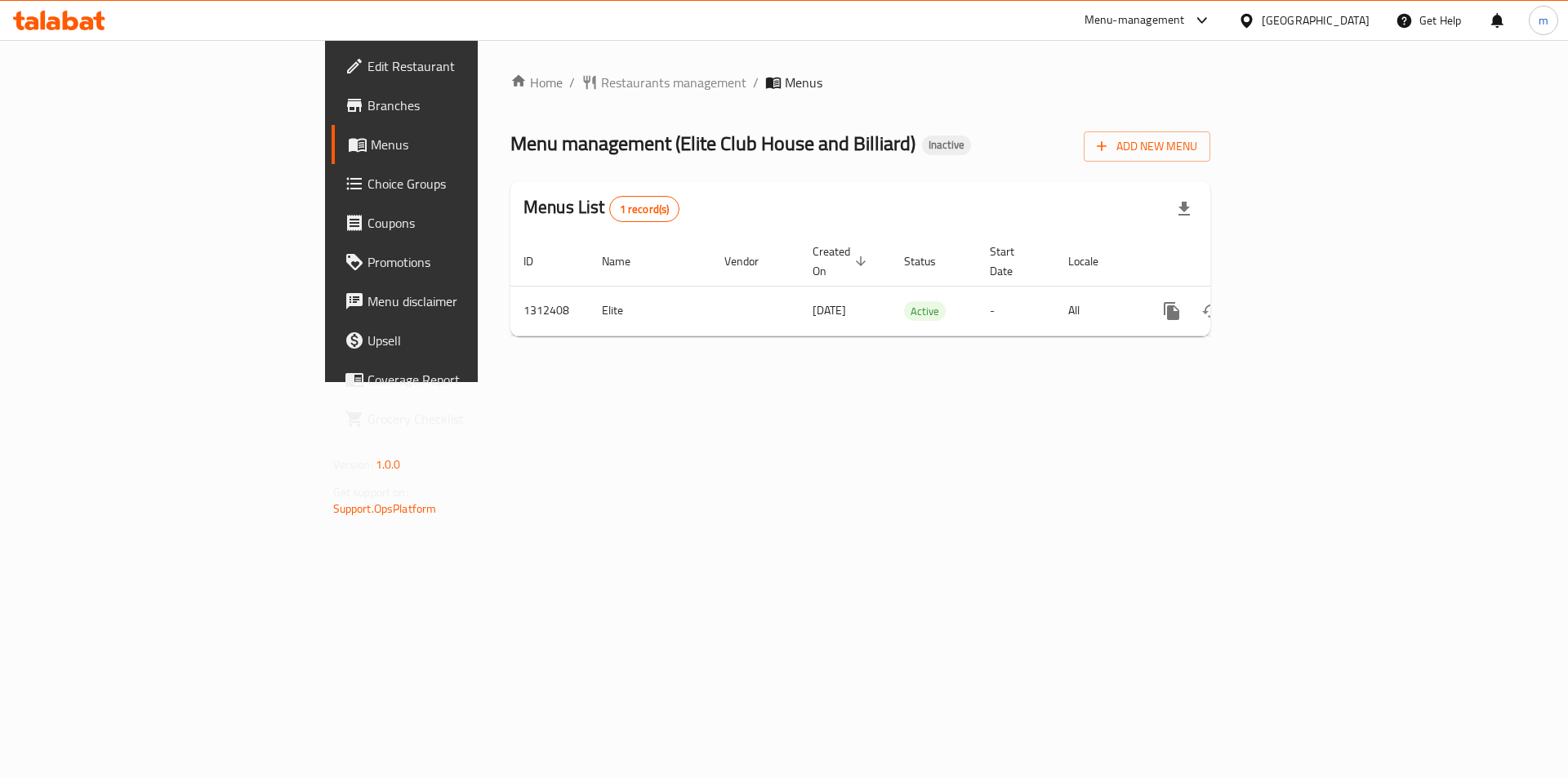
click at [367, 112] on span "Branches" at bounding box center [470, 105] width 207 height 20
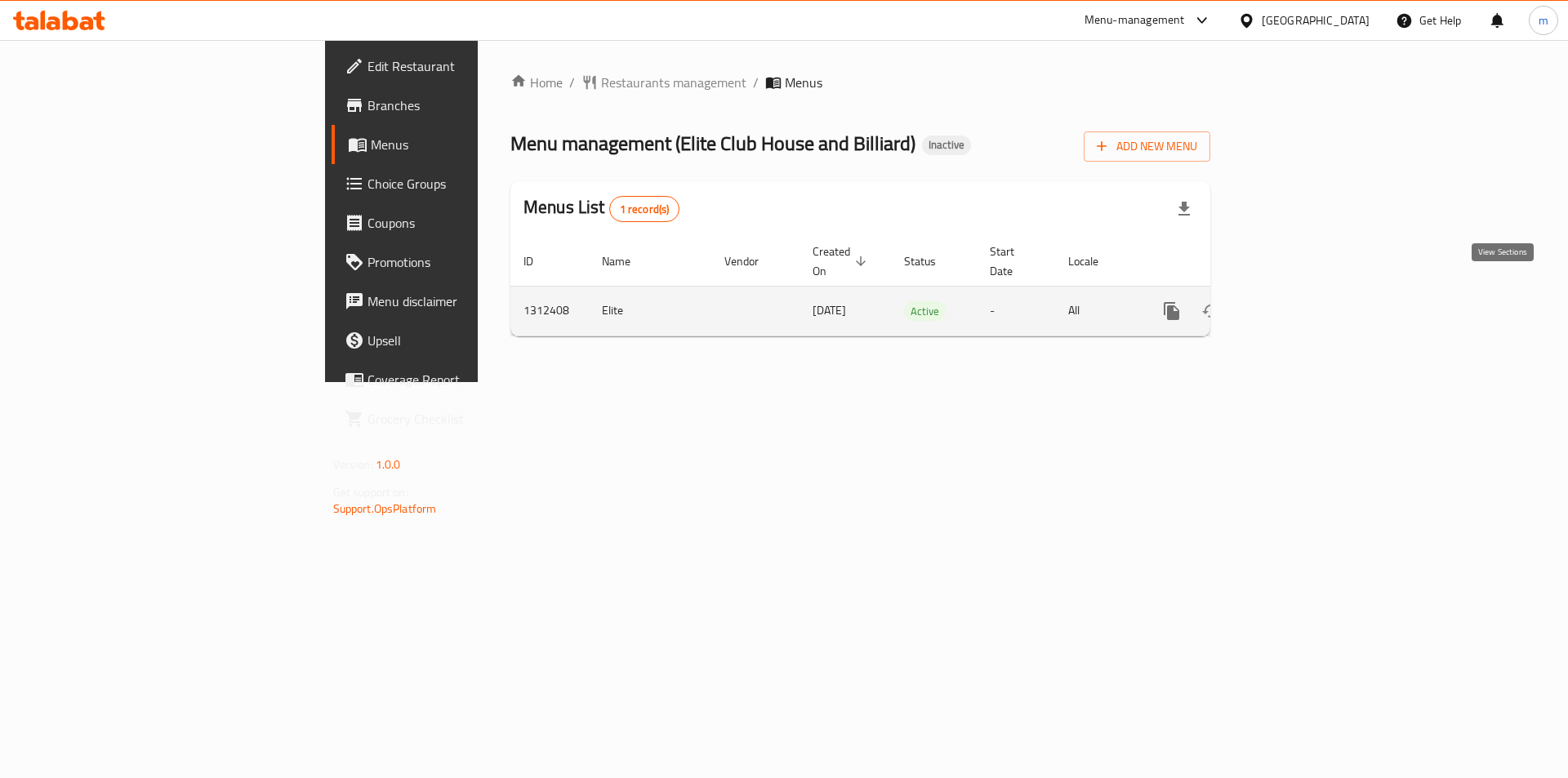
click at [1309, 295] on link "enhanced table" at bounding box center [1289, 311] width 39 height 39
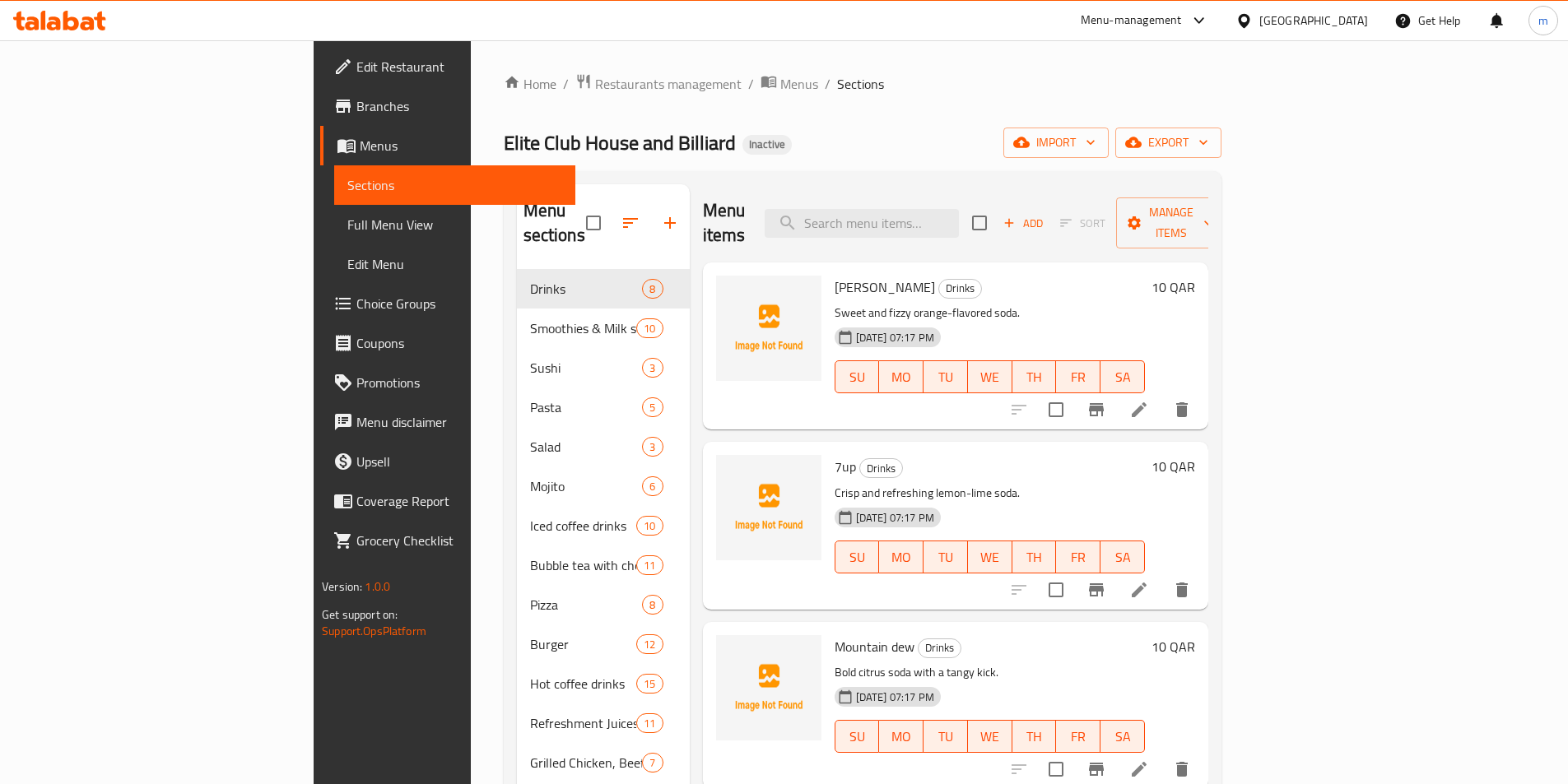
click at [347, 234] on span "Full Menu View" at bounding box center [455, 225] width 215 height 20
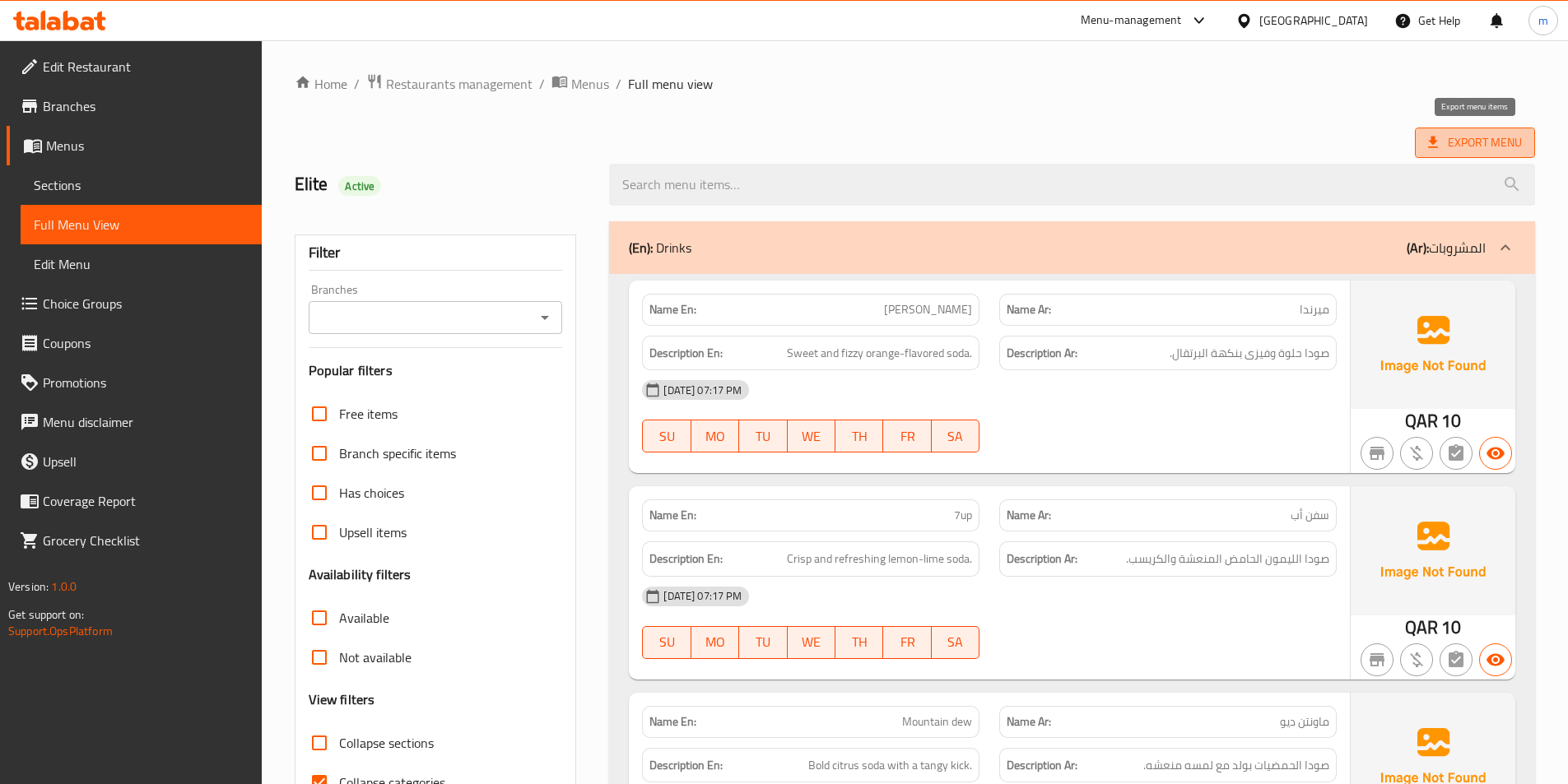
click at [1456, 146] on span "Export Menu" at bounding box center [1475, 142] width 94 height 21
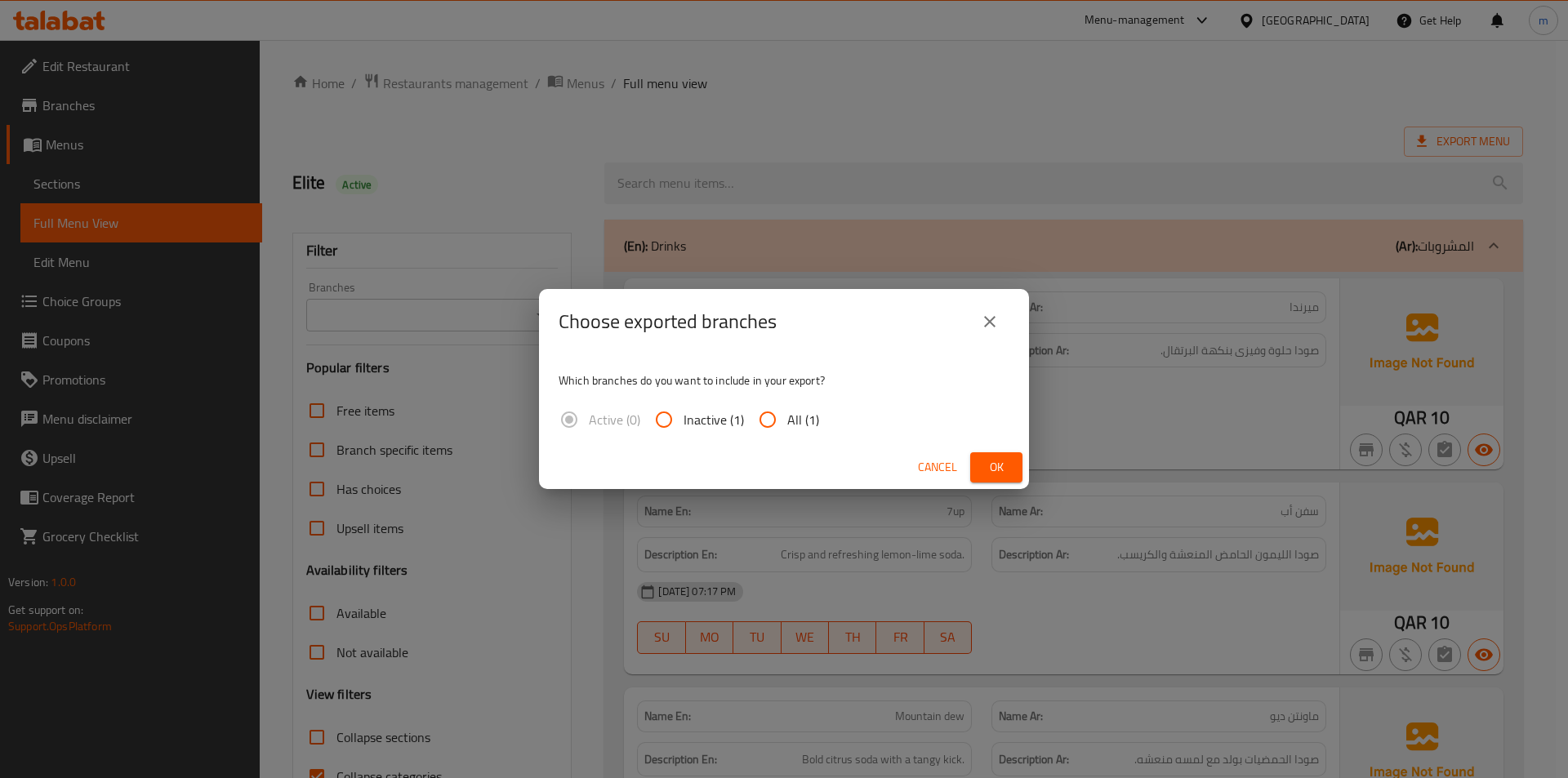
click at [769, 419] on input "All (1)" at bounding box center [767, 419] width 39 height 39
radio input "true"
click at [1008, 467] on span "Ok" at bounding box center [996, 467] width 26 height 21
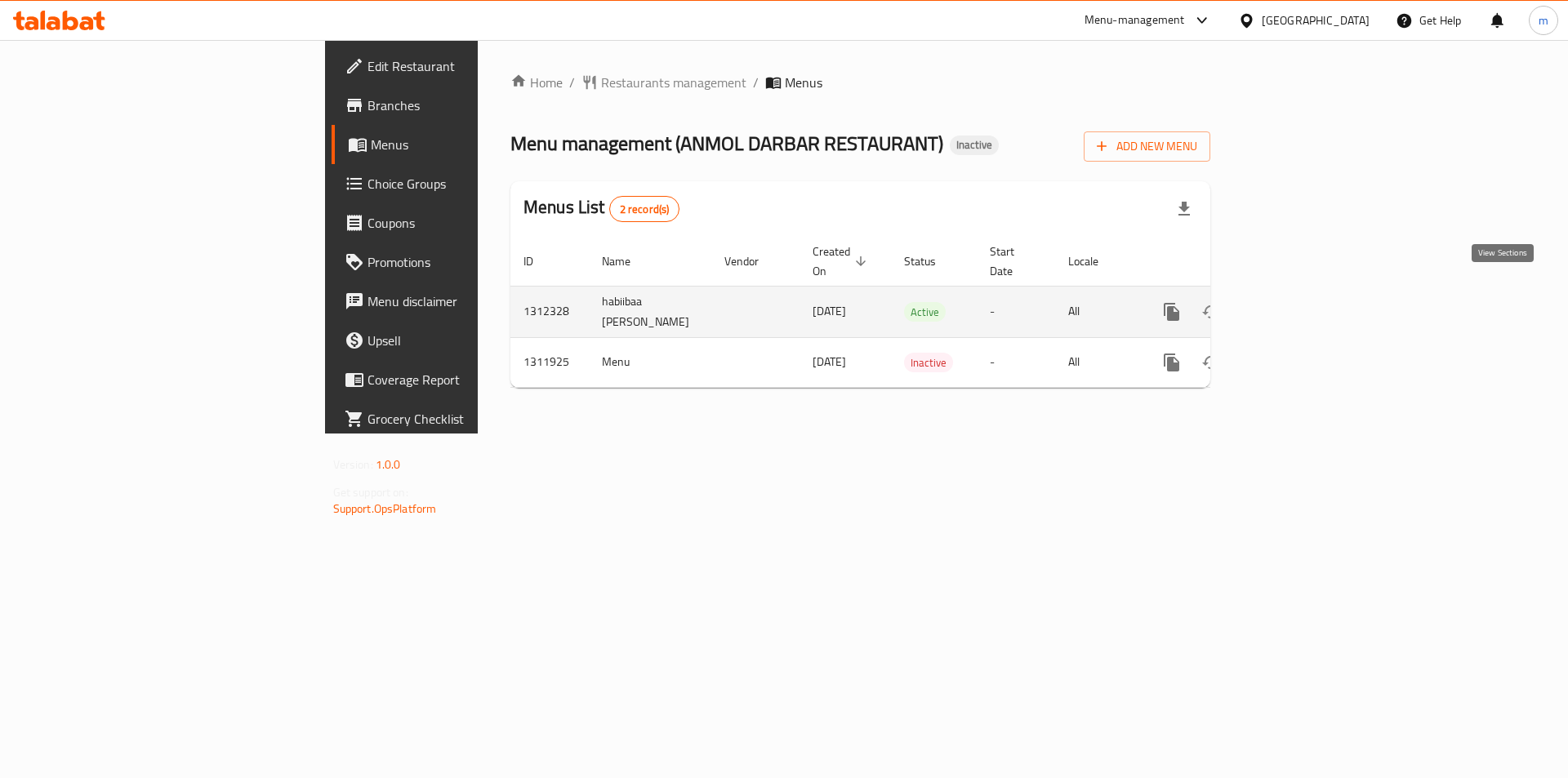
click at [1299, 302] on icon "enhanced table" at bounding box center [1290, 312] width 20 height 20
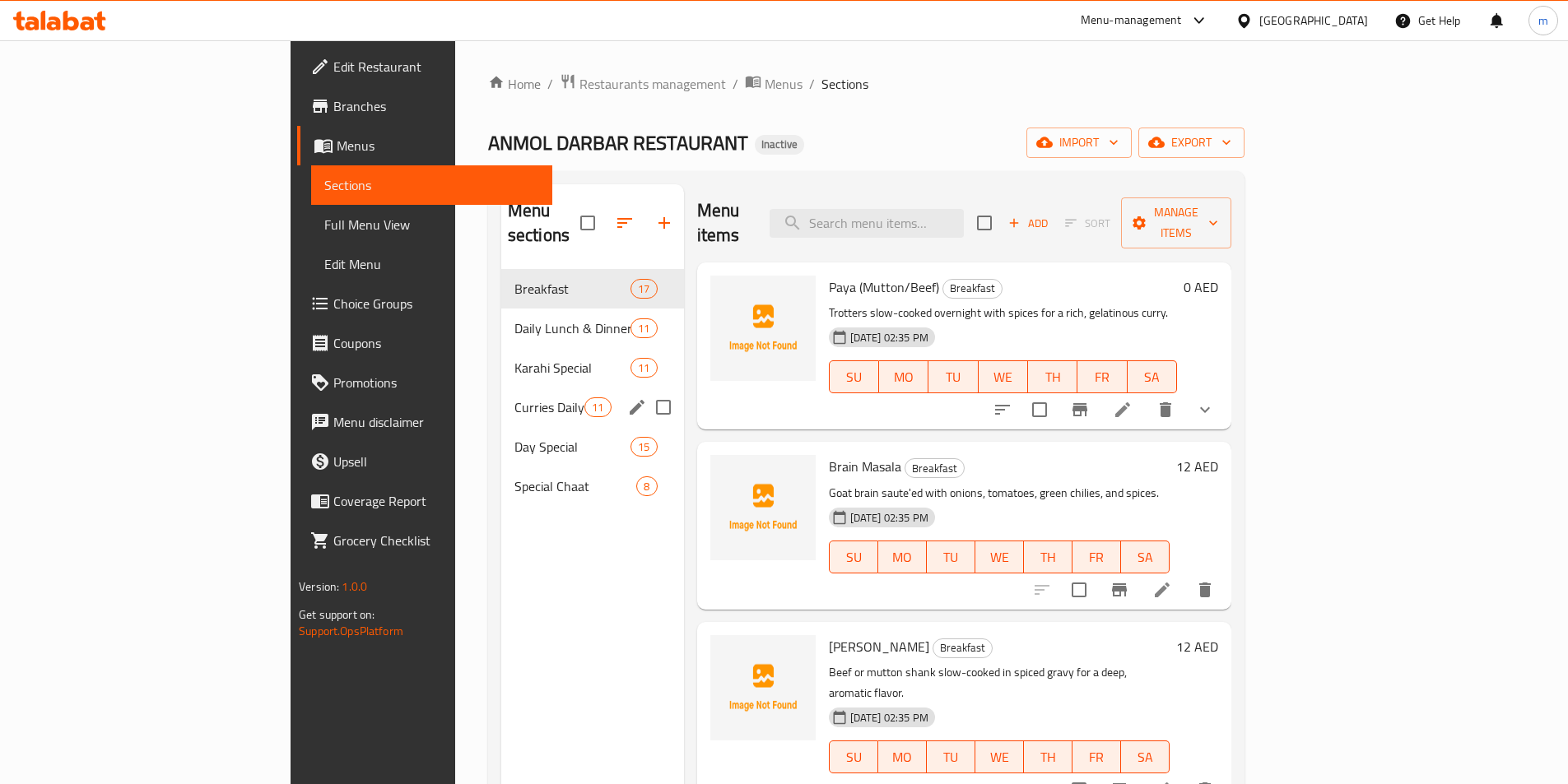
scroll to position [82, 0]
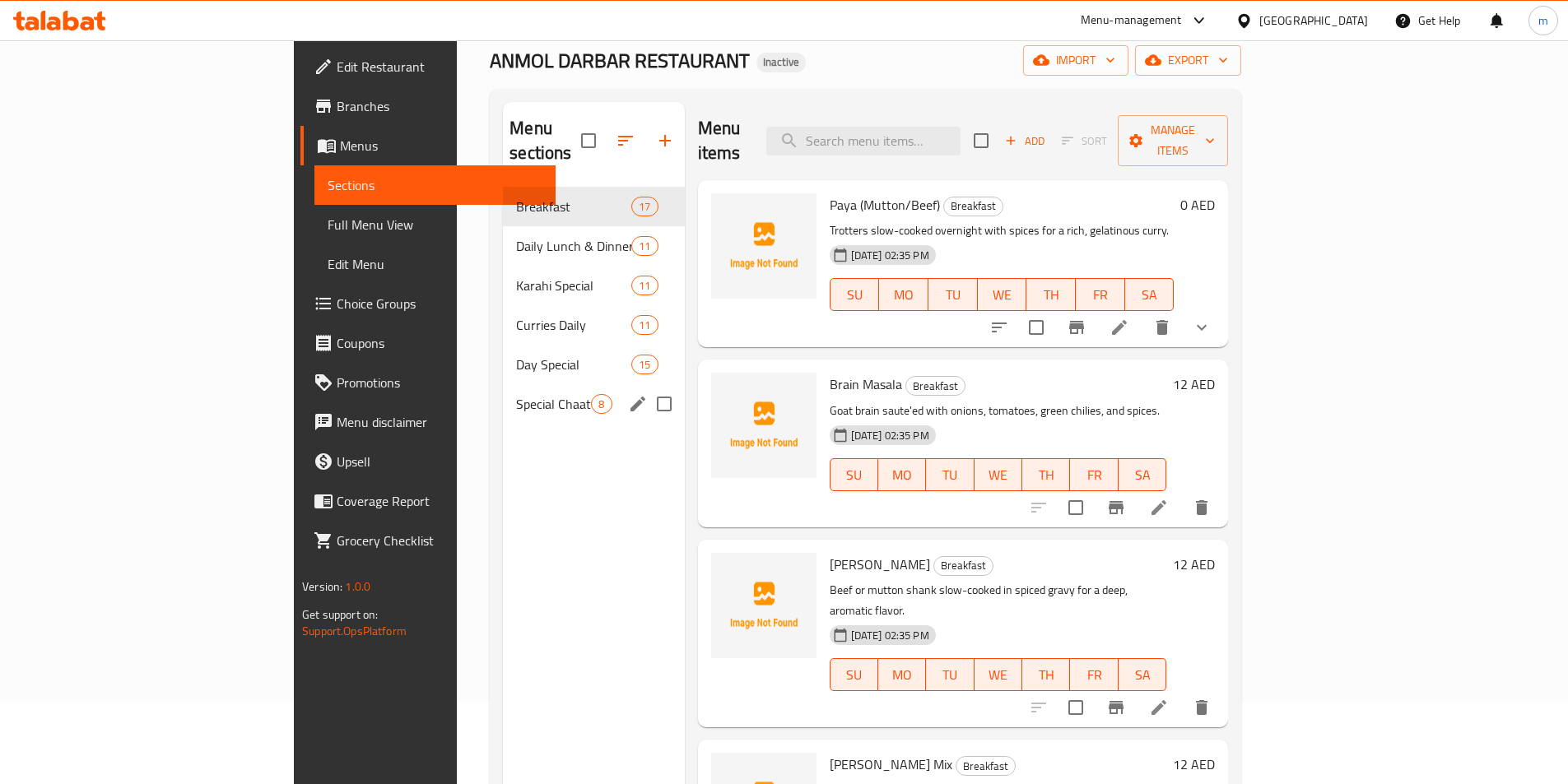
drag, startPoint x: 405, startPoint y: 397, endPoint x: 409, endPoint y: 339, distance: 58.1
click at [503, 397] on div "Special Chaat 8" at bounding box center [594, 403] width 181 height 39
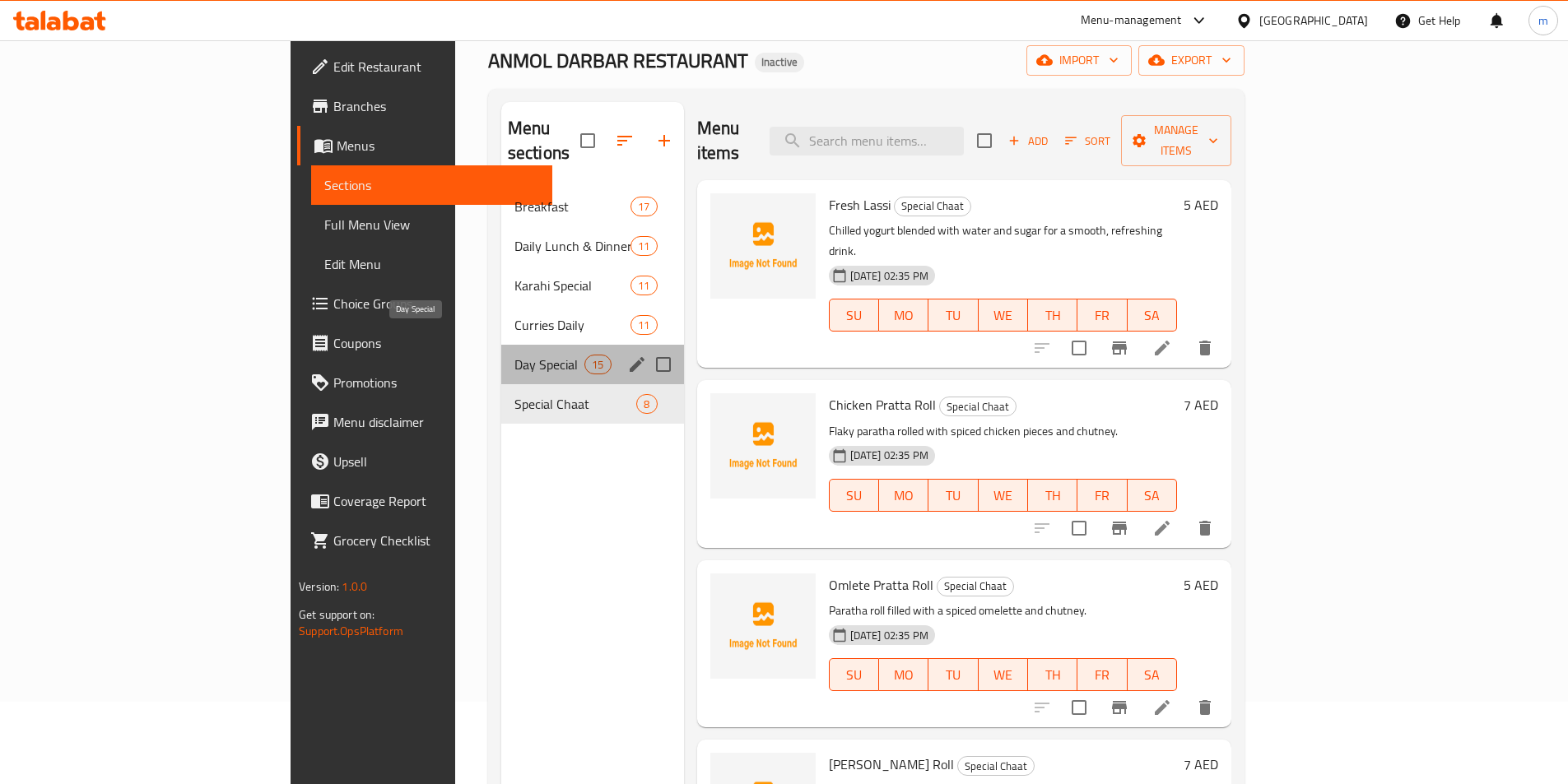
click at [515, 355] on span "Day Special" at bounding box center [550, 365] width 70 height 20
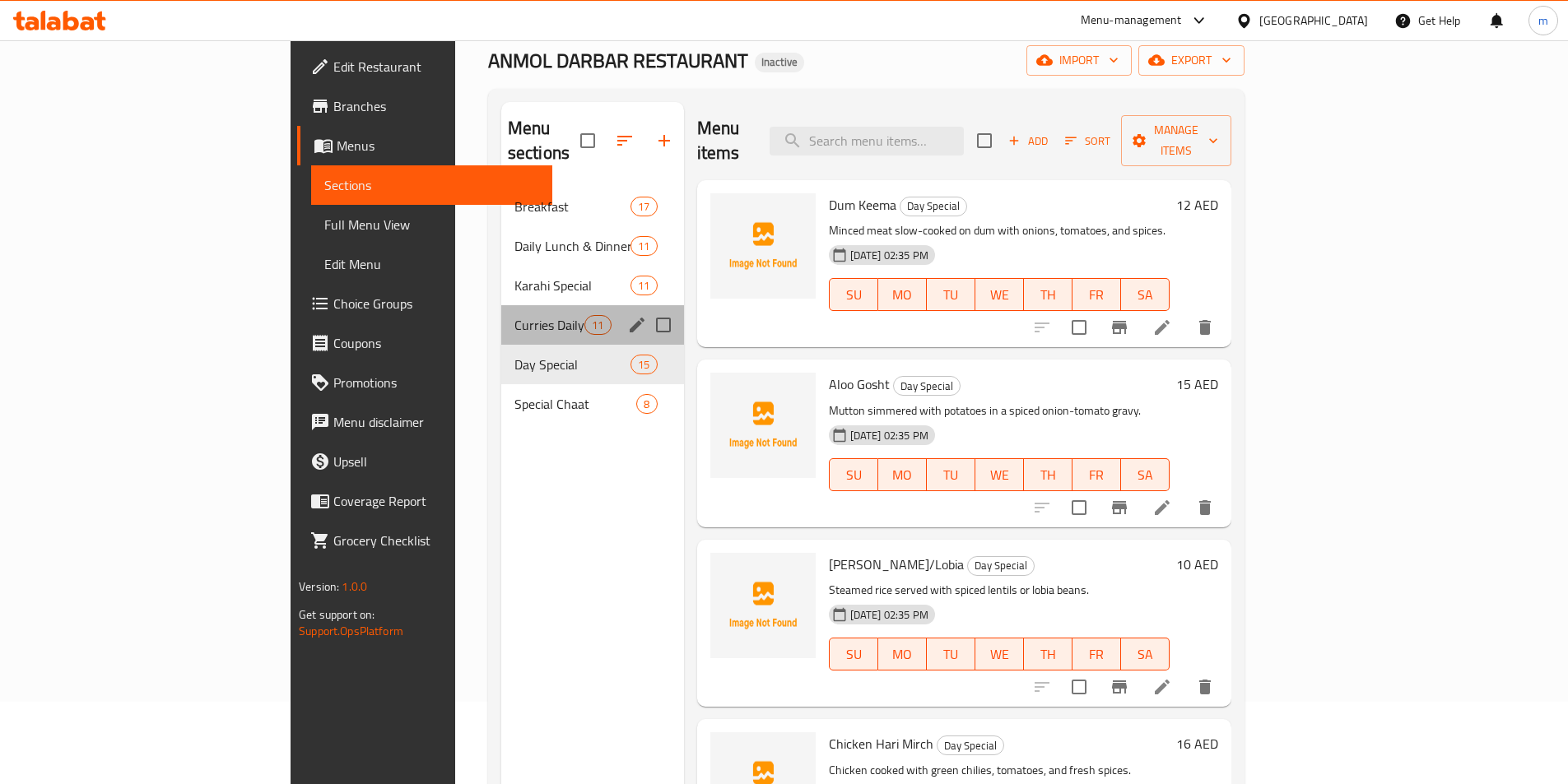
click at [501, 305] on div "Curries Daily 11" at bounding box center [593, 325] width 183 height 39
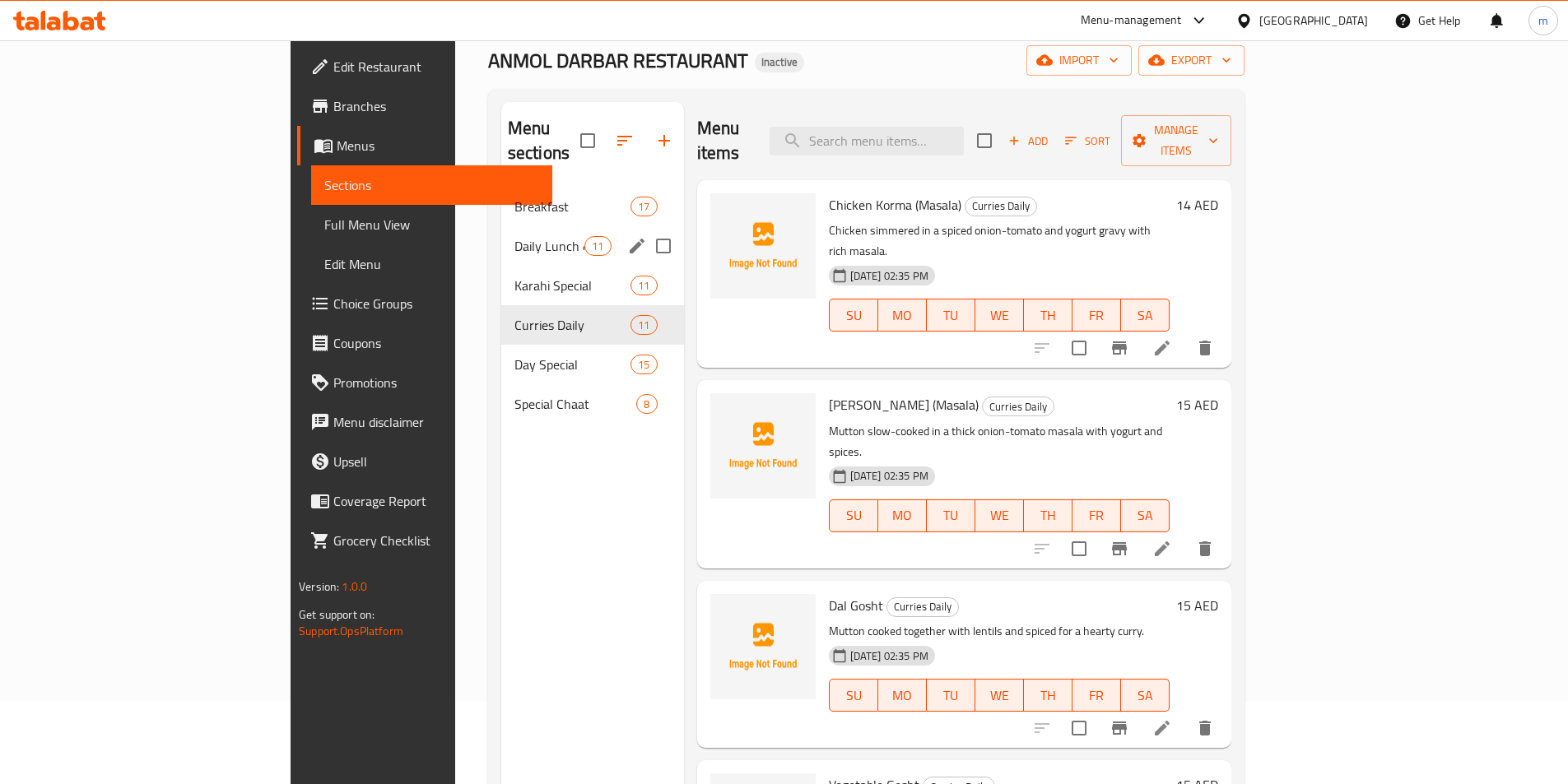
click at [501, 231] on div "Daily Lunch & Dinner 11" at bounding box center [593, 245] width 183 height 39
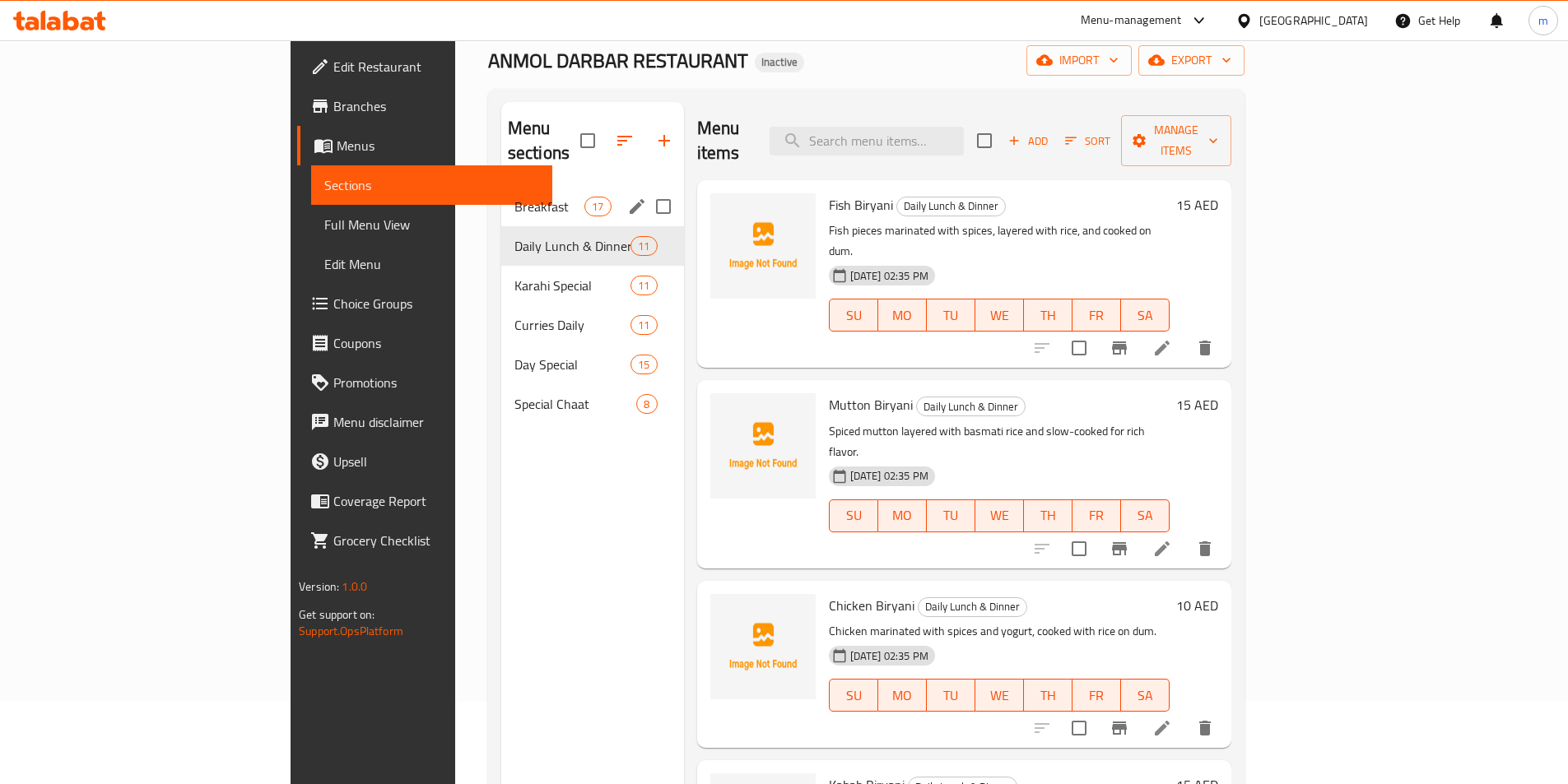
click at [501, 199] on div "Breakfast 17" at bounding box center [593, 206] width 183 height 39
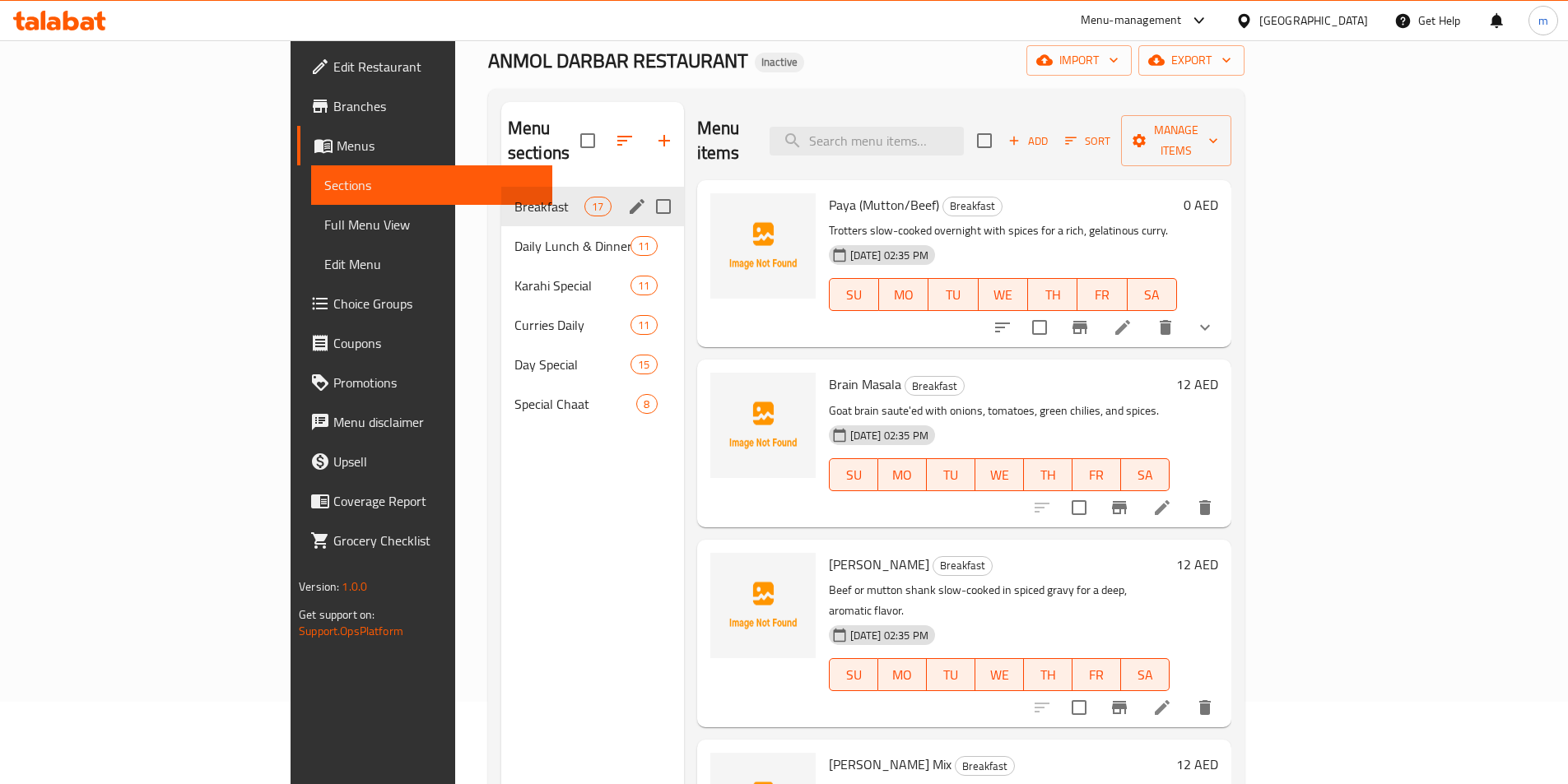
click at [515, 197] on span "Breakfast" at bounding box center [550, 207] width 70 height 20
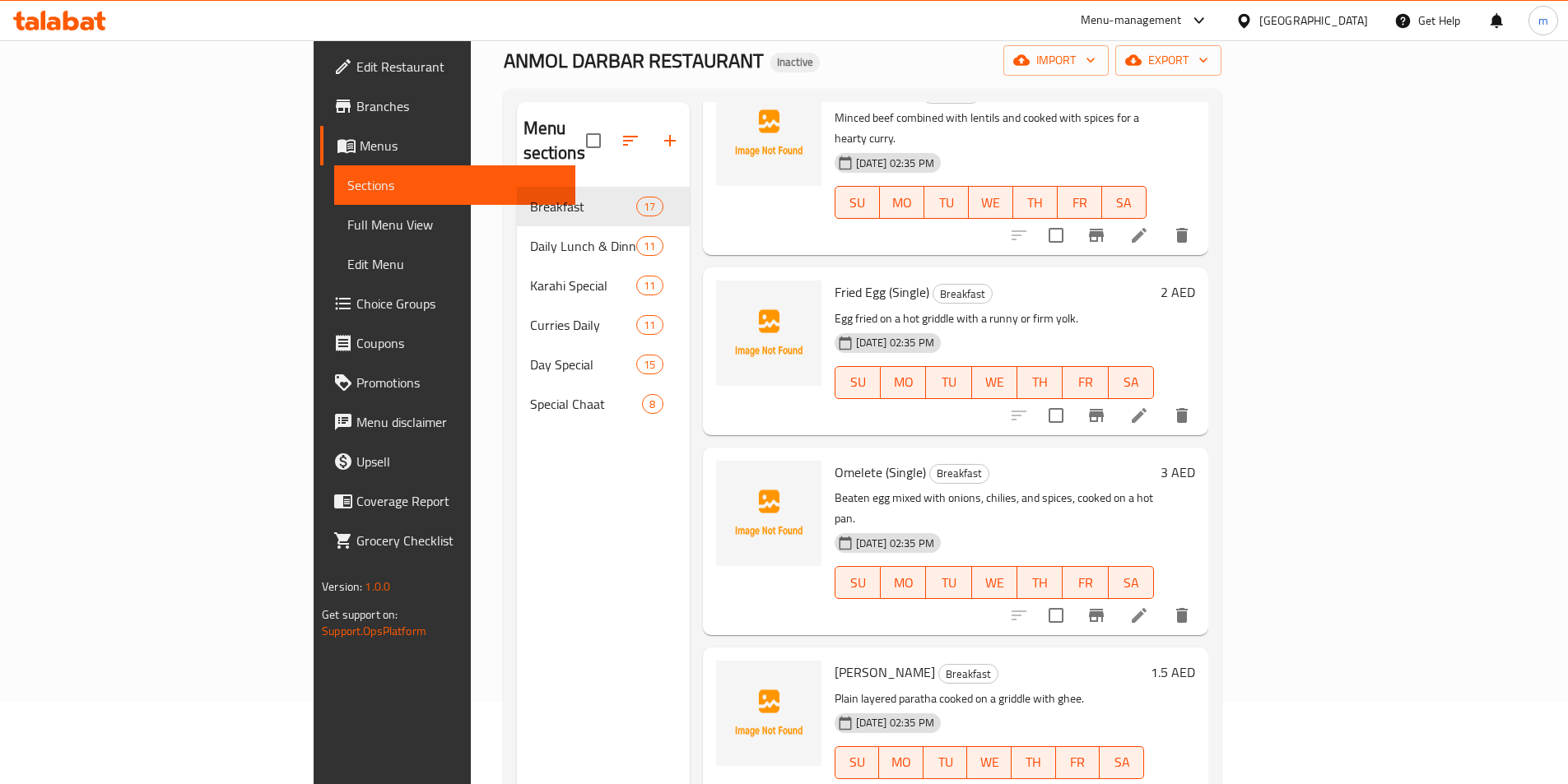
scroll to position [1069, 0]
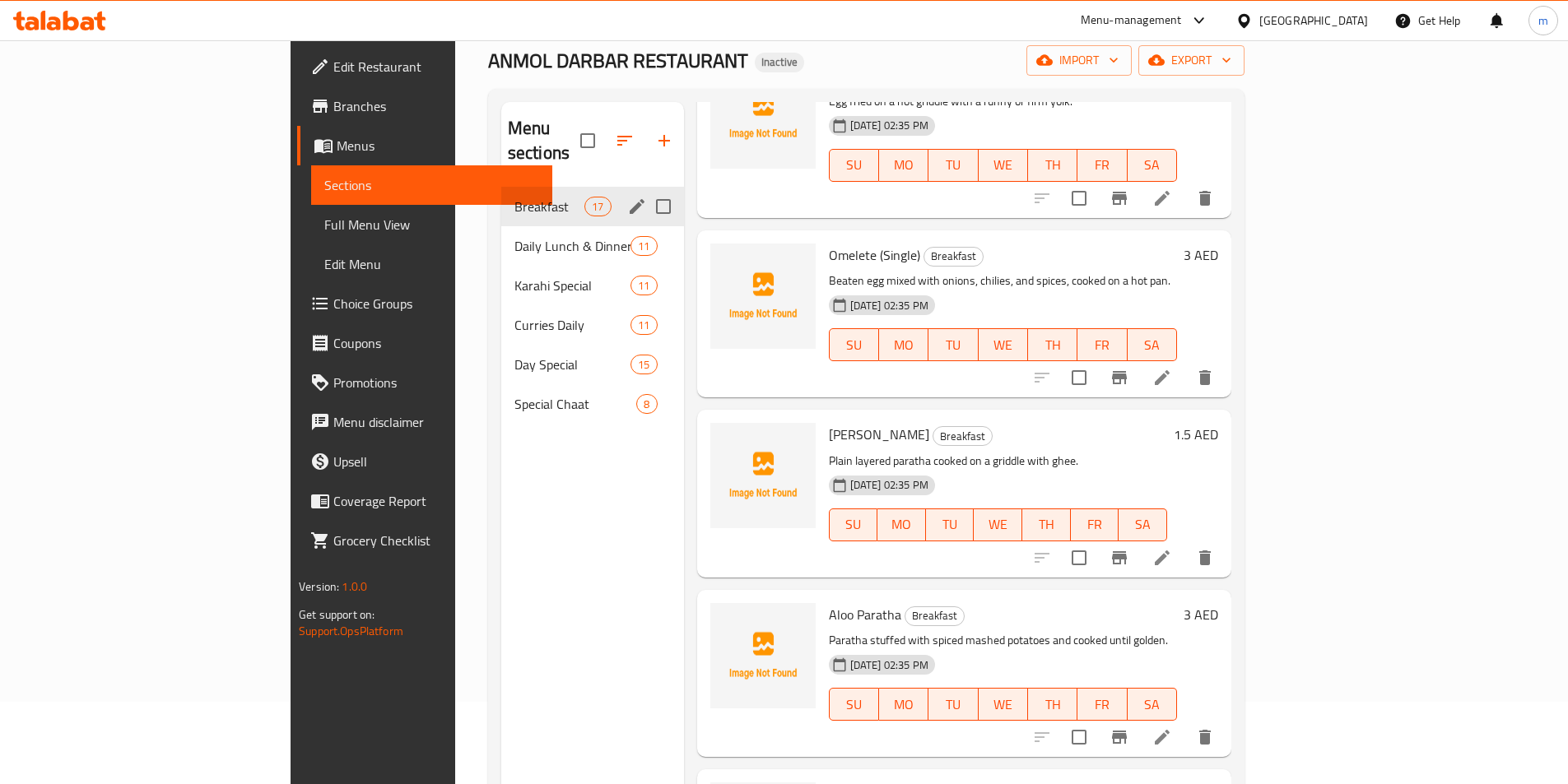
click at [501, 193] on div "Breakfast 17" at bounding box center [593, 206] width 183 height 39
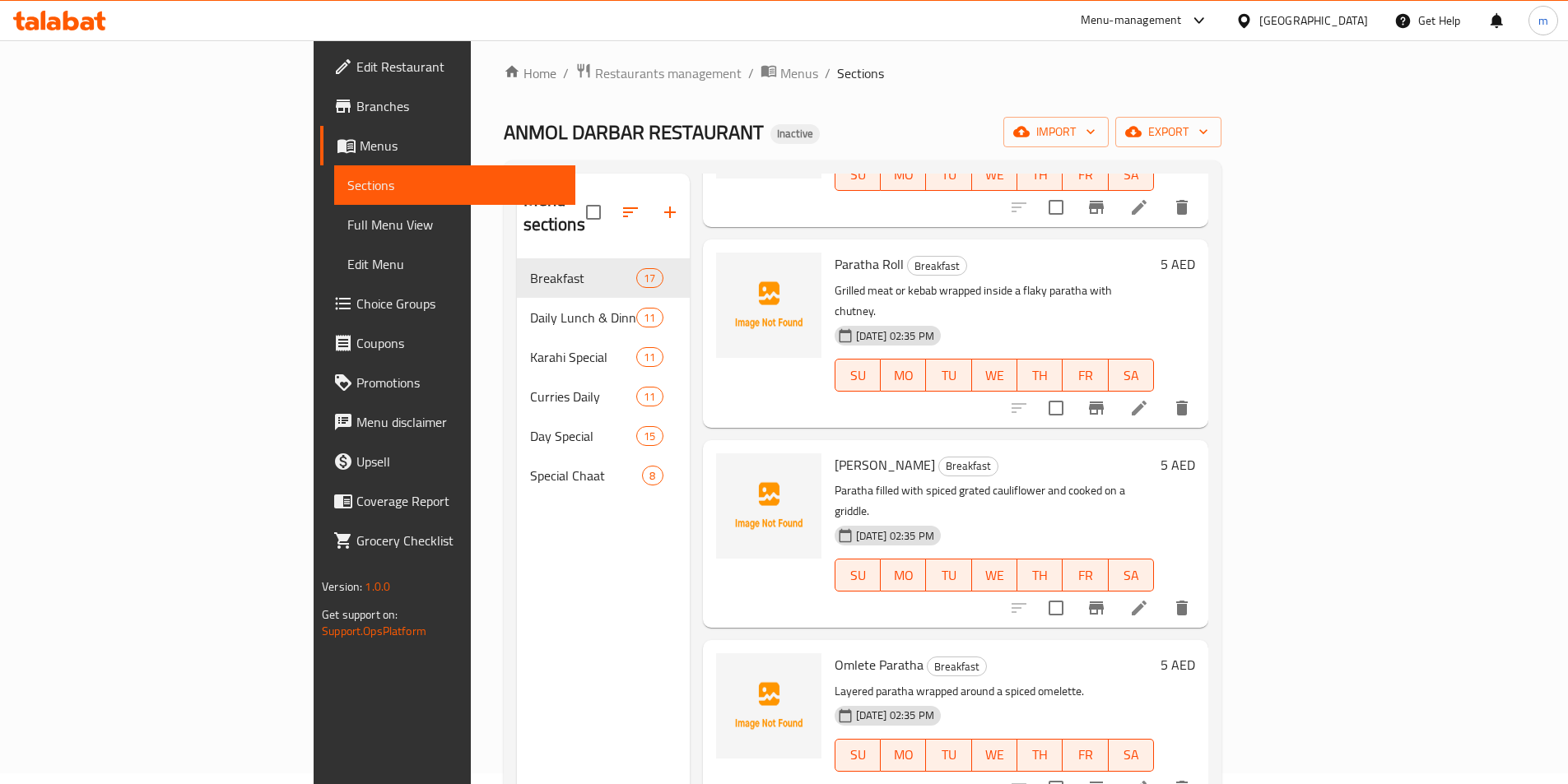
scroll to position [0, 0]
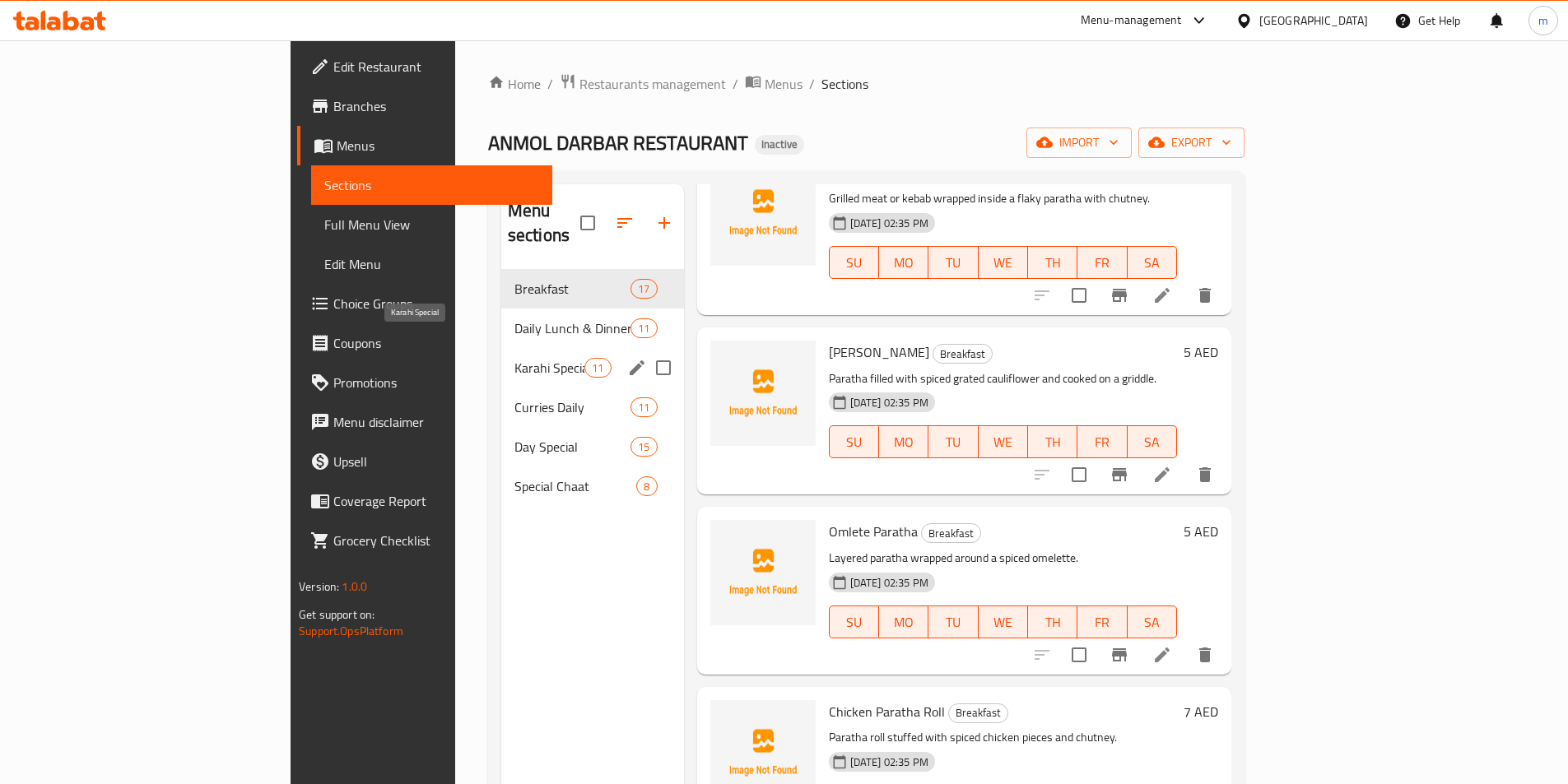
click at [515, 358] on span "Karahi Special" at bounding box center [550, 368] width 70 height 20
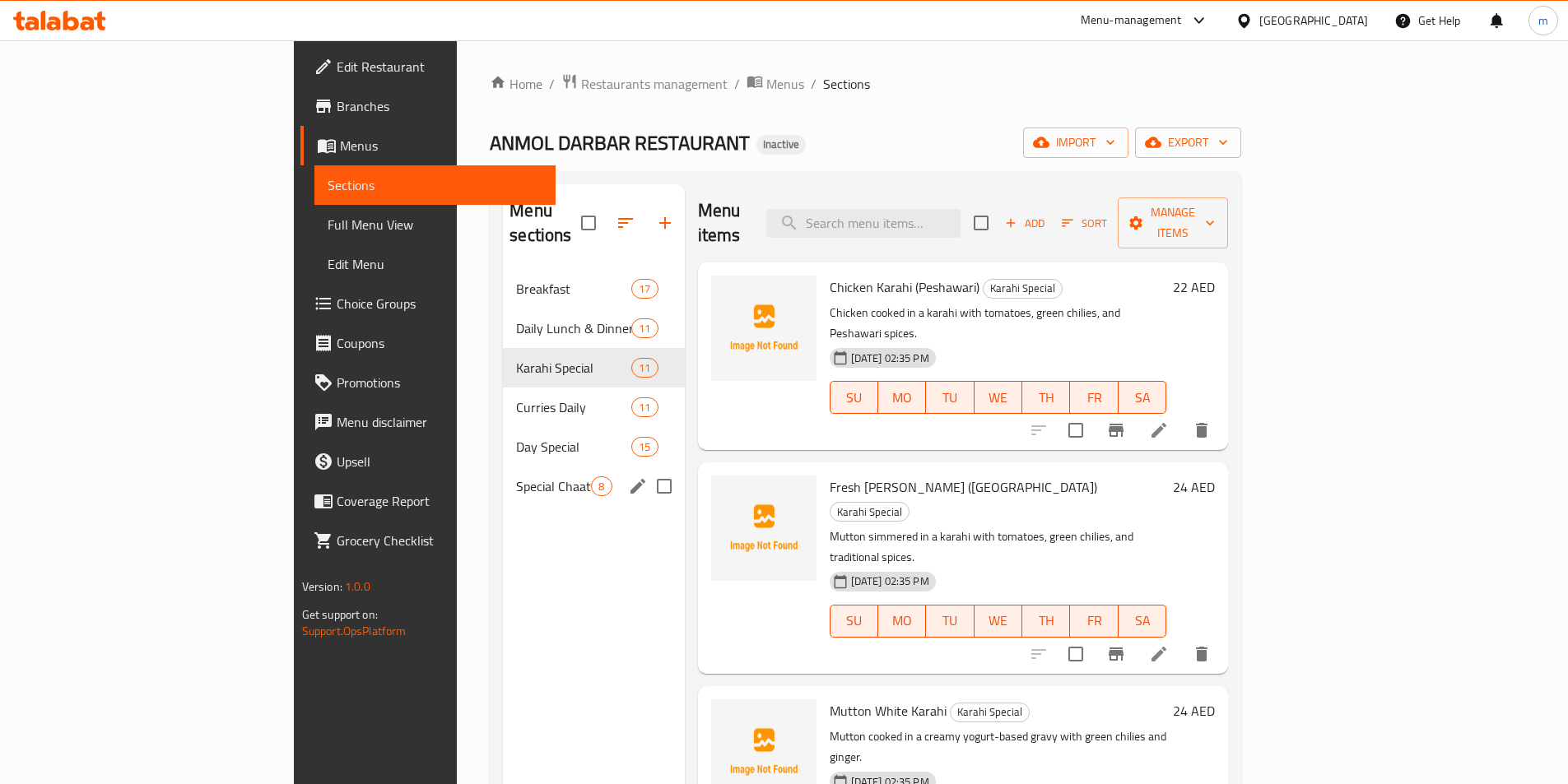
click at [503, 478] on div "Special Chaat 8" at bounding box center [594, 485] width 181 height 39
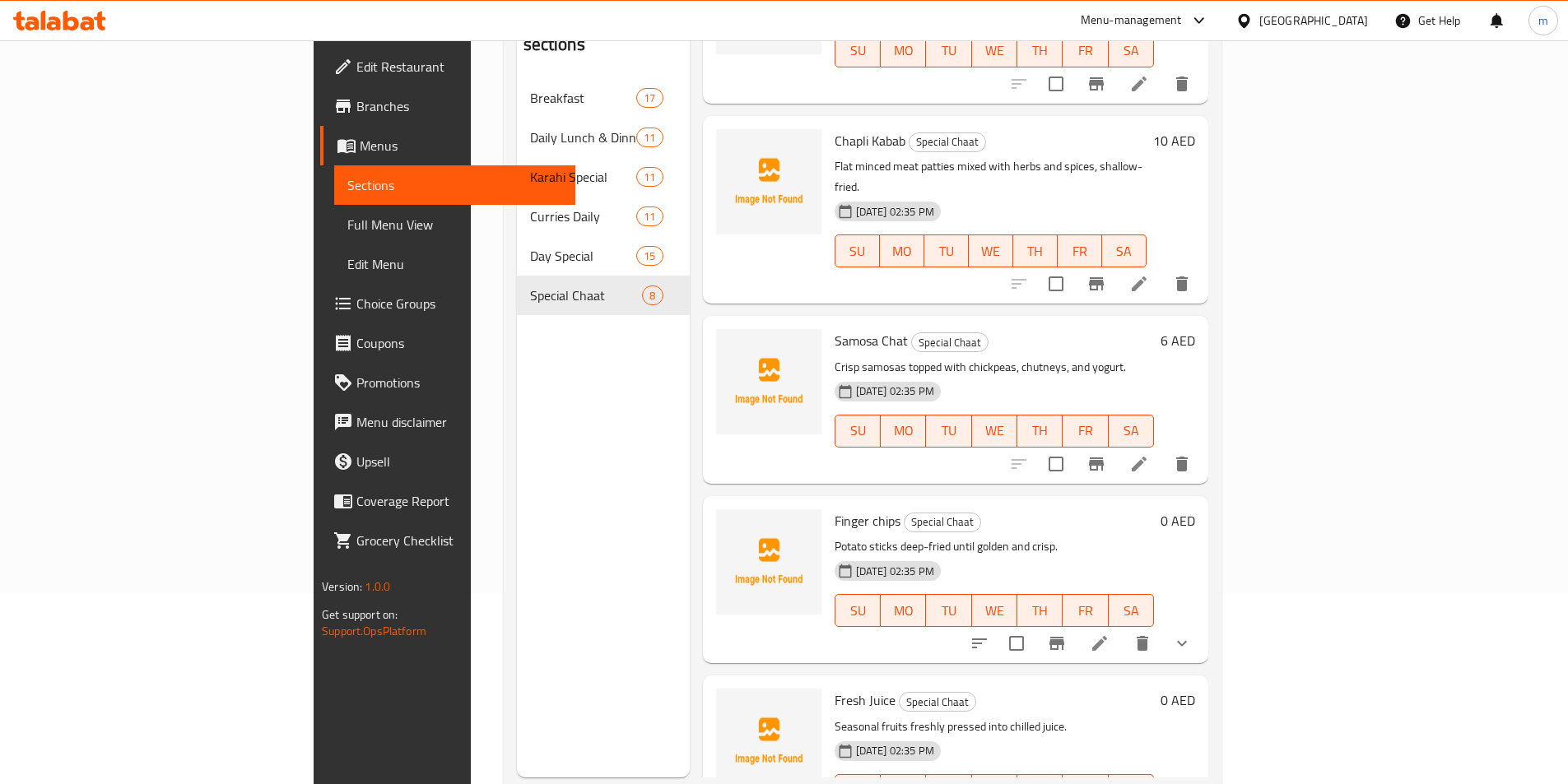
scroll to position [230, 0]
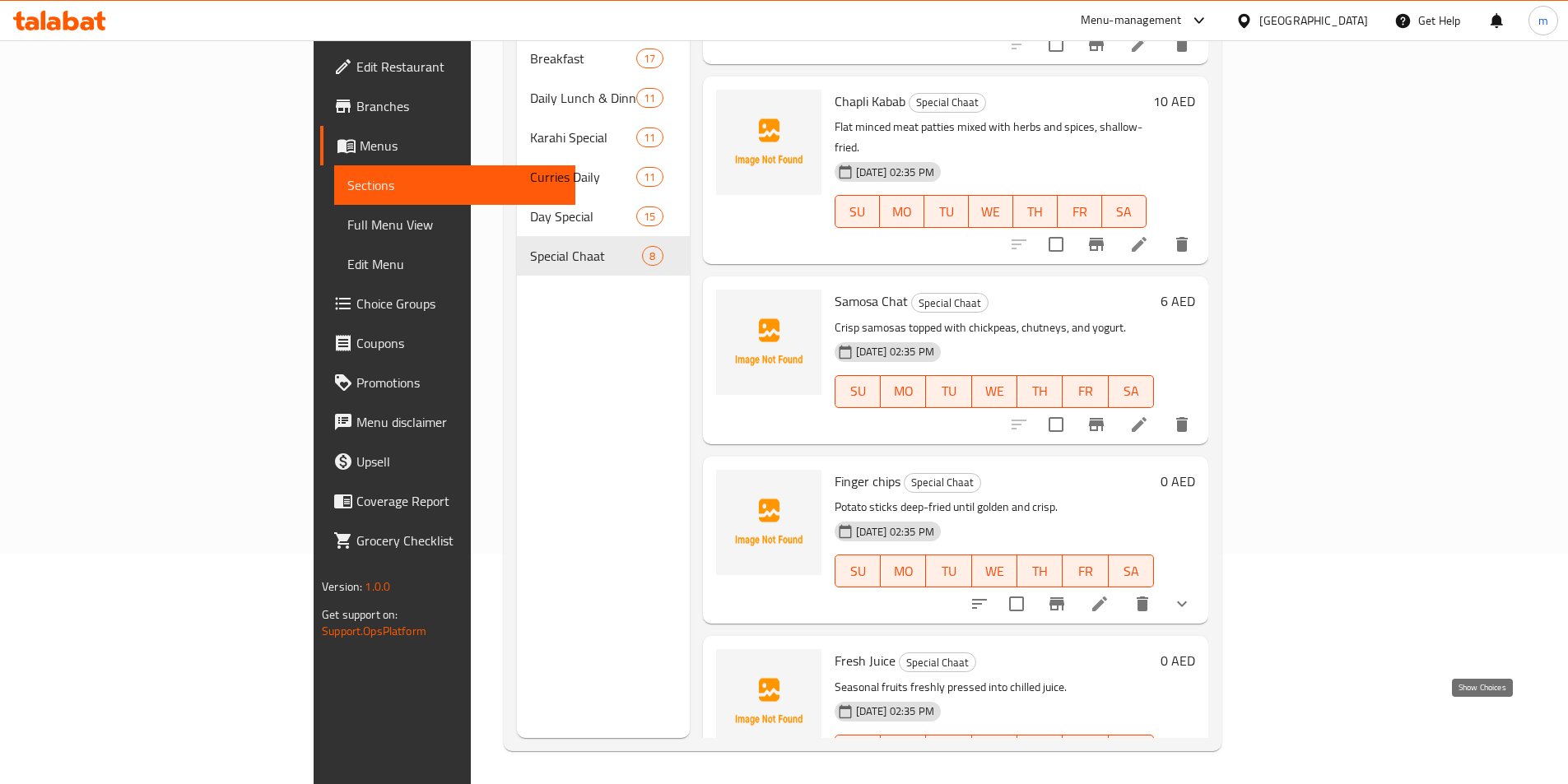
click at [1192, 774] on icon "show more" at bounding box center [1182, 784] width 20 height 20
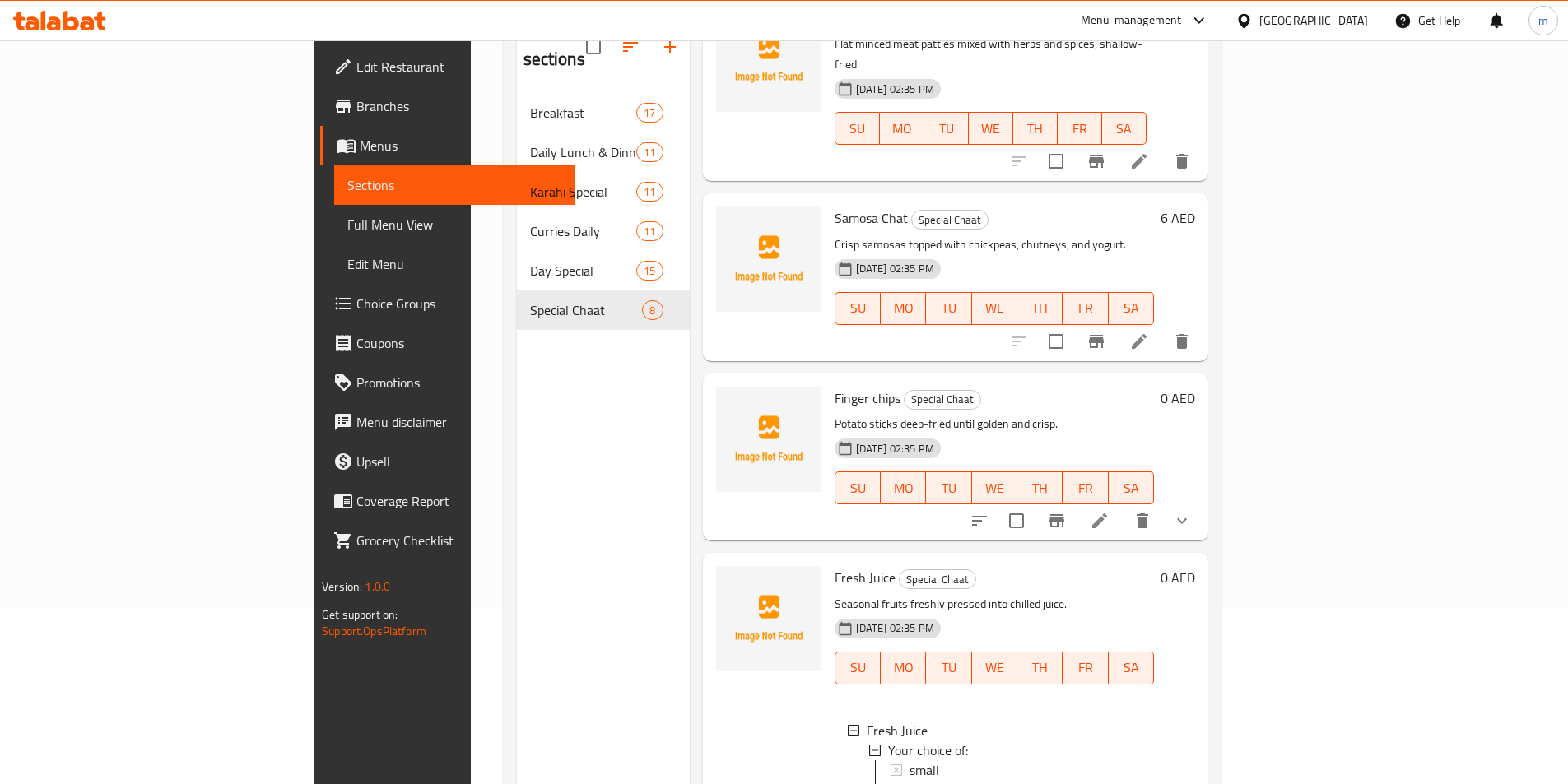
scroll to position [148, 0]
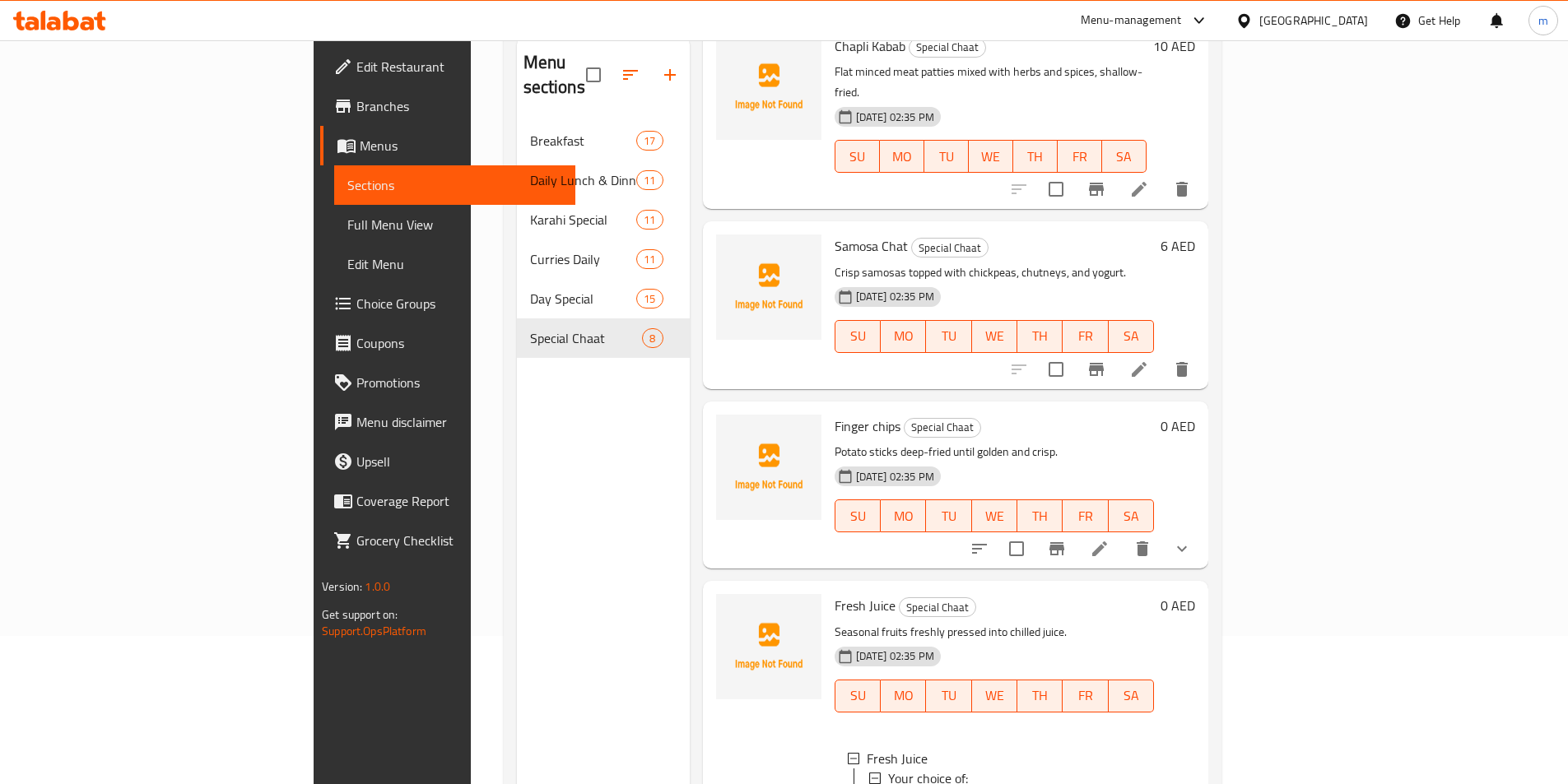
click at [517, 442] on div "Menu sections Breakfast 17 Daily Lunch & Dinner 11 Karahi Special 11 Curries Da…" at bounding box center [603, 428] width 172 height 784
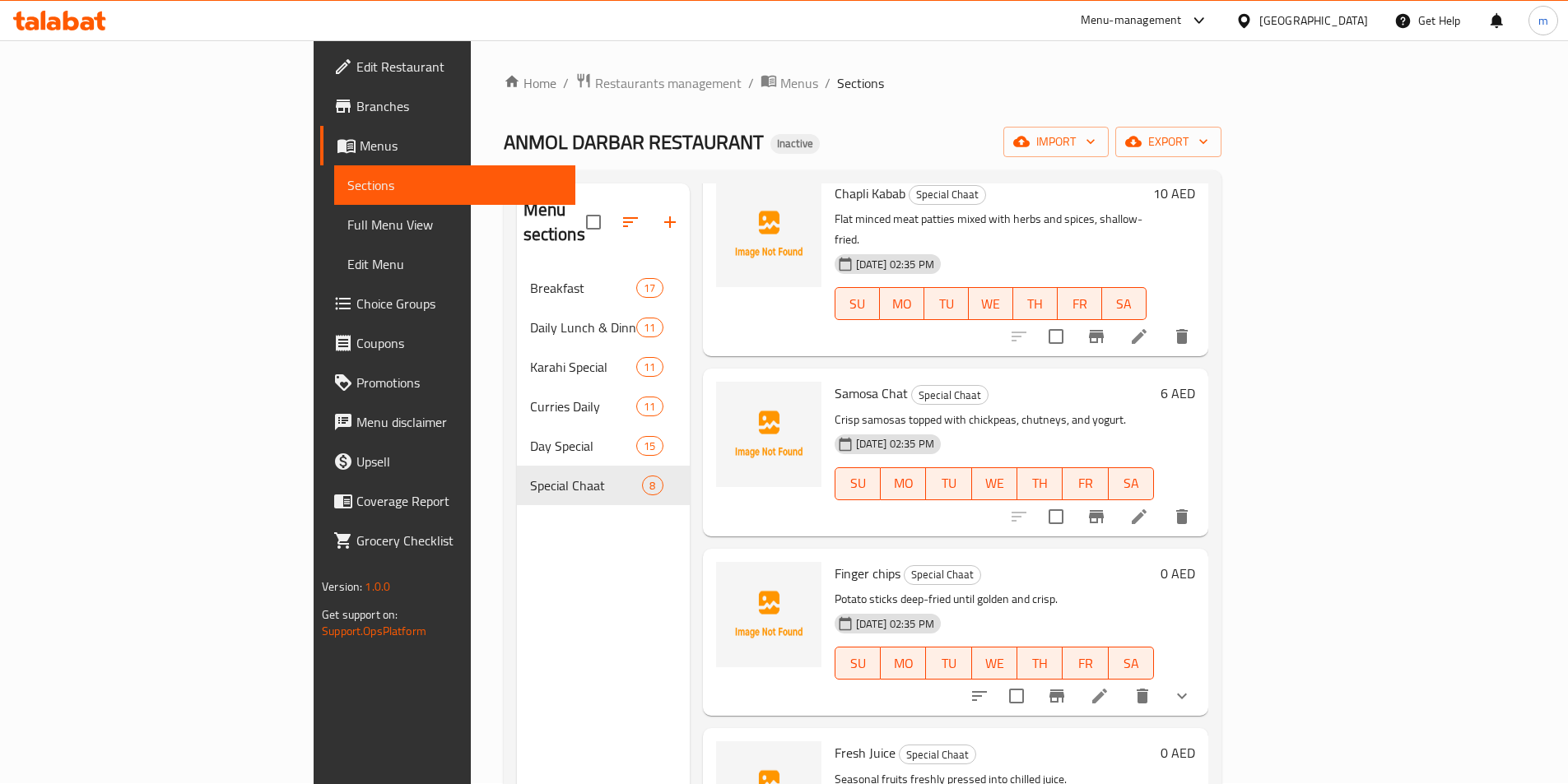
scroll to position [0, 0]
click at [347, 182] on span "Sections" at bounding box center [455, 185] width 215 height 20
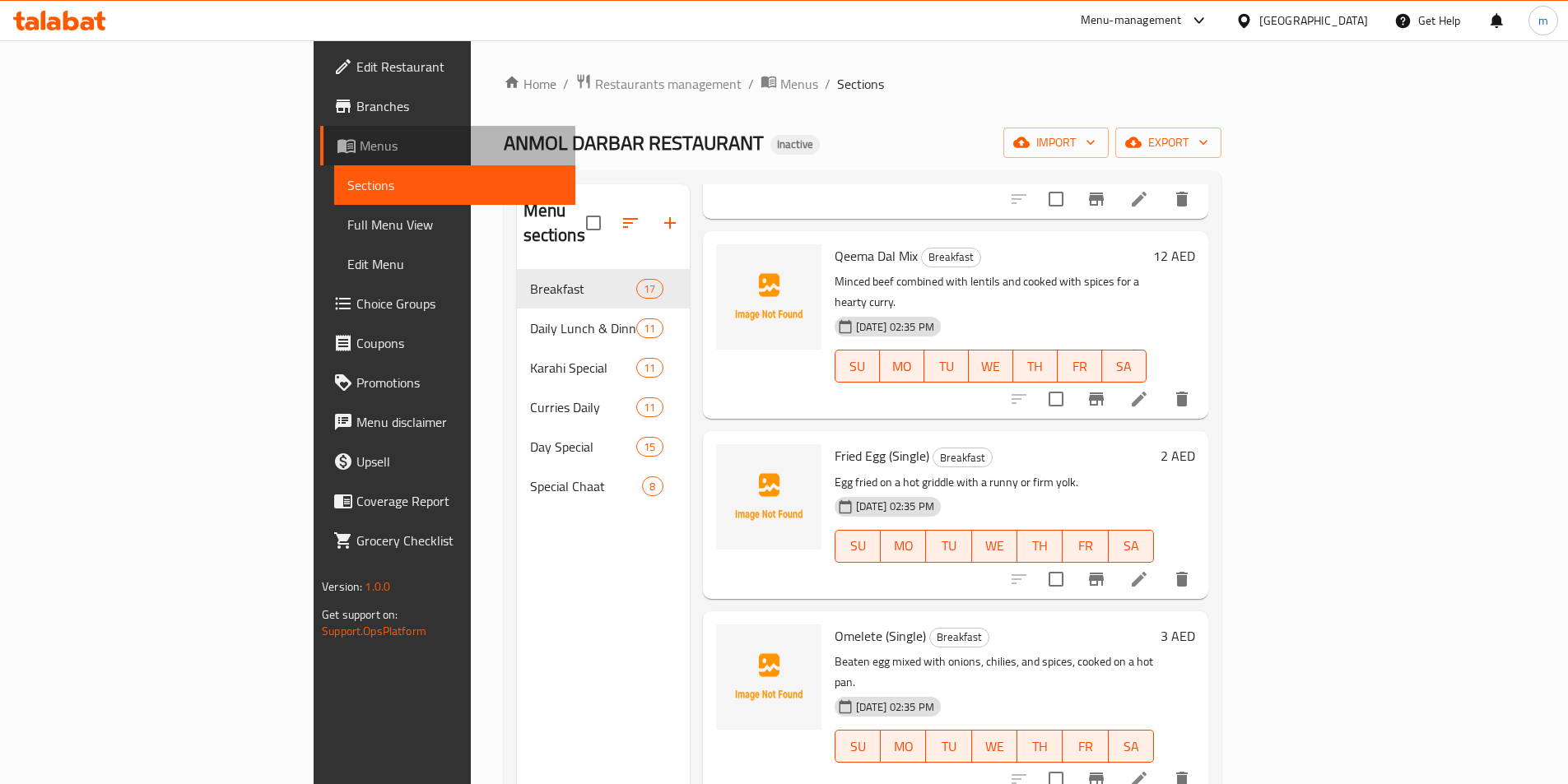
click at [320, 156] on link "Menus" at bounding box center [447, 145] width 255 height 39
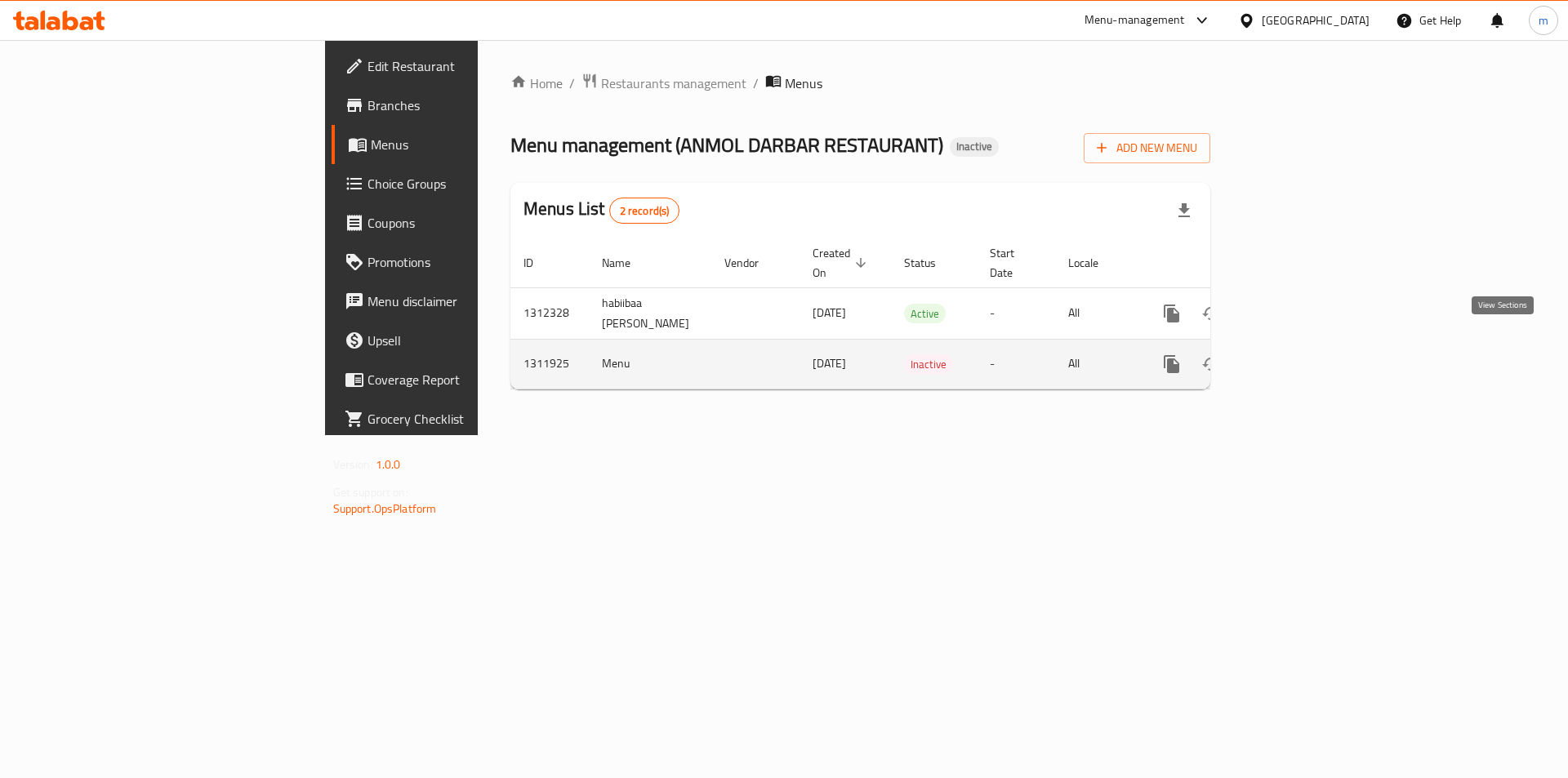
click at [1299, 355] on icon "enhanced table" at bounding box center [1290, 365] width 20 height 20
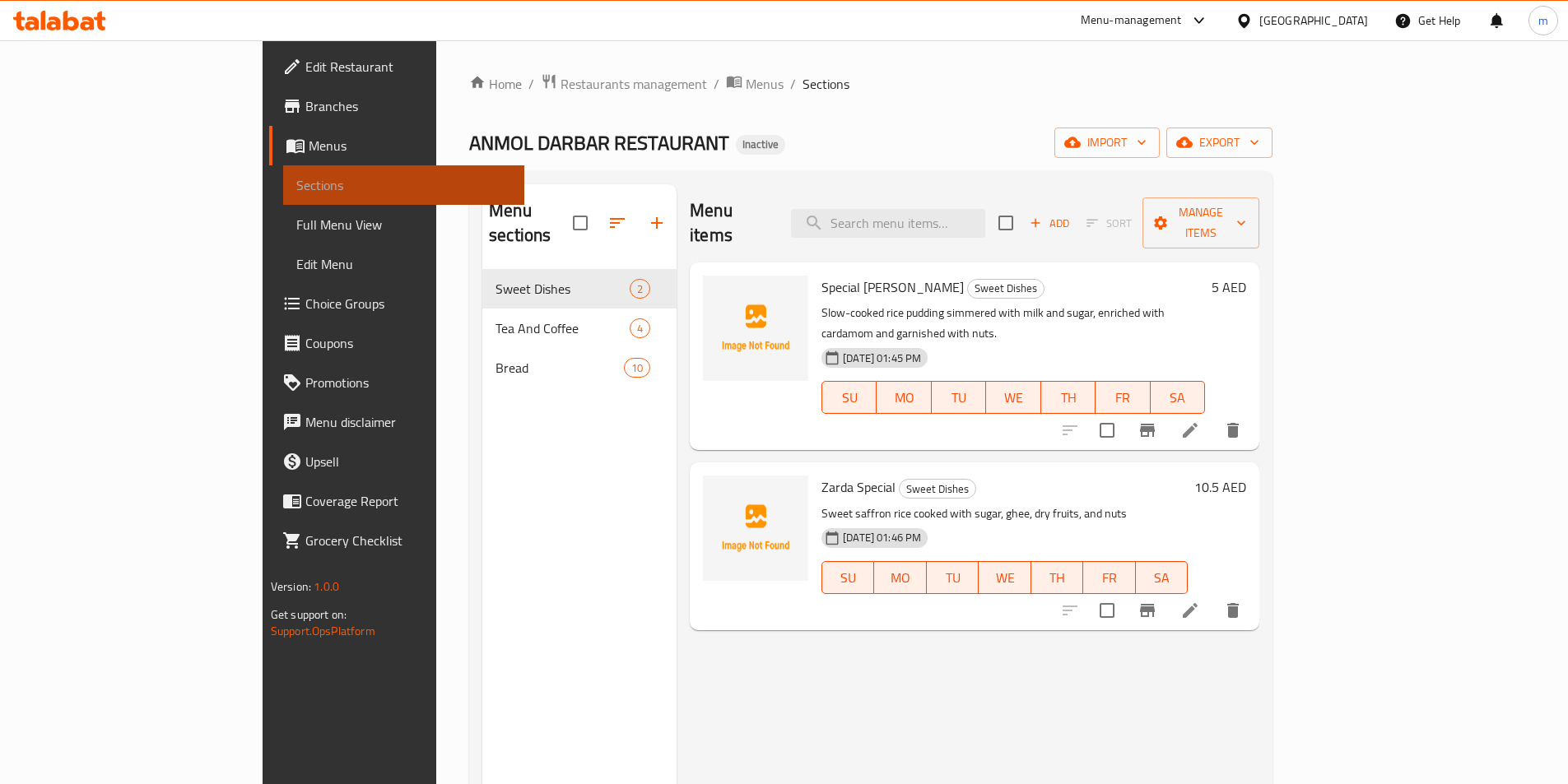
click at [296, 181] on span "Sections" at bounding box center [404, 185] width 215 height 20
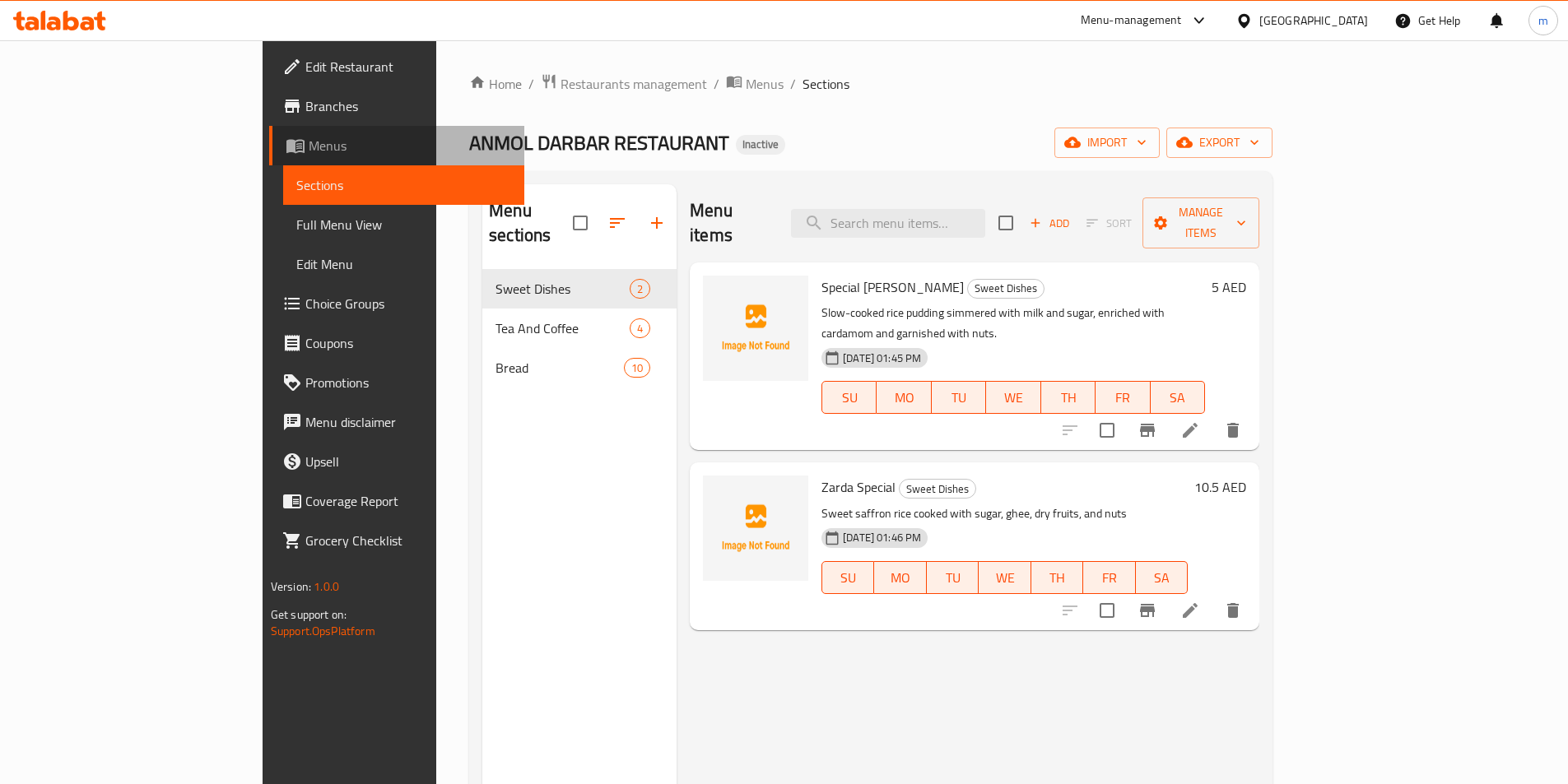
click at [270, 158] on link "Menus" at bounding box center [397, 145] width 255 height 39
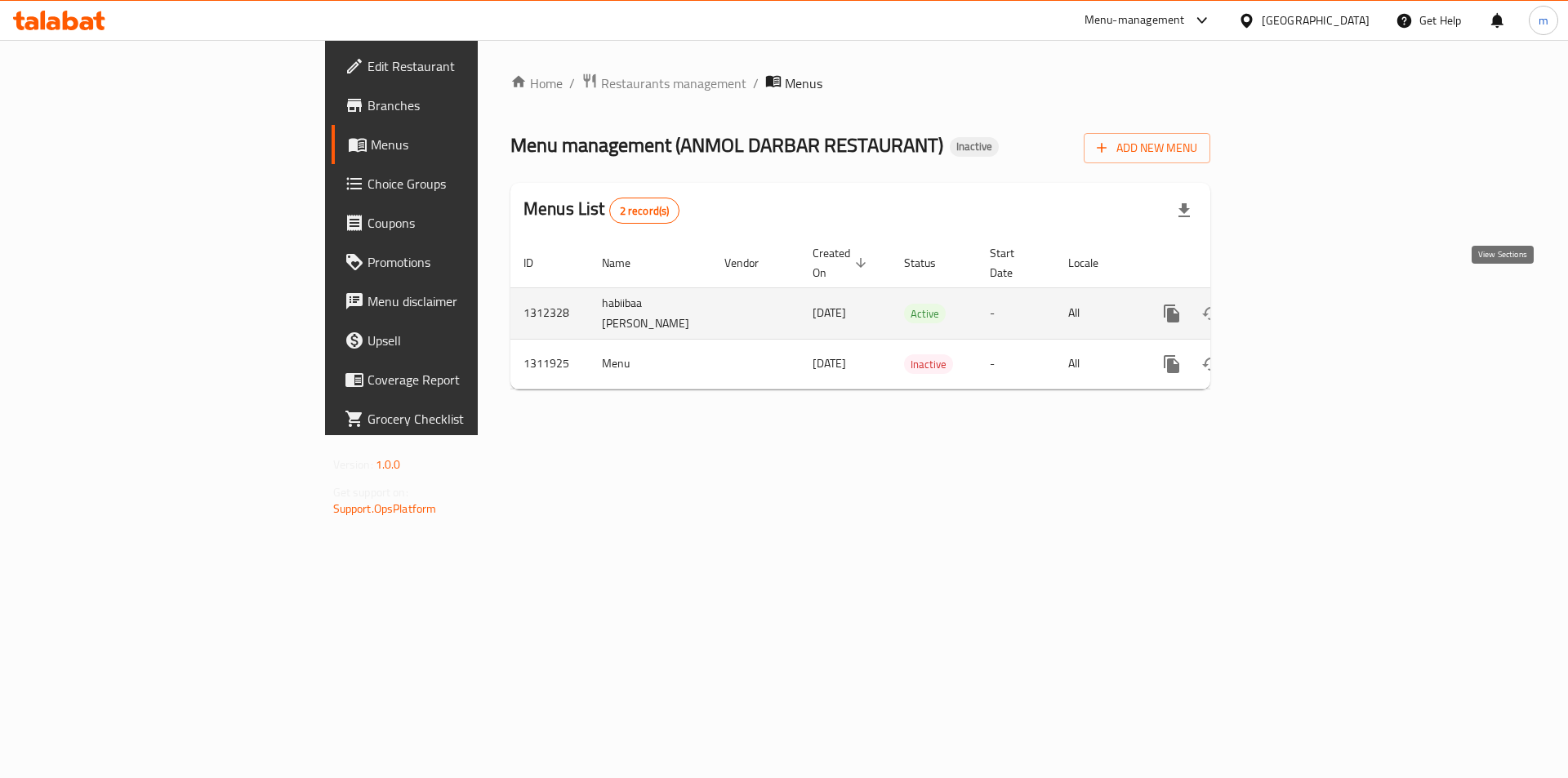
click at [1296, 306] on icon "enhanced table" at bounding box center [1290, 314] width 15 height 15
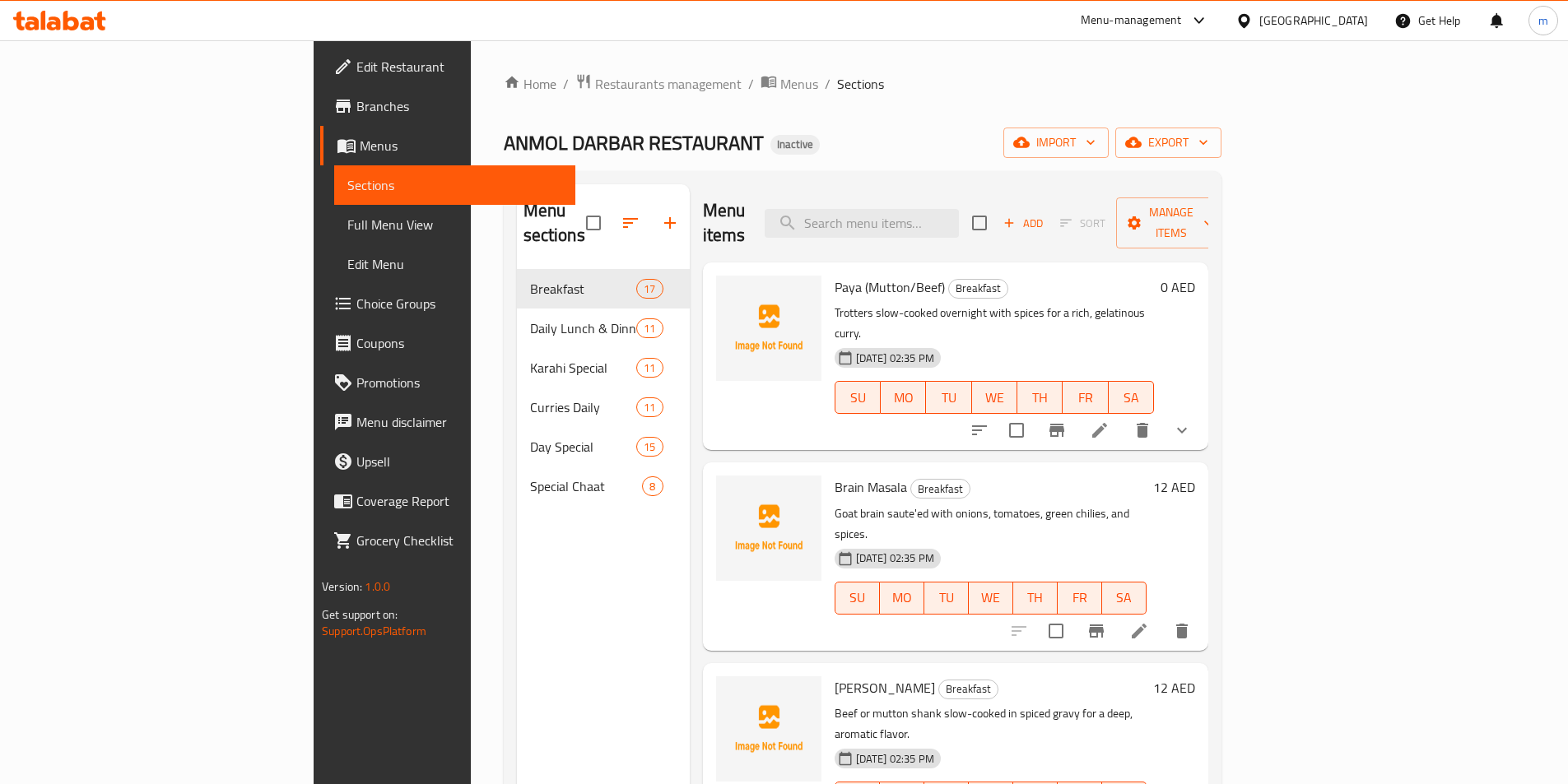
click at [360, 153] on span "Menus" at bounding box center [461, 146] width 203 height 20
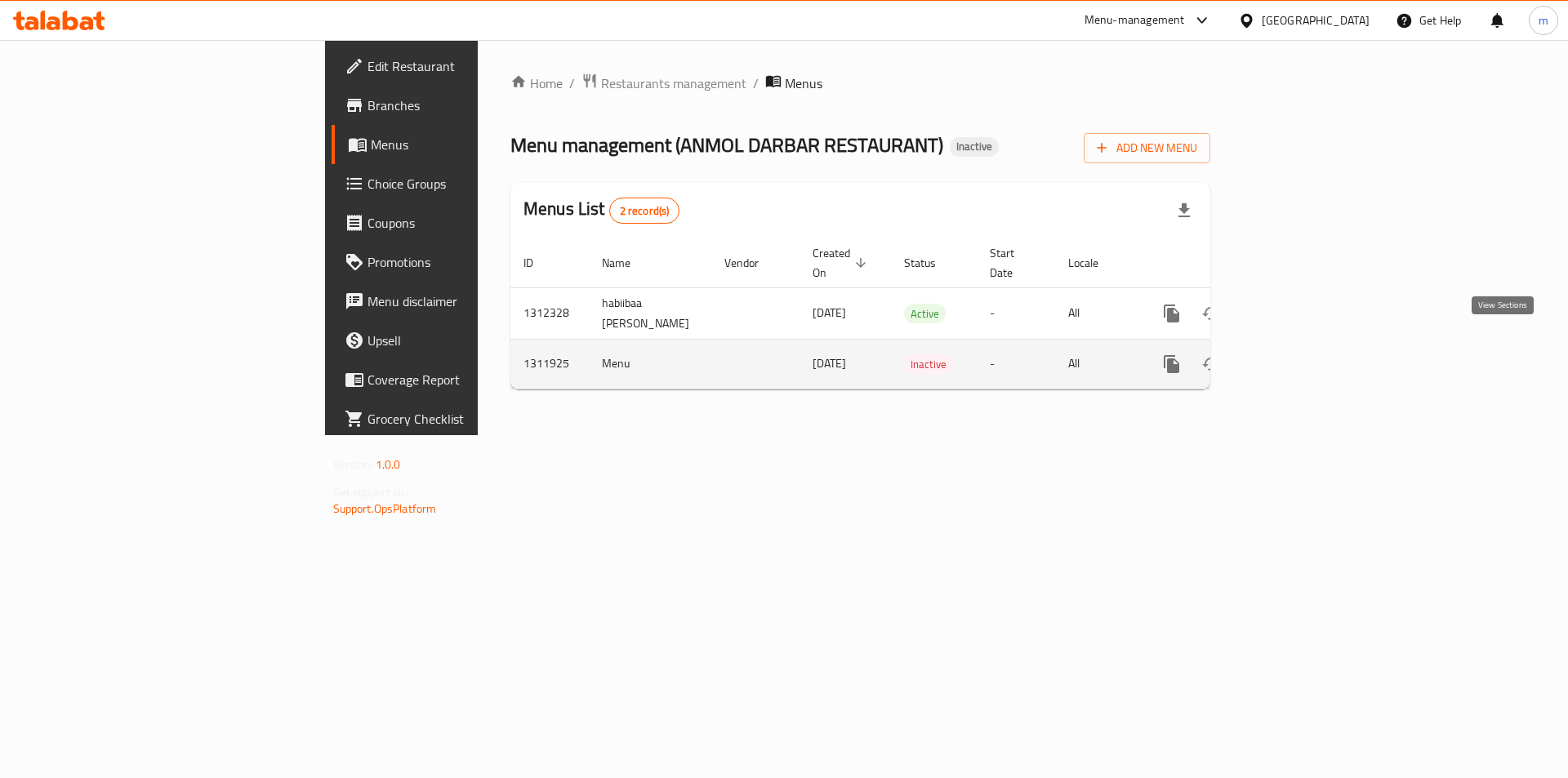
click at [1299, 355] on icon "enhanced table" at bounding box center [1290, 365] width 20 height 20
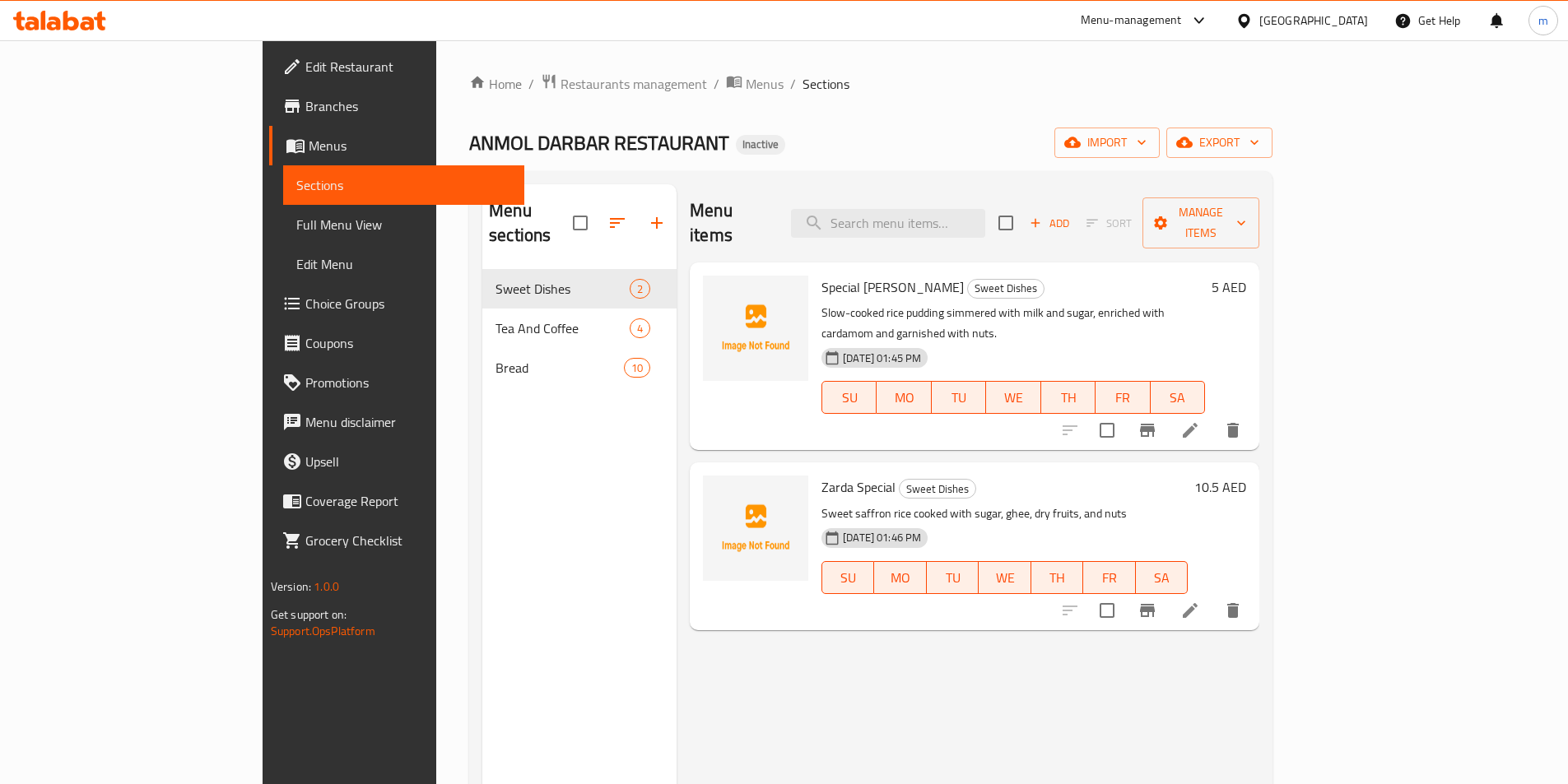
click at [296, 185] on span "Sections" at bounding box center [404, 185] width 215 height 20
click at [309, 153] on span "Menus" at bounding box center [410, 146] width 203 height 20
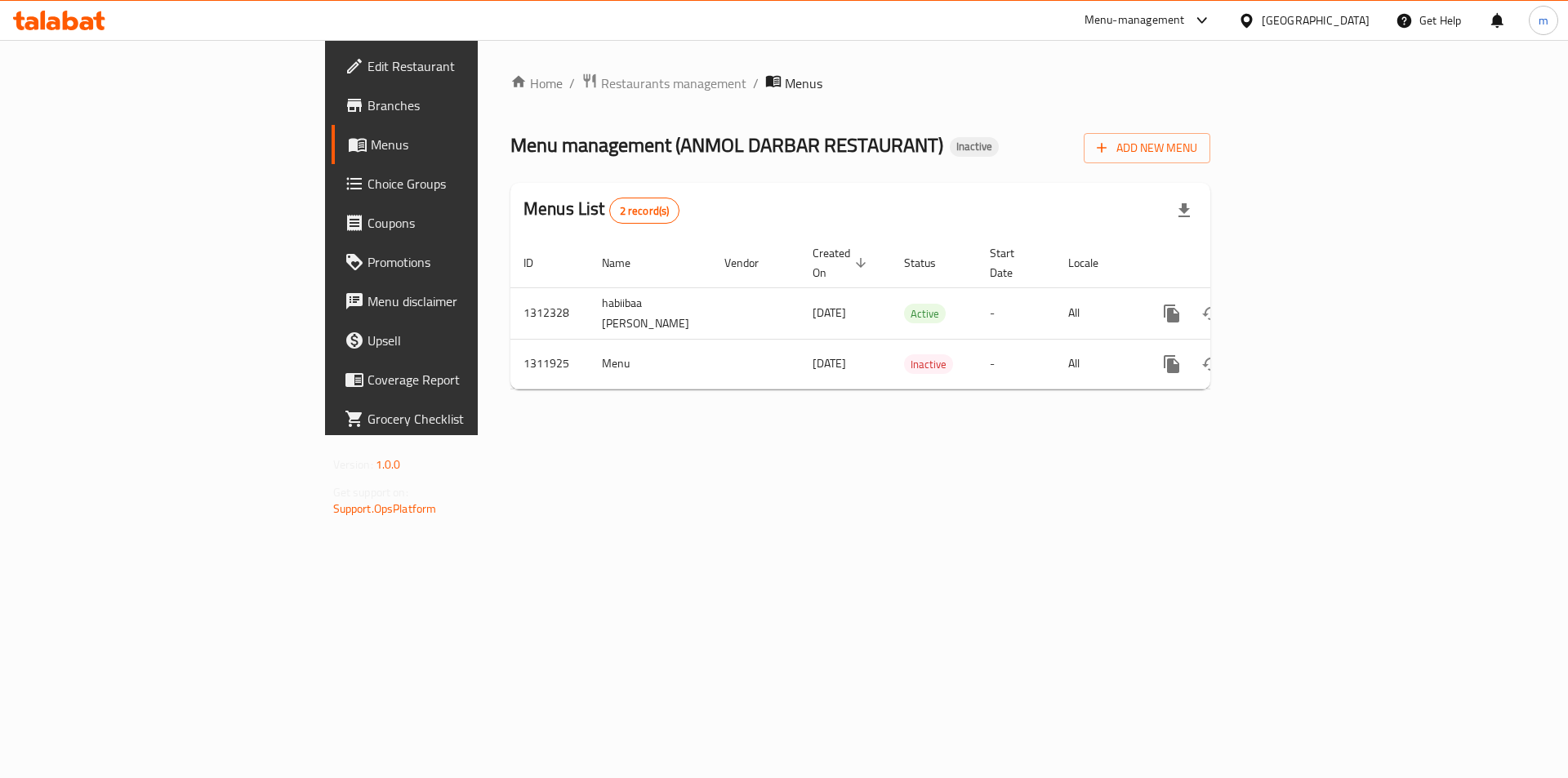
click at [521, 435] on div "Home / Restaurants management / Menus Menu management ( [PERSON_NAME] DARBAR RE…" at bounding box center [860, 237] width 765 height 395
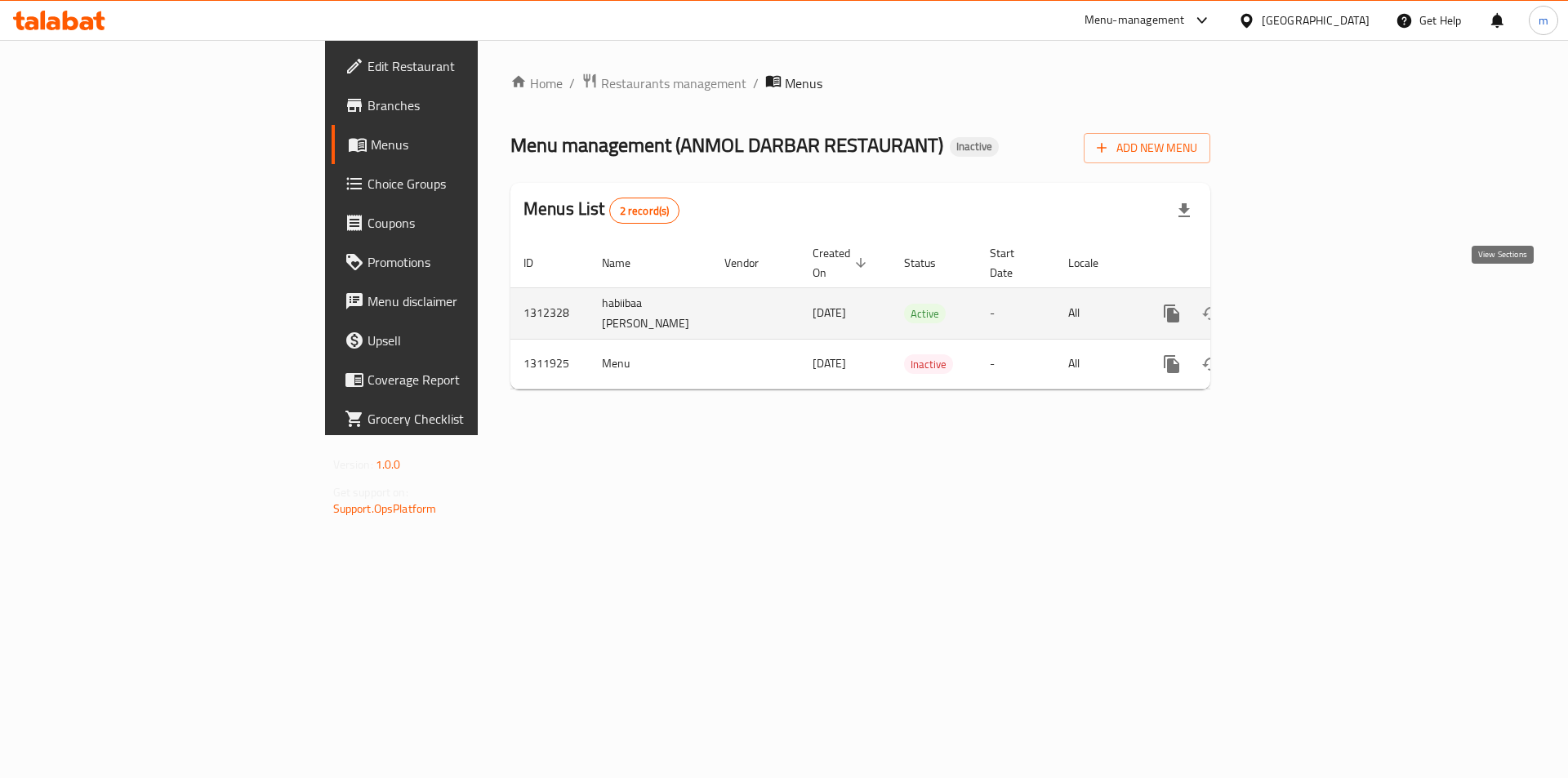
click at [1299, 304] on icon "enhanced table" at bounding box center [1290, 314] width 20 height 20
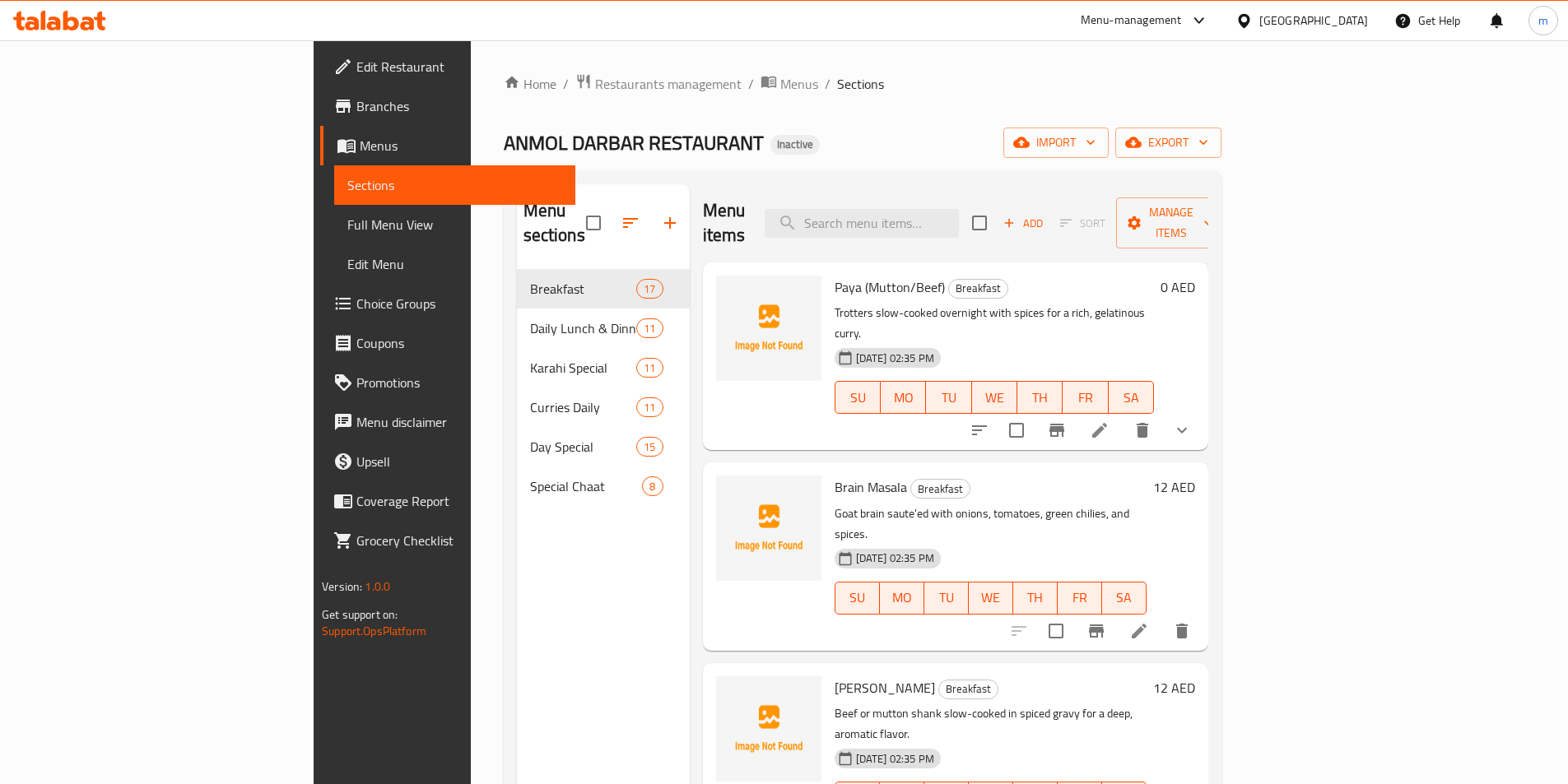
click at [334, 170] on link "Sections" at bounding box center [455, 185] width 241 height 39
click at [360, 141] on span "Menus" at bounding box center [461, 146] width 203 height 20
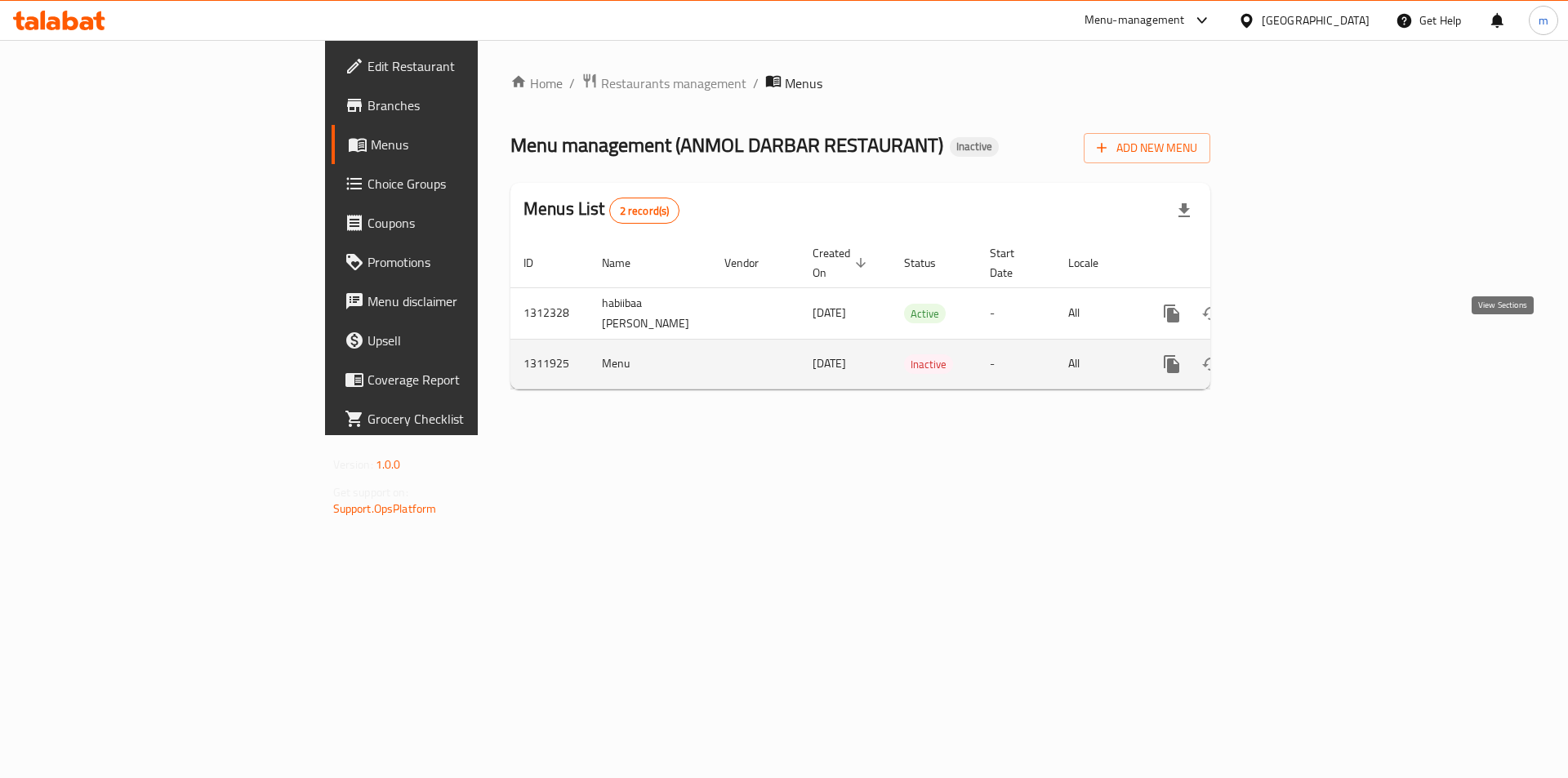
click at [1299, 355] on icon "enhanced table" at bounding box center [1290, 365] width 20 height 20
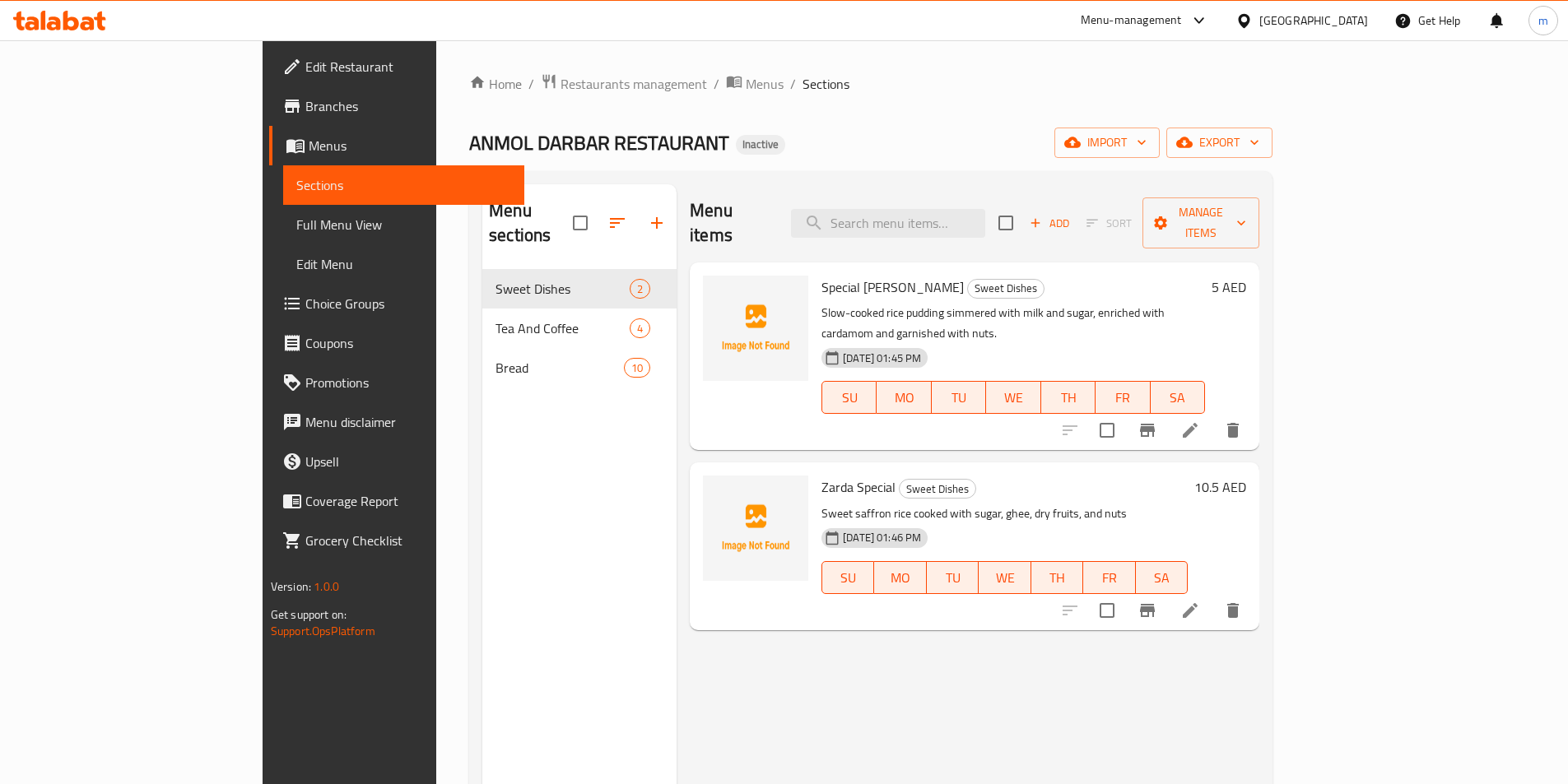
click at [676, 709] on div "Menu items Add Sort Manage items Special Lahori Kheer Sweet Dishes Slow-cooked …" at bounding box center [968, 576] width 583 height 784
click at [309, 141] on span "Menus" at bounding box center [410, 146] width 203 height 20
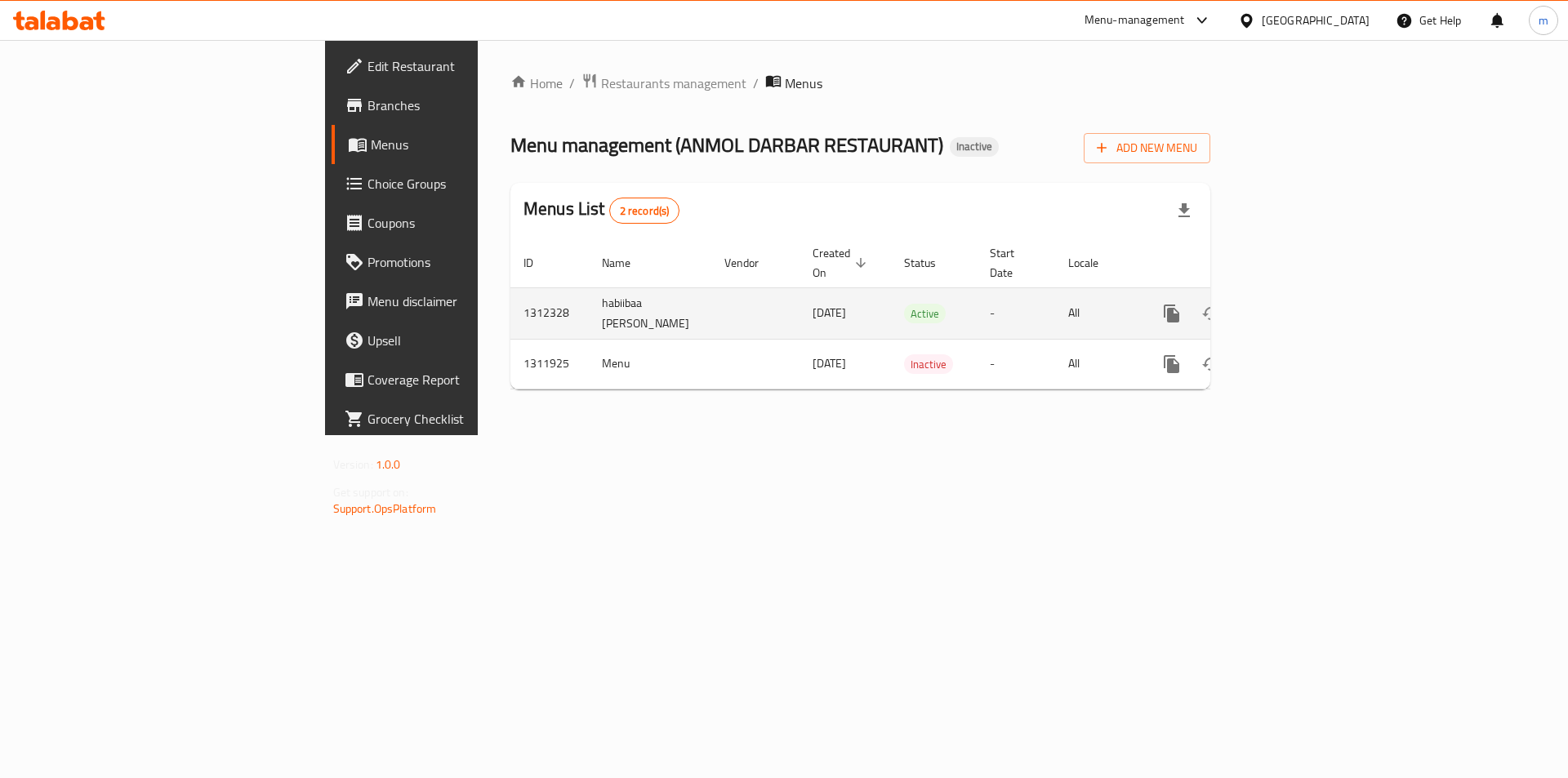
click at [1309, 294] on link "enhanced table" at bounding box center [1289, 313] width 39 height 39
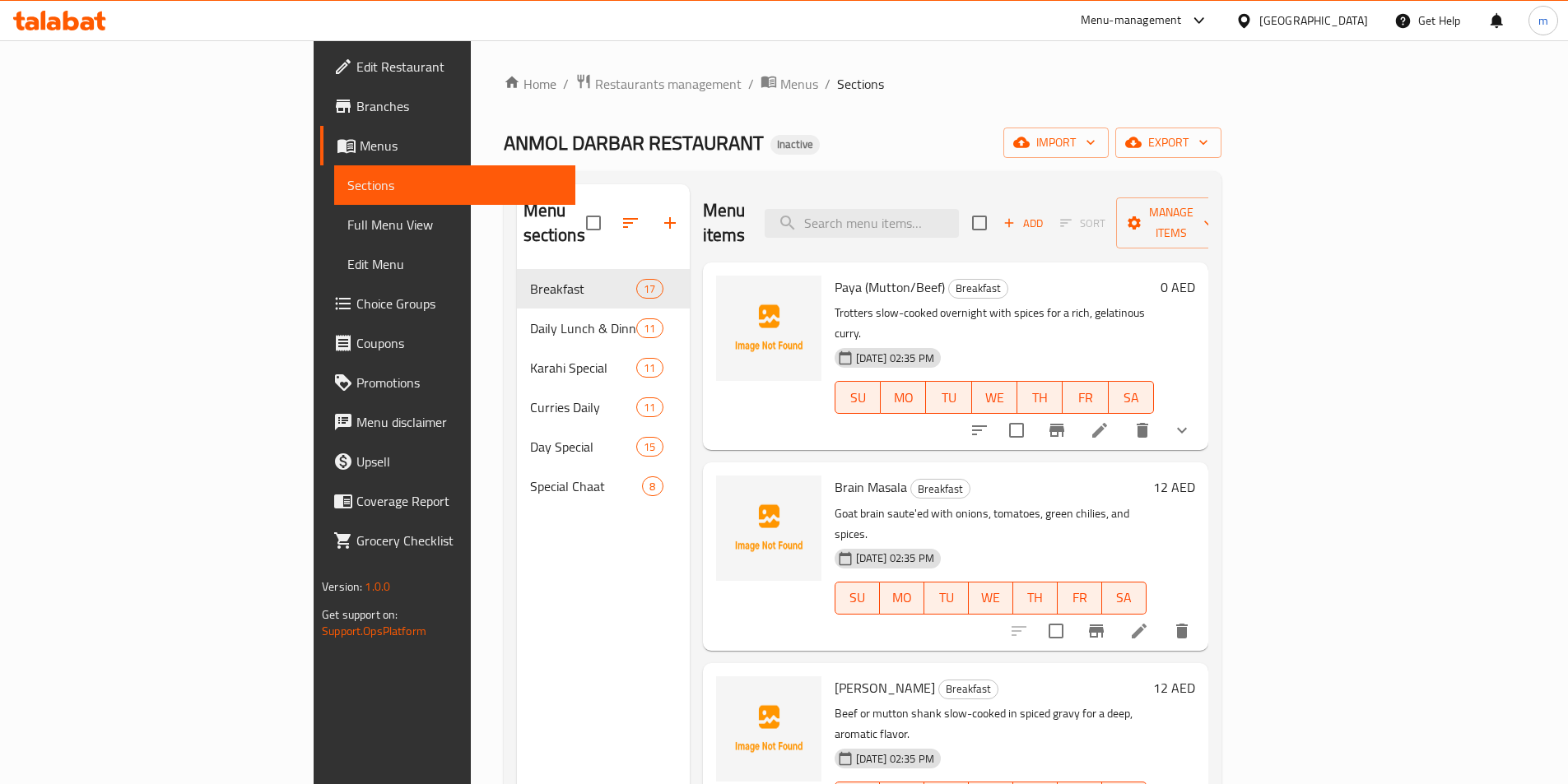
click at [517, 571] on div "Menu sections Breakfast 17 Daily Lunch & Dinner 11 Karahi Special 11 Curries Da…" at bounding box center [603, 576] width 172 height 784
click at [1030, 144] on icon "button" at bounding box center [1021, 142] width 17 height 11
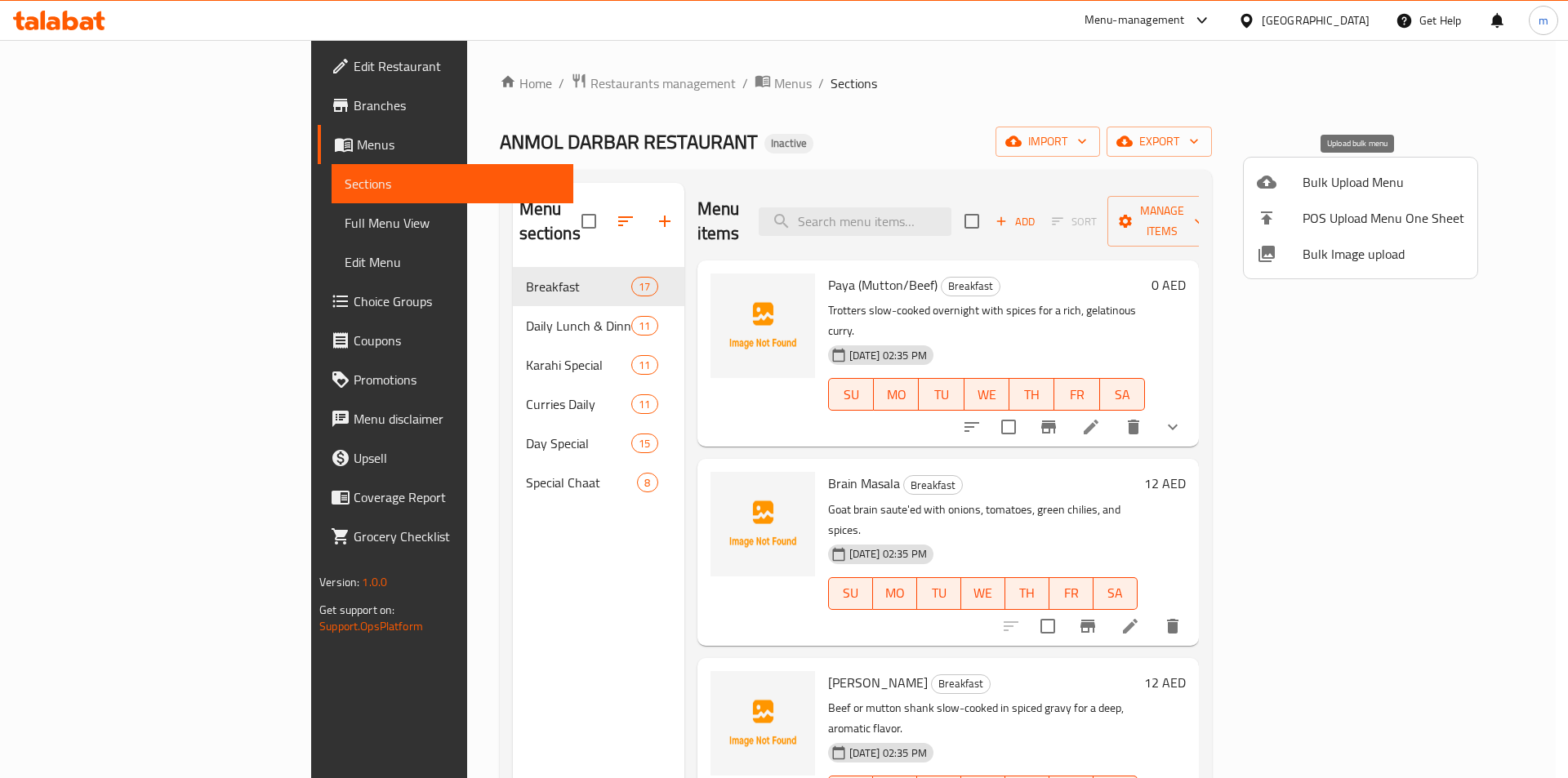
click at [1331, 190] on span "Bulk Upload Menu" at bounding box center [1383, 182] width 162 height 20
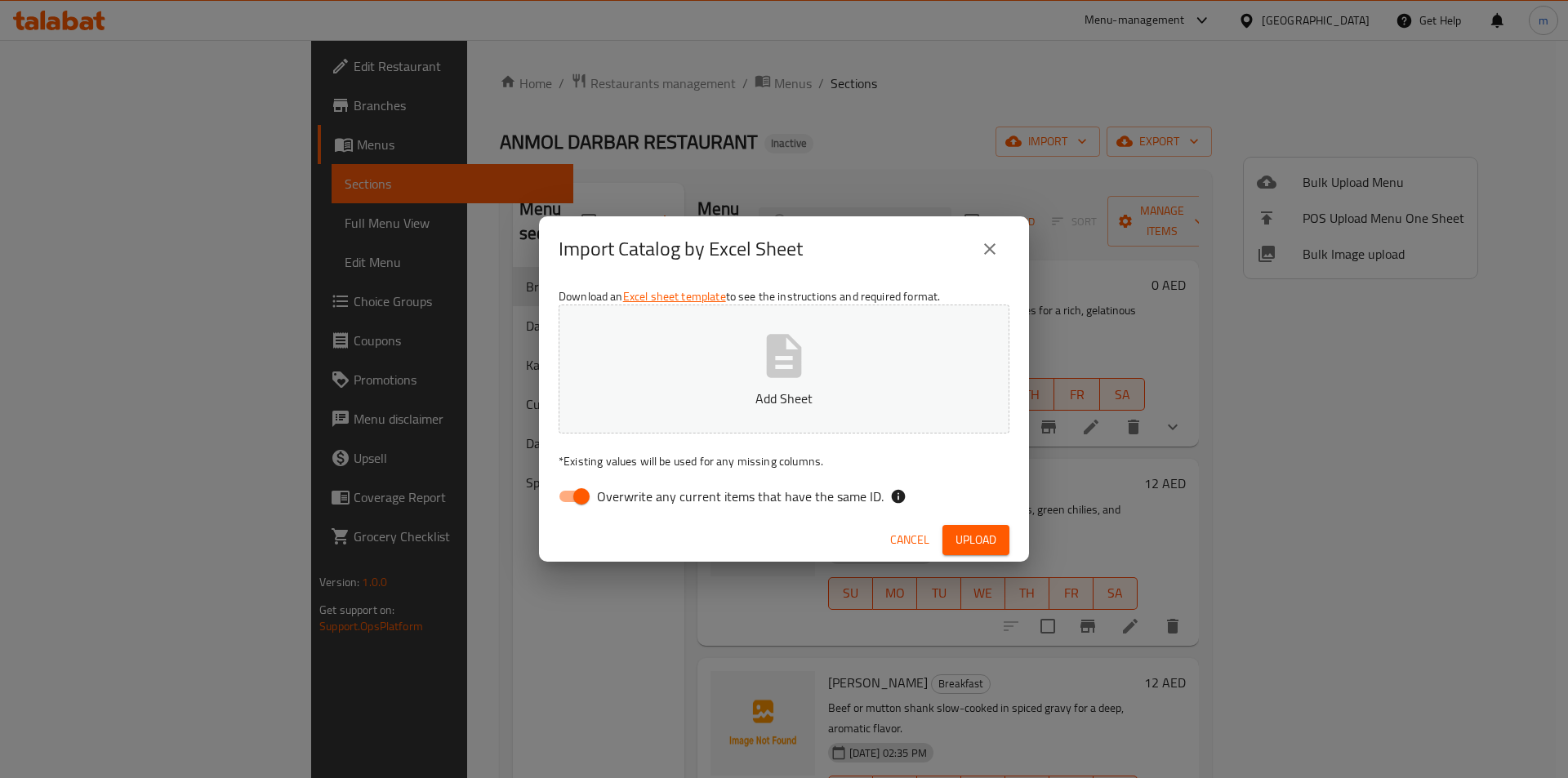
click at [566, 502] on input "Overwrite any current items that have the same ID." at bounding box center [581, 496] width 93 height 31
checkbox input "false"
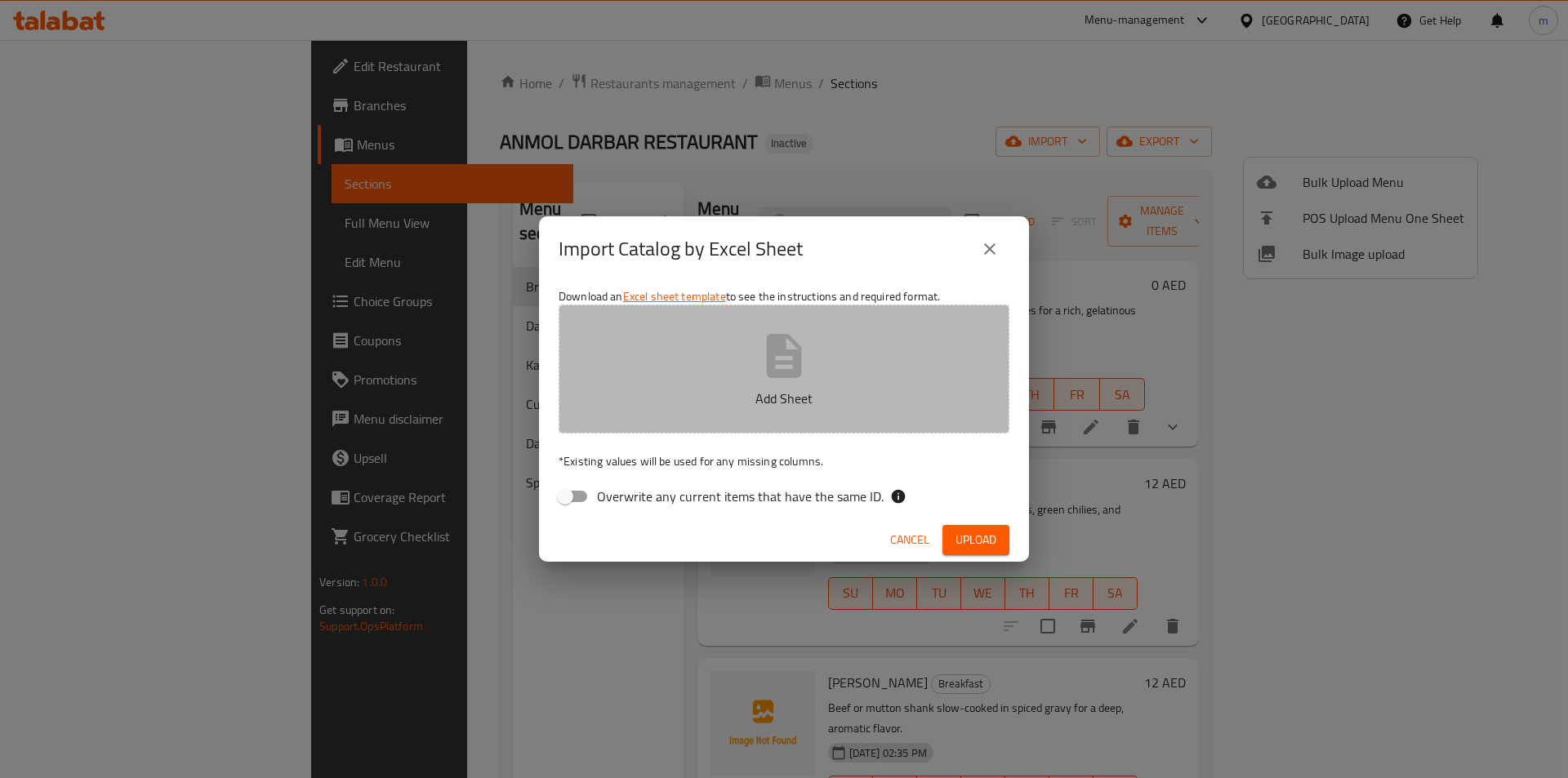
click at [747, 359] on button "Add Sheet" at bounding box center [784, 369] width 451 height 129
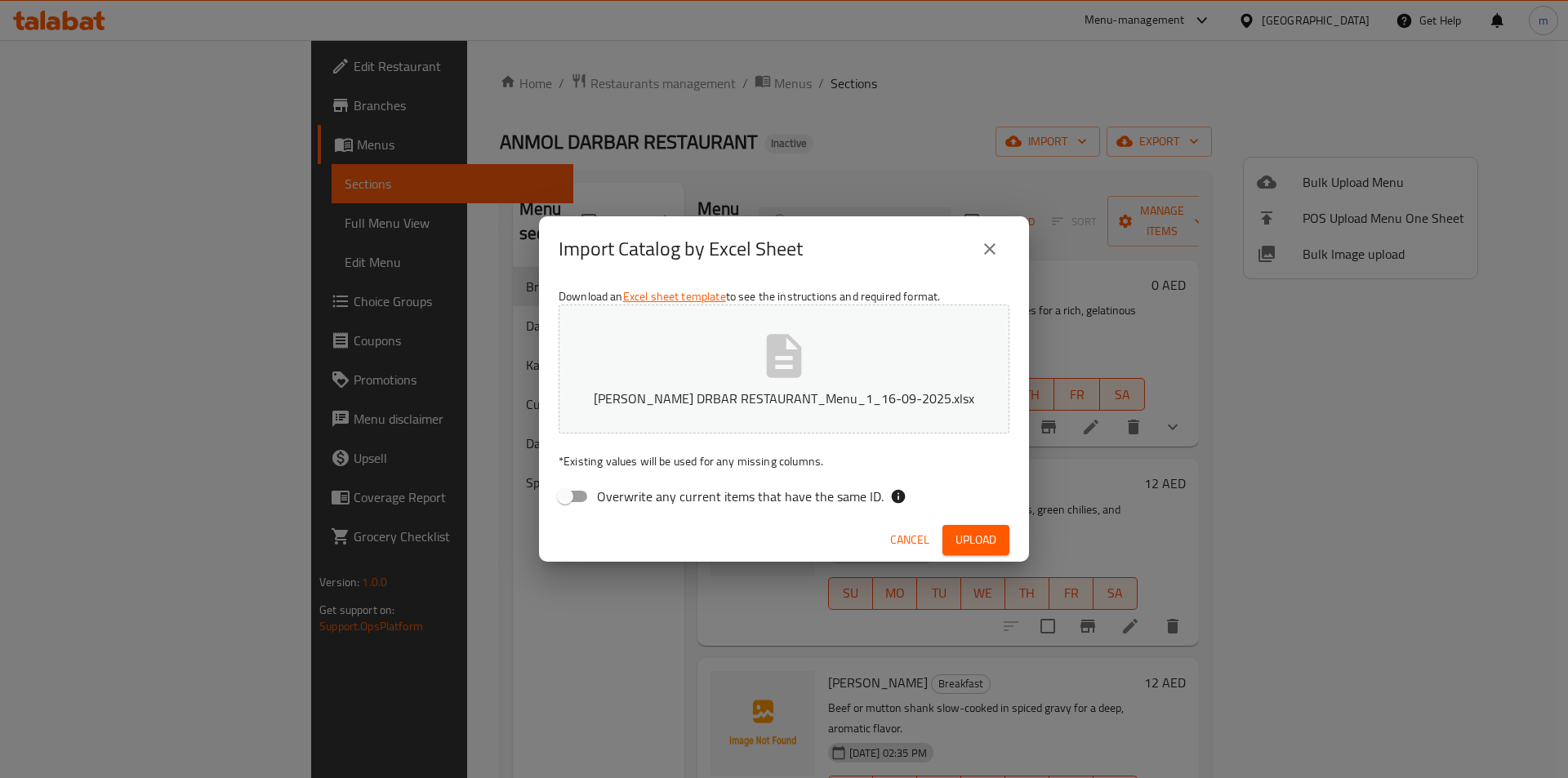
click at [978, 549] on span "Upload" at bounding box center [975, 540] width 41 height 21
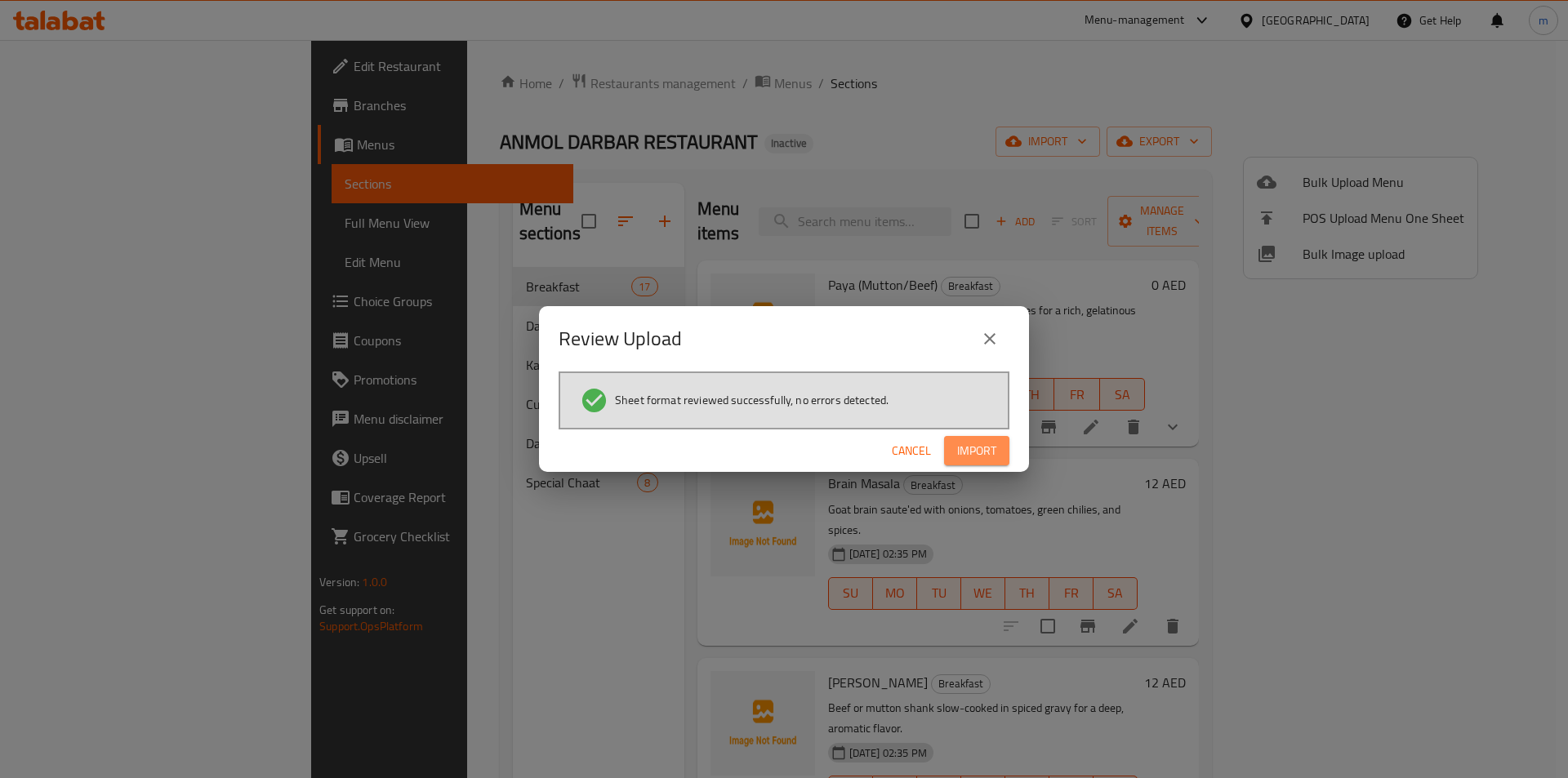
click at [991, 456] on span "Import" at bounding box center [976, 451] width 39 height 21
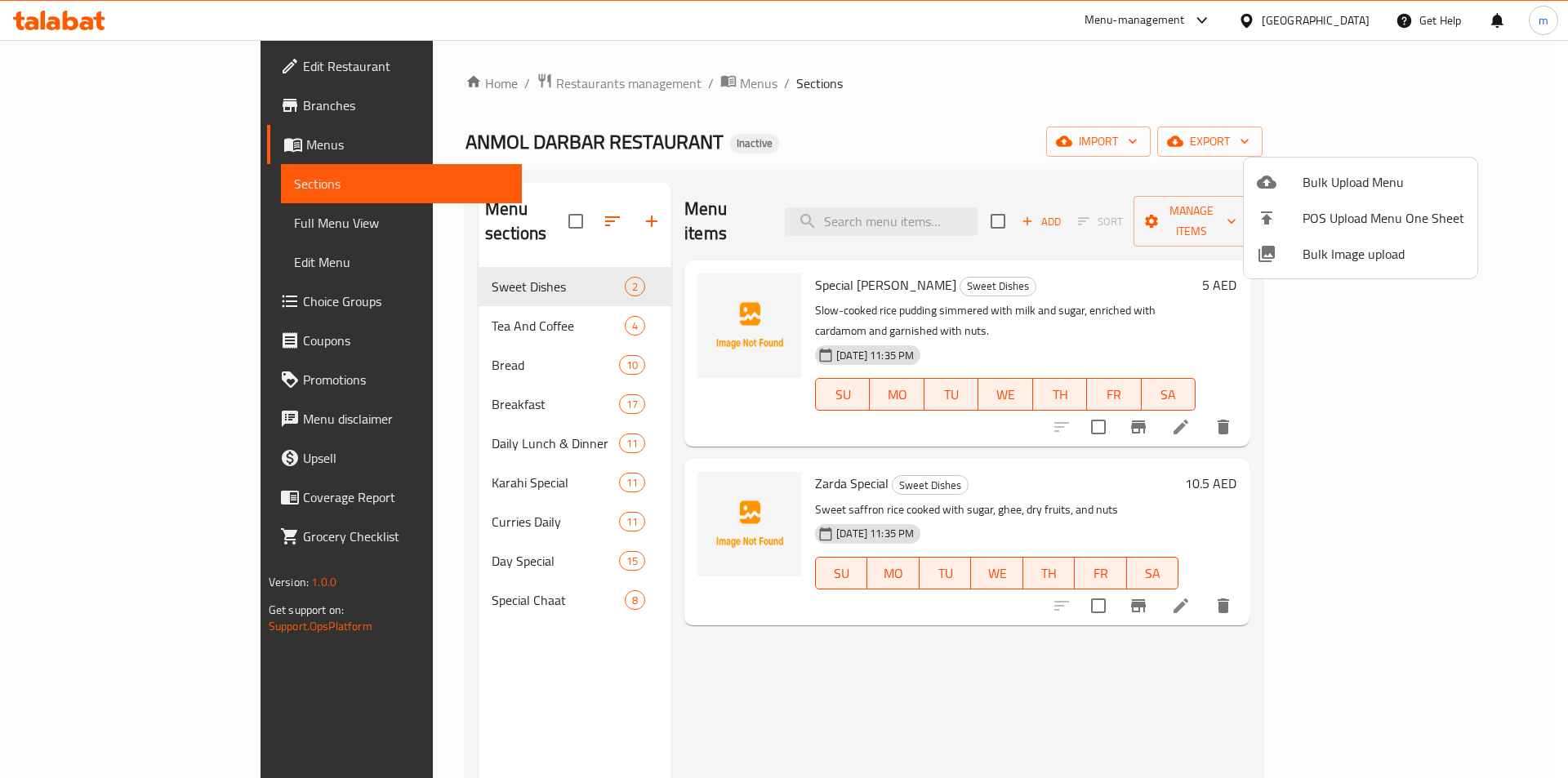
click at [382, 653] on div at bounding box center [784, 389] width 1568 height 778
